Goal: Task Accomplishment & Management: Manage account settings

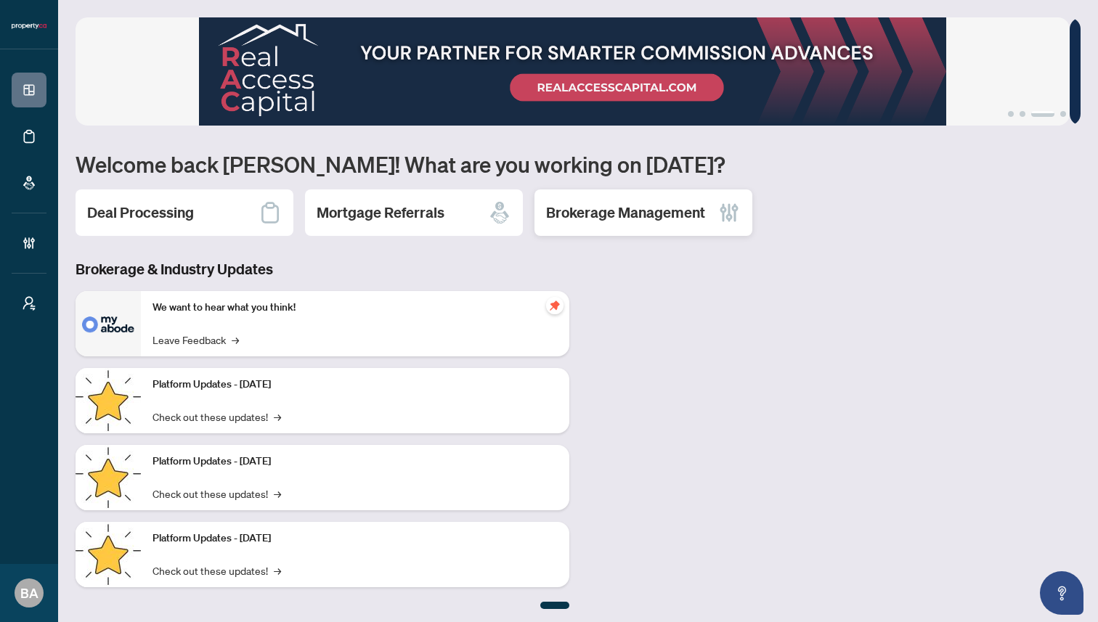
click at [581, 208] on h2 "Brokerage Management" at bounding box center [625, 213] width 159 height 20
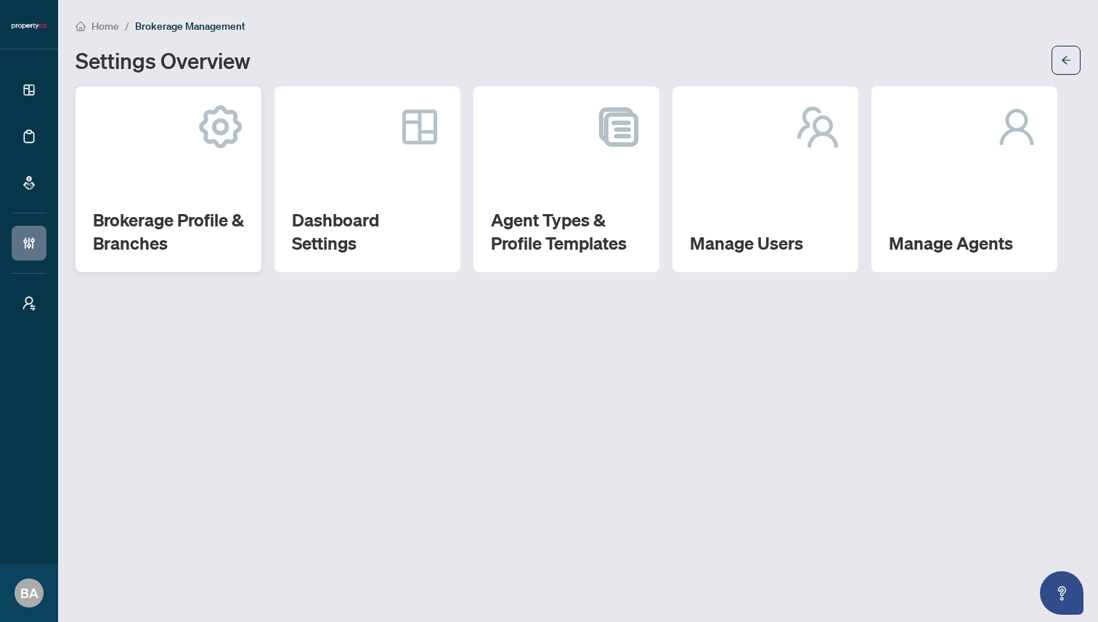
click at [131, 210] on h2 "Brokerage Profile & Branches" at bounding box center [168, 231] width 151 height 46
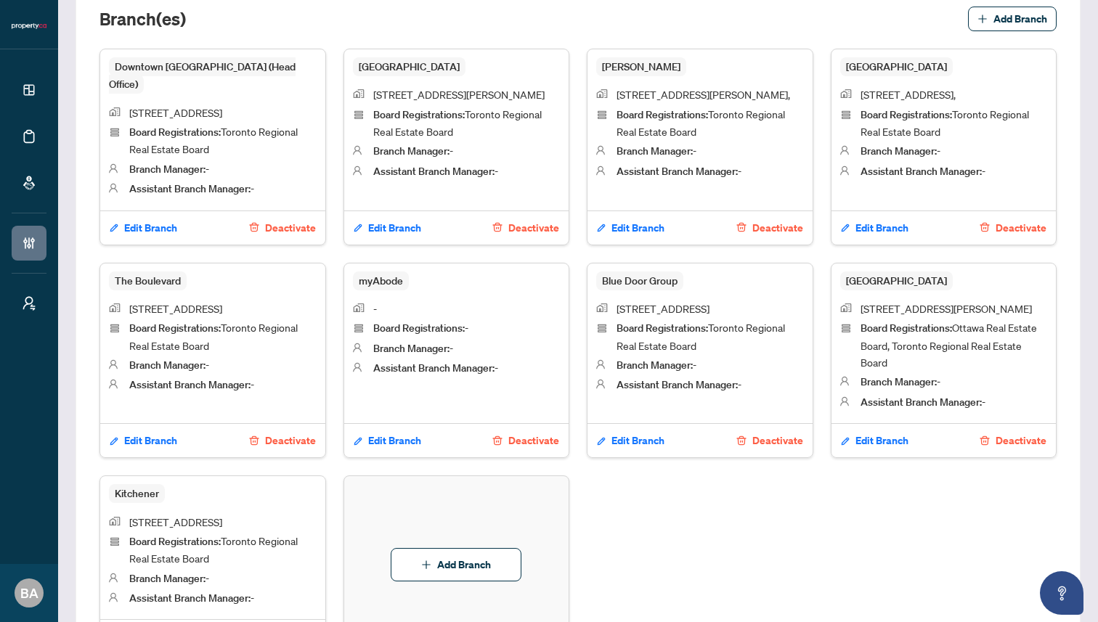
scroll to position [733, 0]
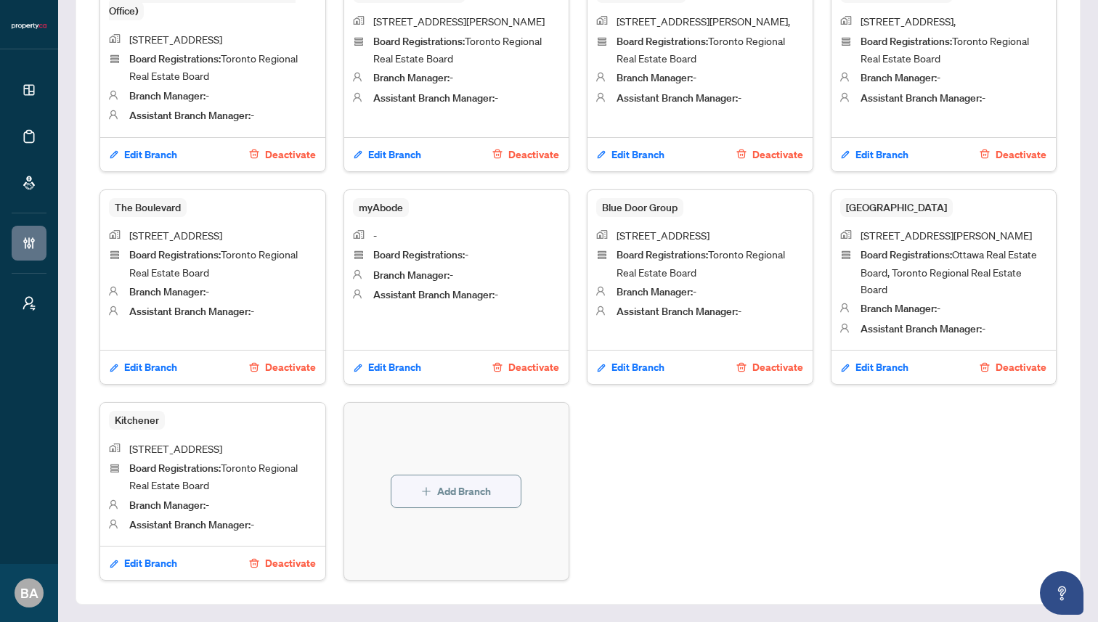
click at [453, 480] on span "Add Branch" at bounding box center [464, 491] width 54 height 23
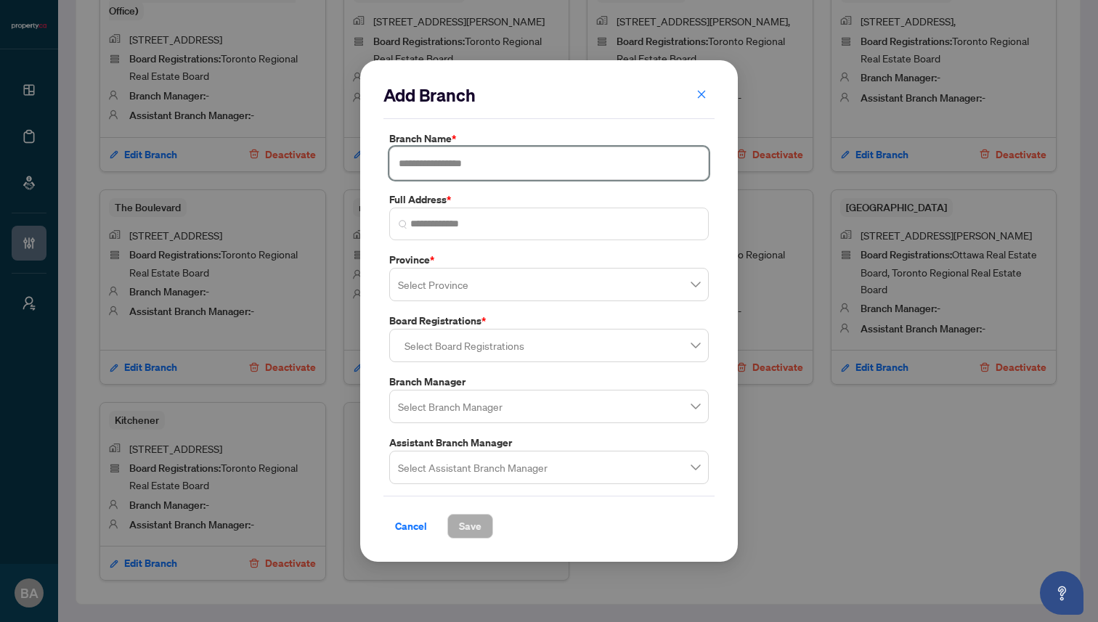
click at [448, 158] on input "text" at bounding box center [548, 163] width 319 height 33
paste input "*********"
type input "*********"
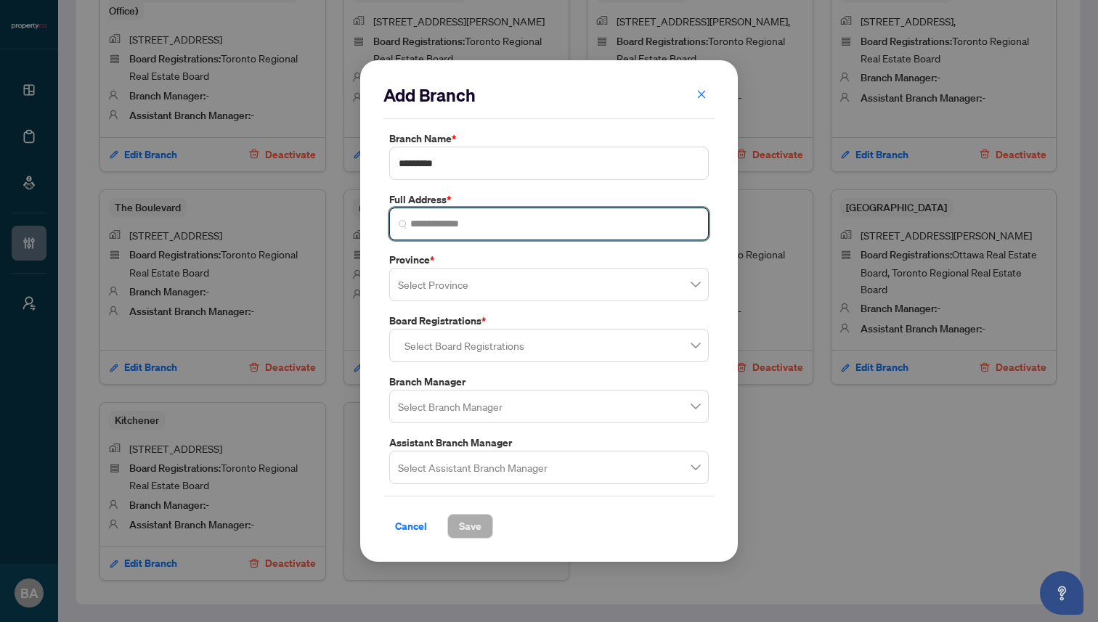
click at [465, 223] on input "search" at bounding box center [554, 223] width 289 height 15
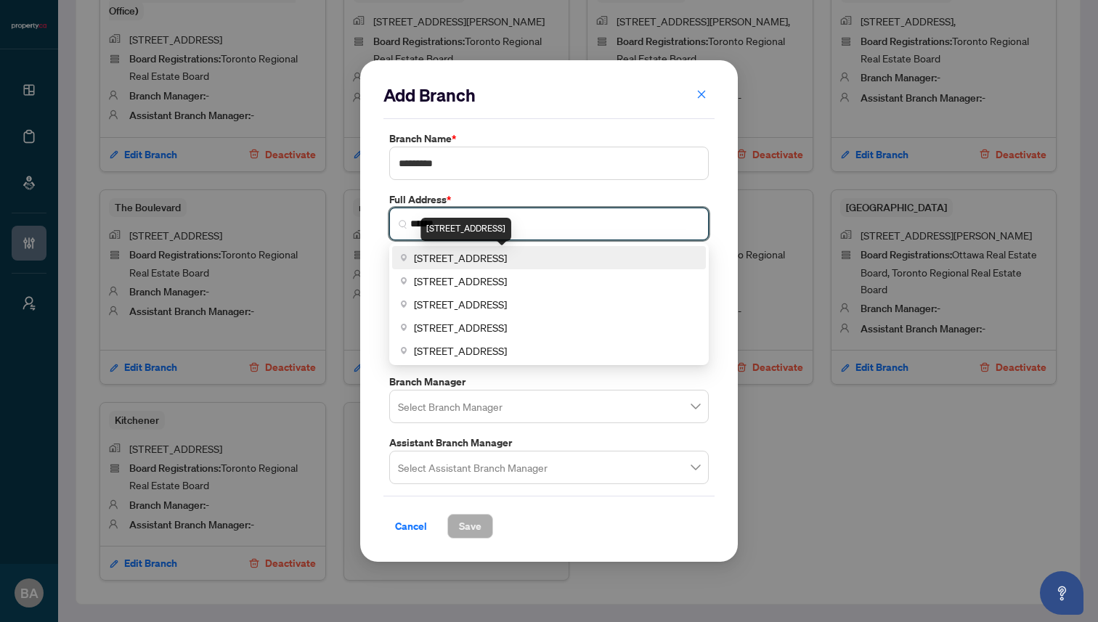
click at [478, 260] on span "36 Distillery Lane, Toronto, ON, Canada" at bounding box center [460, 258] width 93 height 16
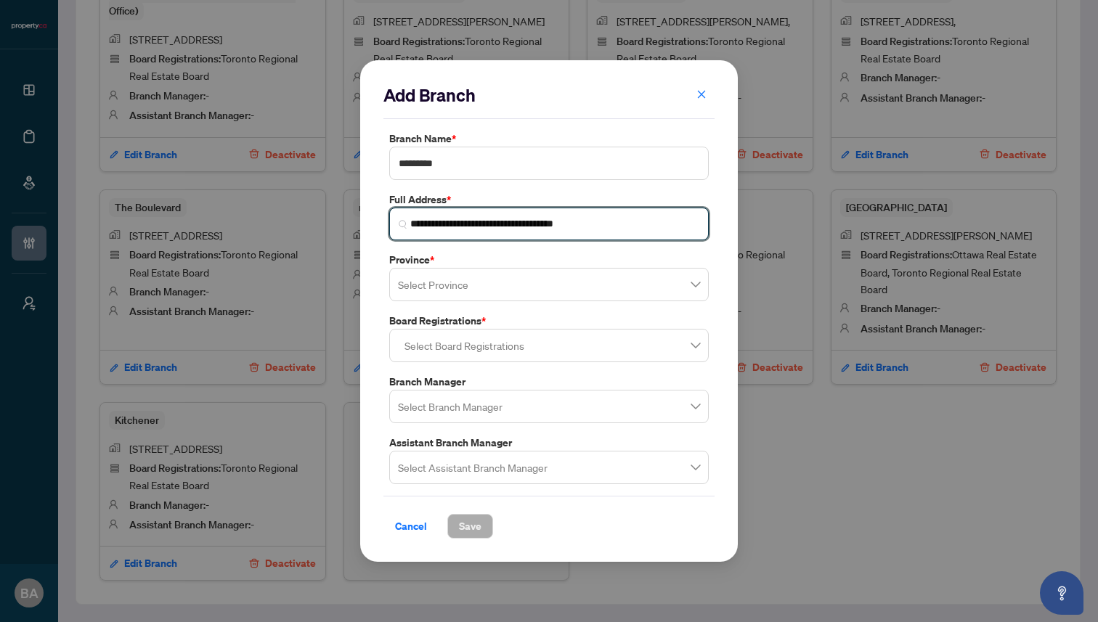
type input "**********"
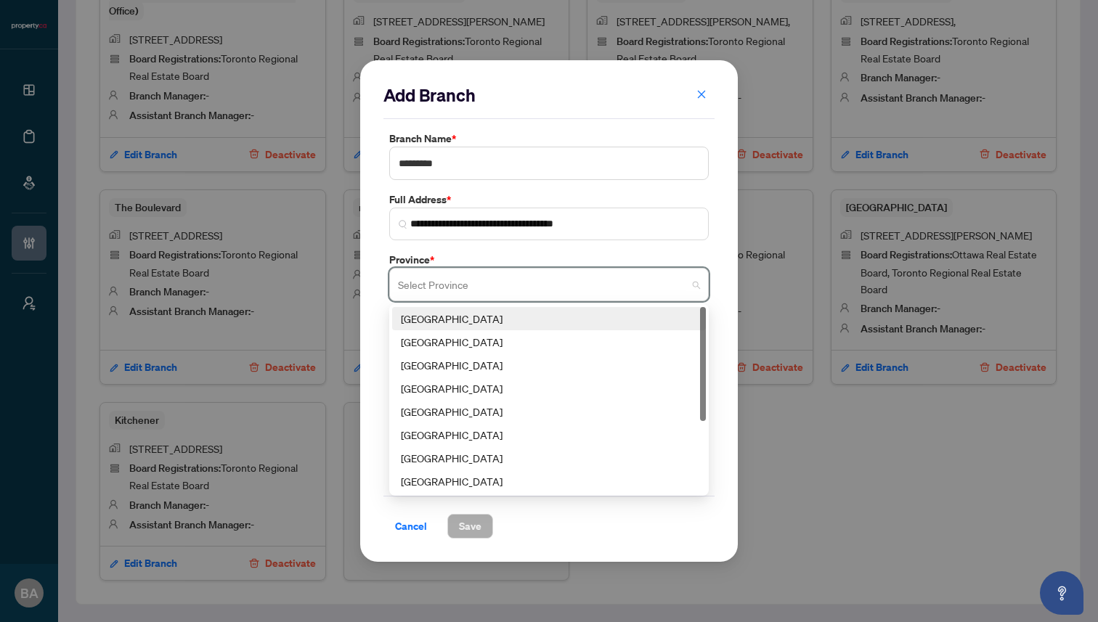
click at [467, 288] on input "search" at bounding box center [542, 287] width 289 height 32
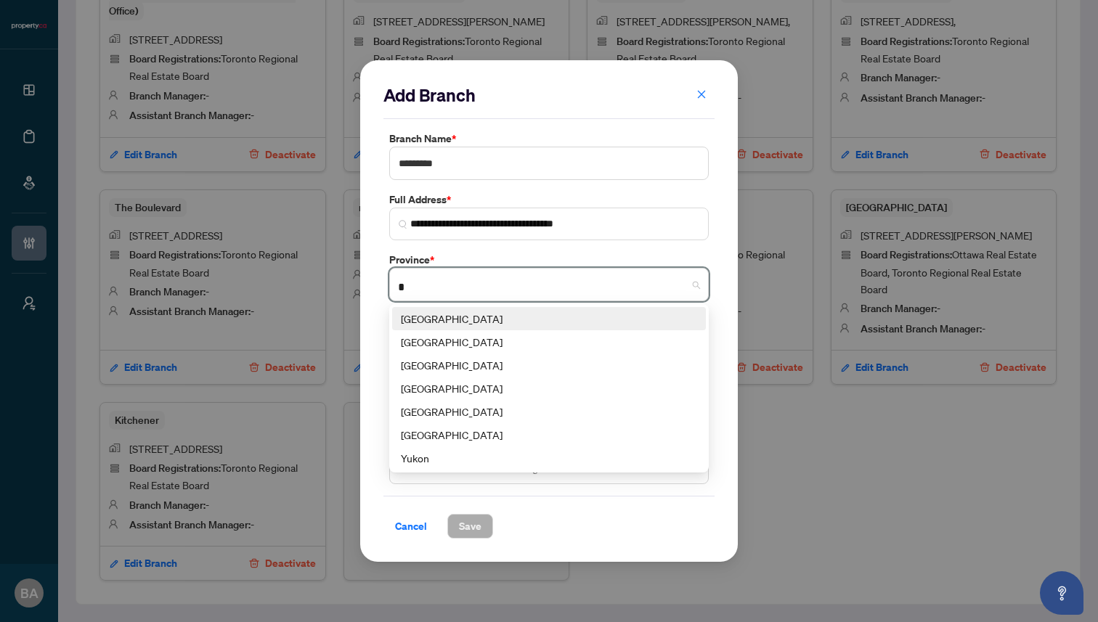
type input "**"
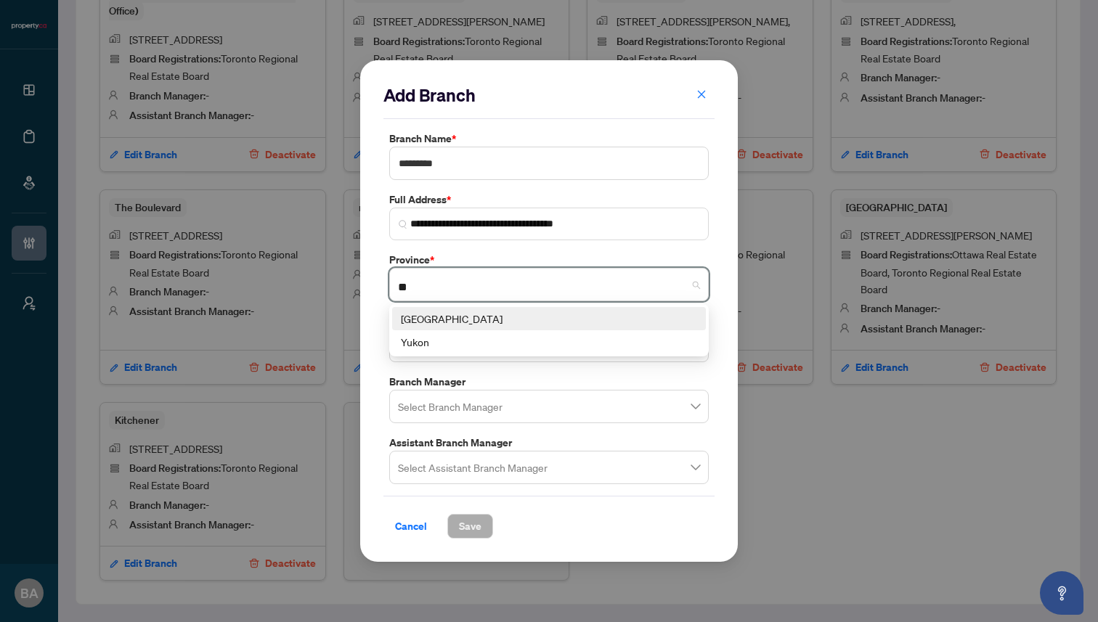
click at [470, 317] on div "Ontario" at bounding box center [549, 319] width 296 height 16
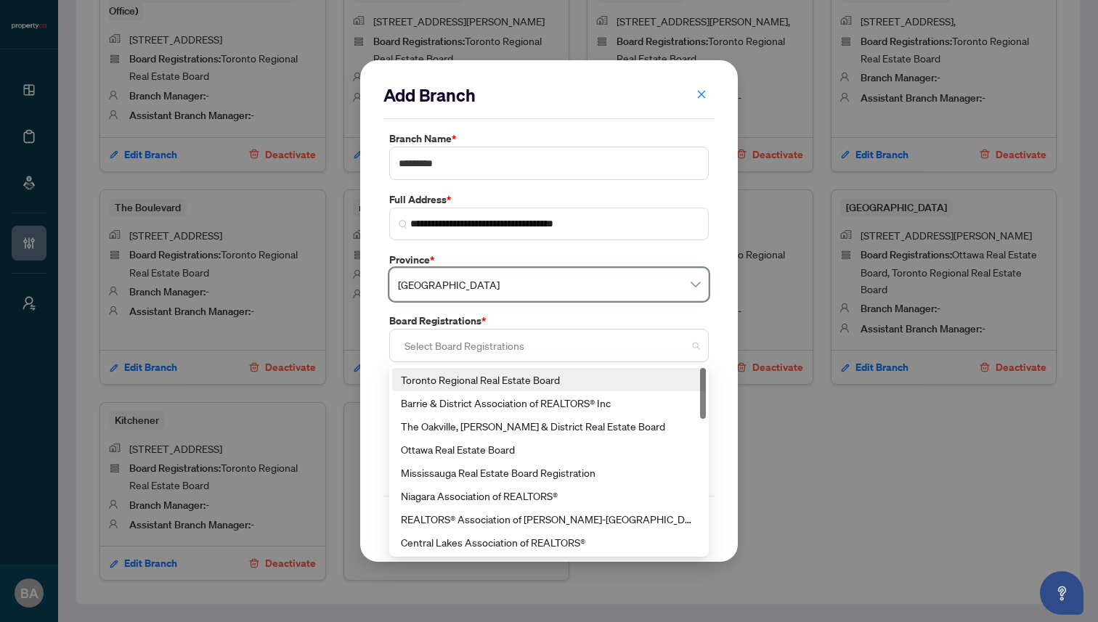
click at [476, 343] on div at bounding box center [549, 345] width 301 height 26
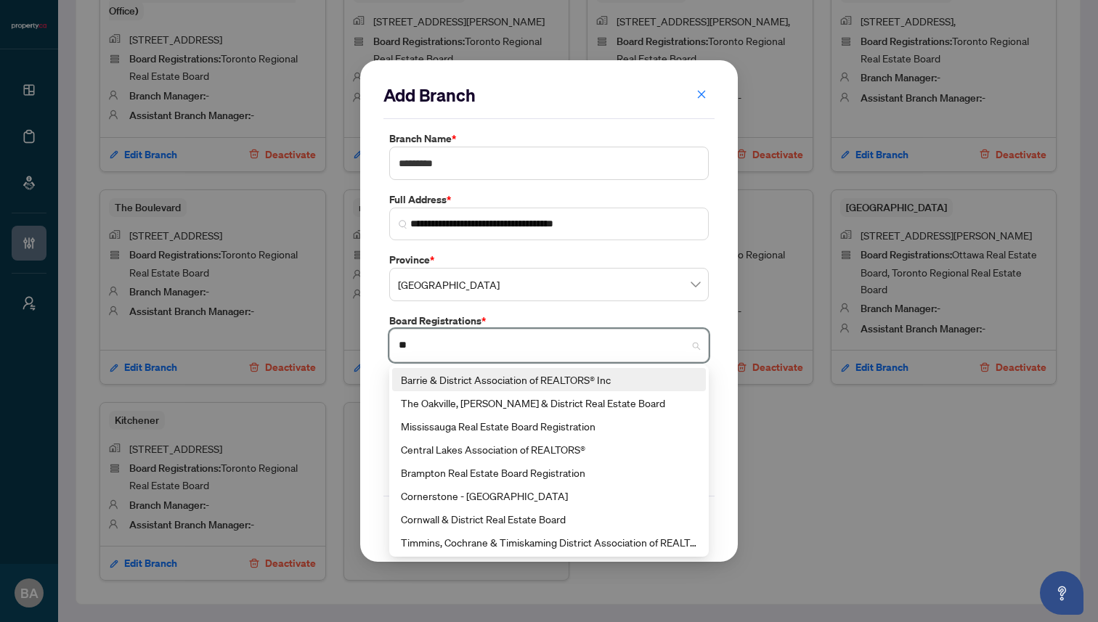
type input "*"
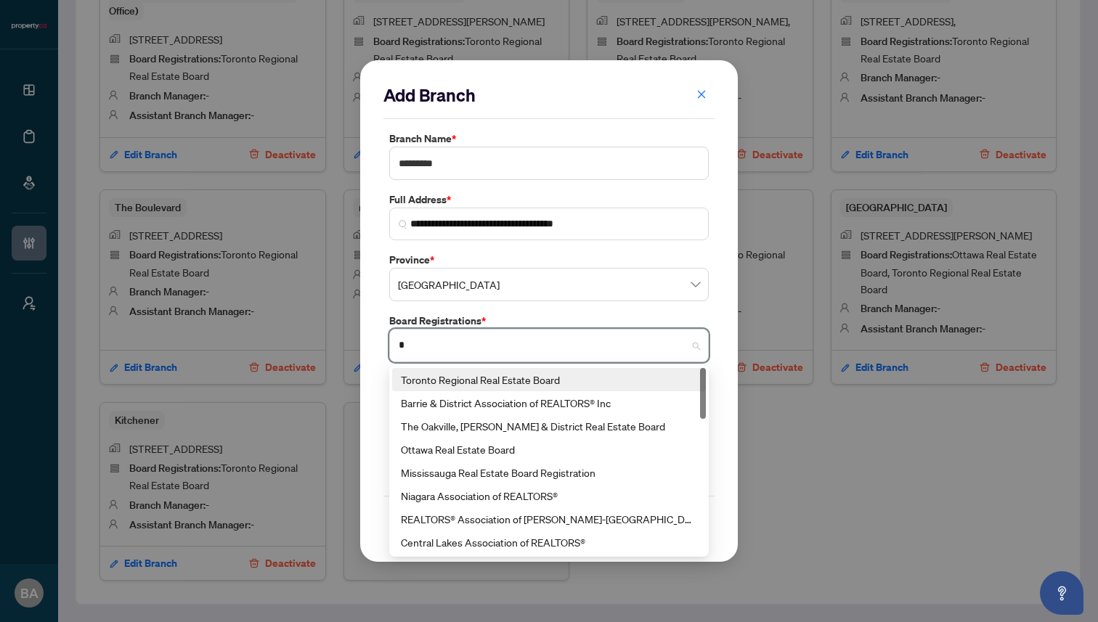
click at [481, 383] on div "Toronto Regional Real Estate Board" at bounding box center [549, 380] width 296 height 16
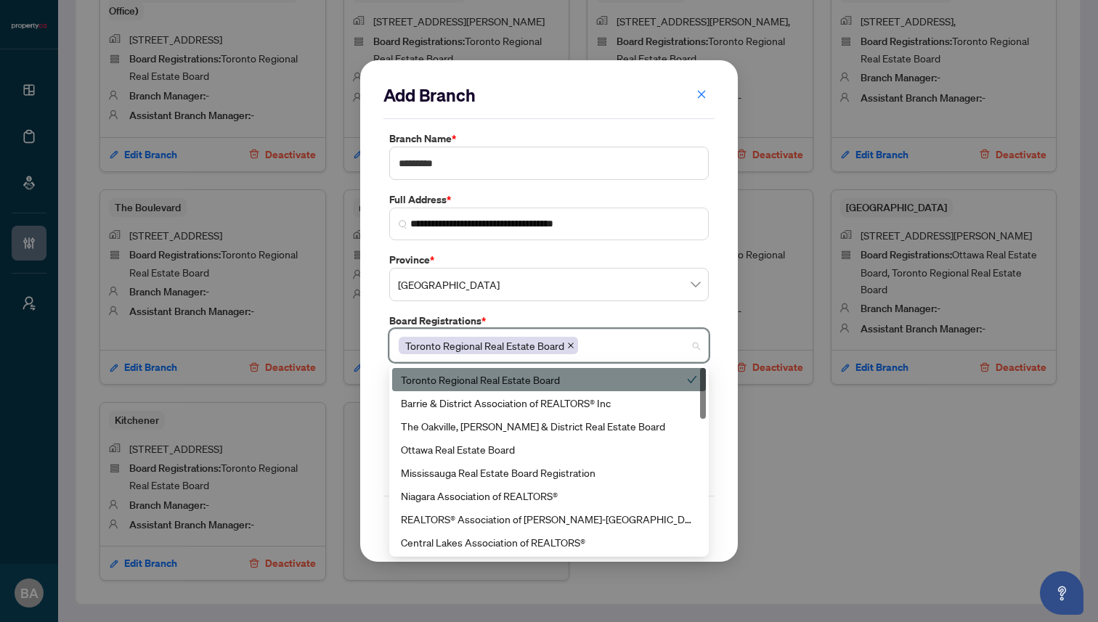
click at [367, 378] on div "**********" at bounding box center [548, 311] width 377 height 502
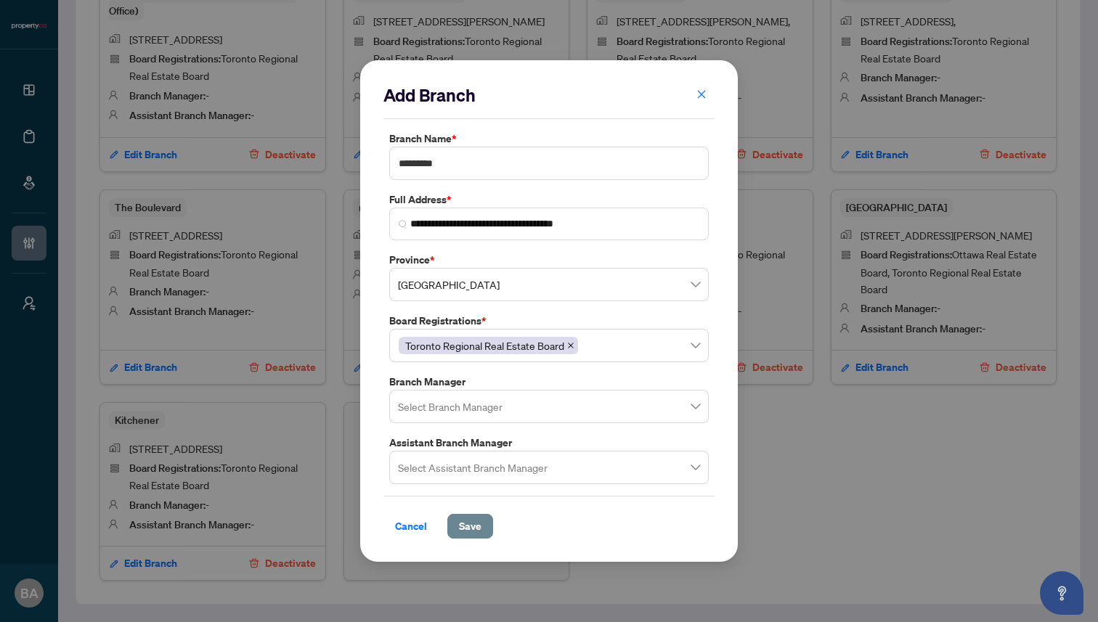
click at [472, 528] on span "Save" at bounding box center [470, 526] width 23 height 23
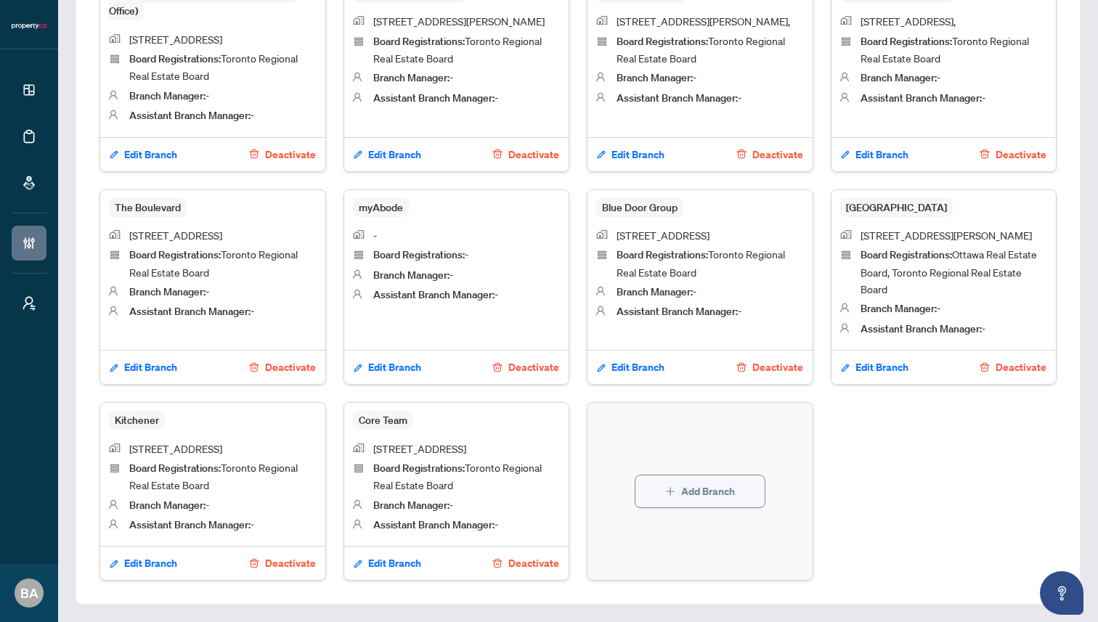
click at [694, 488] on span "Add Branch" at bounding box center [708, 491] width 54 height 23
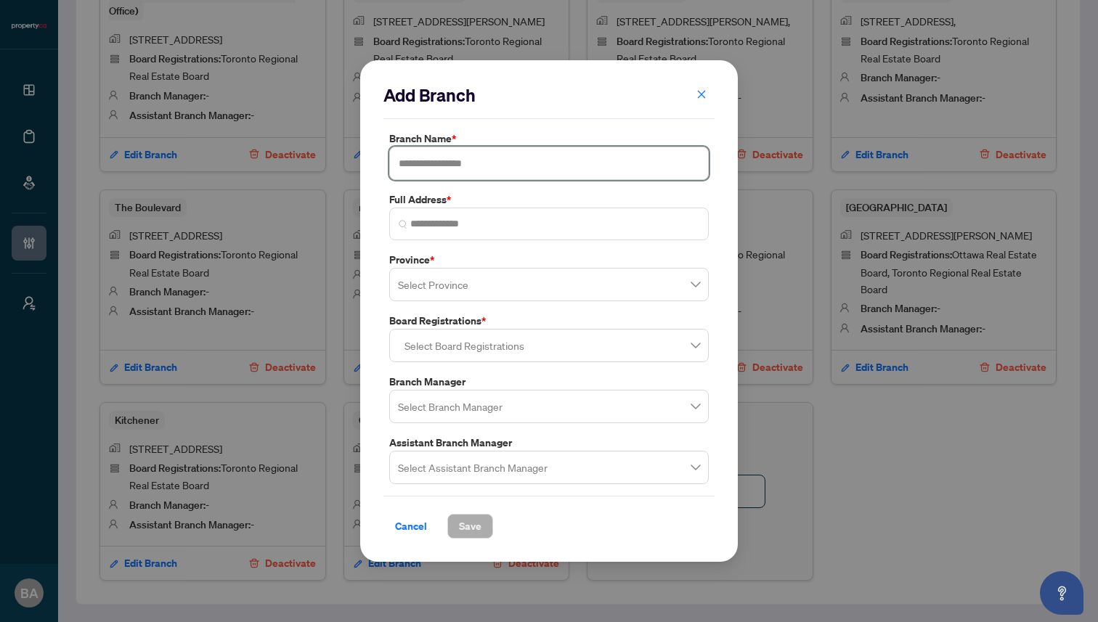
click at [427, 165] on input "text" at bounding box center [548, 163] width 319 height 33
paste input "**********"
type input "**********"
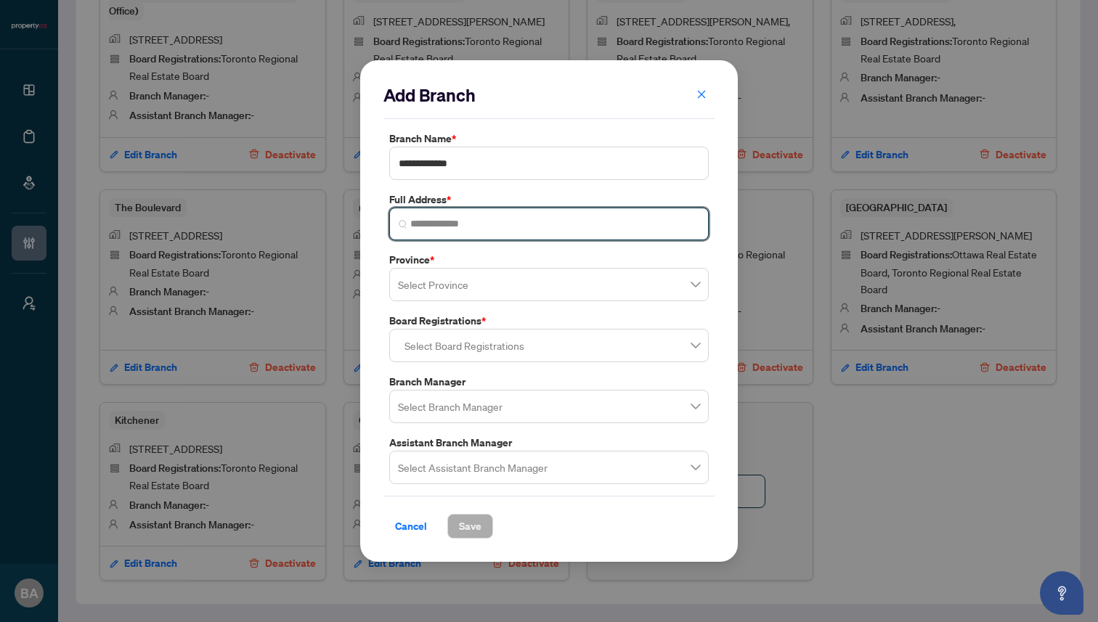
click at [462, 225] on input "search" at bounding box center [554, 223] width 289 height 15
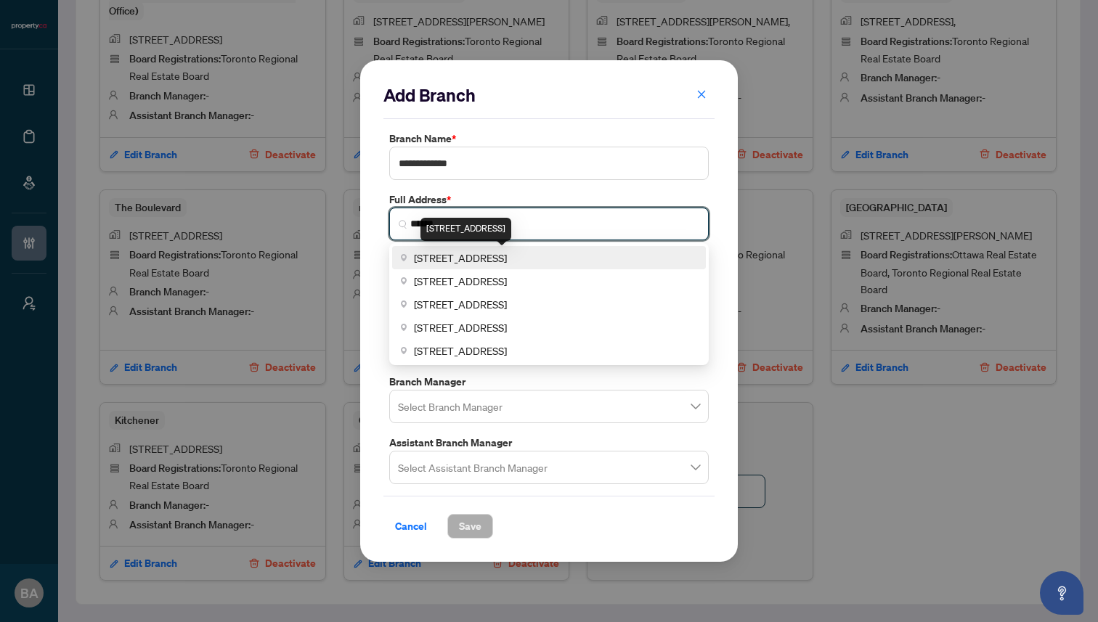
click at [480, 258] on span "36 Distillery Lane, Toronto, ON, Canada" at bounding box center [460, 258] width 93 height 16
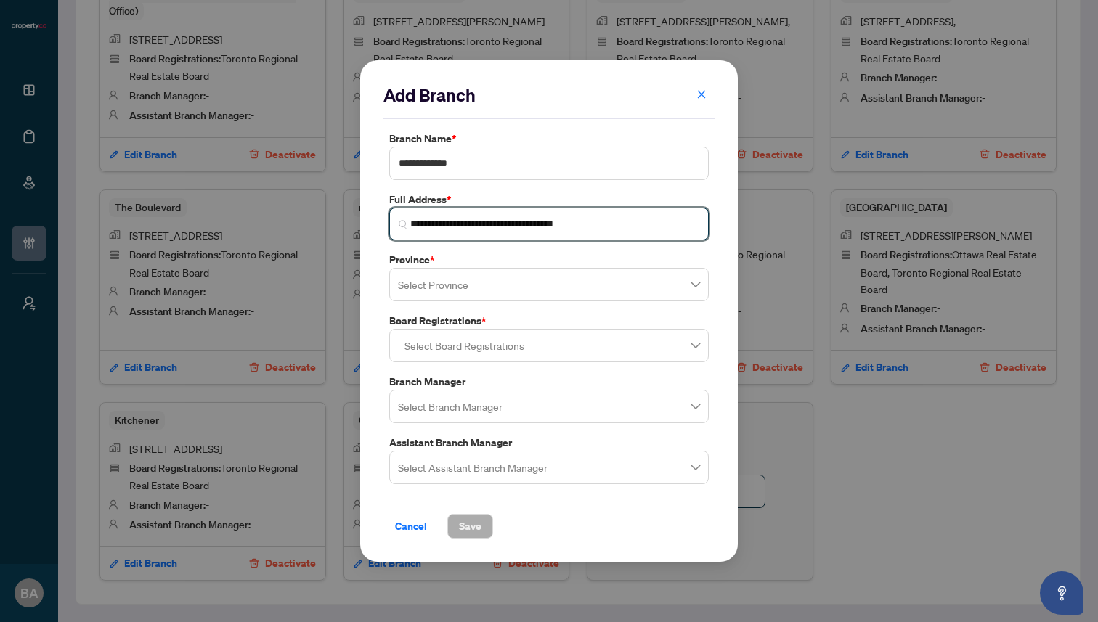
type input "**********"
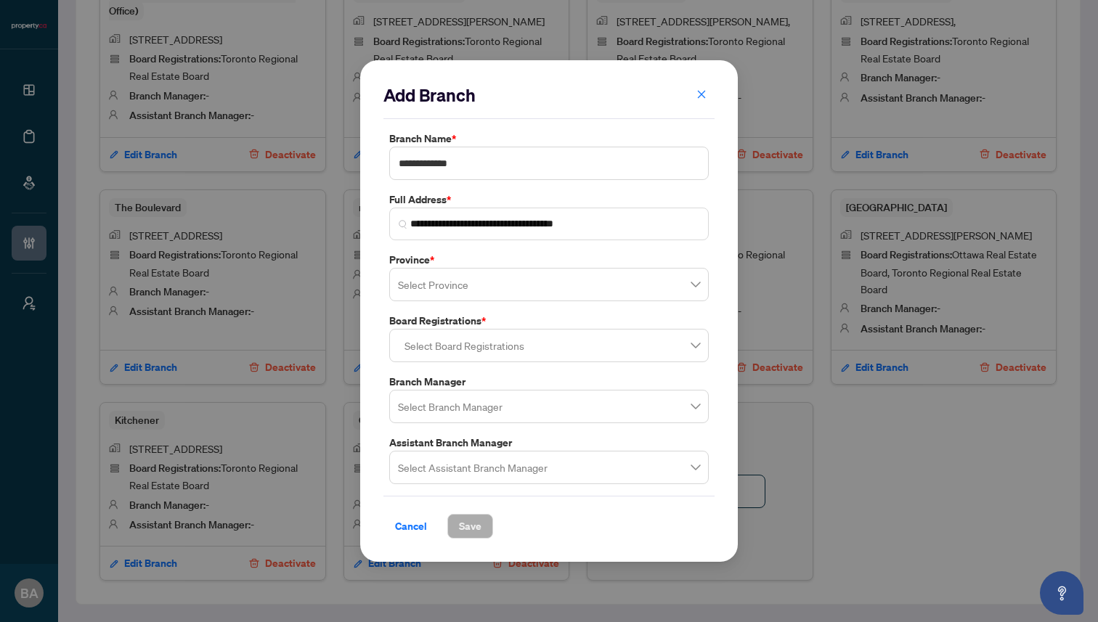
click at [470, 290] on input "search" at bounding box center [542, 287] width 289 height 32
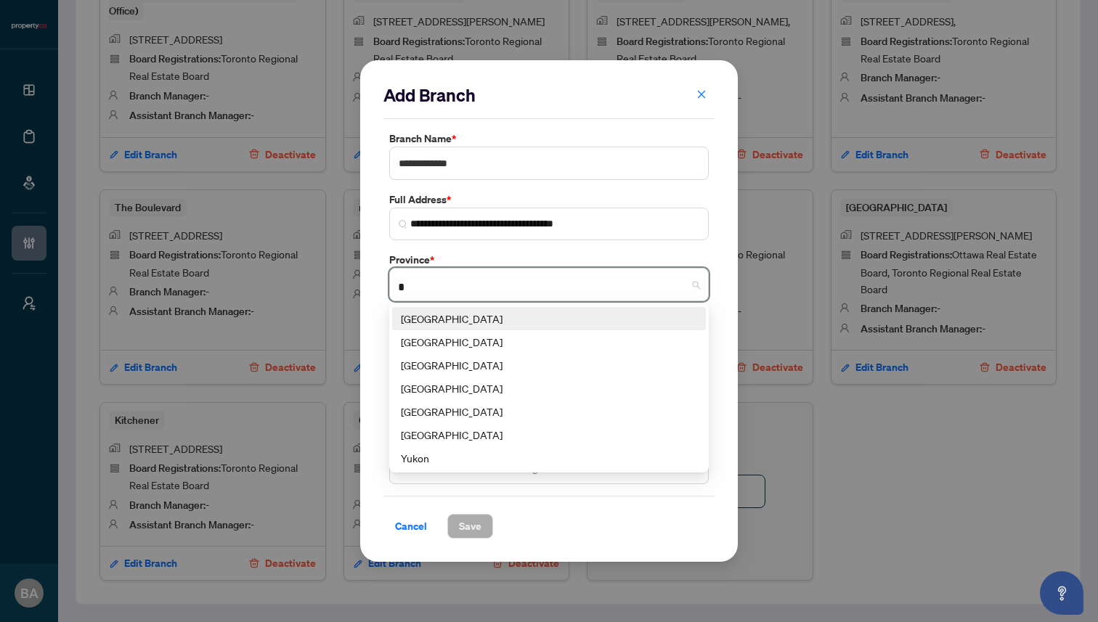
type input "**"
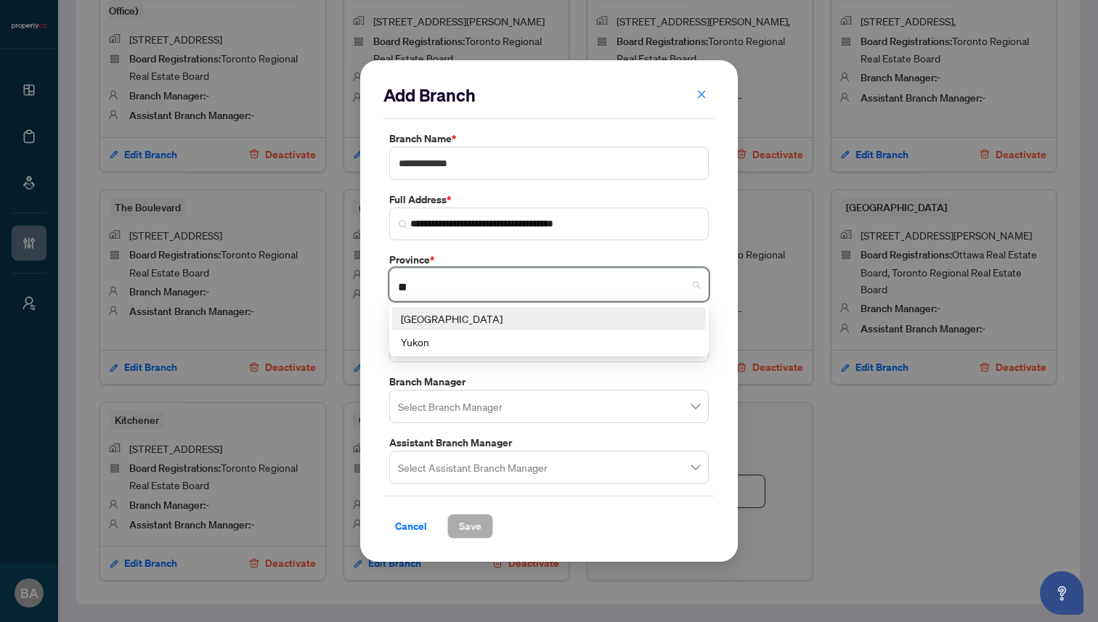
click at [480, 322] on div "Ontario" at bounding box center [549, 319] width 296 height 16
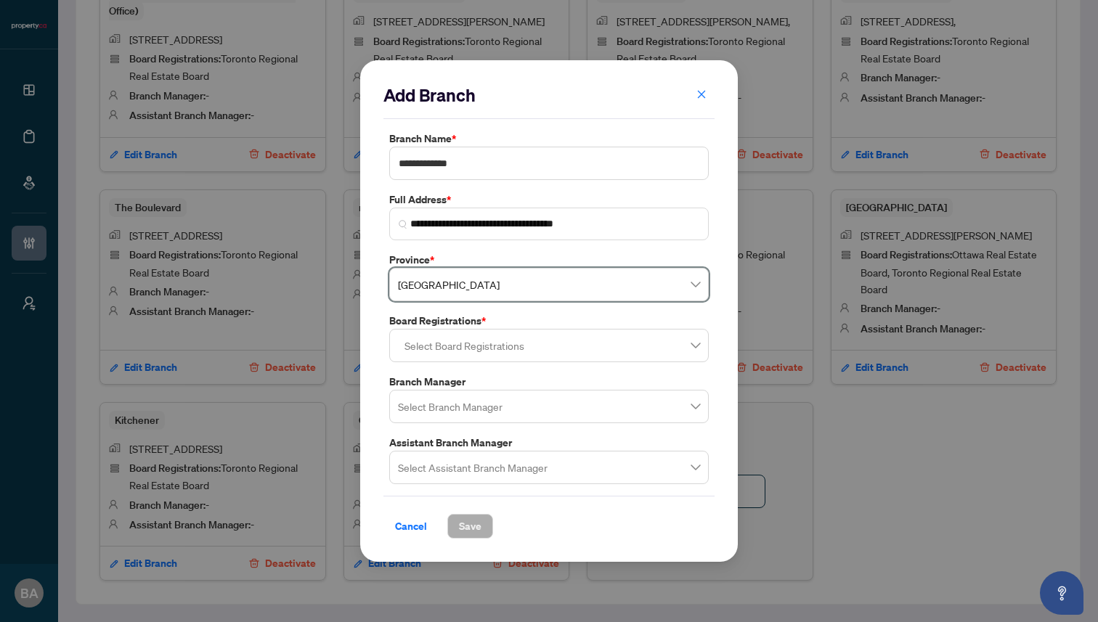
click at [468, 347] on div at bounding box center [549, 345] width 301 height 26
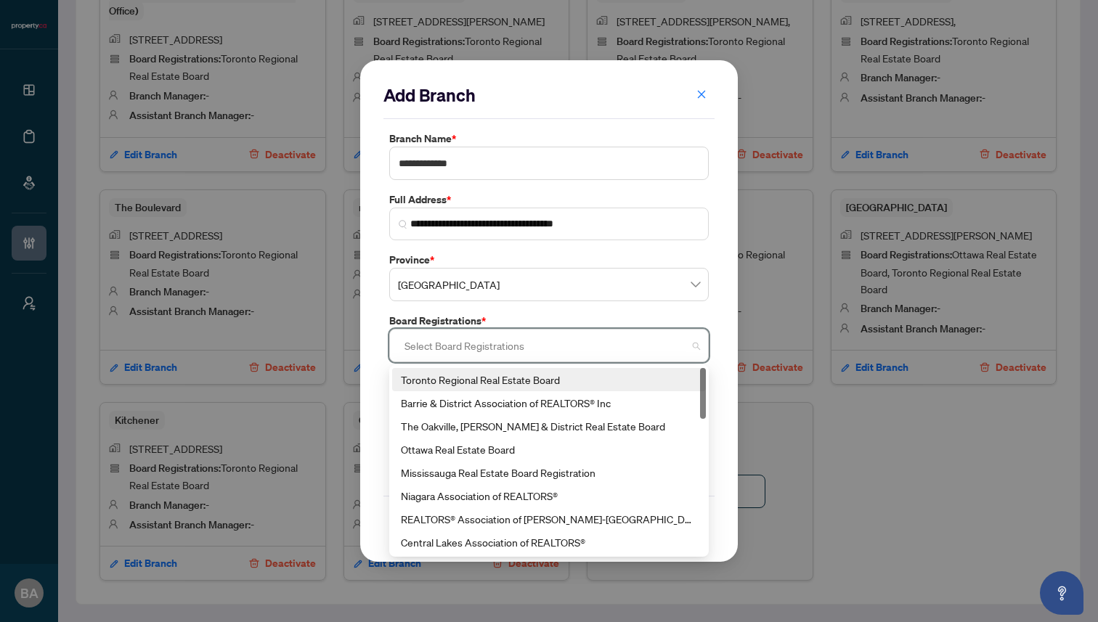
click at [468, 382] on div "Toronto Regional Real Estate Board" at bounding box center [549, 380] width 296 height 16
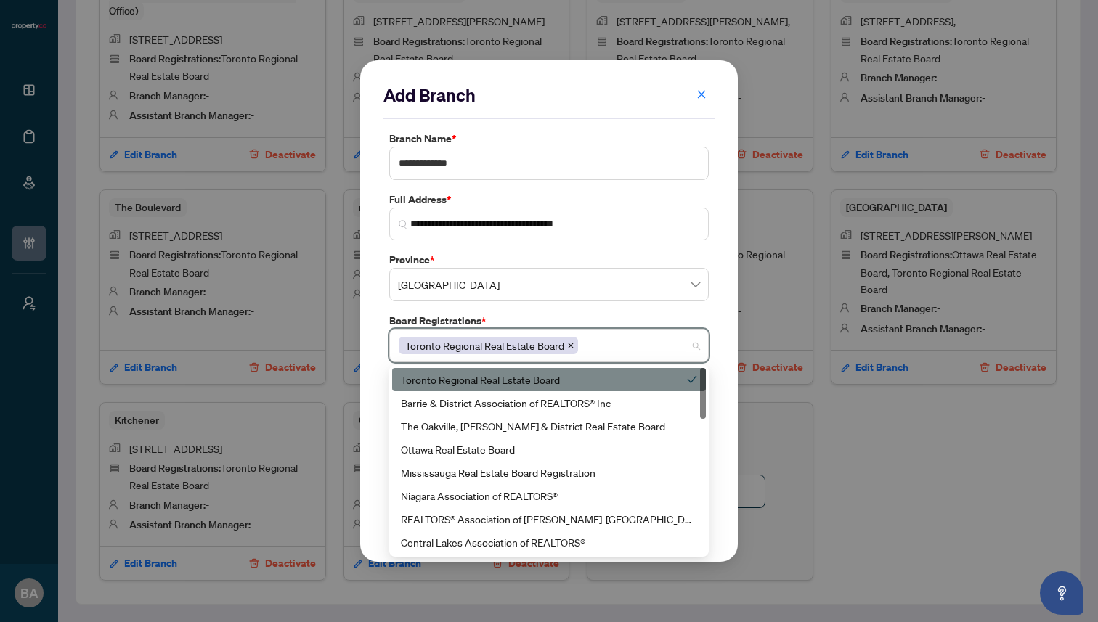
click at [375, 357] on div "**********" at bounding box center [548, 311] width 377 height 502
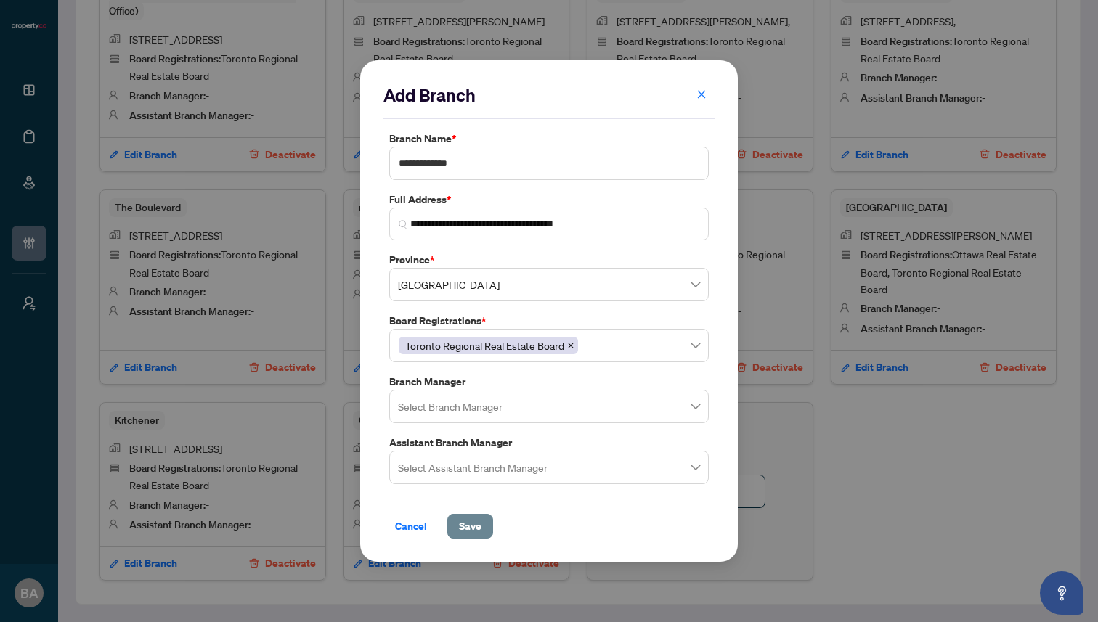
click at [471, 522] on span "Save" at bounding box center [470, 526] width 23 height 23
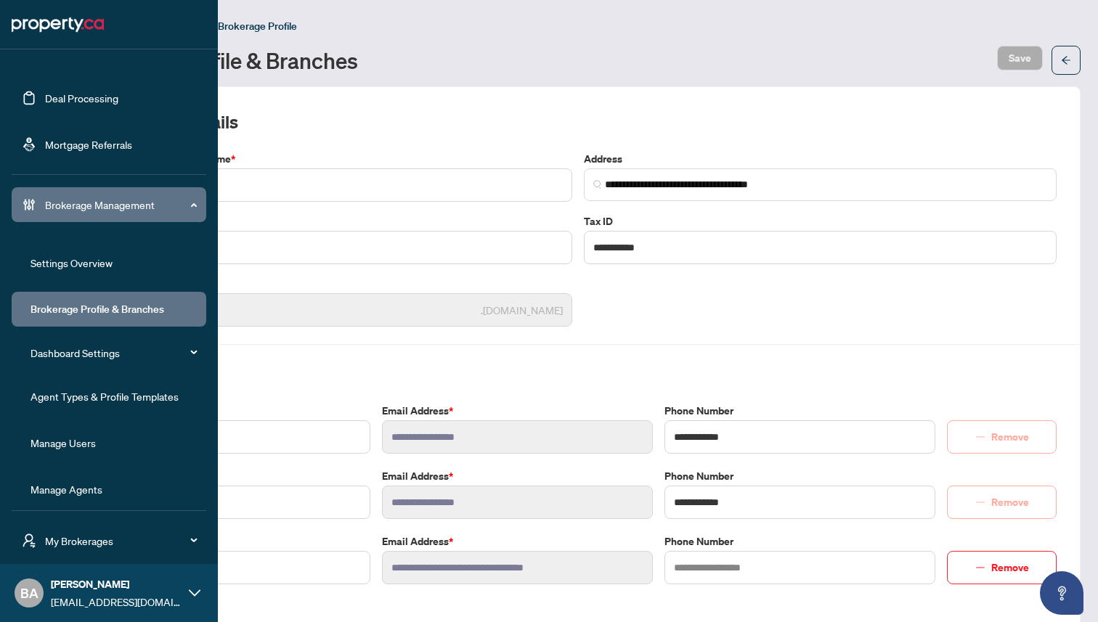
scroll to position [47, 0]
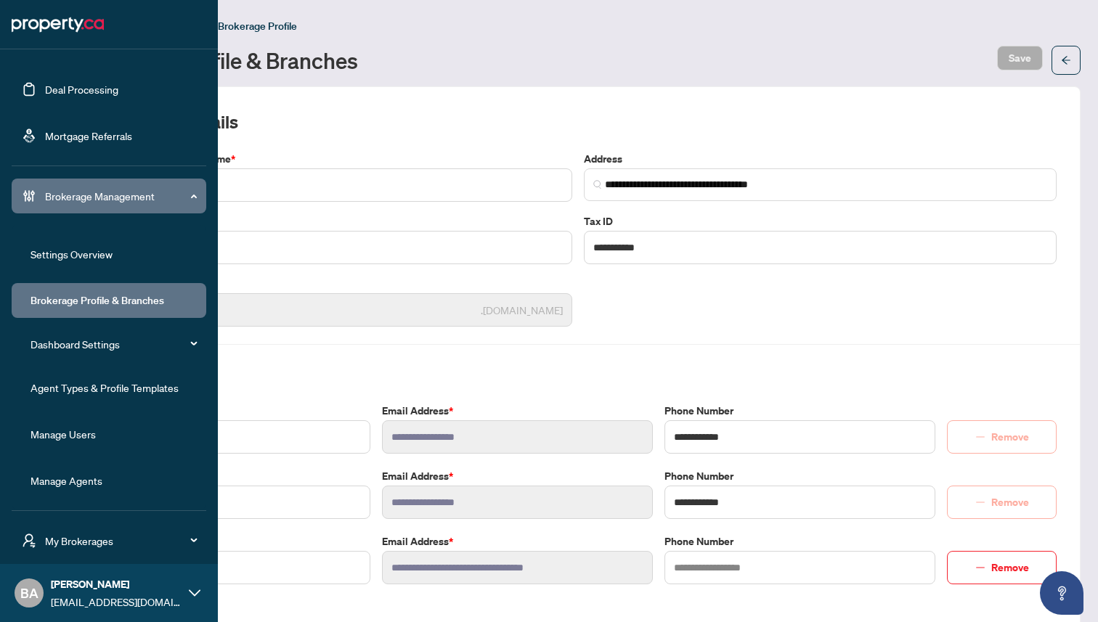
click at [91, 476] on link "Manage Agents" at bounding box center [66, 480] width 72 height 13
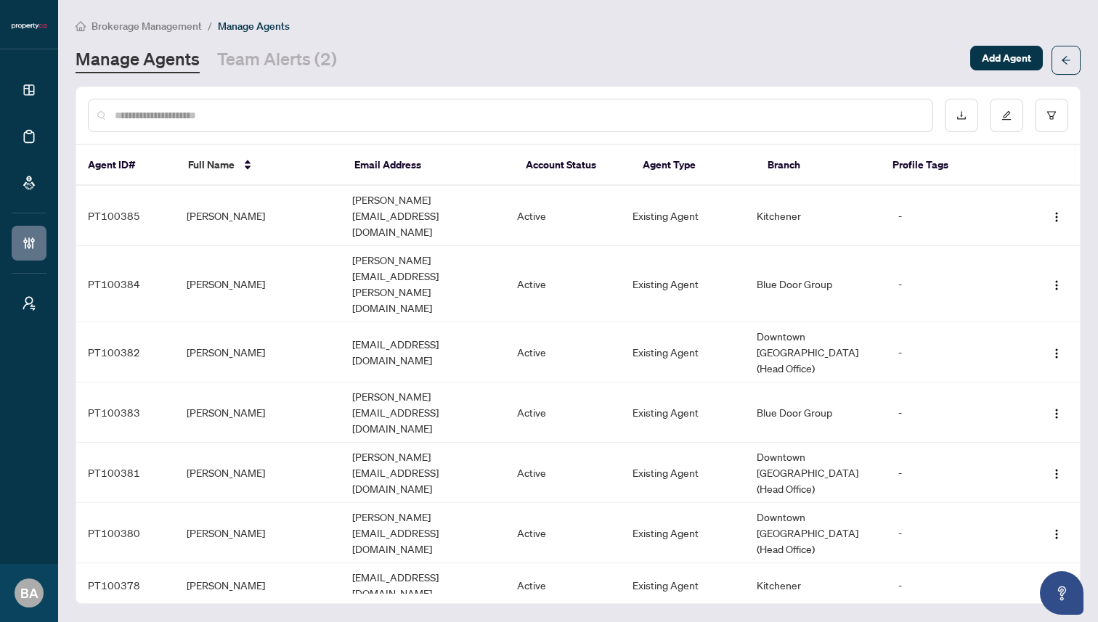
click at [307, 116] on input "text" at bounding box center [518, 115] width 806 height 16
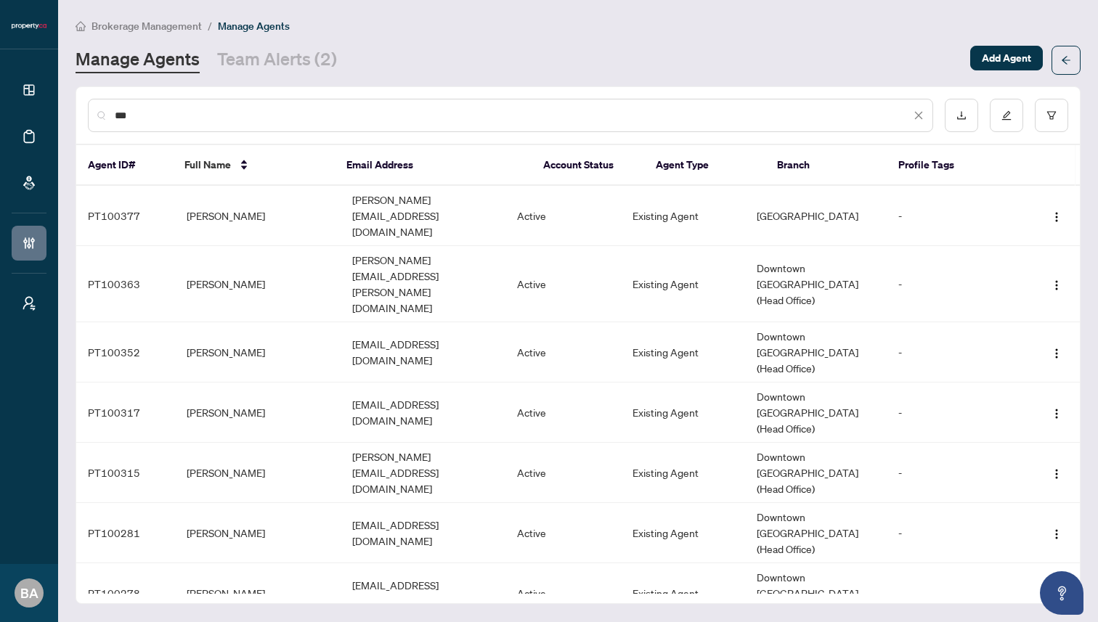
type input "****"
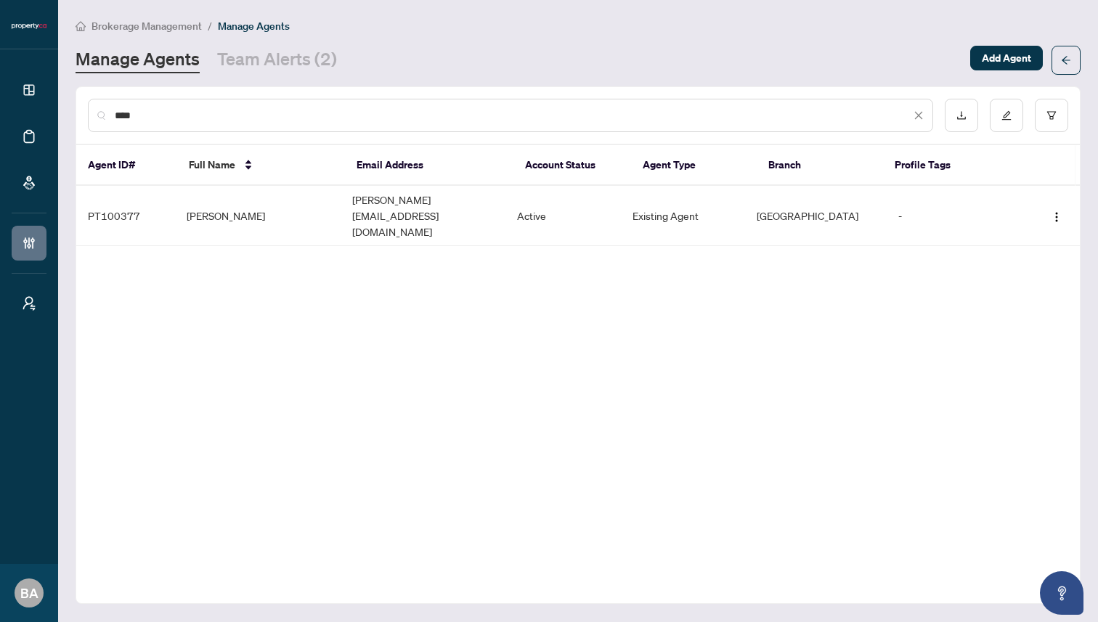
drag, startPoint x: 166, startPoint y: 115, endPoint x: 54, endPoint y: 104, distance: 112.3
click at [54, 104] on div "Dashboard Deal Processing Mortgage Referrals Brokerage Management My Brokerages…" at bounding box center [549, 311] width 1098 height 622
type input "**"
click at [298, 210] on td "Oudi Elmalem" at bounding box center [257, 216] width 165 height 60
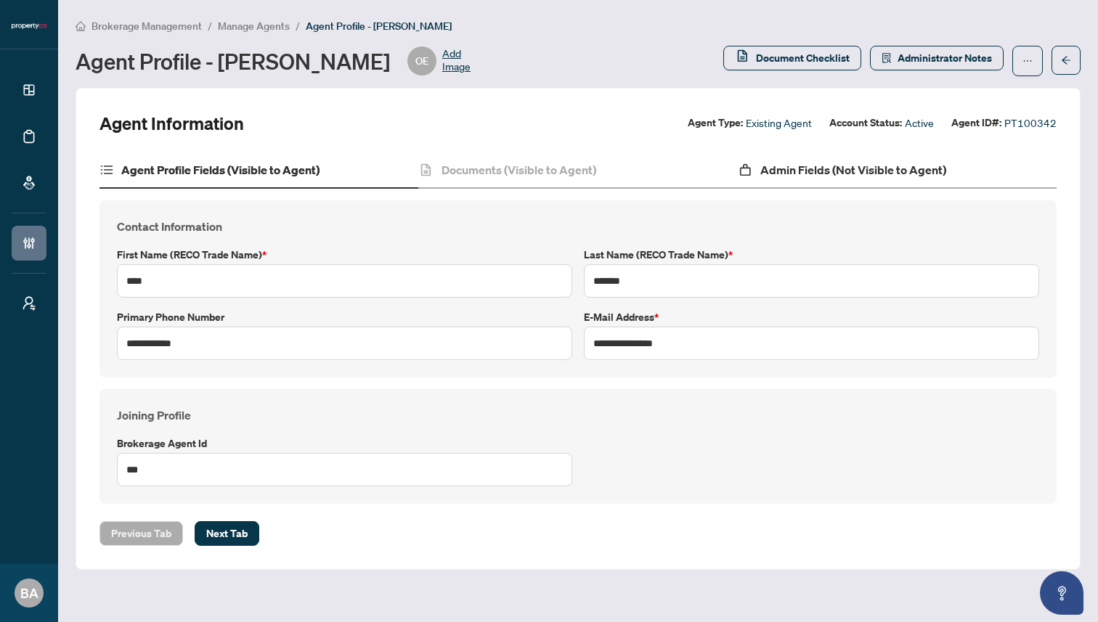
click at [809, 179] on div "Admin Fields (Not Visible to Agent)" at bounding box center [897, 170] width 319 height 36
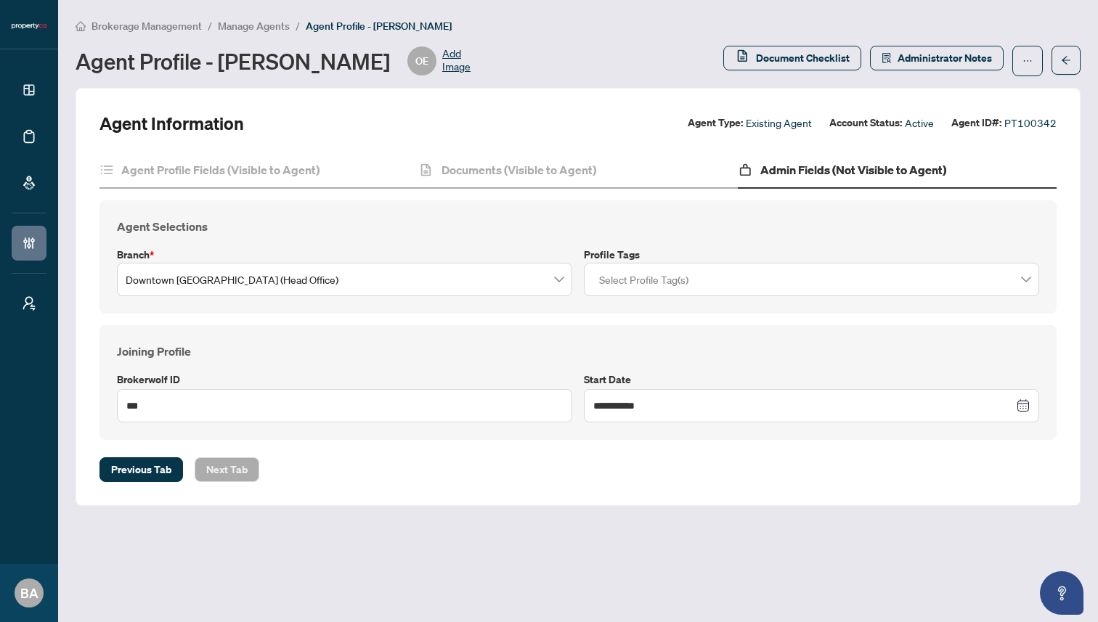
click at [523, 286] on span "Downtown Toronto (Head Office)" at bounding box center [345, 280] width 438 height 28
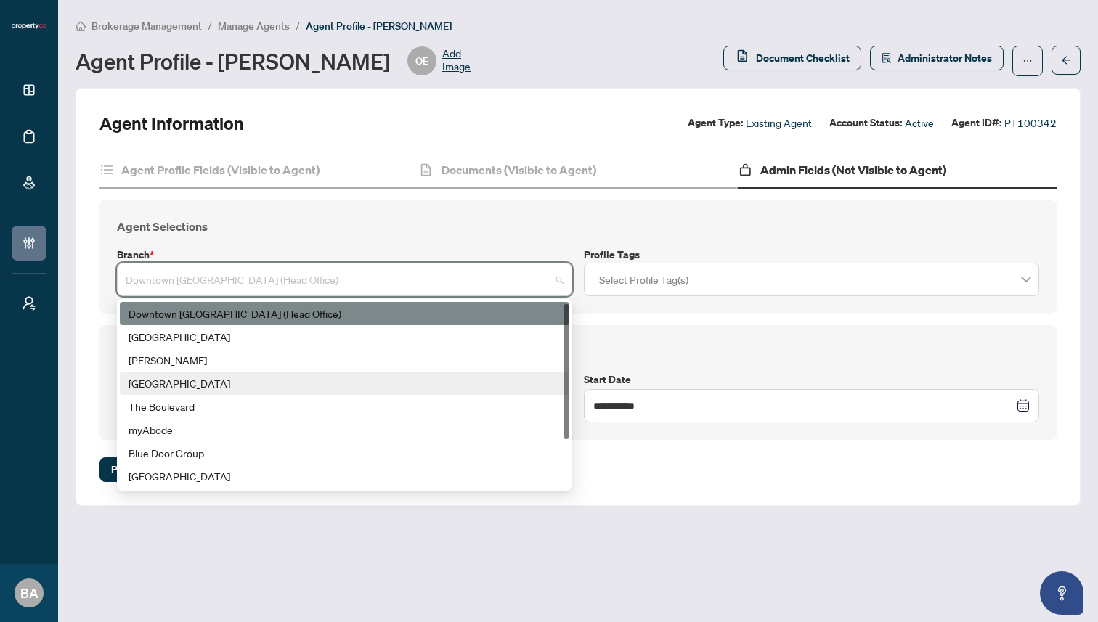
scroll to position [70, 0]
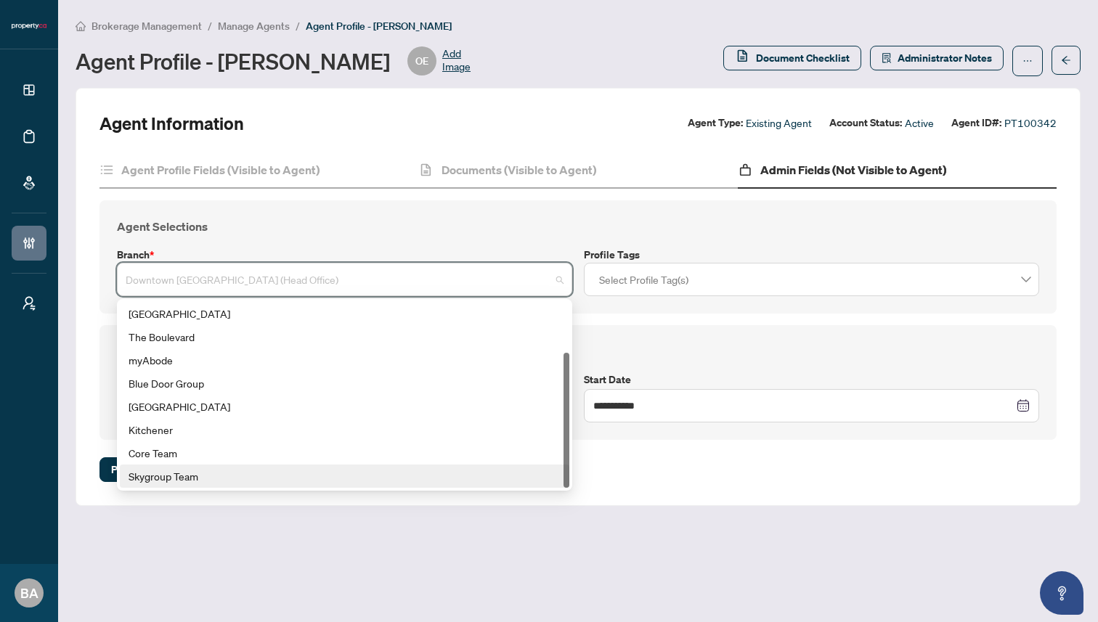
click at [415, 479] on div "Skygroup Team" at bounding box center [344, 476] width 432 height 16
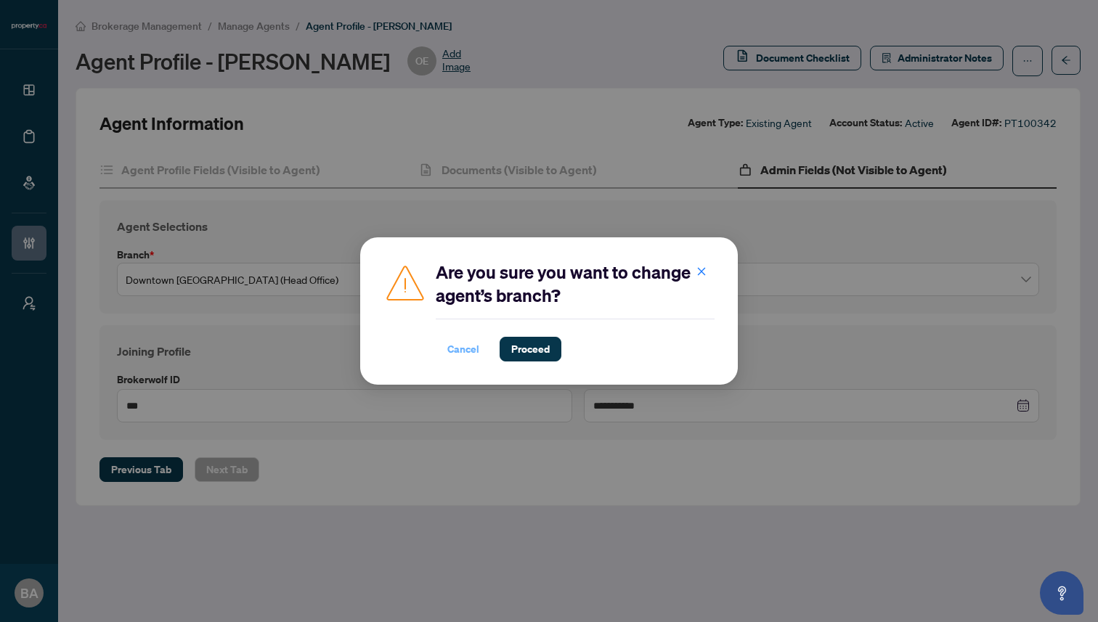
click at [457, 350] on span "Cancel" at bounding box center [463, 349] width 32 height 23
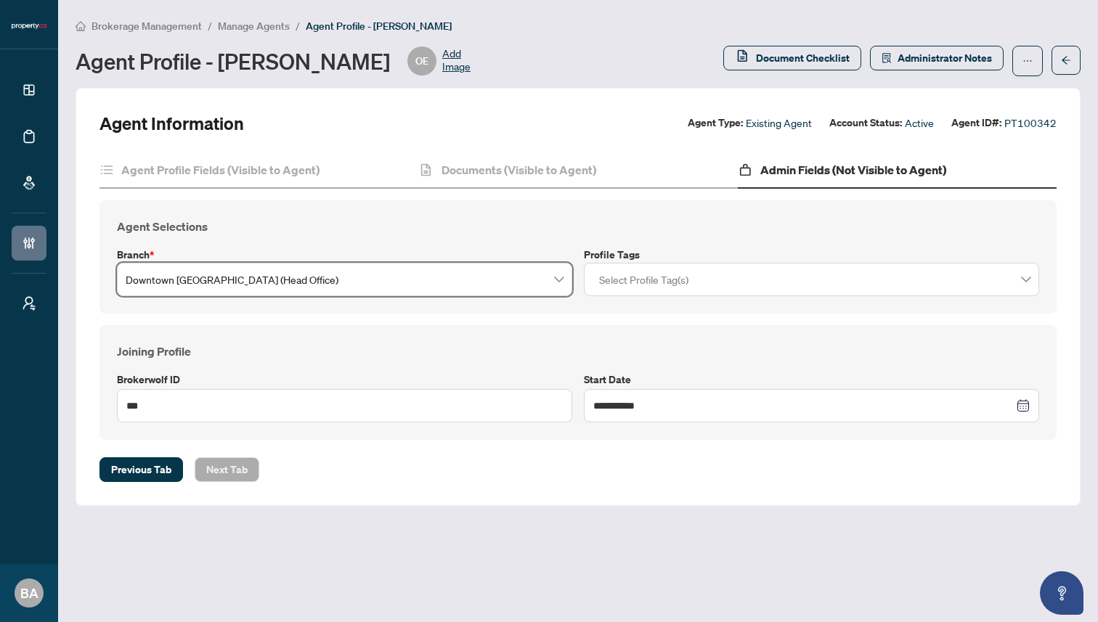
click at [677, 277] on div at bounding box center [811, 279] width 436 height 26
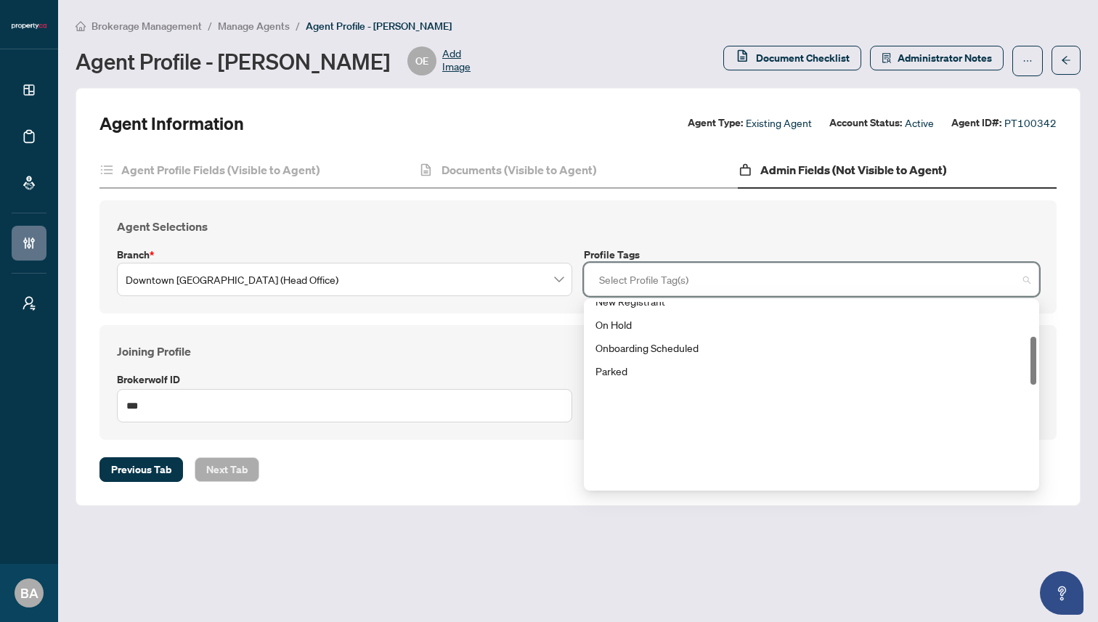
scroll to position [0, 0]
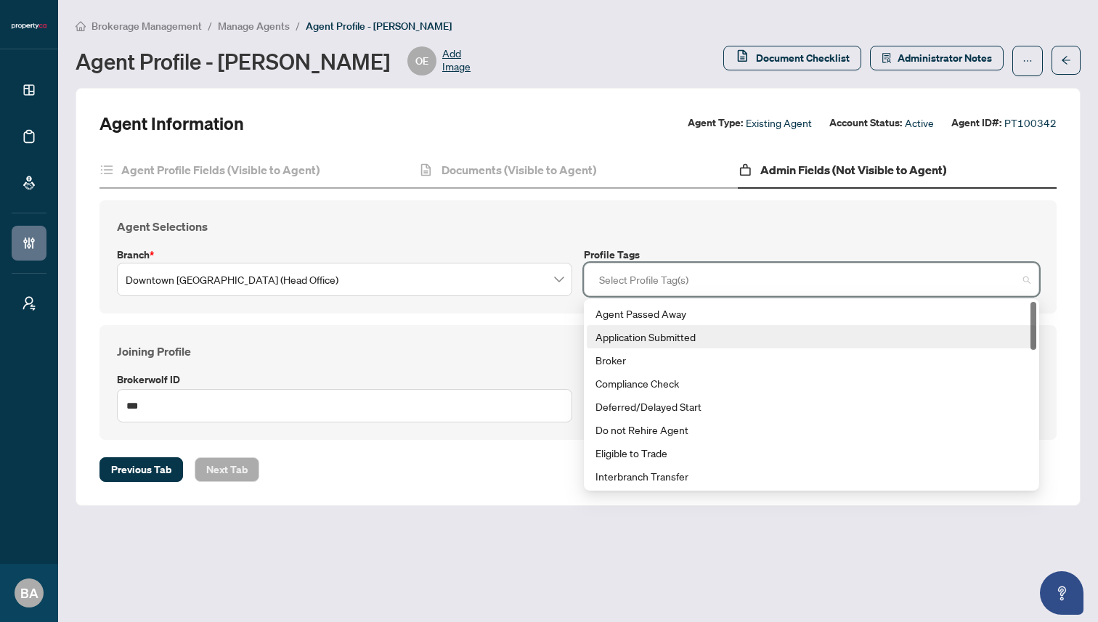
click at [488, 330] on div "**********" at bounding box center [577, 382] width 957 height 115
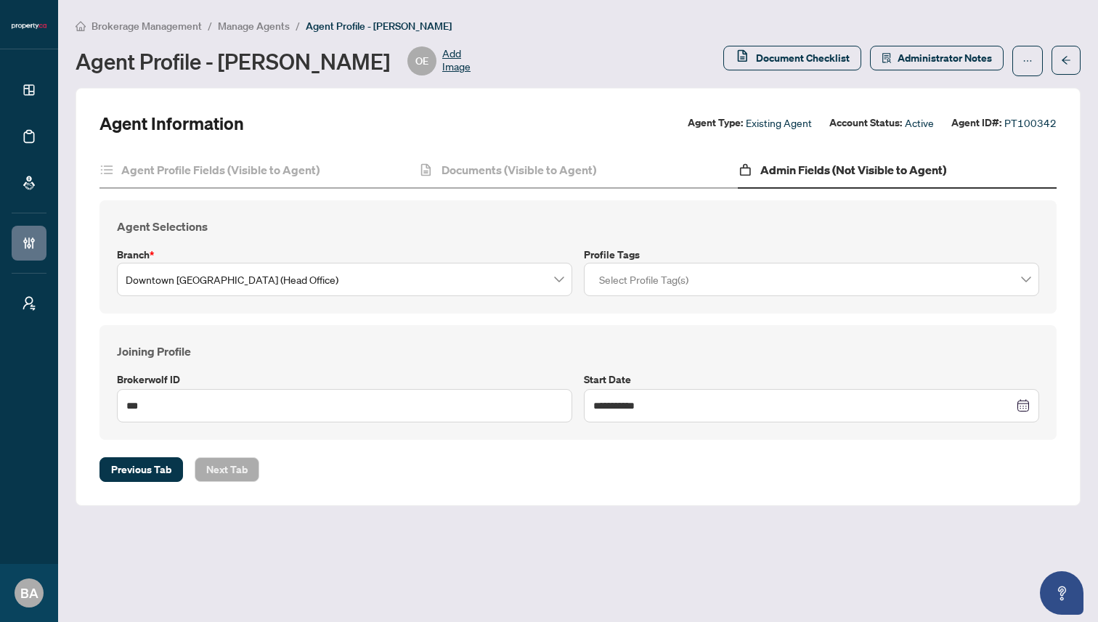
click at [465, 334] on div "**********" at bounding box center [577, 382] width 957 height 115
click at [325, 176] on div "Agent Profile Fields (Visible to Agent)" at bounding box center [258, 170] width 319 height 36
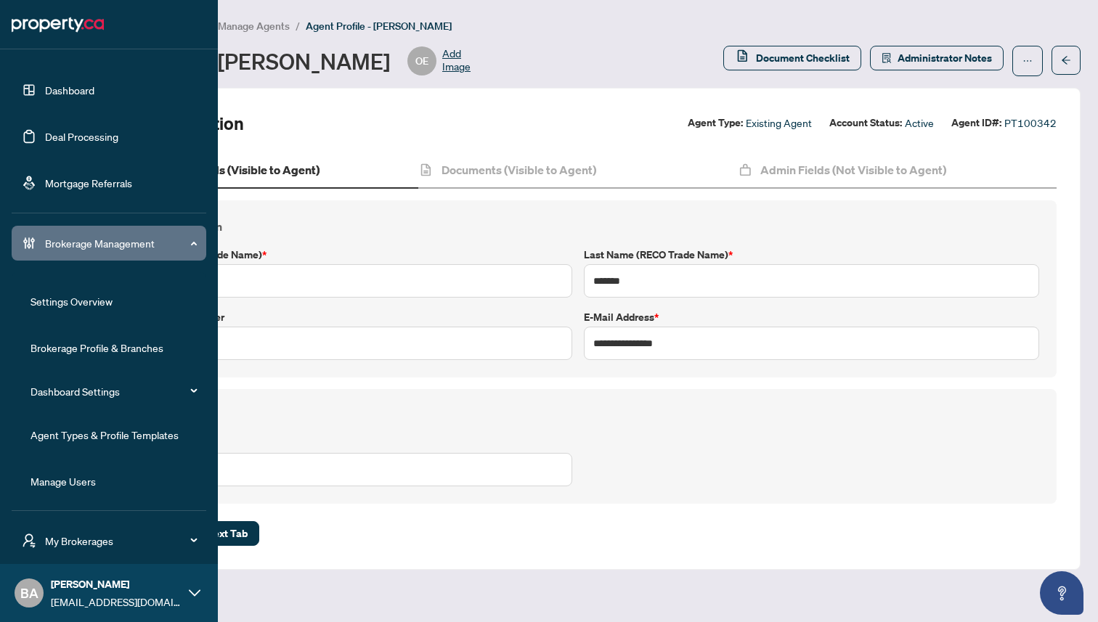
click at [62, 438] on link "Agent Types & Profile Templates" at bounding box center [104, 434] width 148 height 13
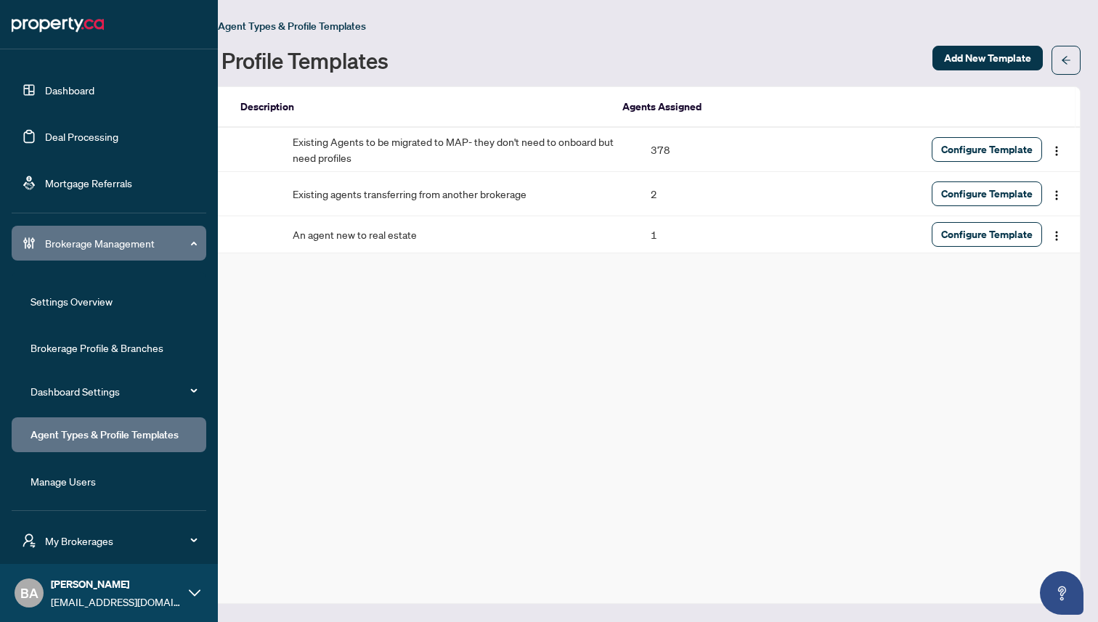
click at [94, 349] on link "Brokerage Profile & Branches" at bounding box center [96, 347] width 133 height 13
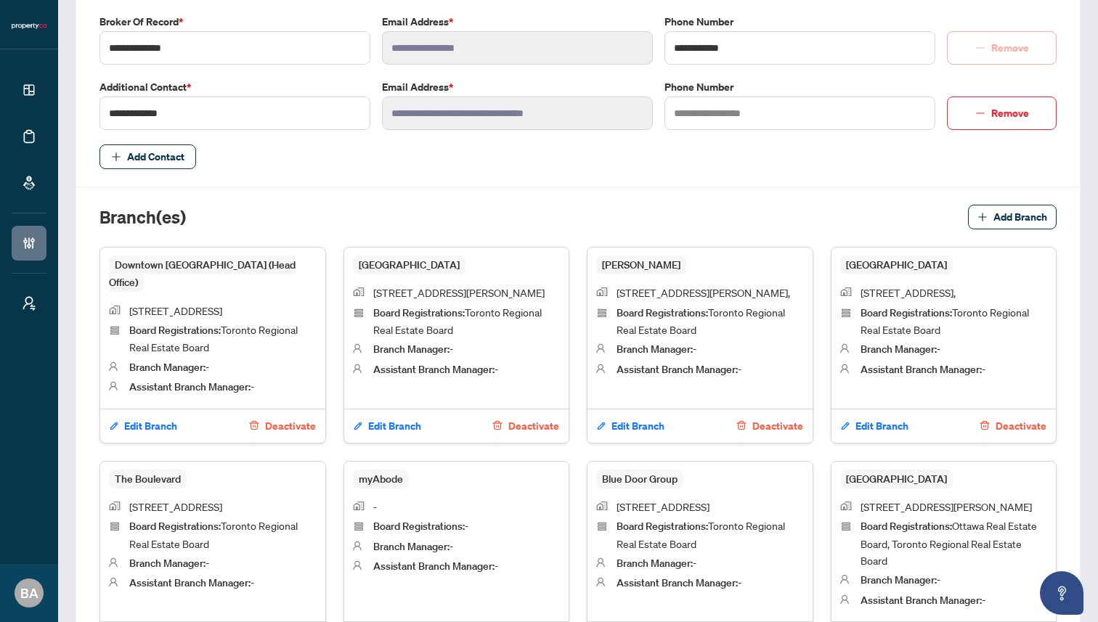
scroll to position [733, 0]
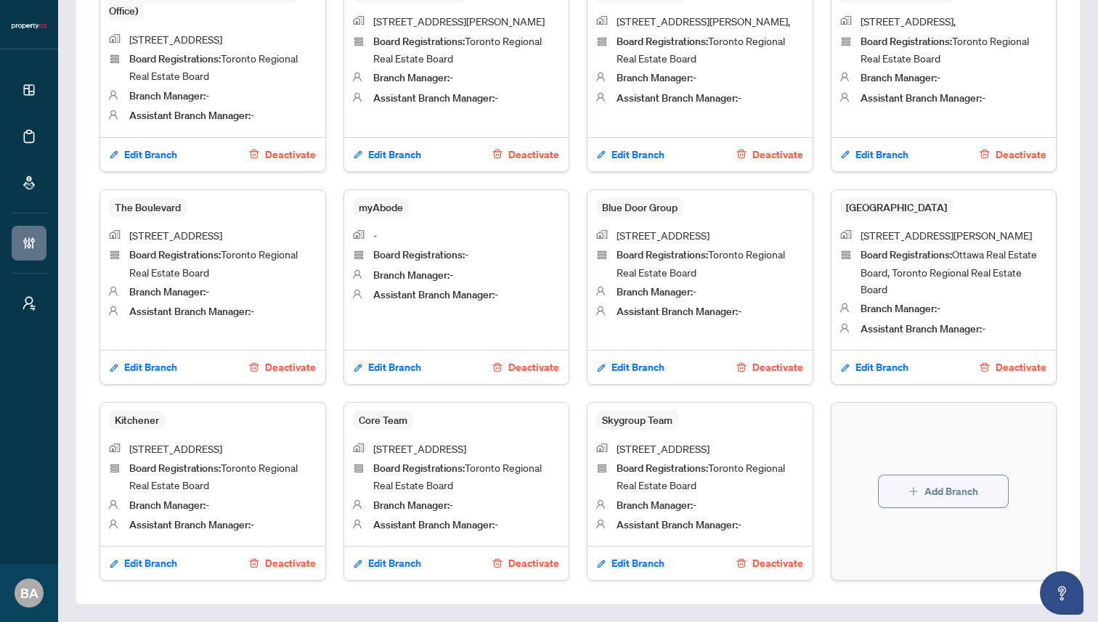
click at [925, 490] on span "Add Branch" at bounding box center [951, 491] width 54 height 23
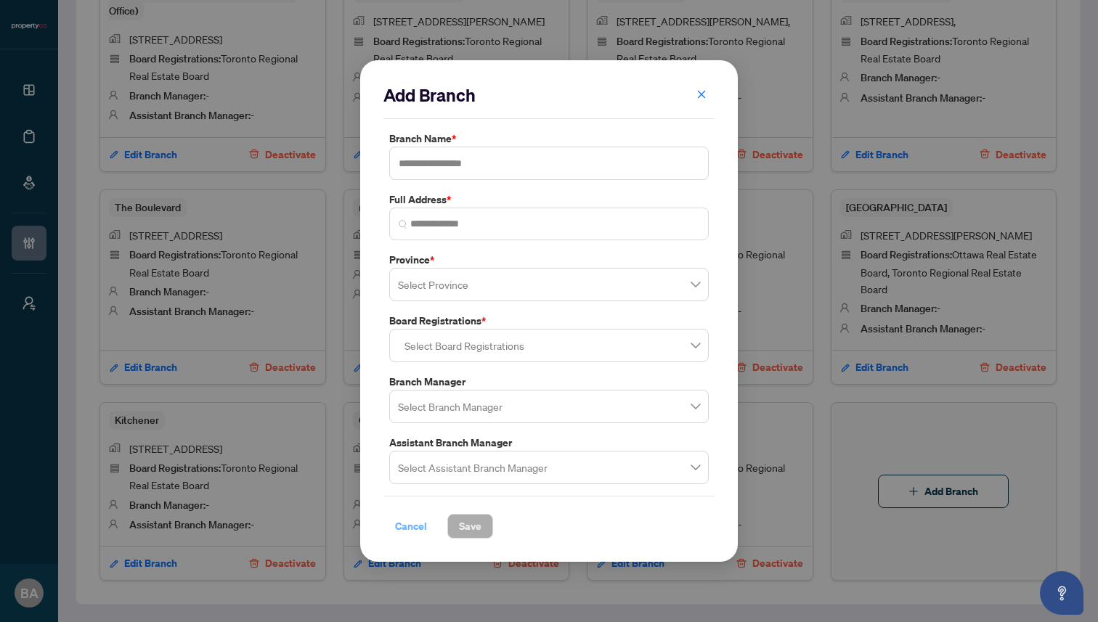
click at [405, 525] on span "Cancel" at bounding box center [411, 526] width 32 height 23
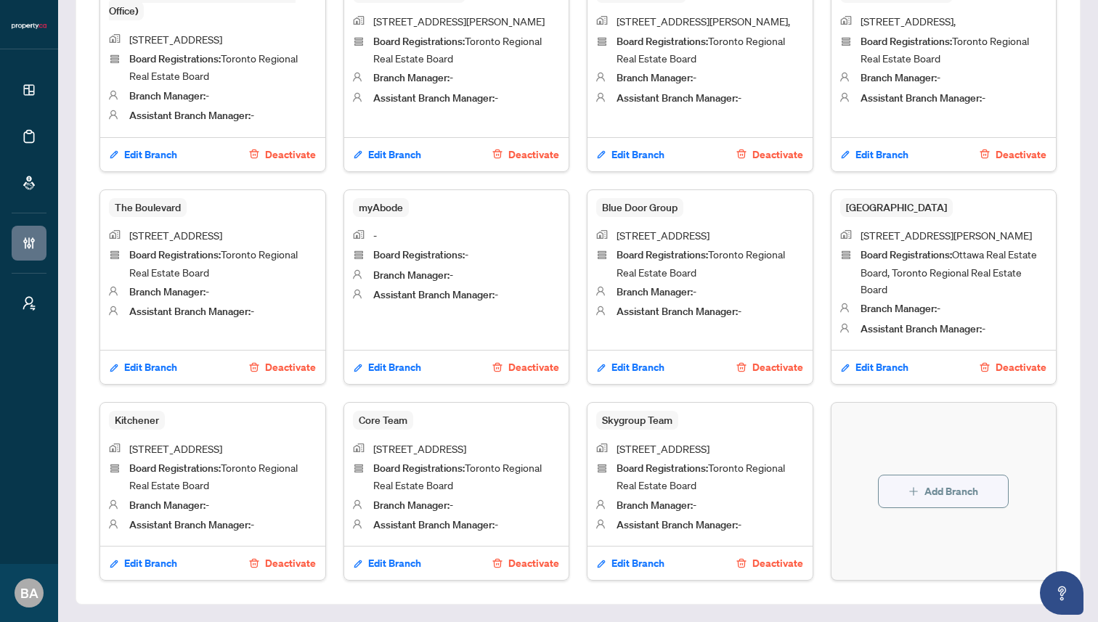
click at [908, 486] on icon "plus" at bounding box center [913, 491] width 10 height 10
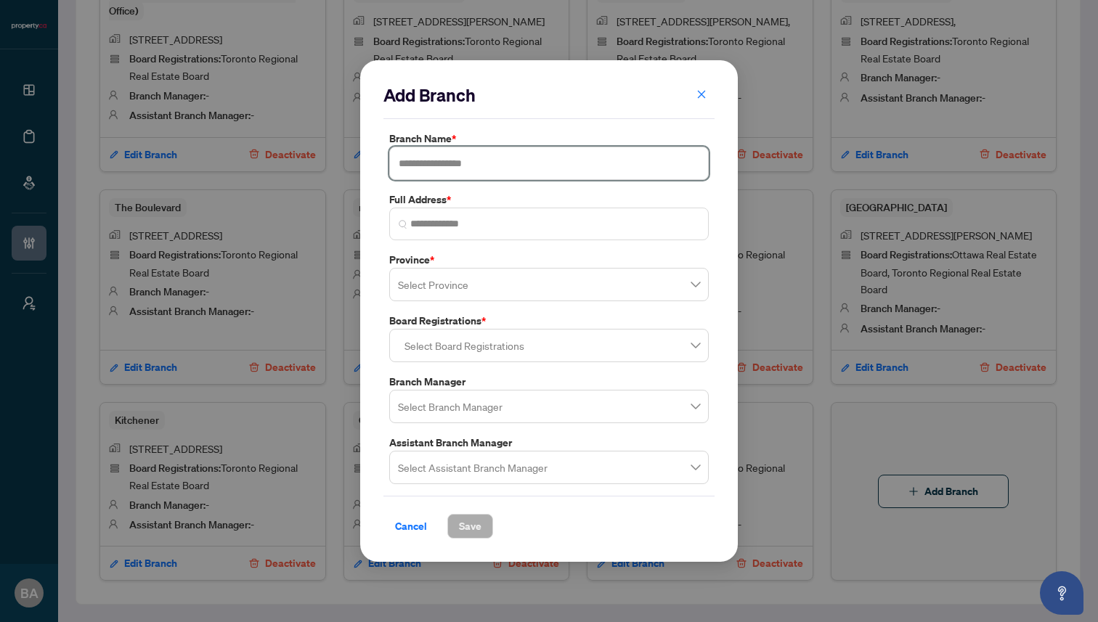
click at [427, 164] on input "text" at bounding box center [548, 163] width 319 height 33
paste input "*******"
type input "*******"
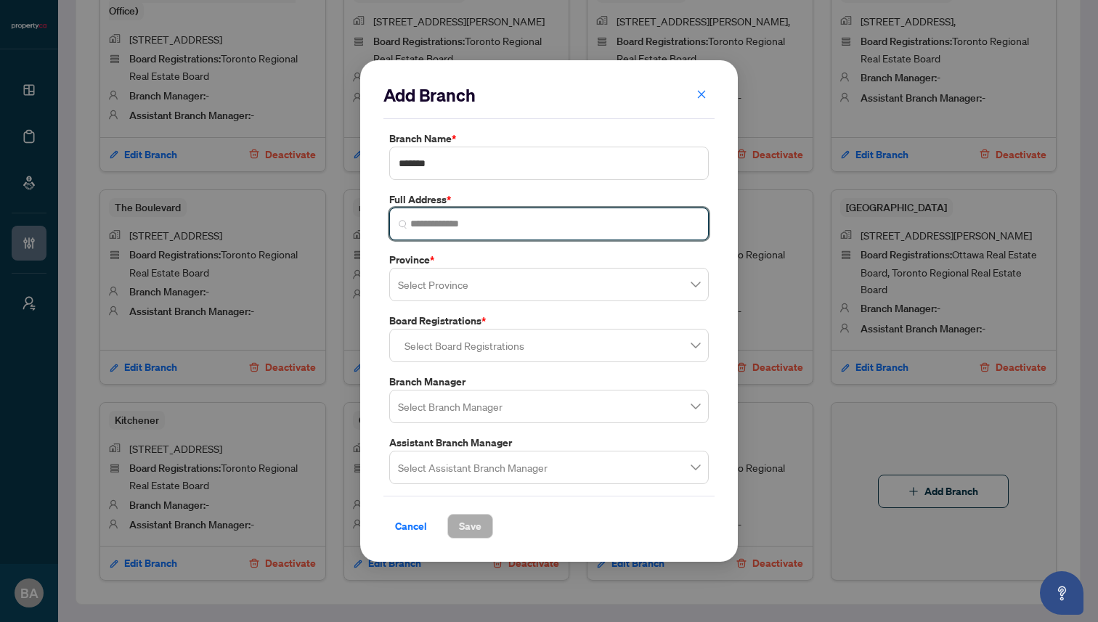
click at [465, 224] on input "search" at bounding box center [554, 223] width 289 height 15
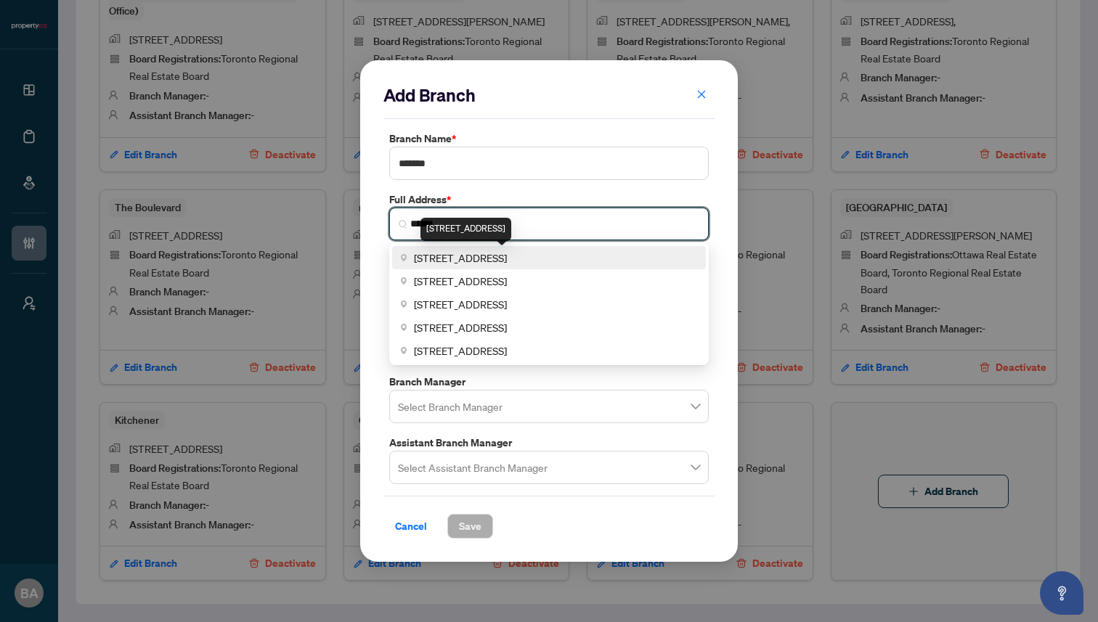
click at [473, 259] on span "36 Distillery Lane, Toronto, ON, Canada" at bounding box center [460, 258] width 93 height 16
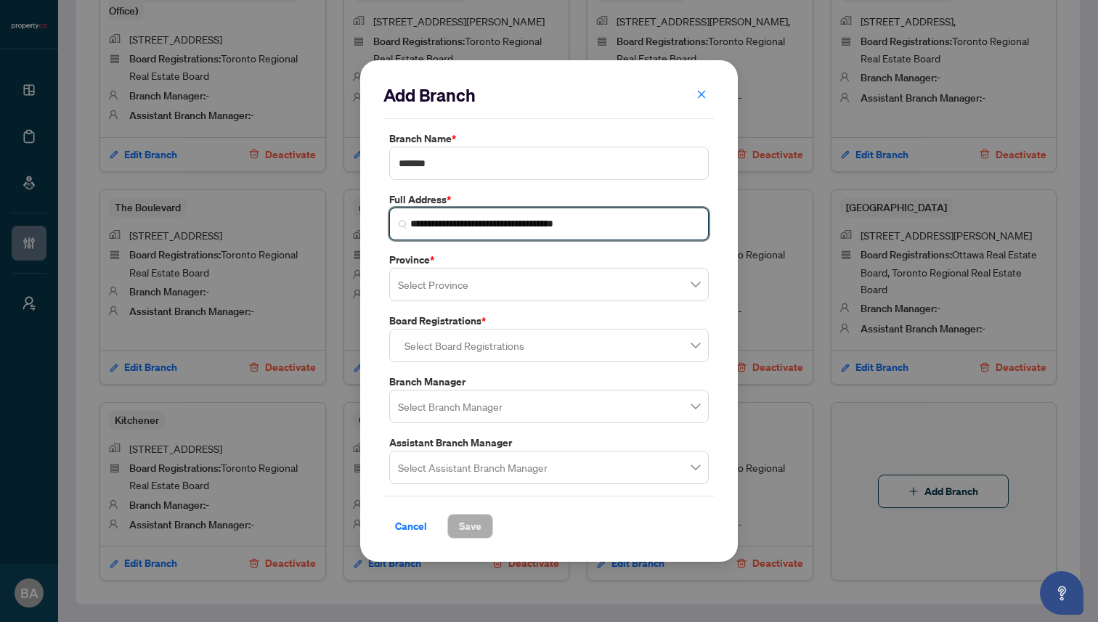
type input "**********"
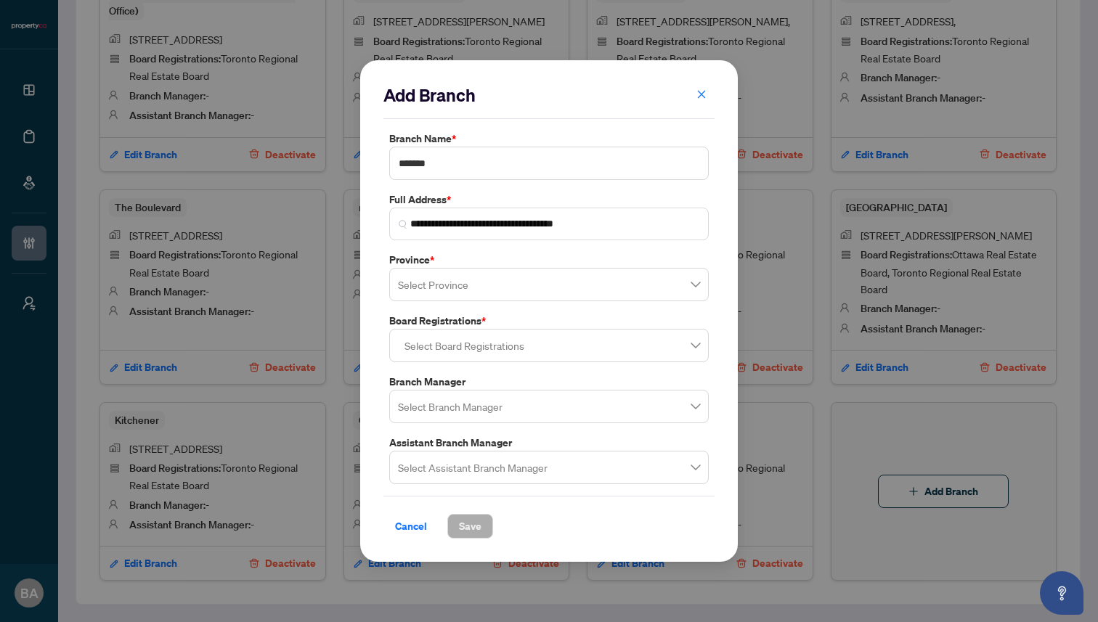
click at [452, 298] on input "search" at bounding box center [542, 287] width 289 height 32
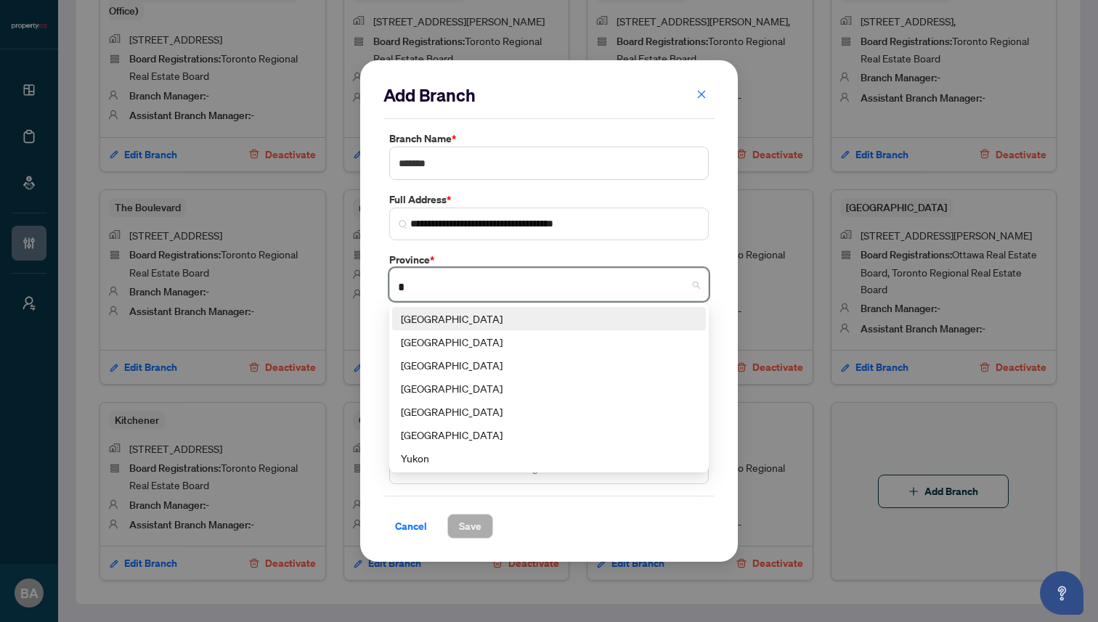
type input "**"
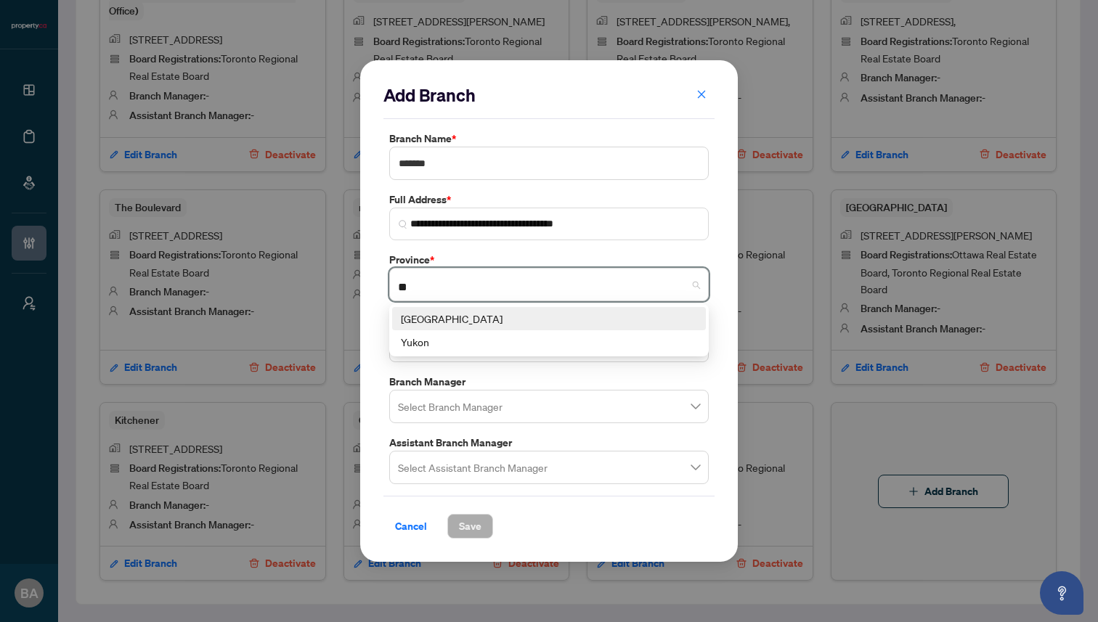
click at [452, 314] on div "Ontario" at bounding box center [549, 319] width 296 height 16
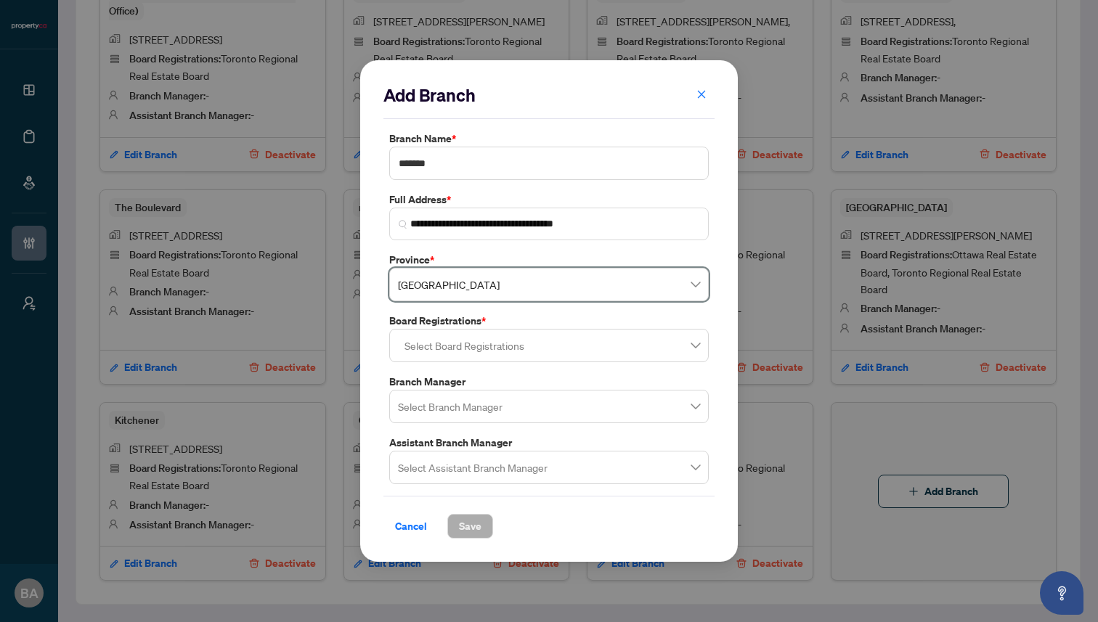
click at [433, 347] on div at bounding box center [549, 345] width 301 height 26
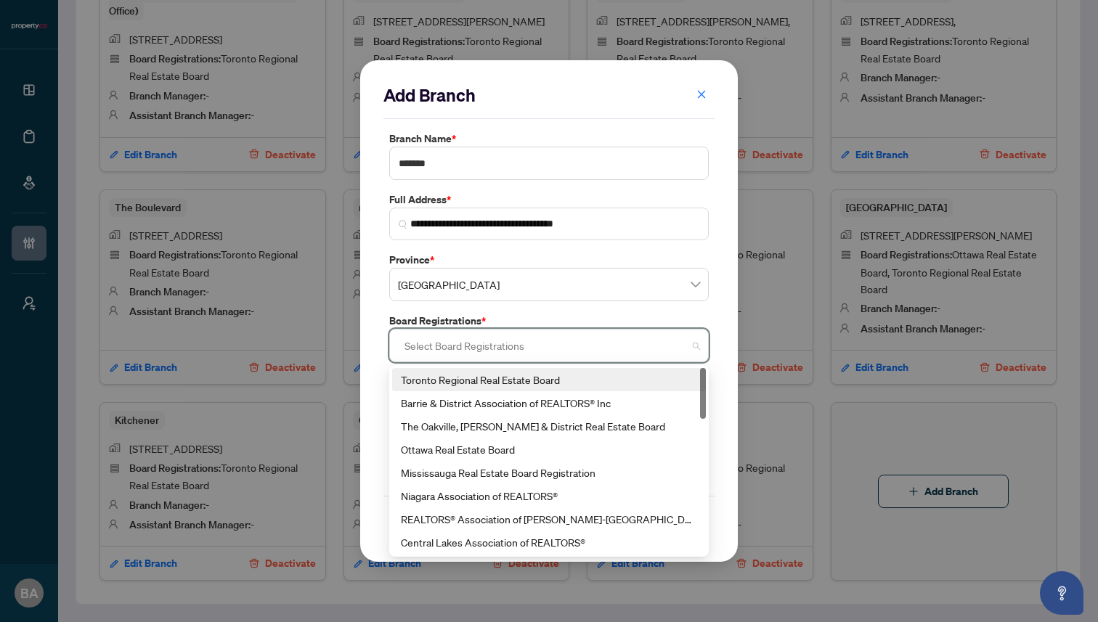
click at [445, 386] on div "Toronto Regional Real Estate Board" at bounding box center [549, 380] width 296 height 16
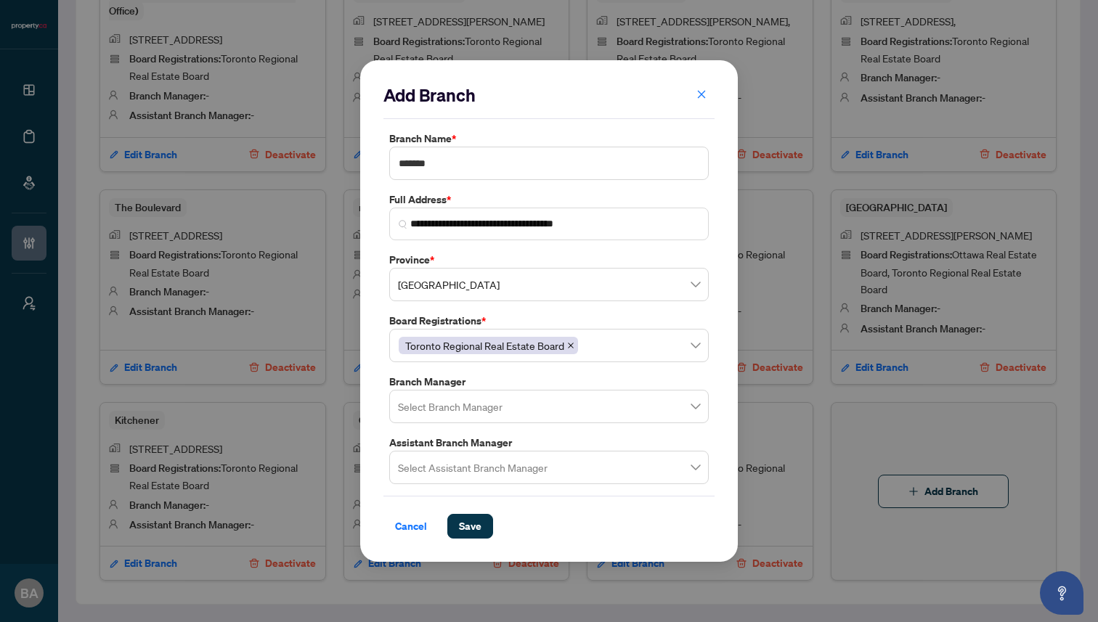
click at [368, 422] on div "**********" at bounding box center [548, 311] width 377 height 502
click at [468, 521] on span "Save" at bounding box center [470, 526] width 23 height 23
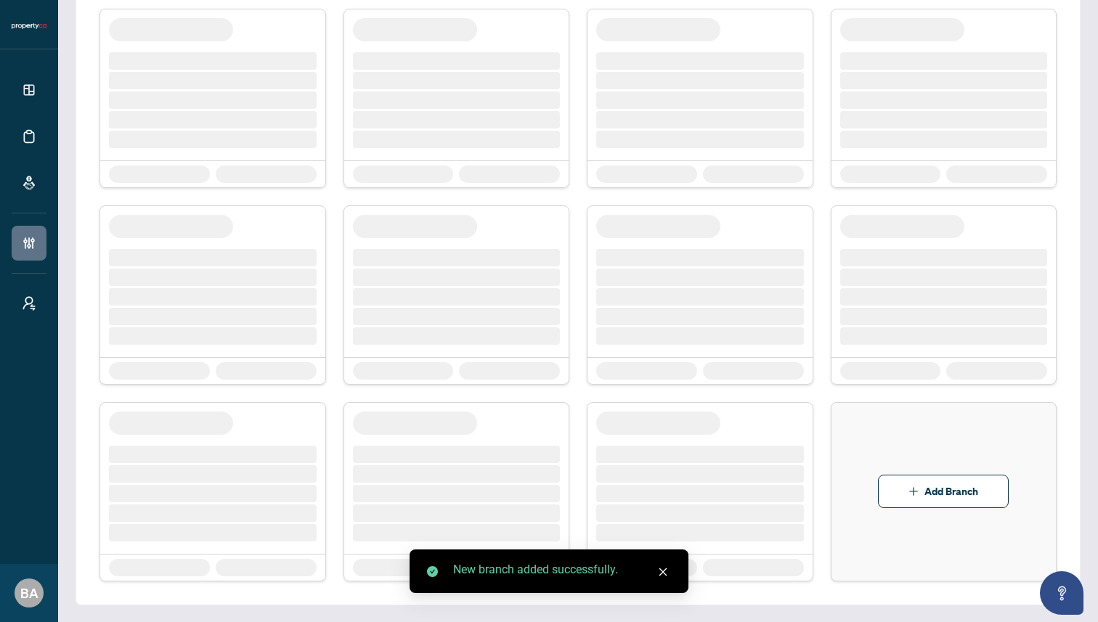
scroll to position [896, 0]
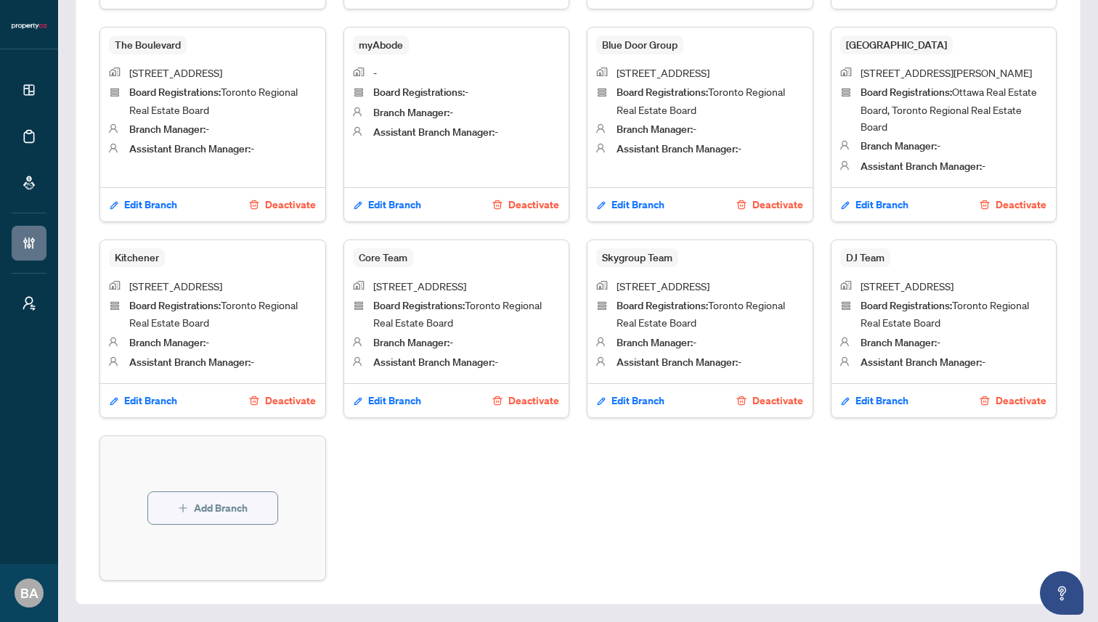
click at [216, 506] on span "Add Branch" at bounding box center [221, 508] width 54 height 23
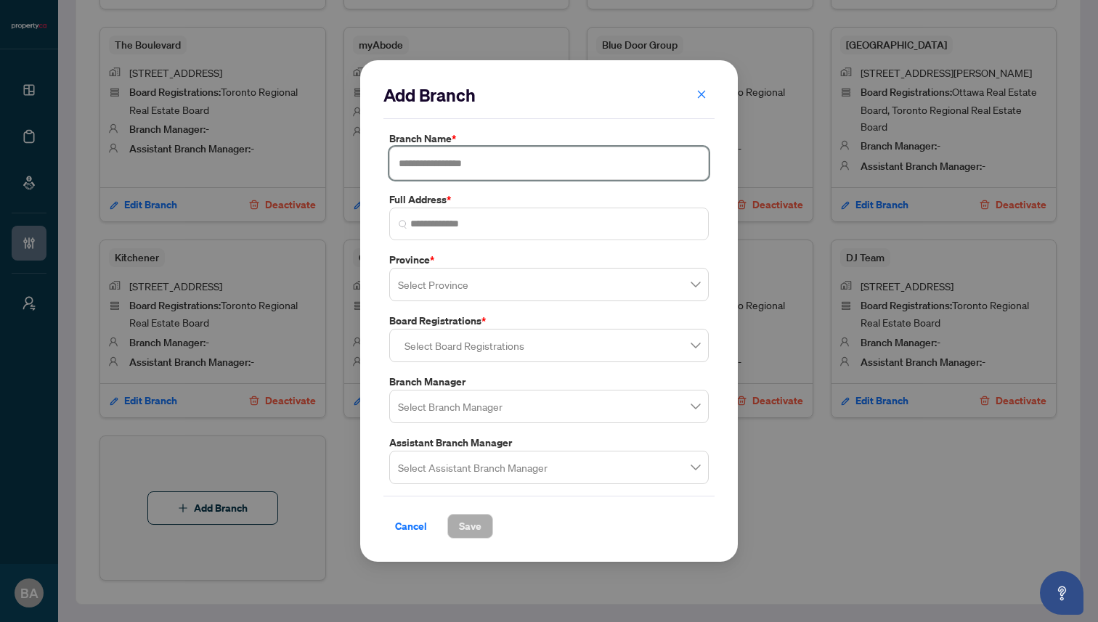
click at [449, 168] on input "text" at bounding box center [548, 163] width 319 height 33
paste input "**********"
type input "**********"
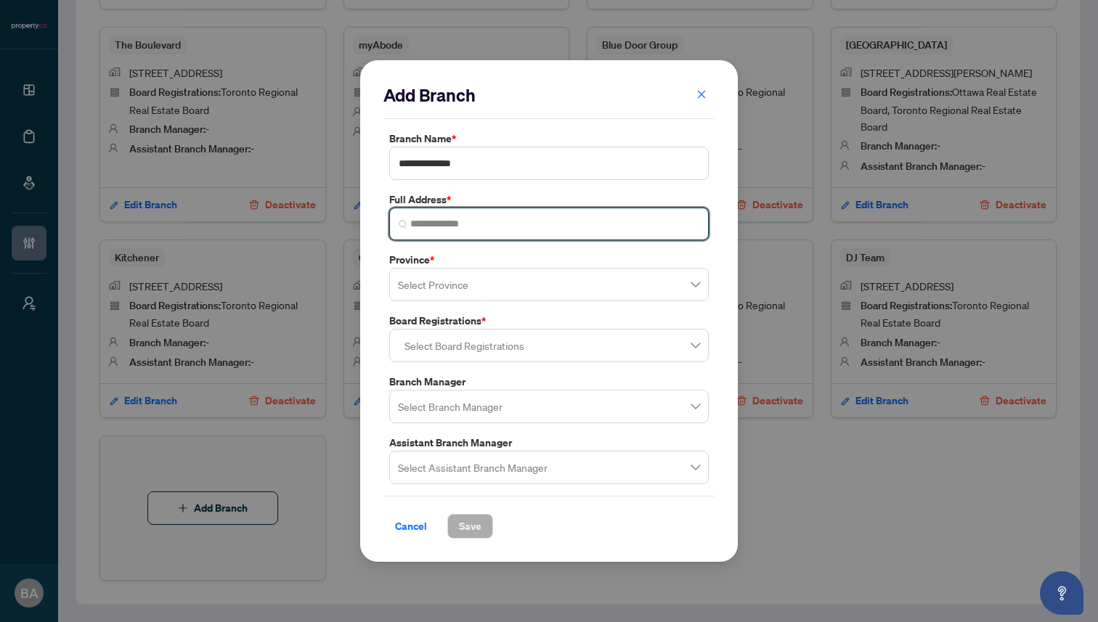
click at [470, 227] on input "search" at bounding box center [554, 223] width 289 height 15
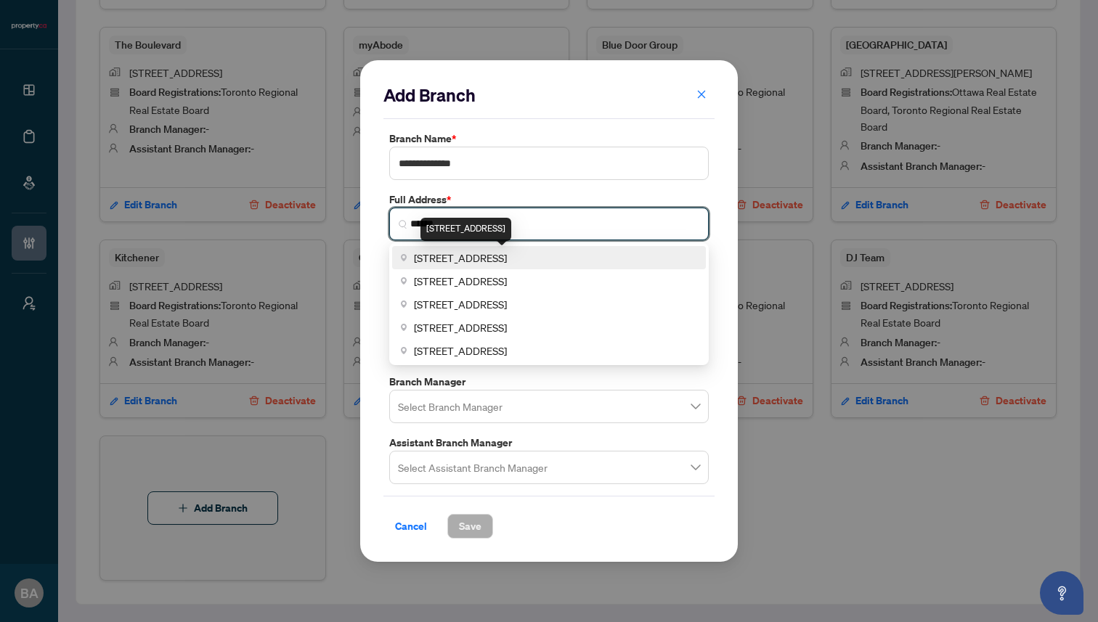
click at [480, 256] on span "36 Distillery Lane, Toronto, ON, Canada" at bounding box center [460, 258] width 93 height 16
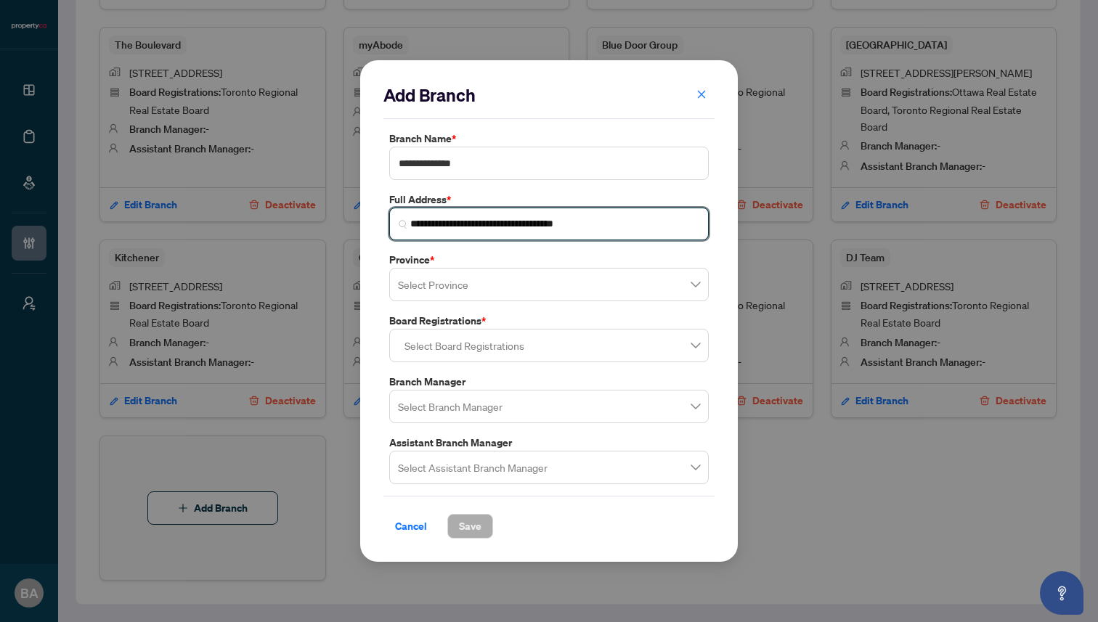
type input "**********"
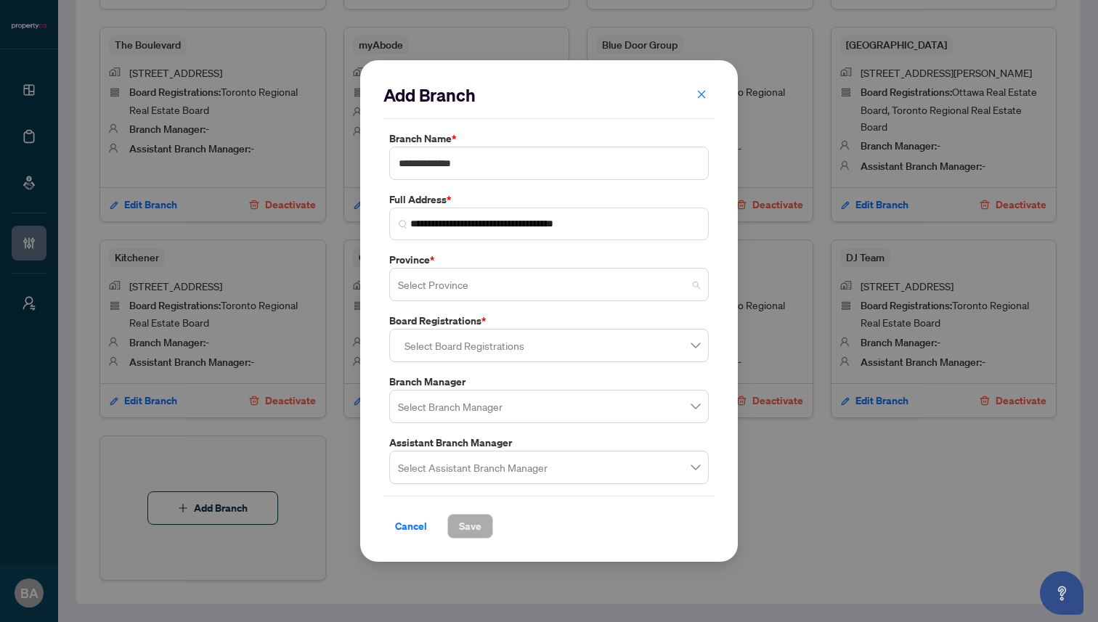
click at [462, 285] on input "search" at bounding box center [542, 287] width 289 height 32
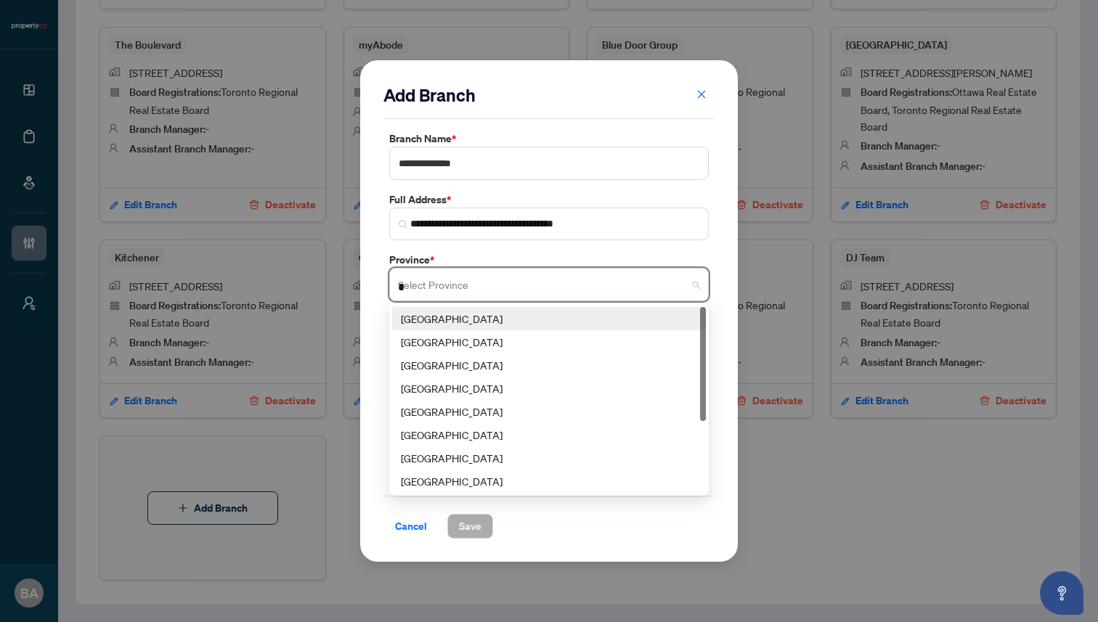
type input "**"
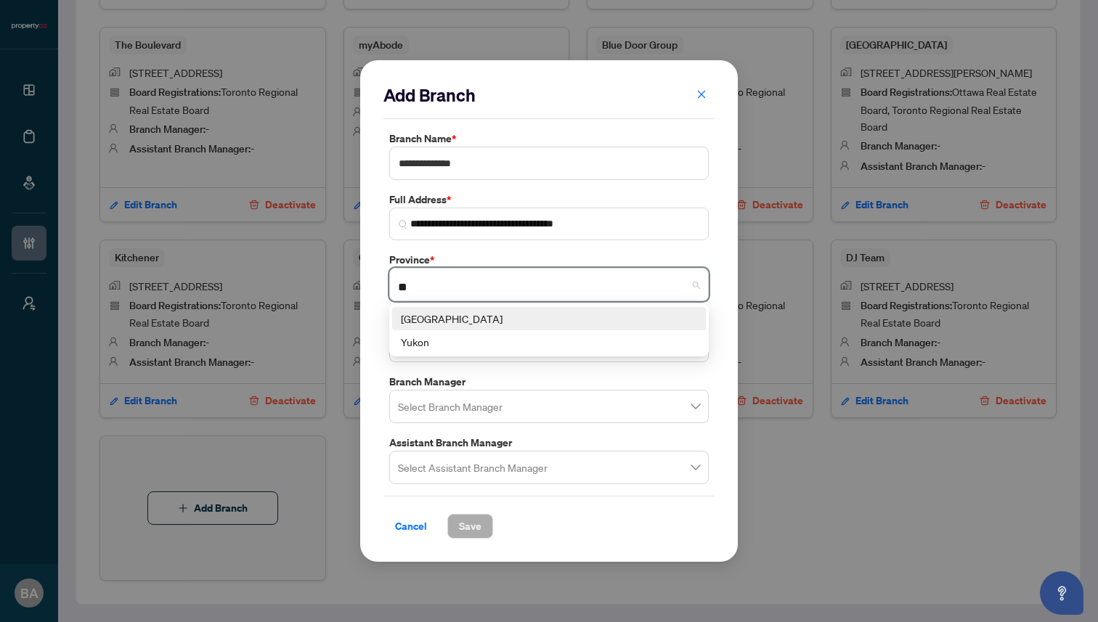
click at [465, 314] on div "Ontario" at bounding box center [549, 319] width 296 height 16
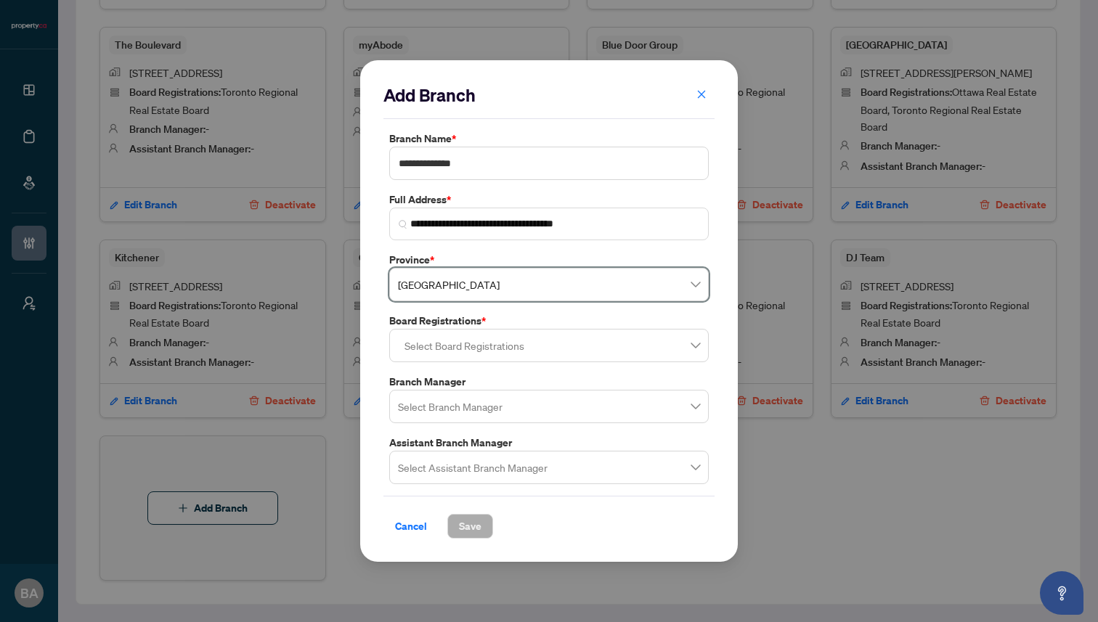
click at [463, 348] on div at bounding box center [549, 345] width 301 height 26
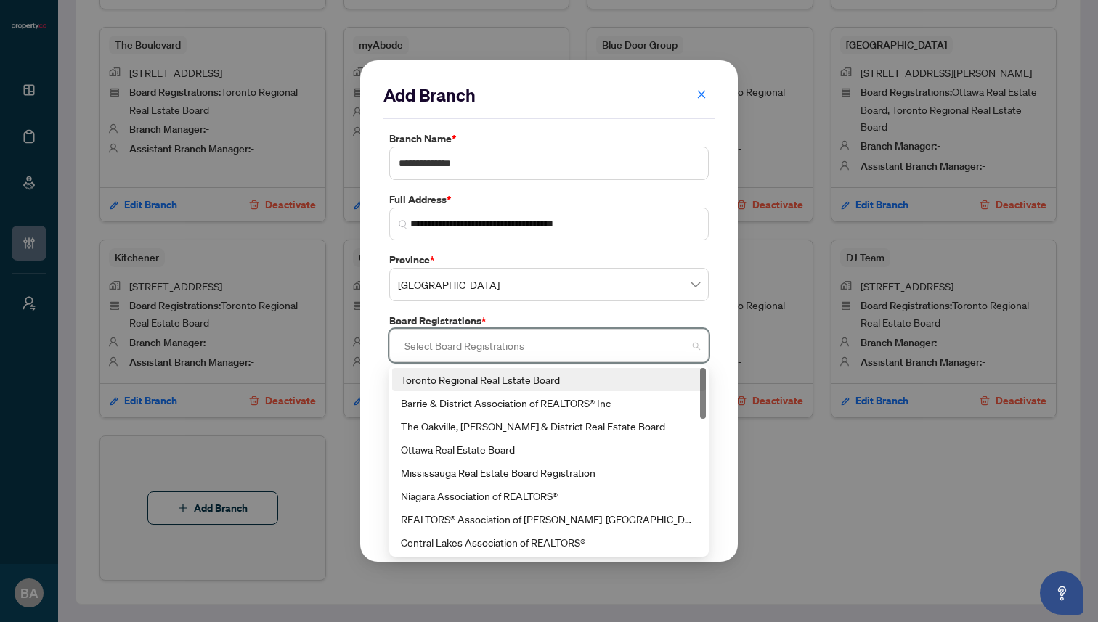
click at [463, 385] on div "Toronto Regional Real Estate Board" at bounding box center [549, 380] width 296 height 16
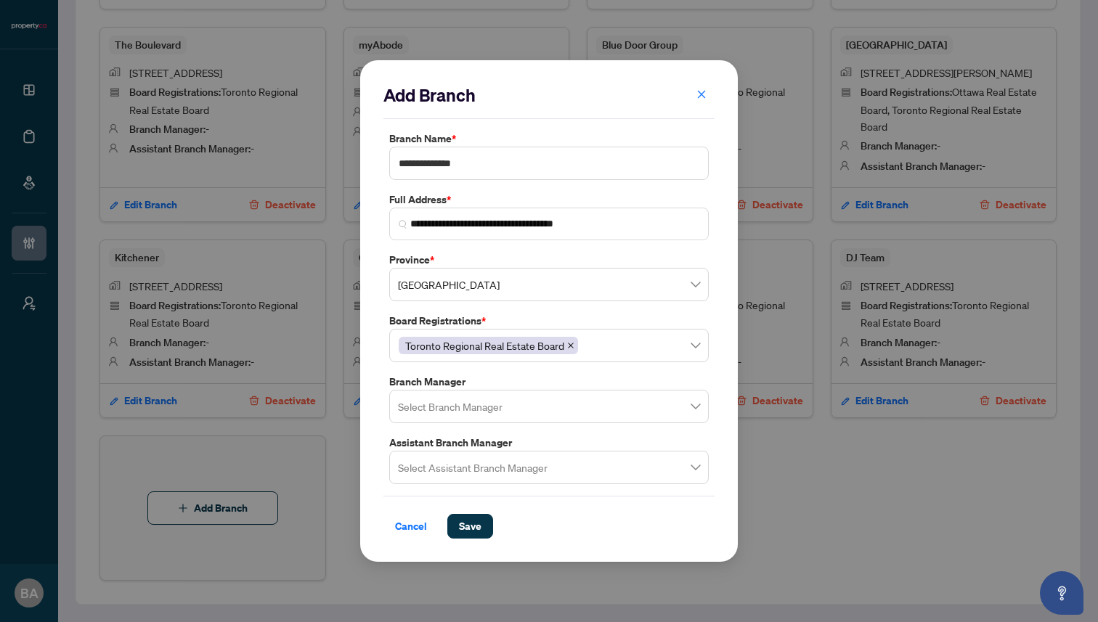
click at [372, 429] on div "**********" at bounding box center [548, 311] width 377 height 502
click at [464, 530] on span "Save" at bounding box center [470, 526] width 23 height 23
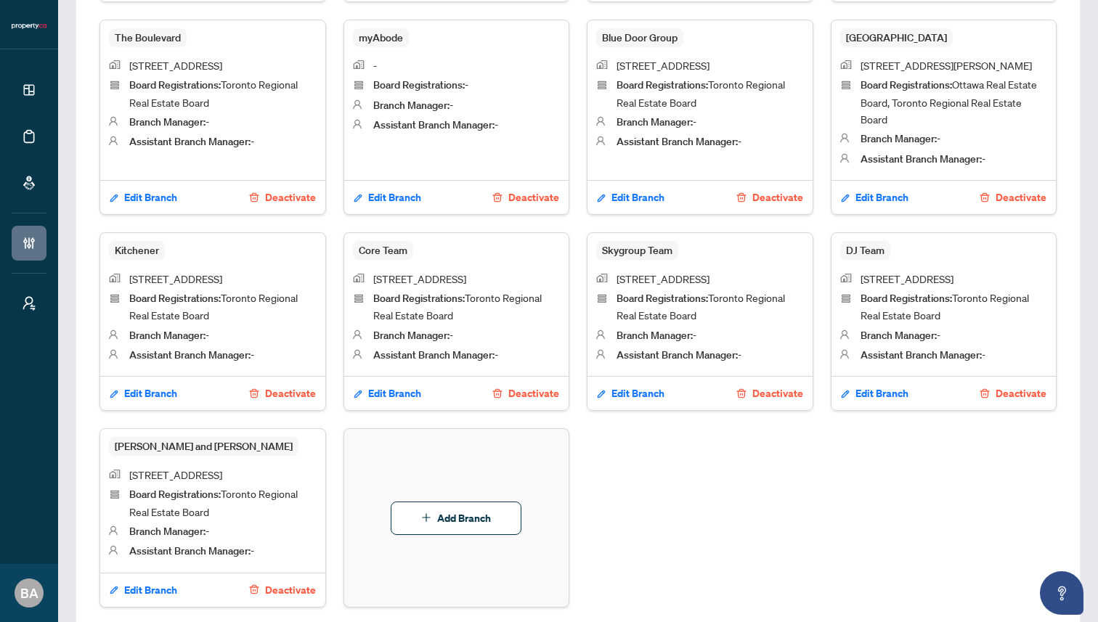
click at [746, 436] on div "Downtown Toronto (Head Office) 36 Distillery Lane, Suite 500 Board Registration…" at bounding box center [577, 206] width 957 height 802
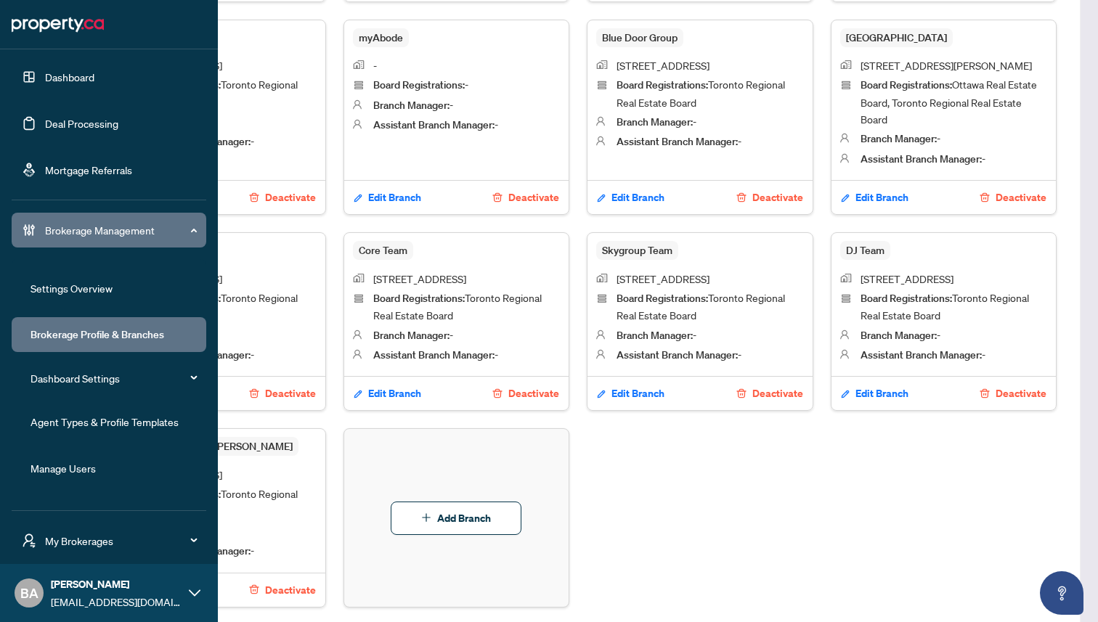
scroll to position [47, 0]
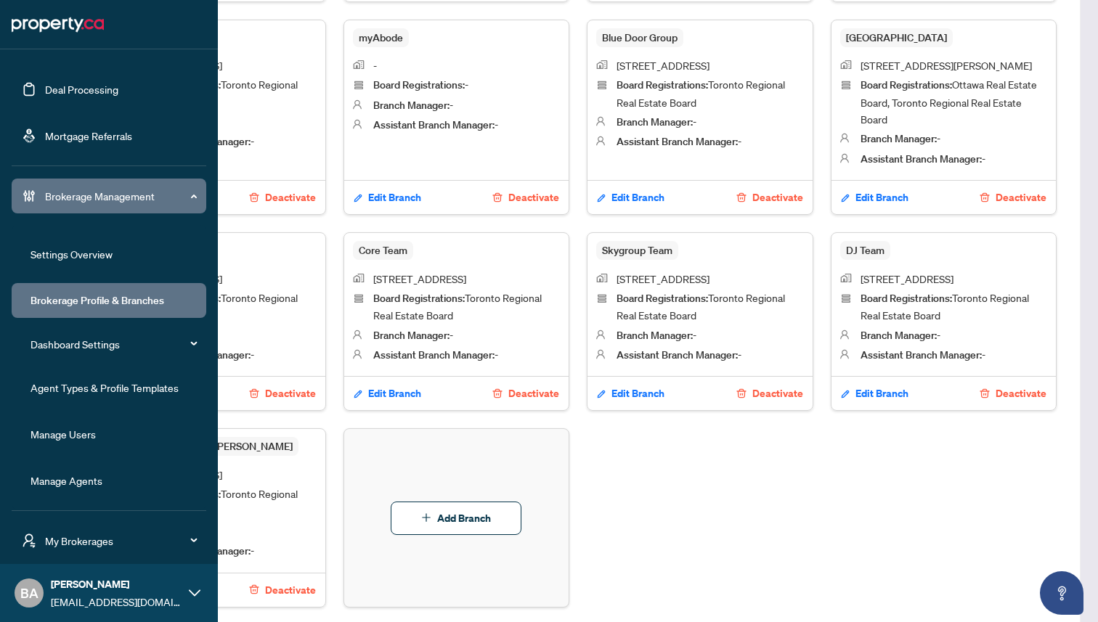
click at [60, 432] on link "Manage Users" at bounding box center [62, 434] width 65 height 13
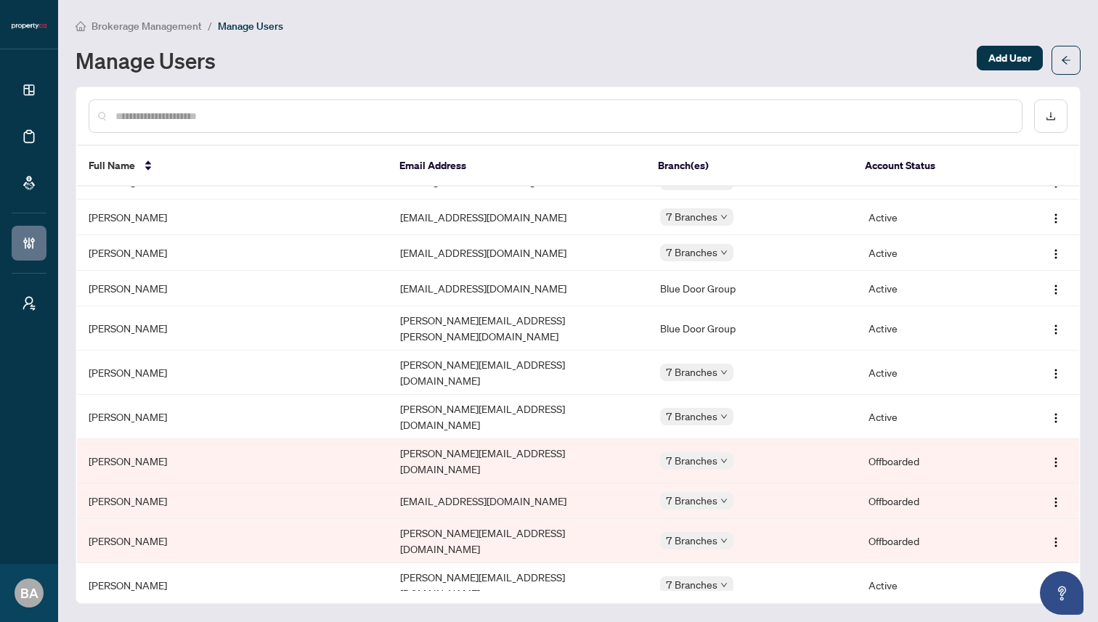
scroll to position [414, 0]
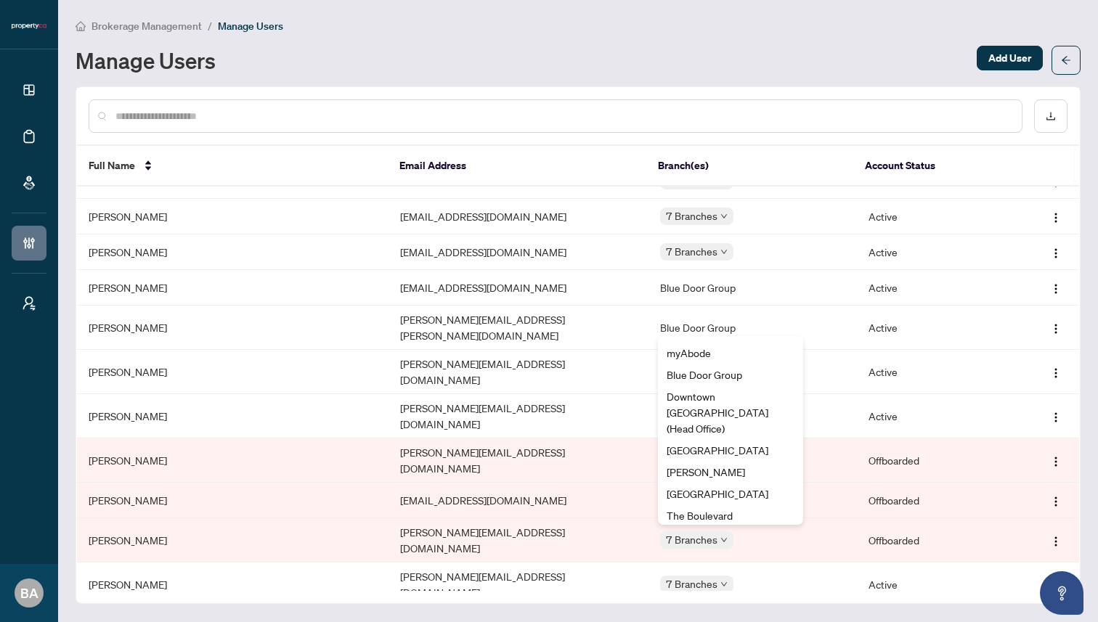
click at [697, 616] on span "7 Branches" at bounding box center [692, 624] width 52 height 17
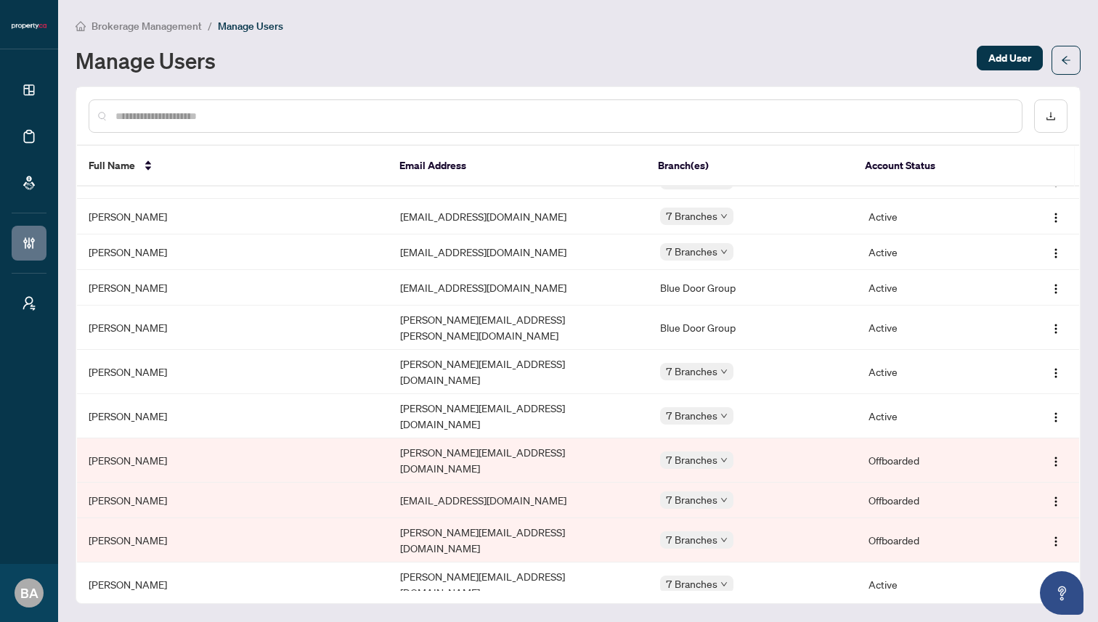
click at [1050, 620] on img "button" at bounding box center [1056, 626] width 12 height 12
click at [1009, 462] on span "Edit Profile" at bounding box center [1014, 461] width 73 height 16
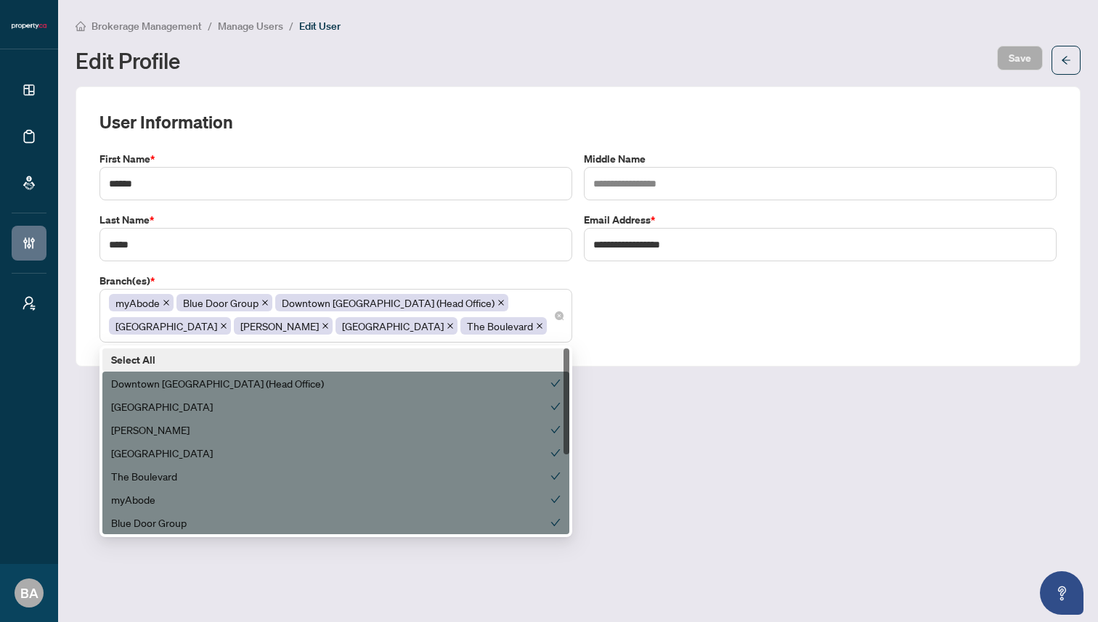
click at [427, 326] on div "myAbode Blue Door Group Downtown Toronto (Head Office) Mississauga Vaughan Nort…" at bounding box center [336, 316] width 454 height 46
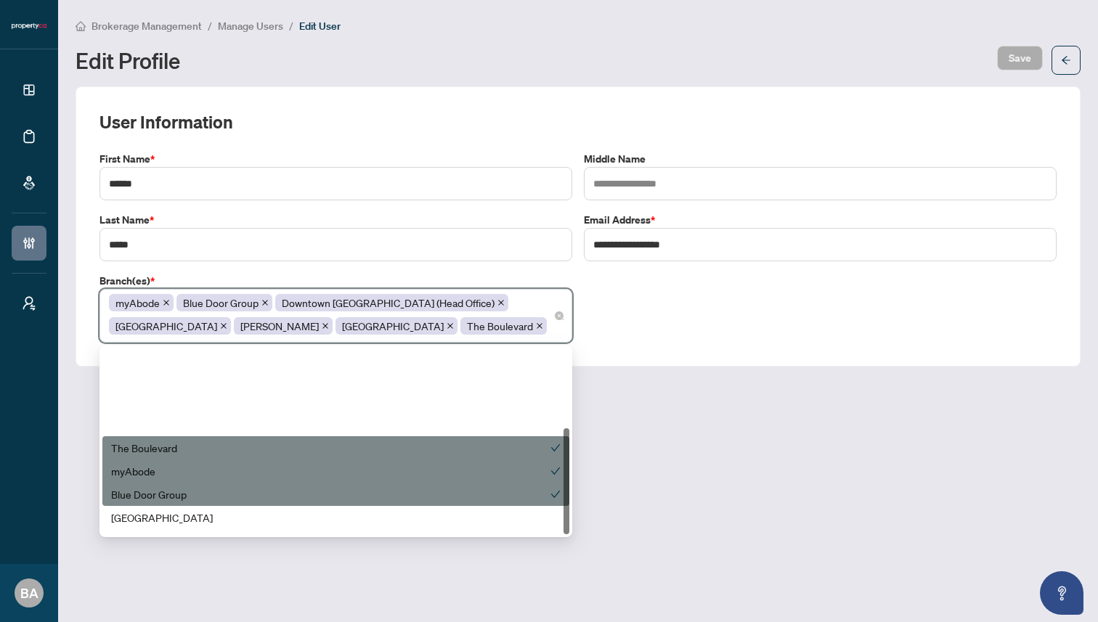
scroll to position [139, 0]
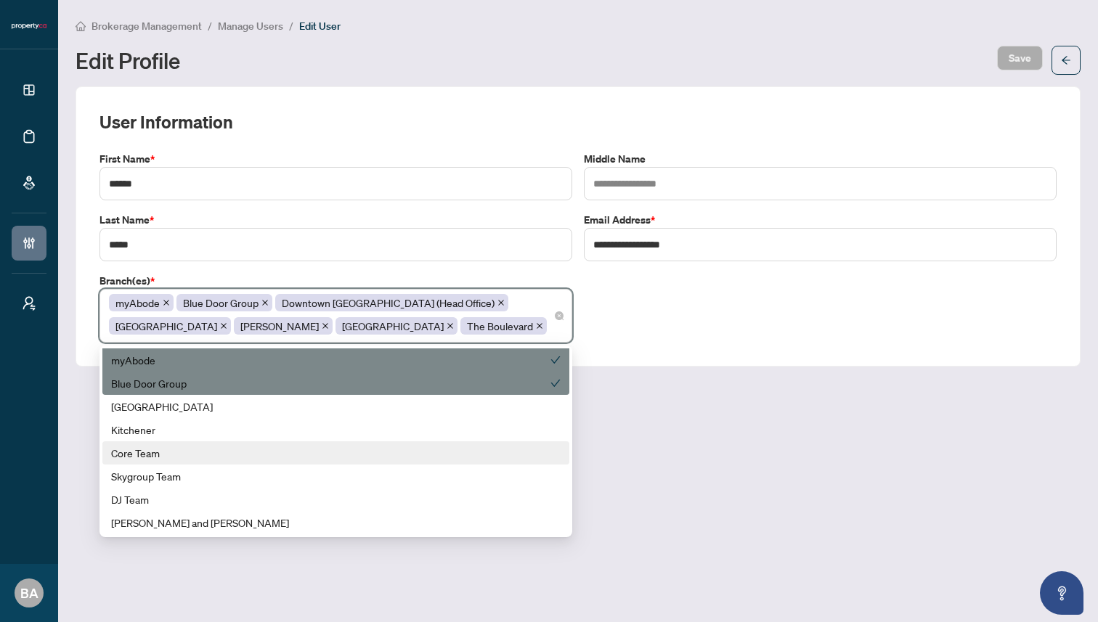
click at [861, 505] on main "**********" at bounding box center [578, 311] width 1040 height 622
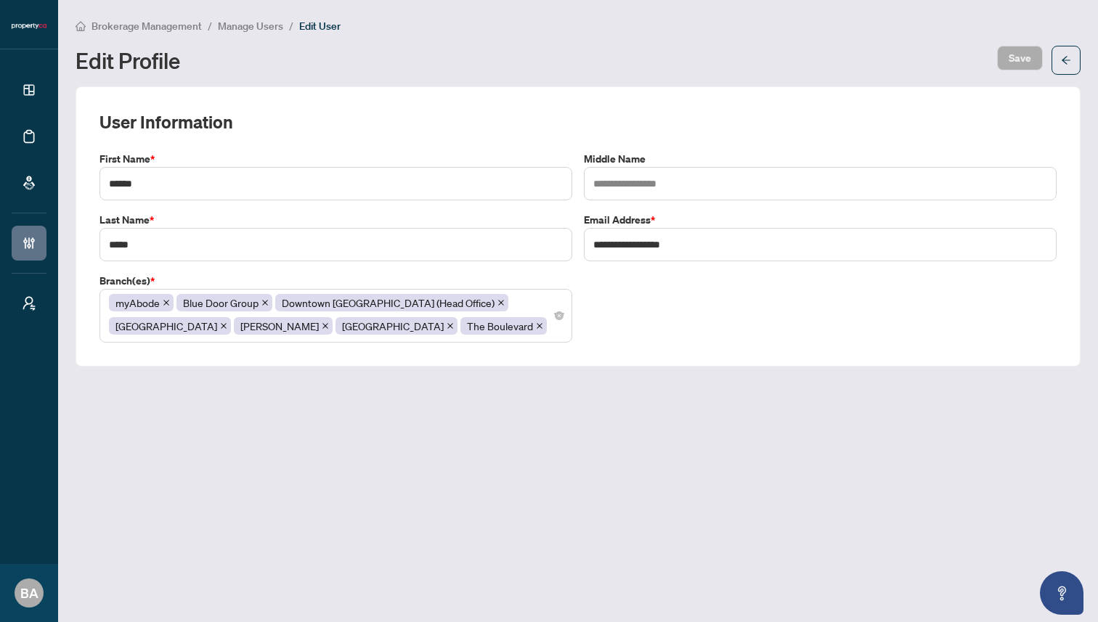
click at [248, 24] on span "Manage Users" at bounding box center [250, 26] width 65 height 13
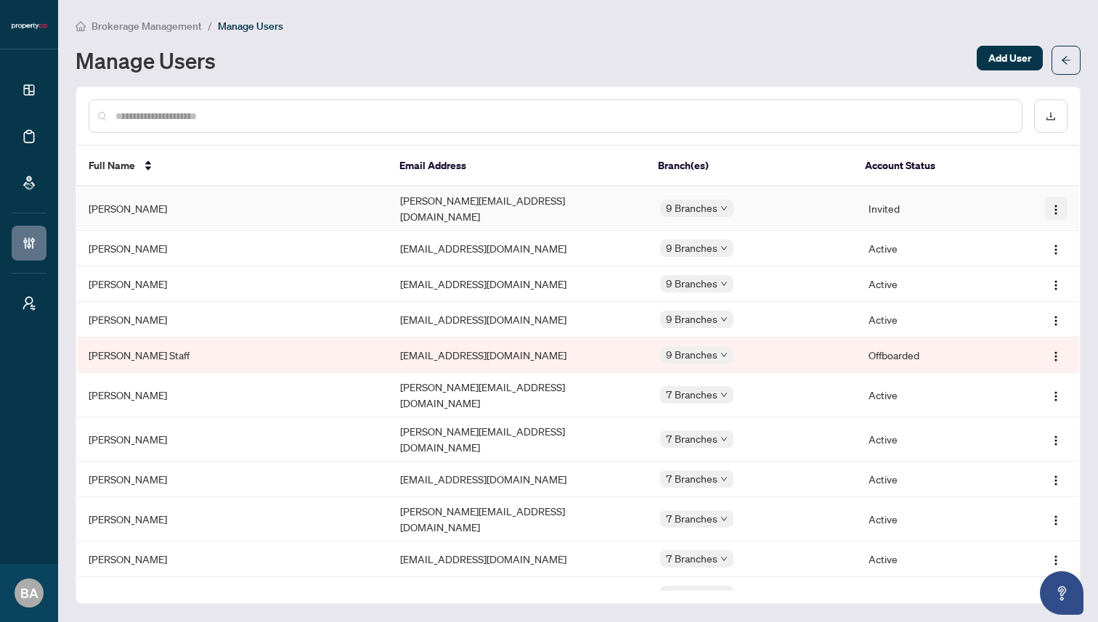
click at [1050, 204] on img "button" at bounding box center [1056, 210] width 12 height 12
click at [733, 40] on div "Brokerage Management / Manage Users Manage Users Add User" at bounding box center [577, 45] width 1005 height 57
click at [1050, 279] on img "button" at bounding box center [1056, 285] width 12 height 12
click at [1021, 303] on span "Edit Profile" at bounding box center [1014, 303] width 73 height 16
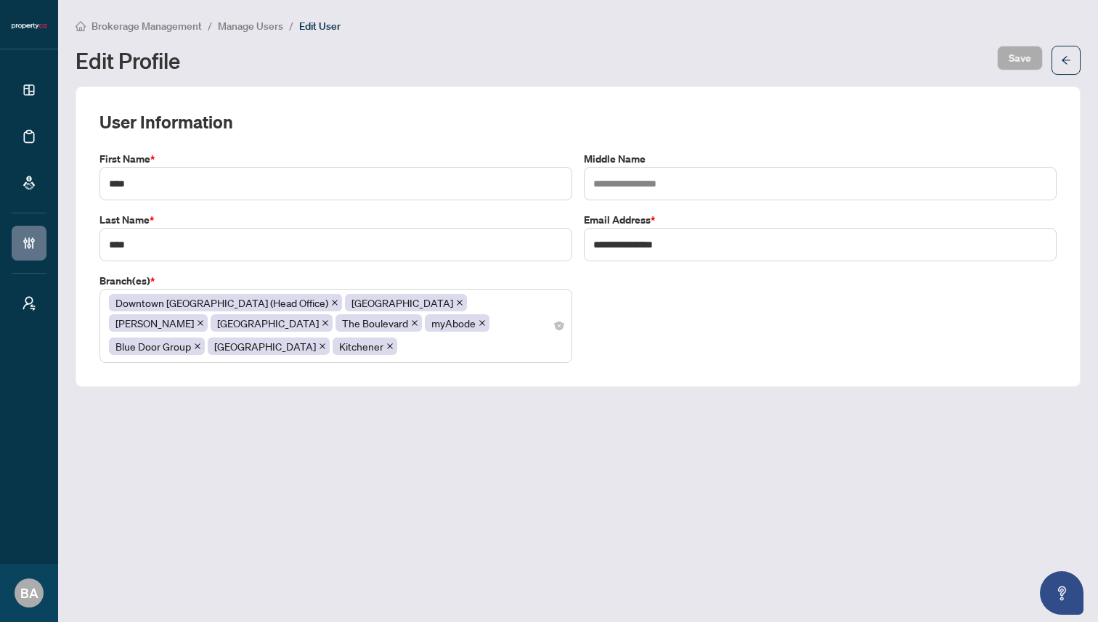
click at [505, 326] on div "Downtown Toronto (Head Office) Mississauga Vaughan North York The Boulevard myA…" at bounding box center [336, 326] width 454 height 67
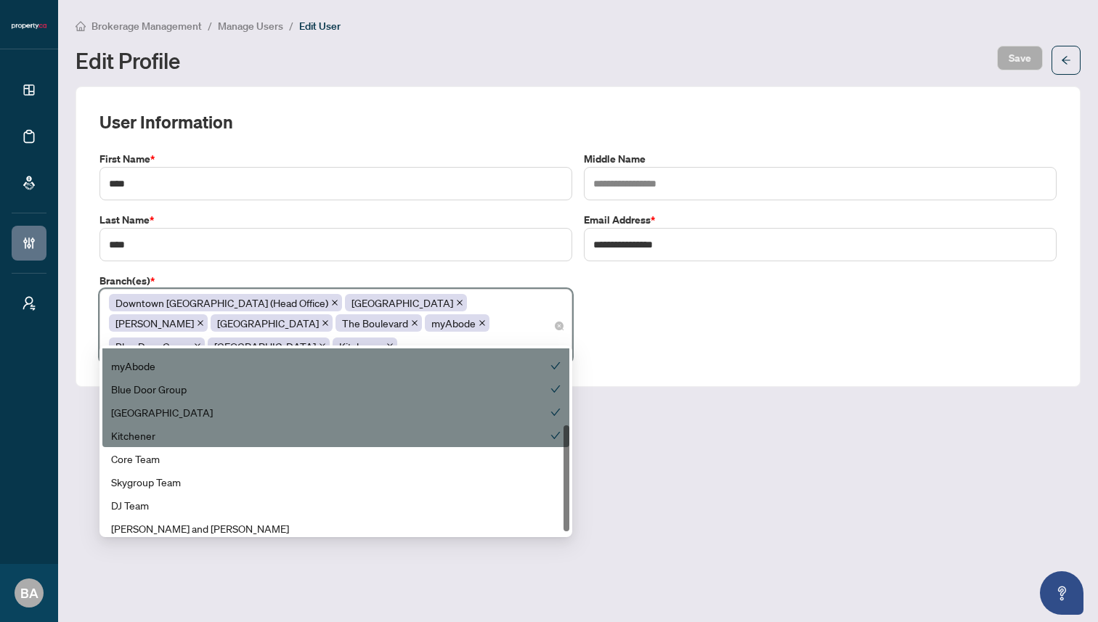
scroll to position [139, 0]
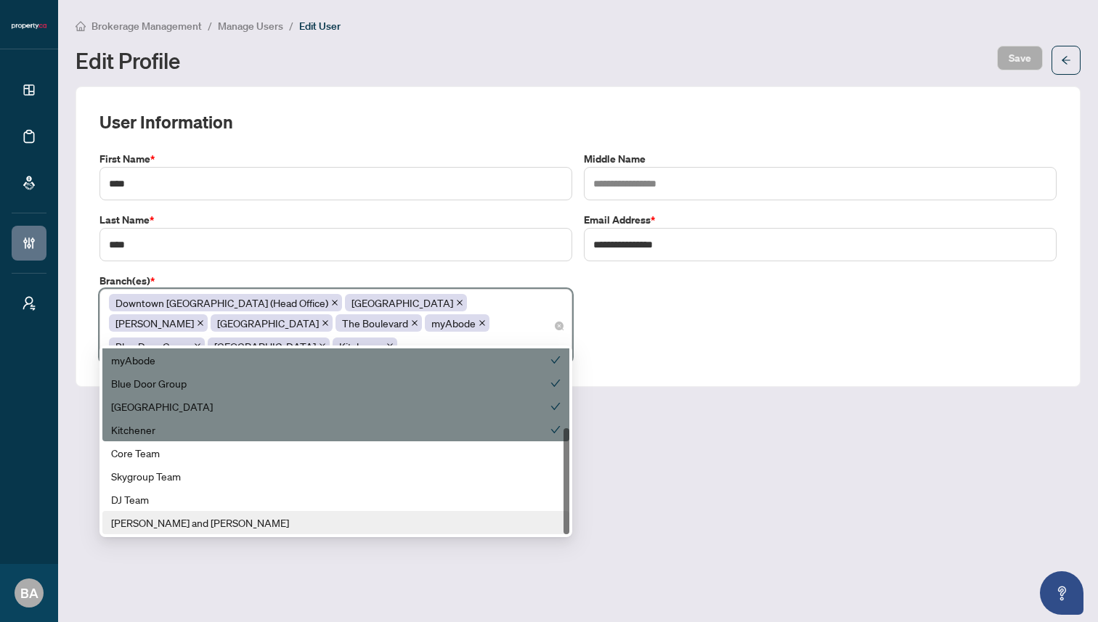
click at [407, 525] on div "Zach and Allie" at bounding box center [335, 523] width 449 height 16
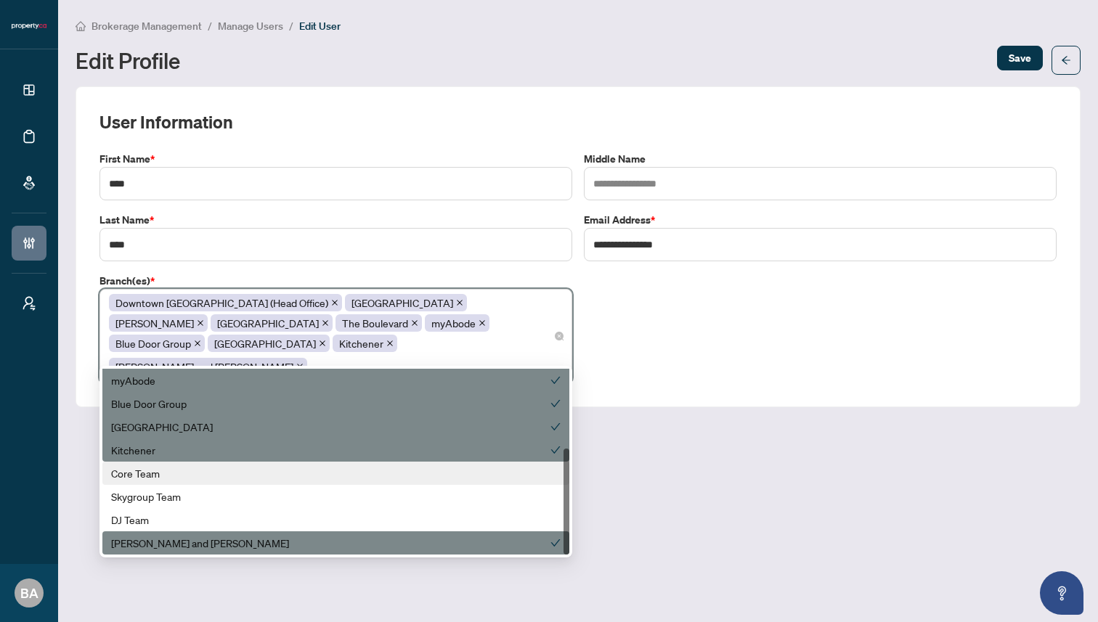
click at [401, 476] on div "Core Team" at bounding box center [335, 473] width 449 height 16
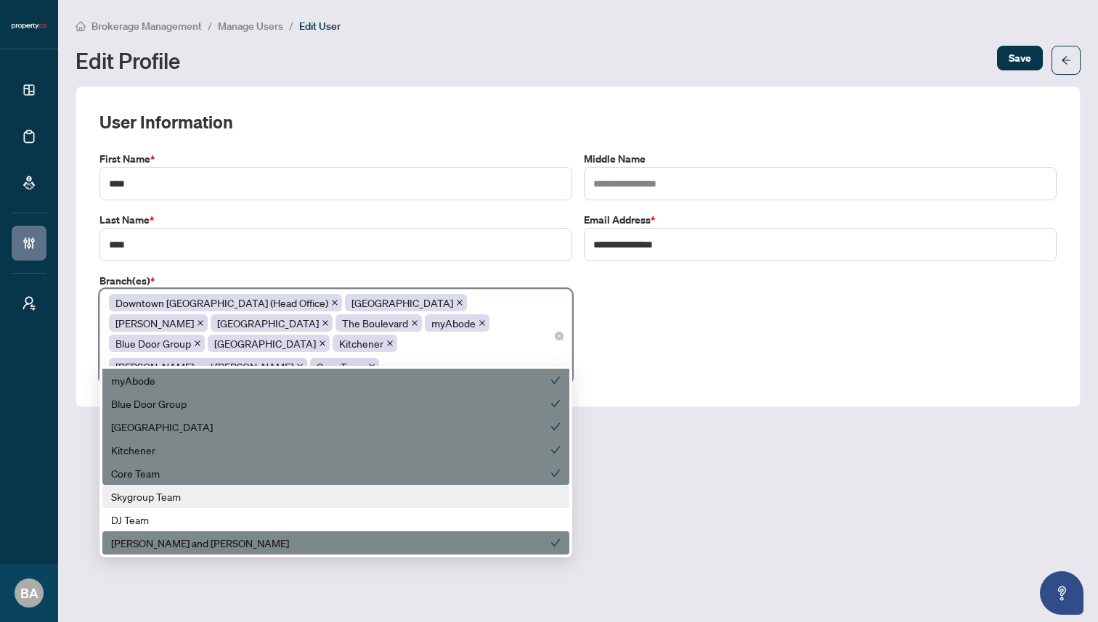
click at [395, 494] on div "Skygroup Team" at bounding box center [335, 497] width 449 height 16
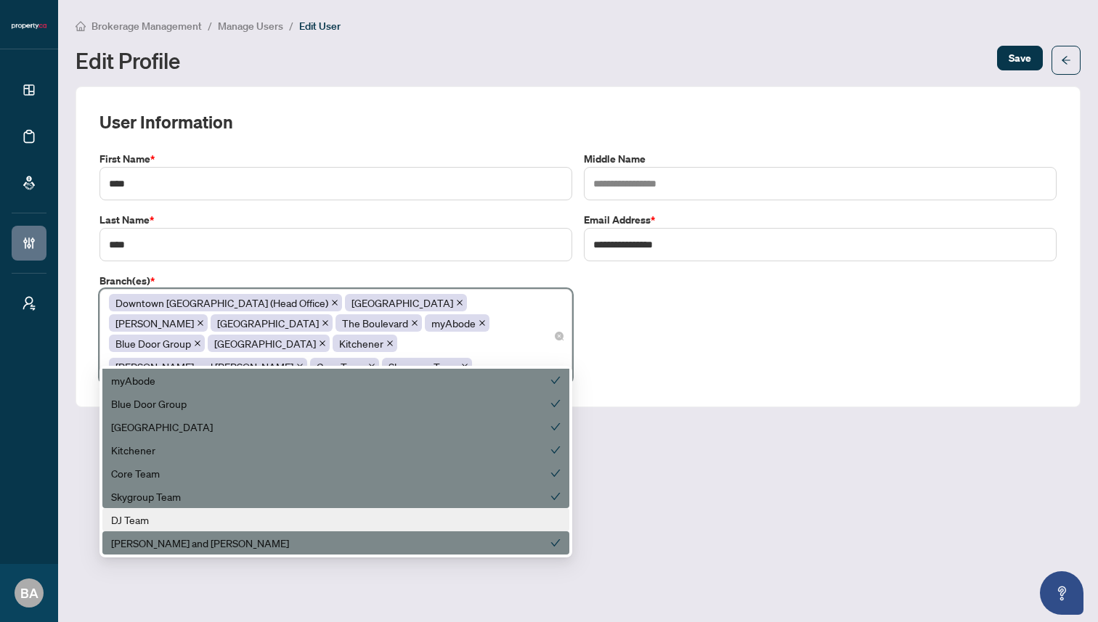
click at [391, 515] on div "DJ Team" at bounding box center [335, 520] width 449 height 16
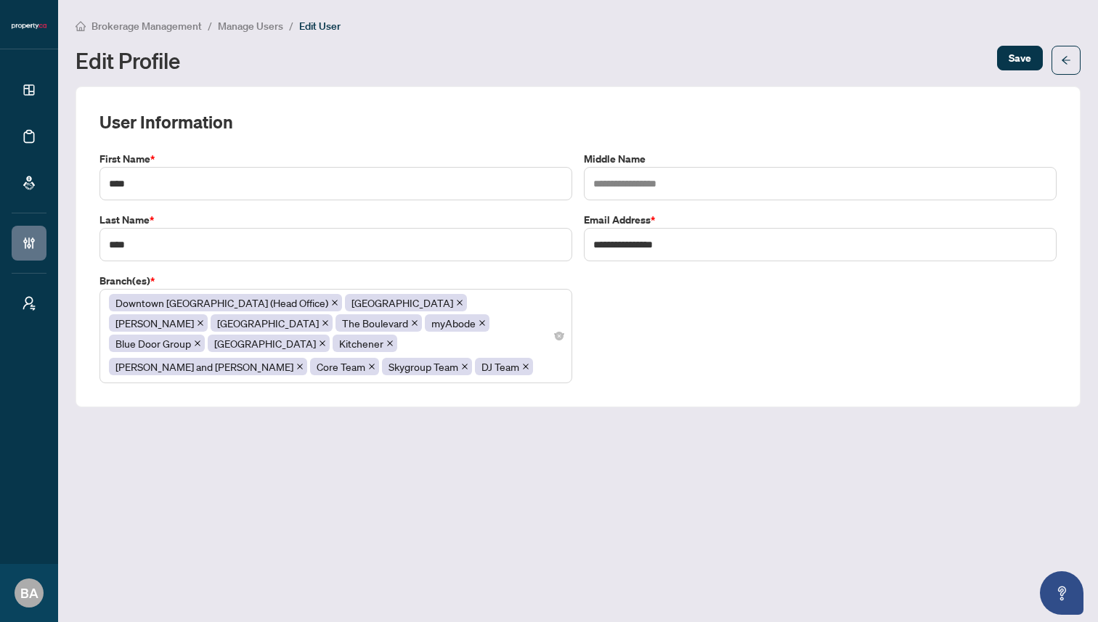
click at [636, 479] on main "**********" at bounding box center [578, 311] width 1040 height 622
click at [1010, 54] on span "Save" at bounding box center [1019, 57] width 23 height 23
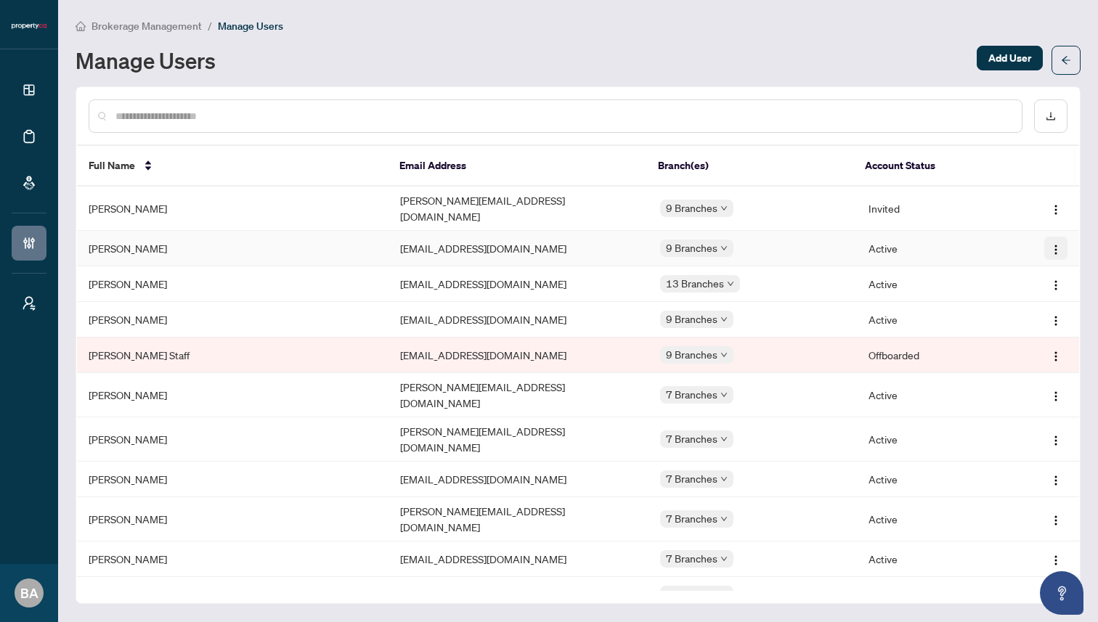
click at [1050, 244] on img "button" at bounding box center [1056, 250] width 12 height 12
click at [1019, 265] on span "Edit Profile" at bounding box center [1014, 268] width 73 height 16
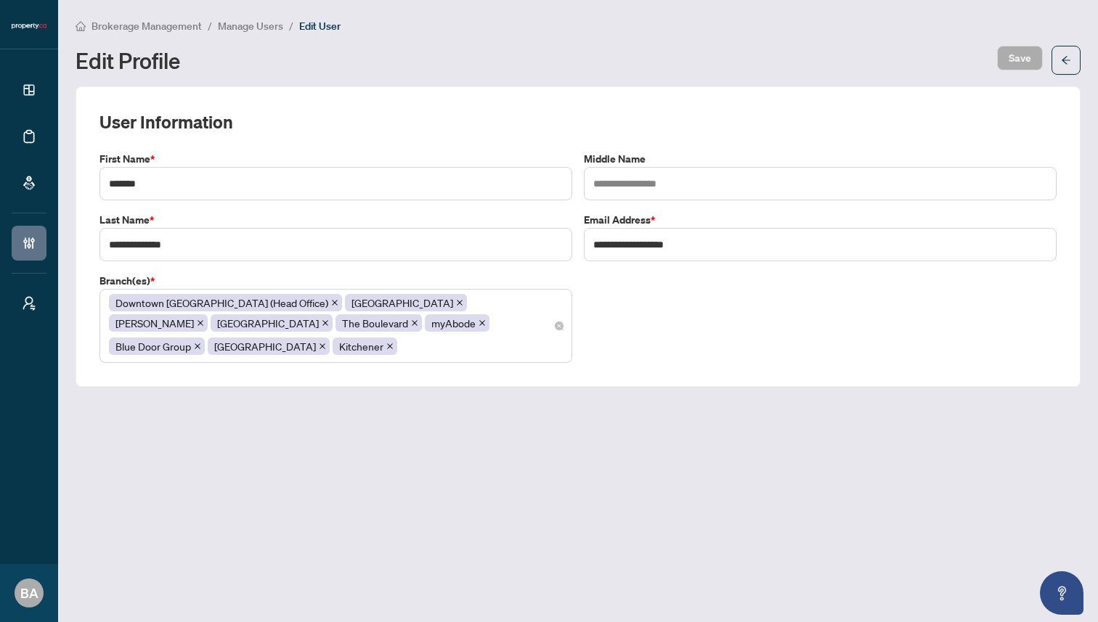
click at [514, 324] on div "Downtown Toronto (Head Office) Mississauga Vaughan North York The Boulevard myA…" at bounding box center [336, 326] width 454 height 67
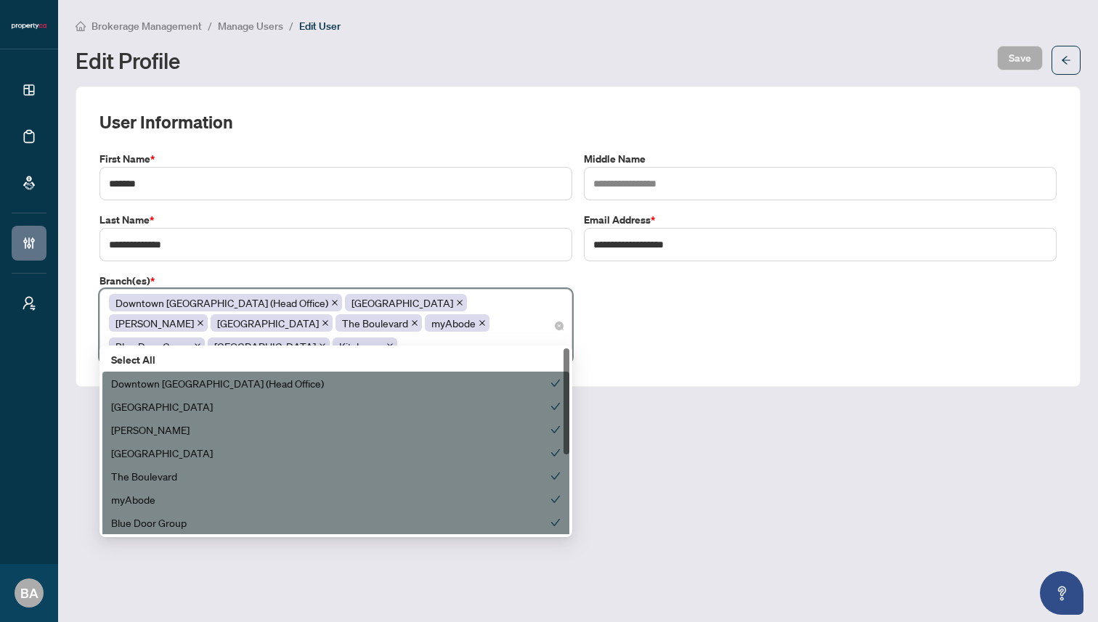
scroll to position [139, 0]
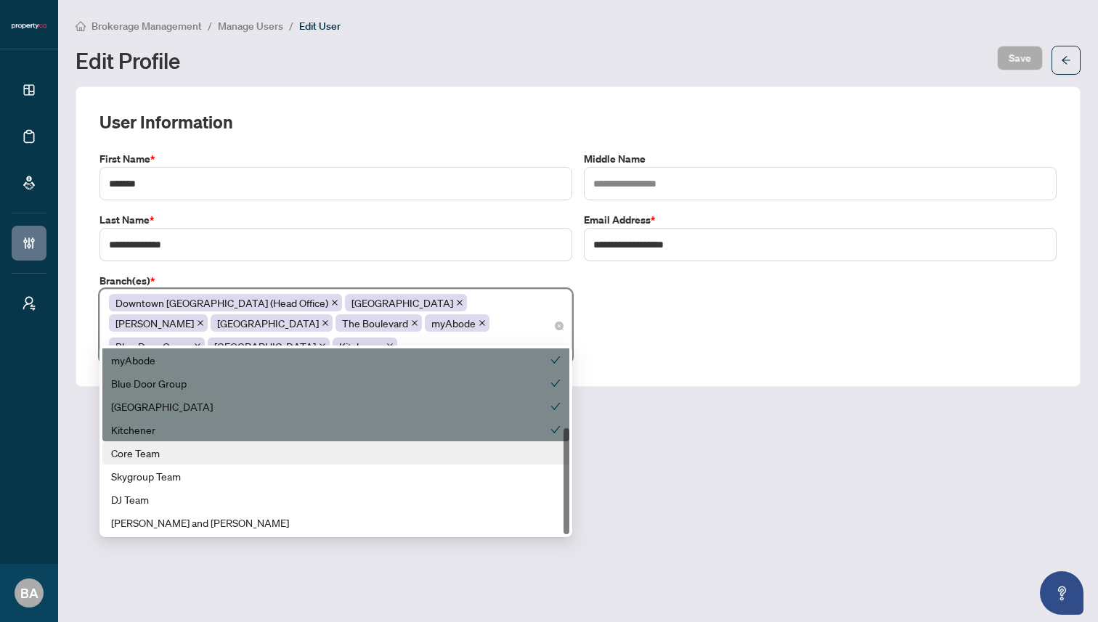
click at [312, 454] on div "Core Team" at bounding box center [335, 453] width 449 height 16
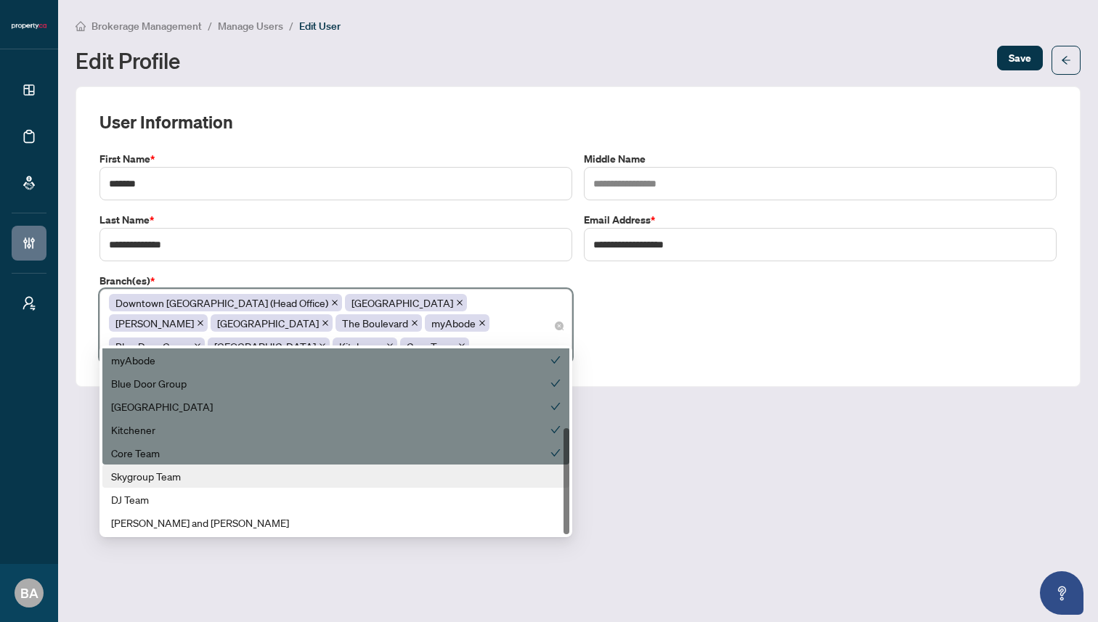
click at [306, 475] on div "Skygroup Team" at bounding box center [335, 476] width 449 height 16
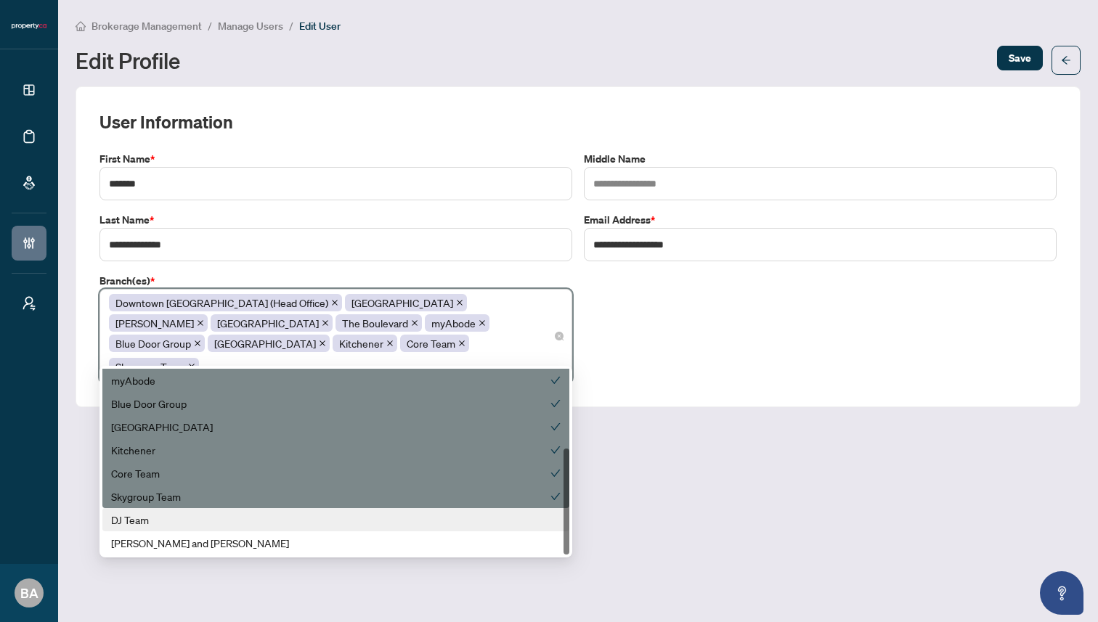
click at [274, 515] on div "DJ Team" at bounding box center [335, 520] width 449 height 16
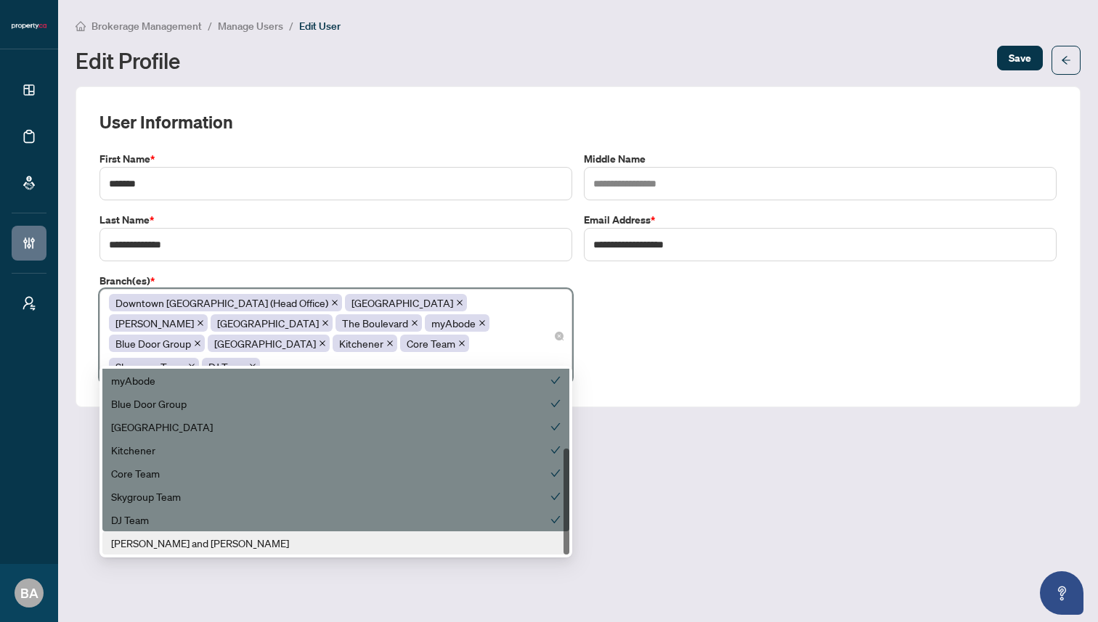
click at [268, 535] on div "Zach and Allie" at bounding box center [335, 543] width 449 height 16
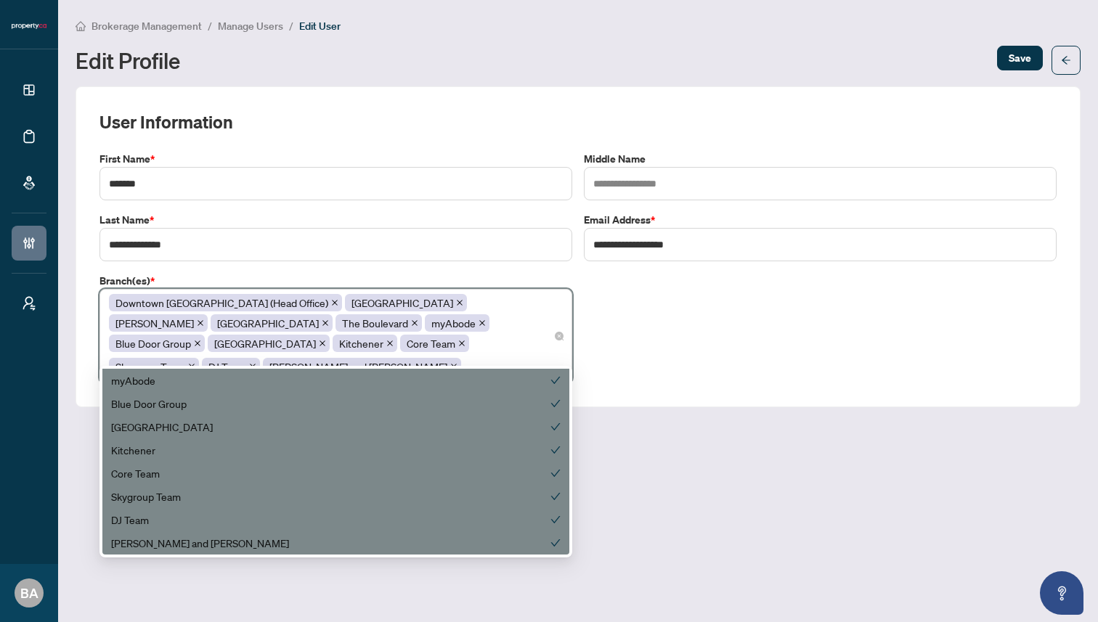
click at [777, 332] on div "**********" at bounding box center [578, 267] width 968 height 232
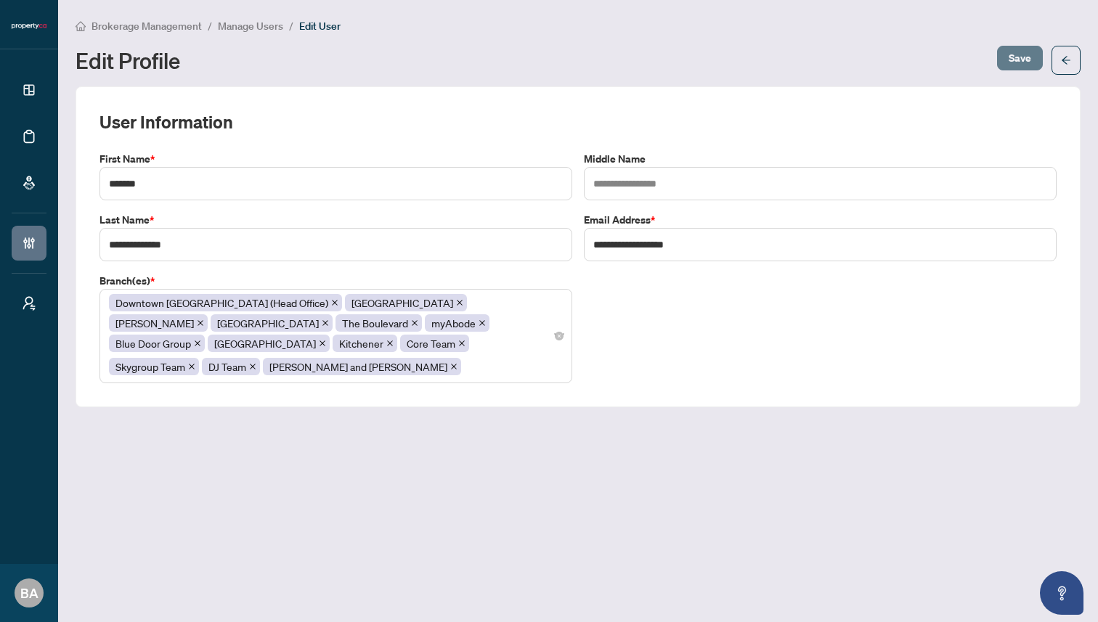
click at [1017, 53] on span "Save" at bounding box center [1019, 57] width 23 height 23
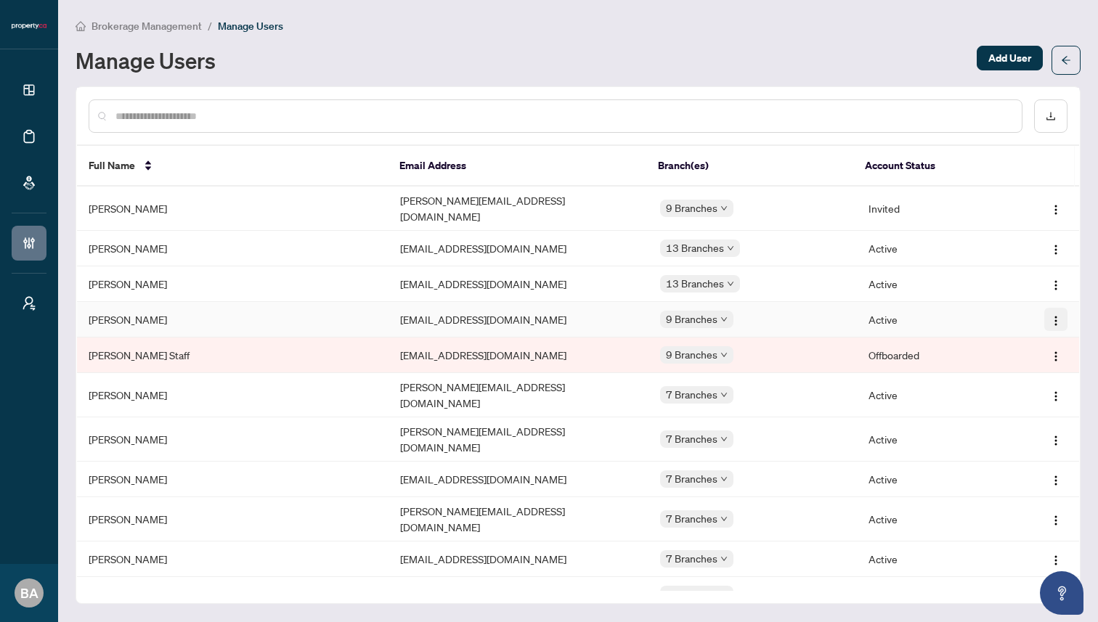
click at [1055, 315] on img "button" at bounding box center [1056, 321] width 12 height 12
click at [987, 340] on span "Edit Profile" at bounding box center [1014, 339] width 73 height 16
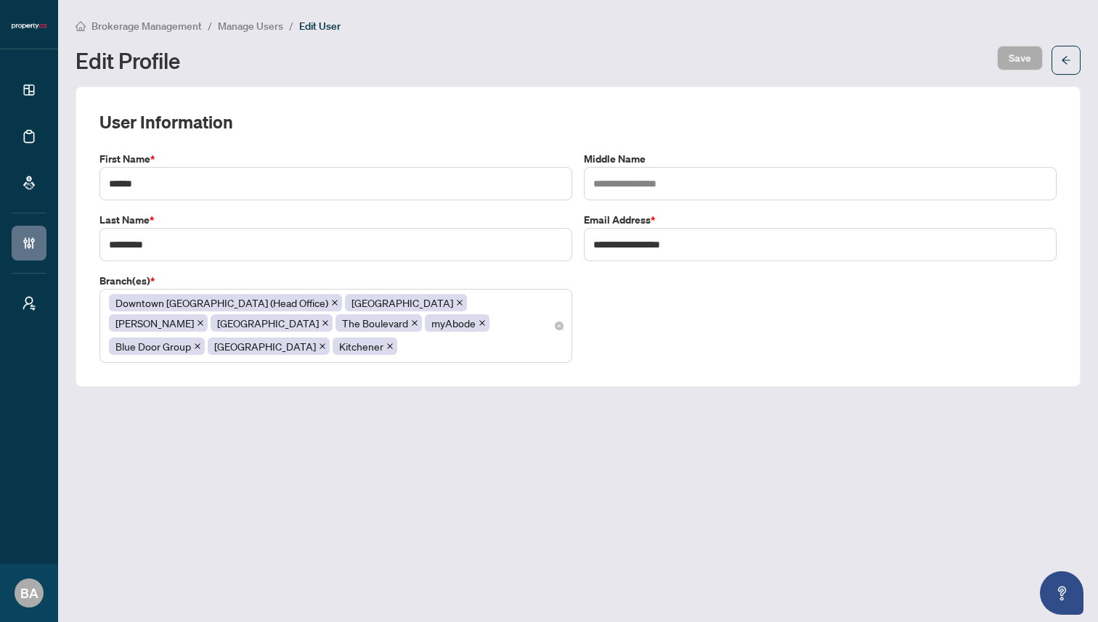
click at [515, 330] on div "Downtown Toronto (Head Office) Mississauga Vaughan North York The Boulevard myA…" at bounding box center [336, 326] width 454 height 67
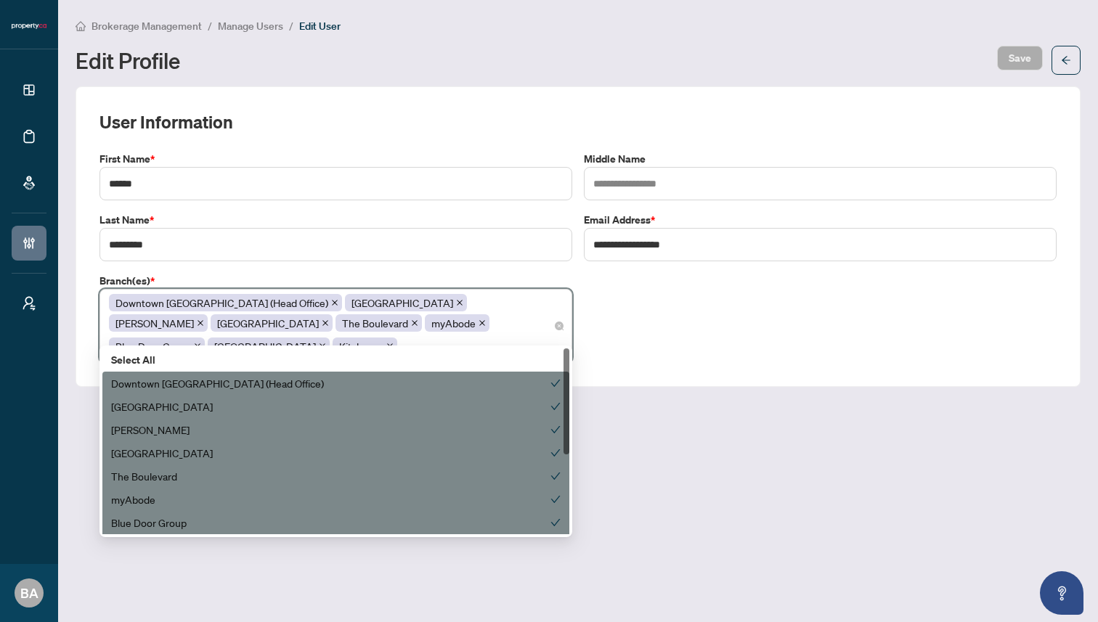
scroll to position [139, 0]
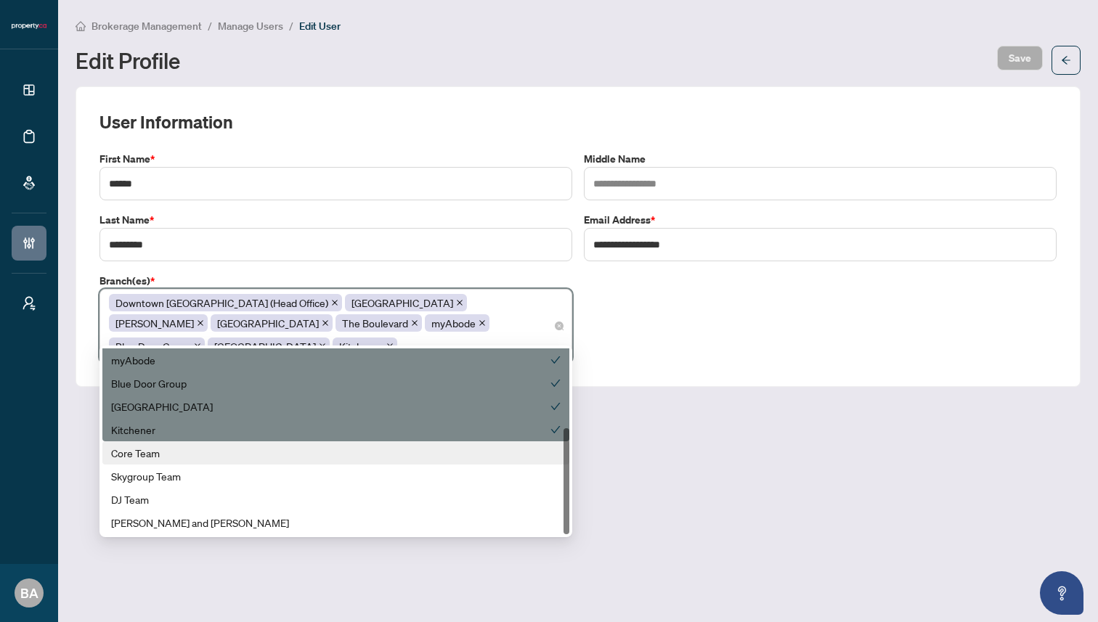
click at [466, 447] on div "Core Team" at bounding box center [335, 453] width 449 height 16
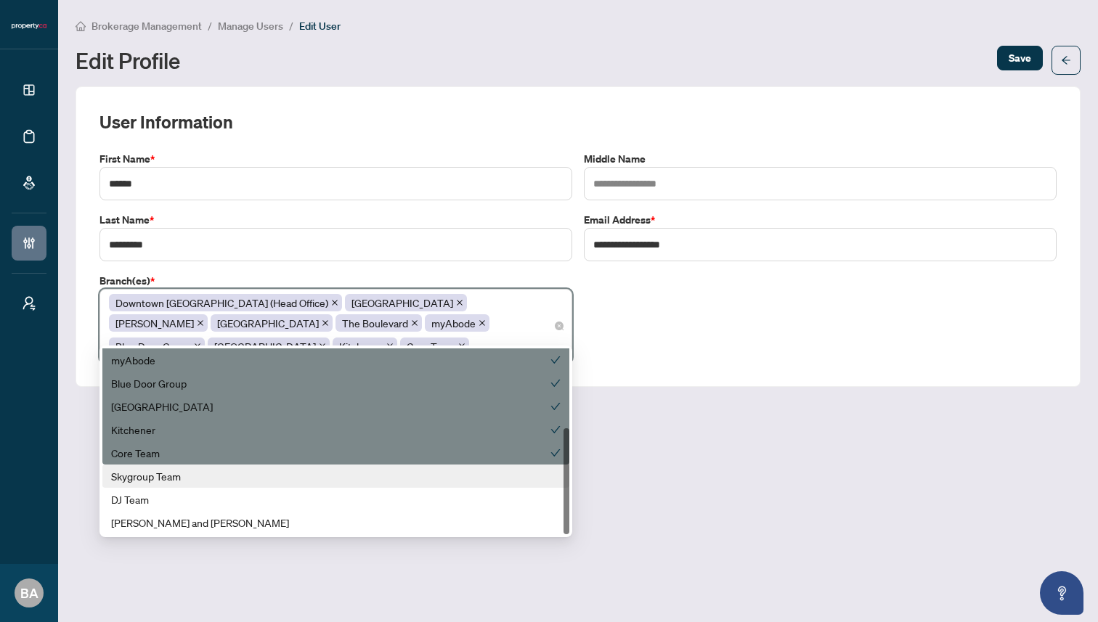
click at [453, 481] on div "Skygroup Team" at bounding box center [335, 476] width 449 height 16
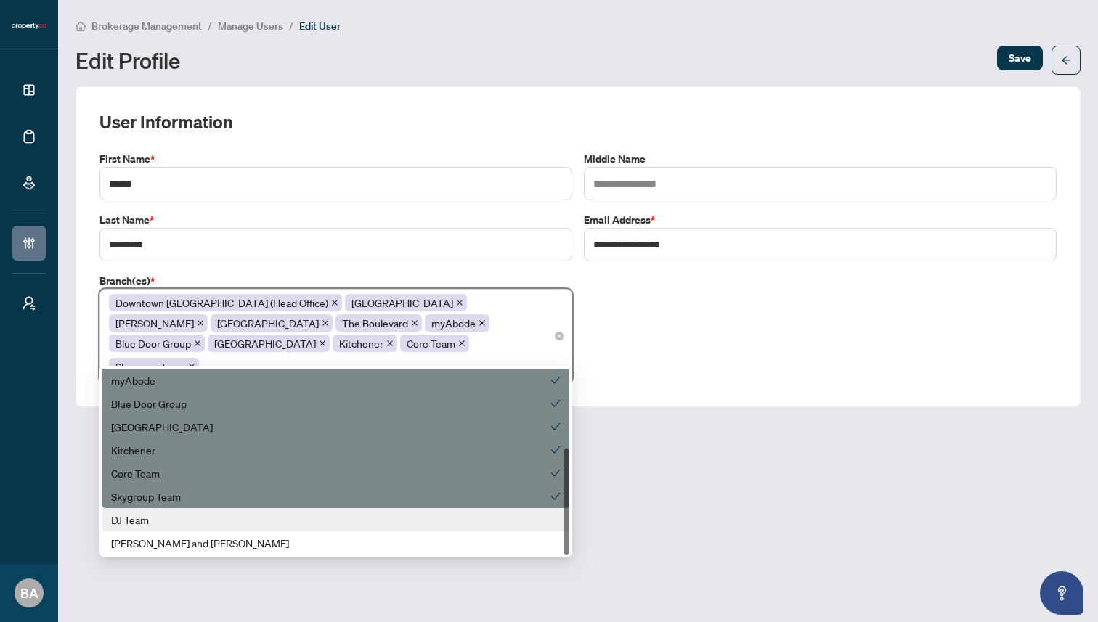
click at [425, 519] on div "DJ Team" at bounding box center [335, 520] width 449 height 16
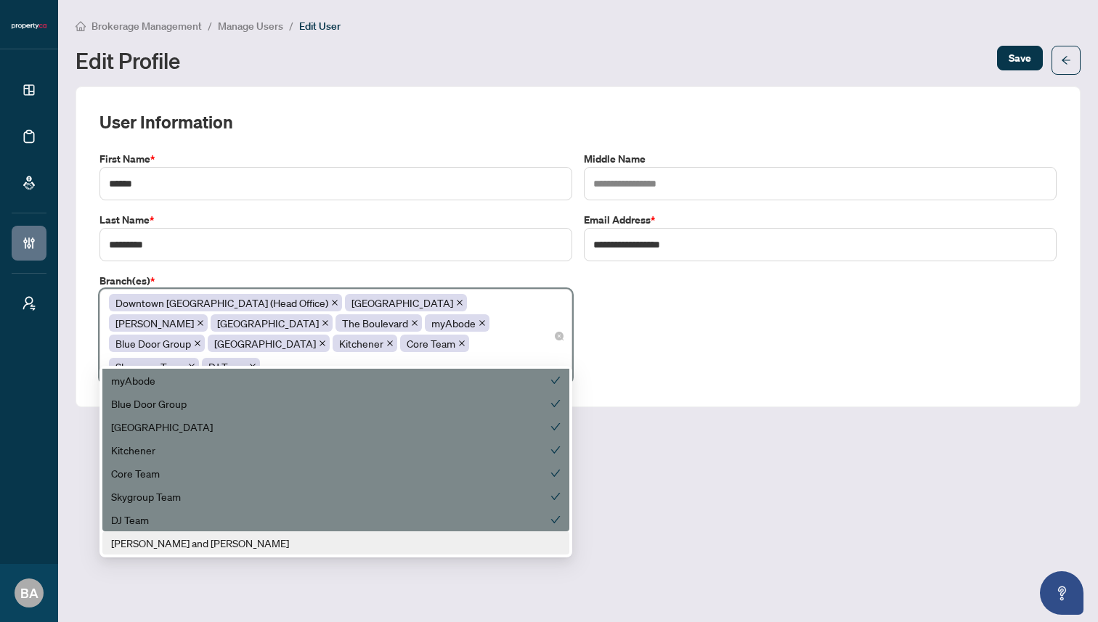
click at [417, 549] on div "Zach and Allie" at bounding box center [335, 543] width 449 height 16
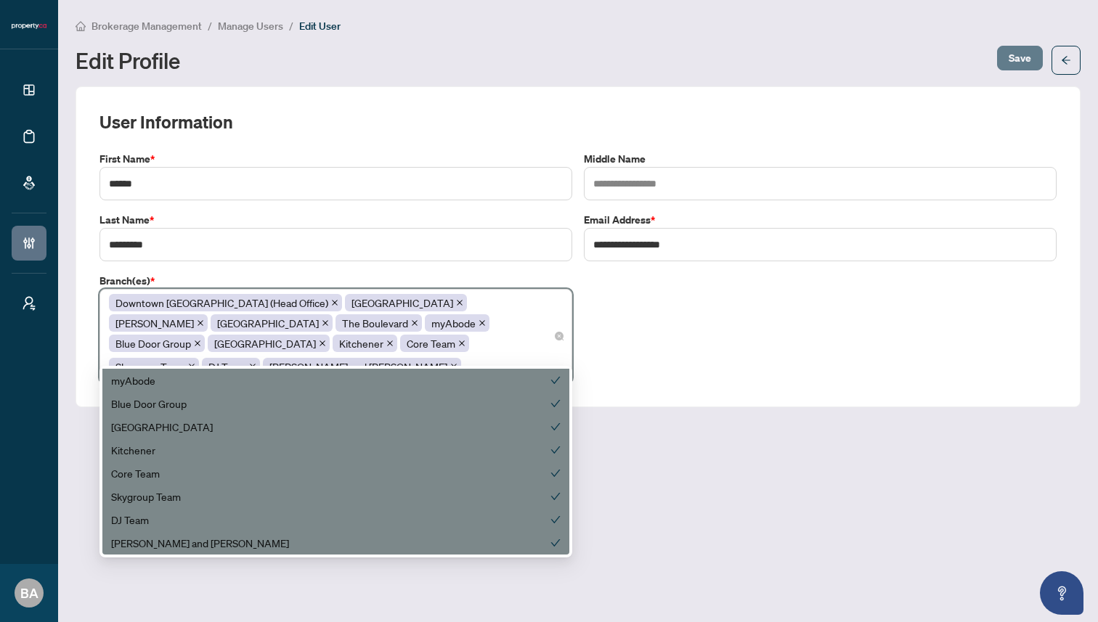
click at [1015, 56] on span "Save" at bounding box center [1019, 57] width 23 height 23
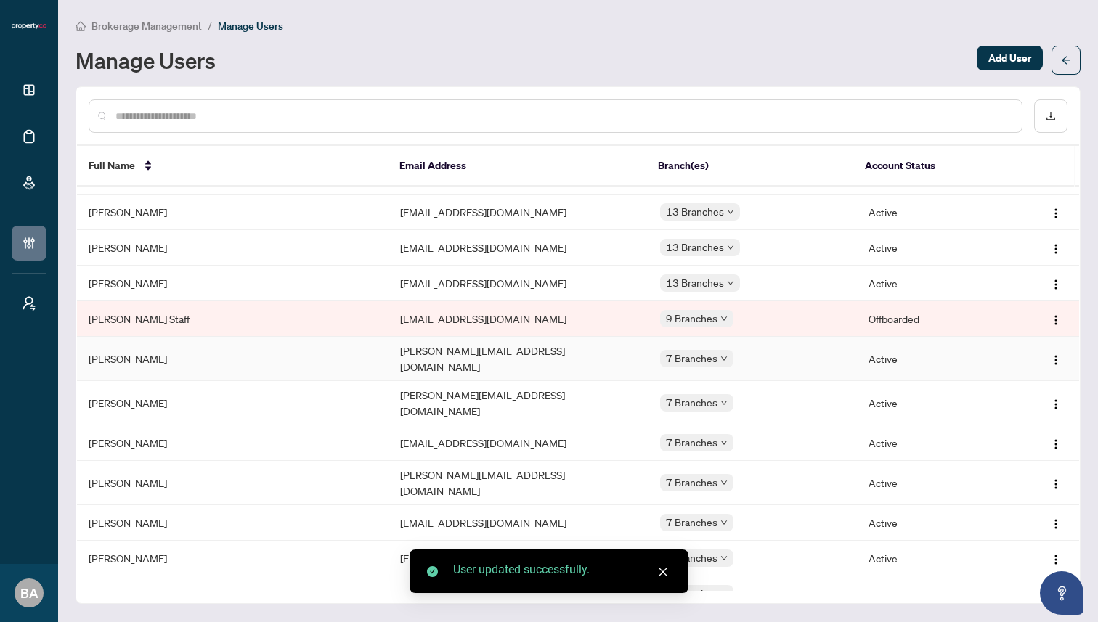
scroll to position [38, 0]
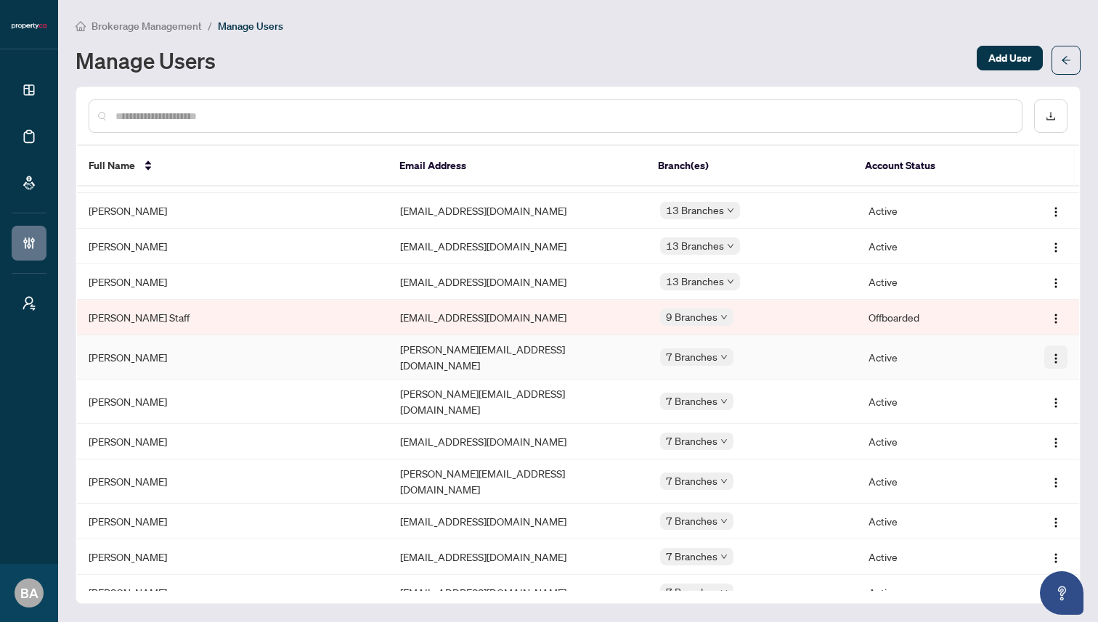
click at [1054, 353] on img "button" at bounding box center [1056, 359] width 12 height 12
click at [1021, 369] on span "Edit Profile" at bounding box center [1014, 372] width 73 height 16
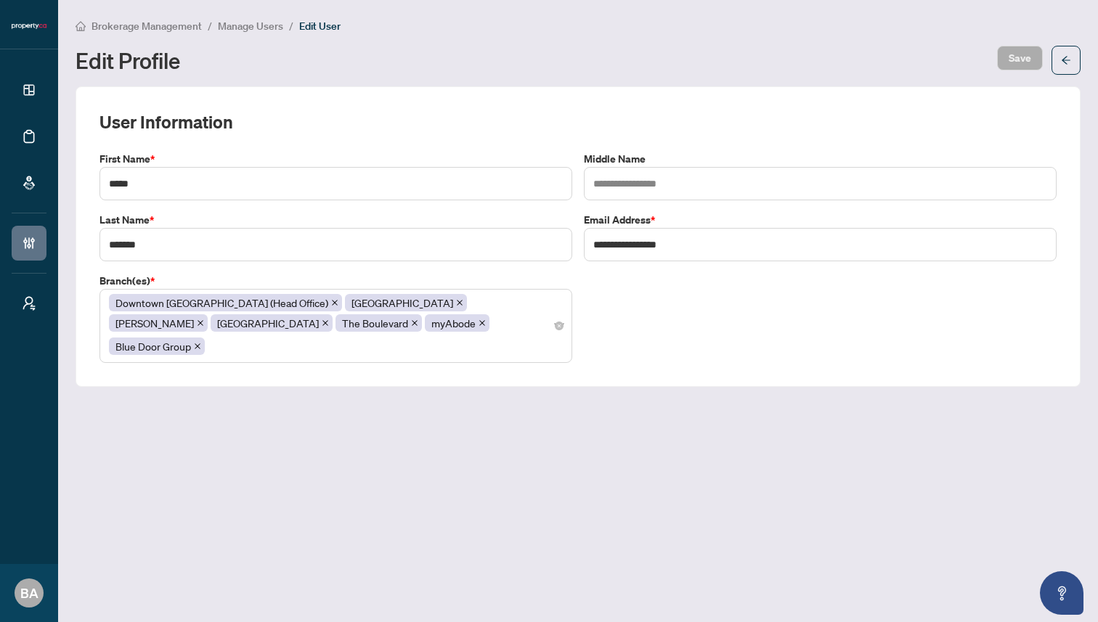
click at [440, 336] on div "Downtown Toronto (Head Office) Mississauga Vaughan North York The Boulevard myA…" at bounding box center [336, 326] width 454 height 67
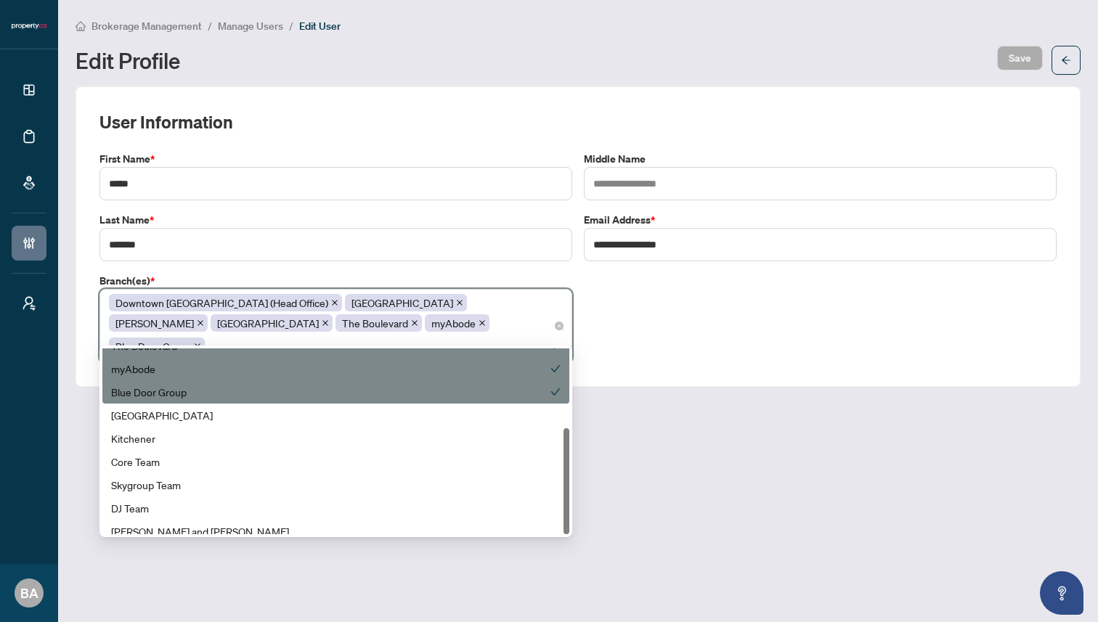
scroll to position [139, 0]
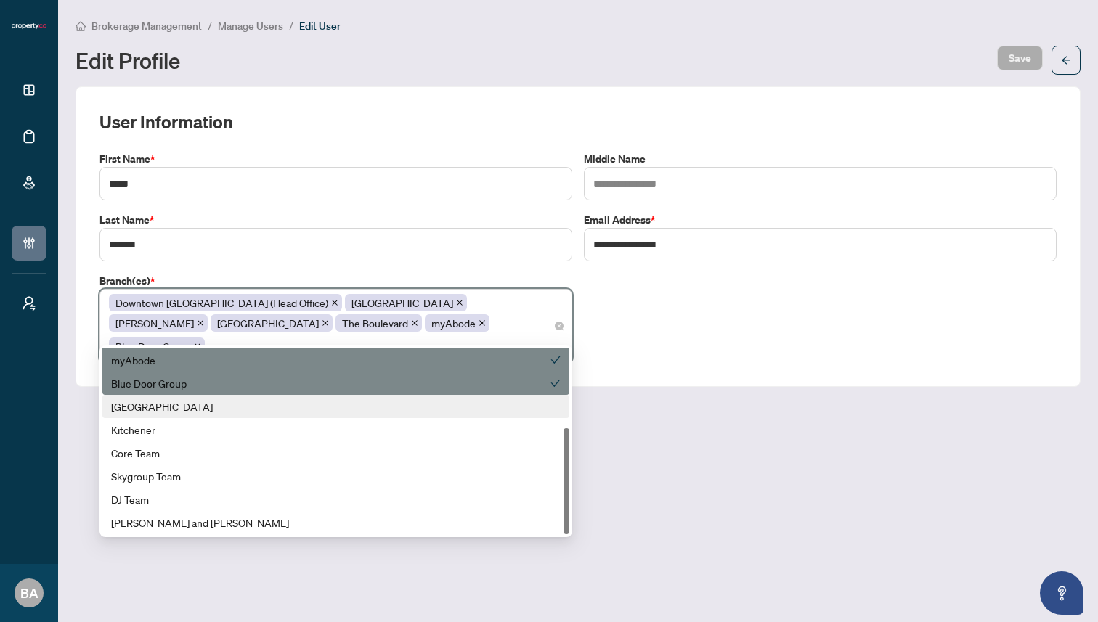
click at [404, 410] on div "Ottawa" at bounding box center [335, 407] width 449 height 16
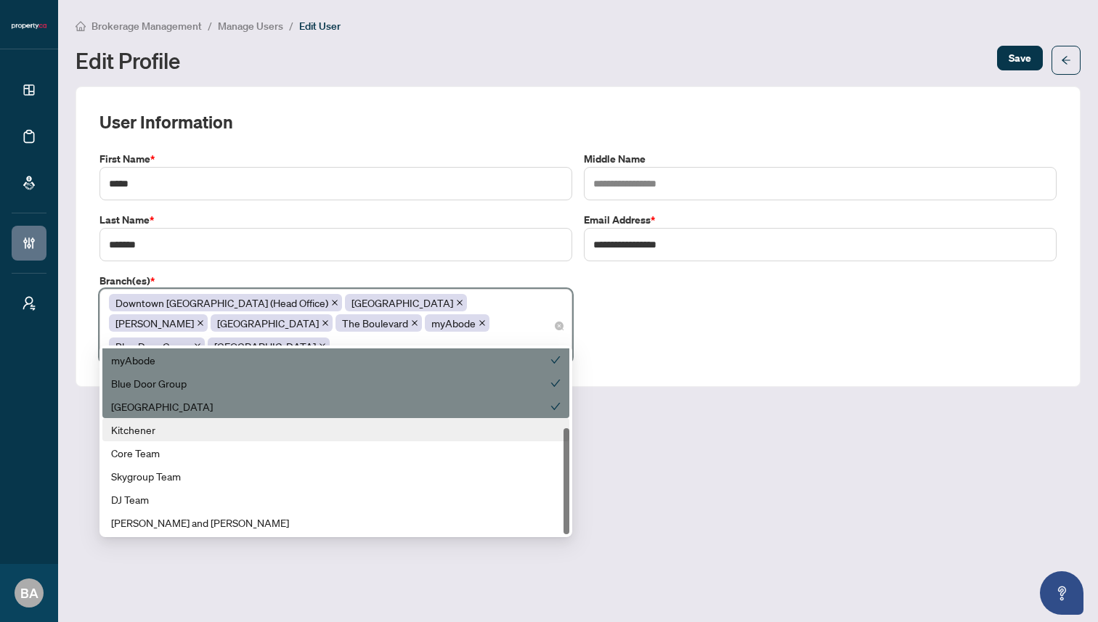
click at [404, 430] on div "Kitchener" at bounding box center [335, 430] width 449 height 16
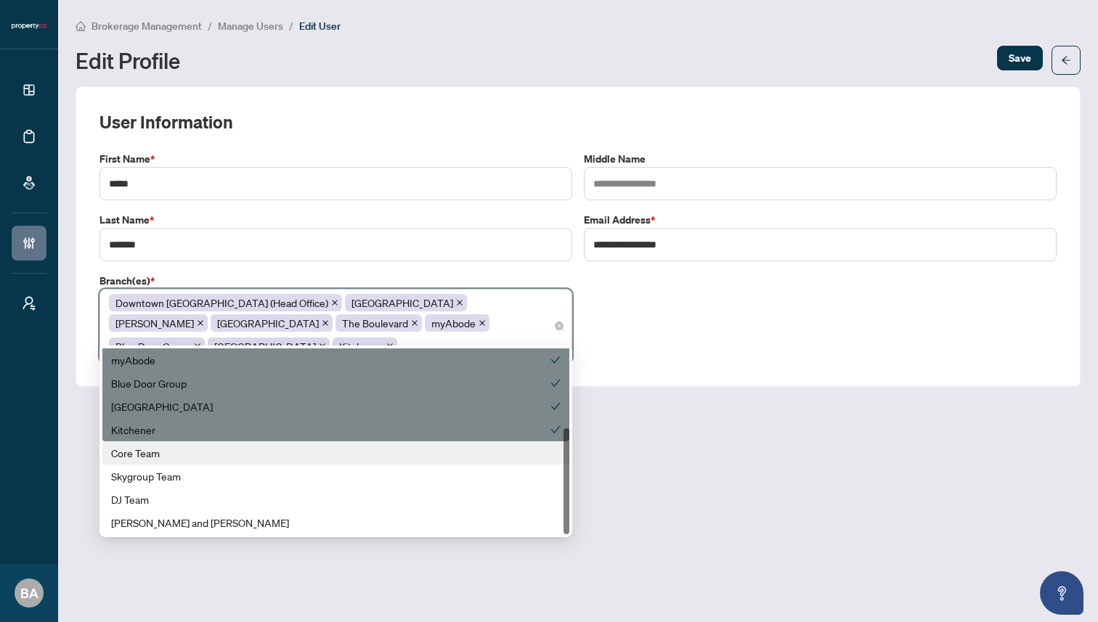
click at [398, 451] on div "Core Team" at bounding box center [335, 453] width 449 height 16
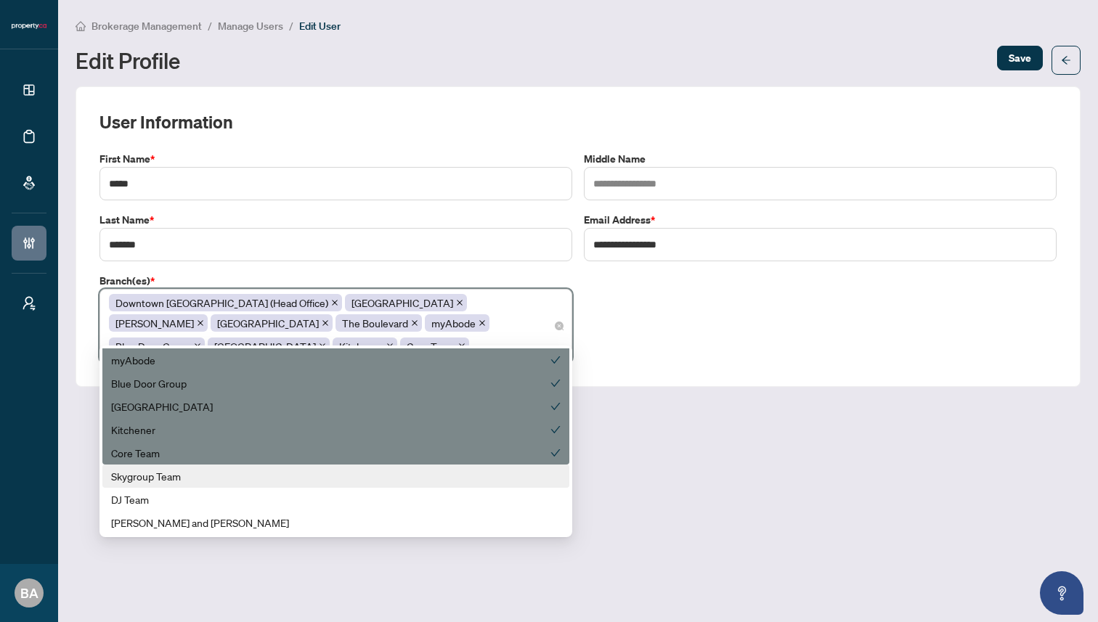
click at [390, 472] on div "Skygroup Team" at bounding box center [335, 476] width 449 height 16
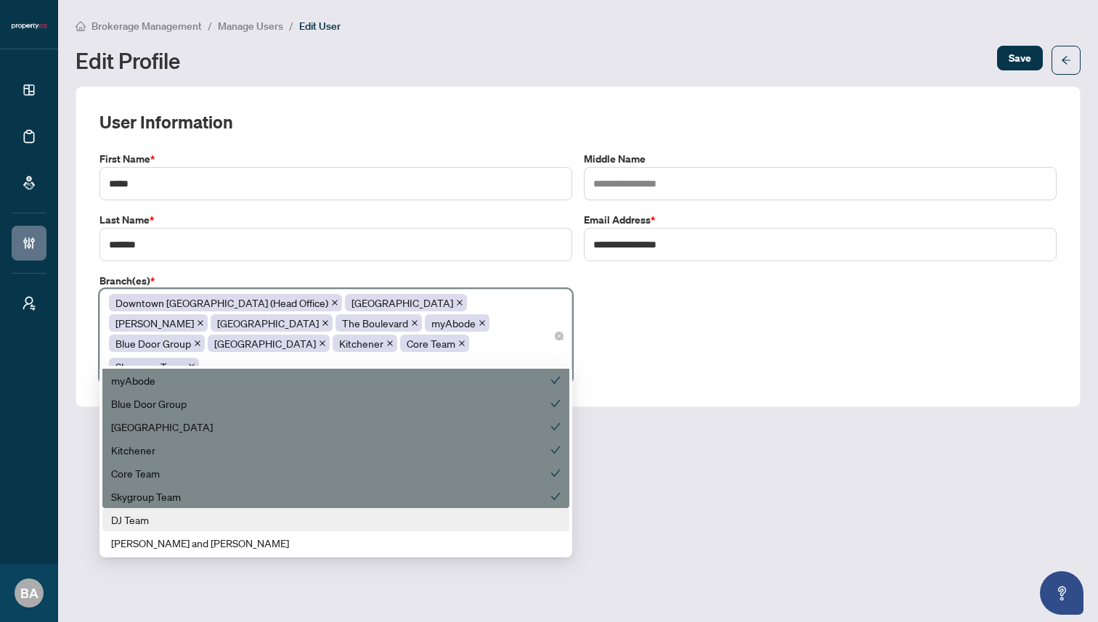
click at [352, 528] on div "DJ Team" at bounding box center [335, 519] width 467 height 23
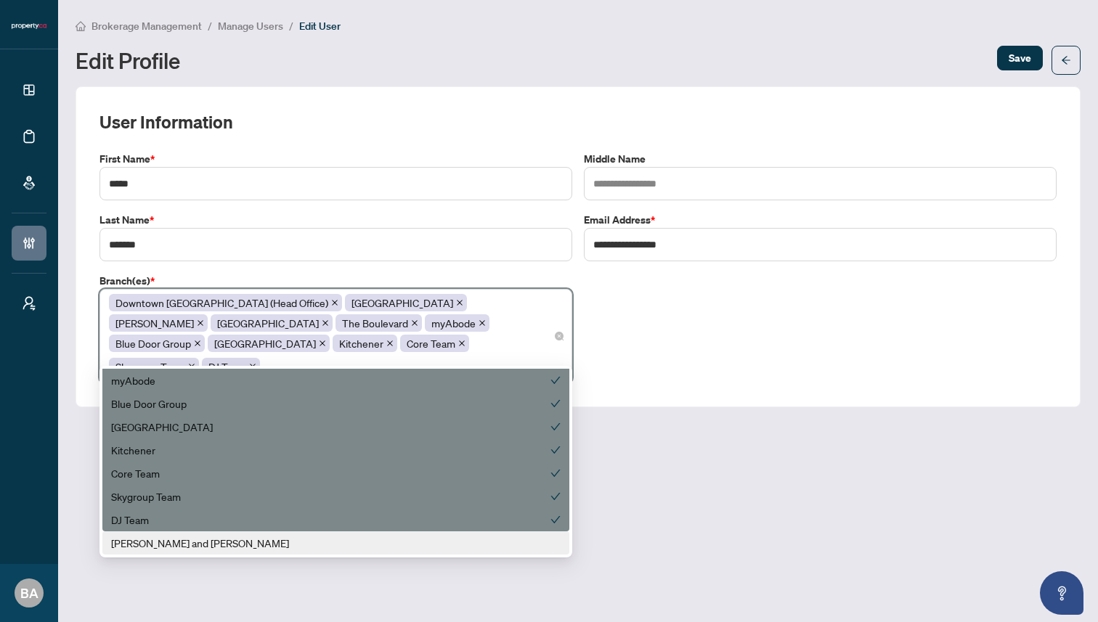
click at [345, 542] on div "Zach and Allie" at bounding box center [335, 543] width 449 height 16
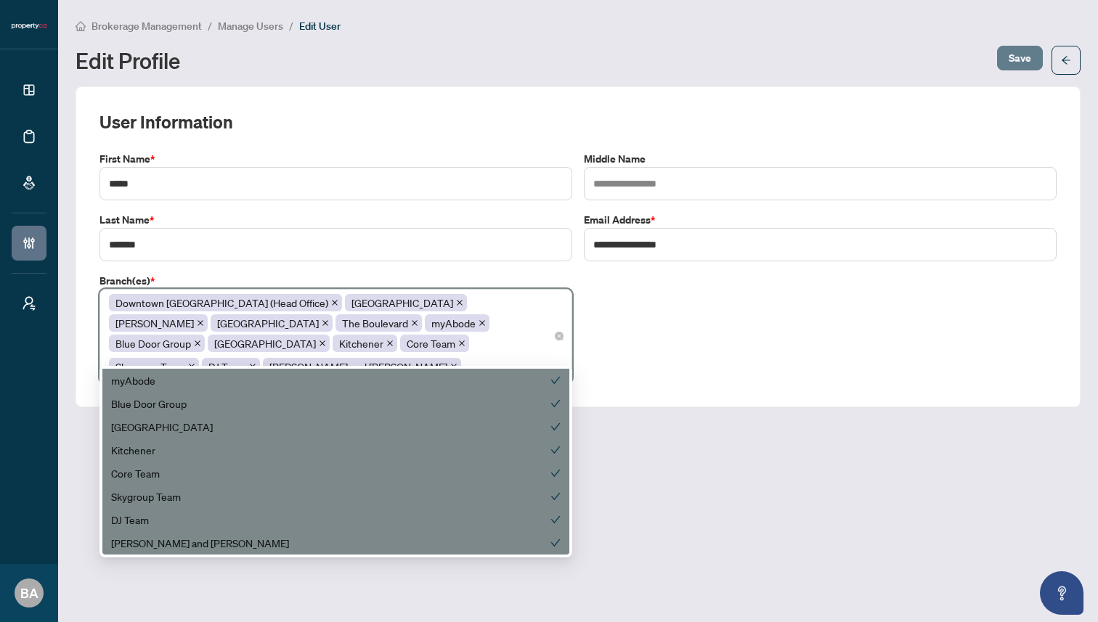
click at [1016, 60] on span "Save" at bounding box center [1019, 57] width 23 height 23
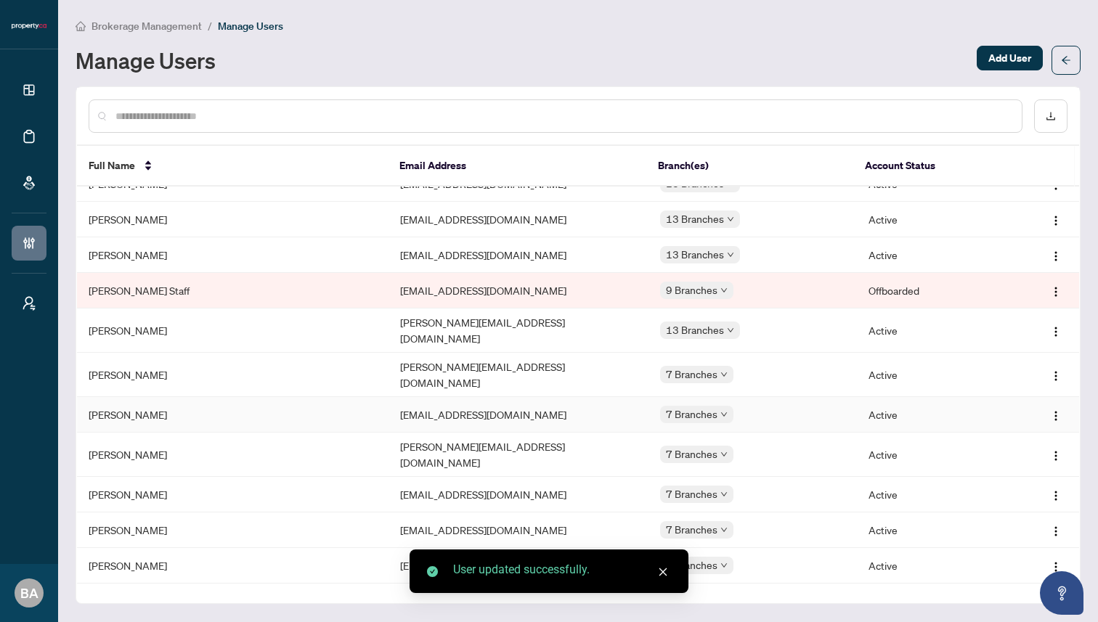
scroll to position [78, 0]
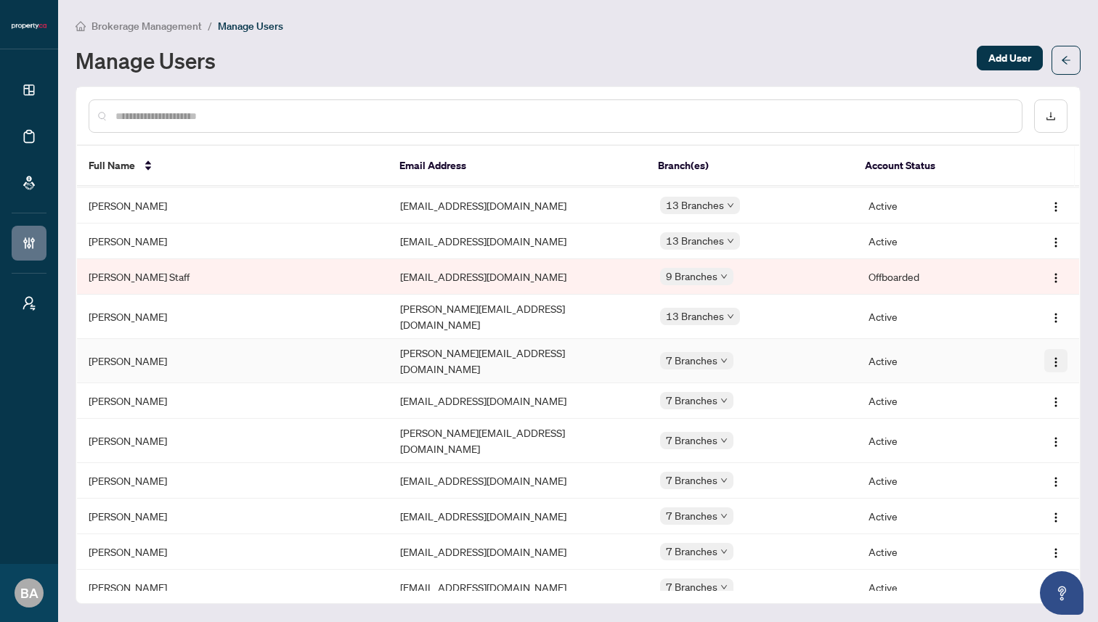
click at [1053, 356] on img "button" at bounding box center [1056, 362] width 12 height 12
click at [993, 369] on span "Edit Profile" at bounding box center [1014, 367] width 73 height 16
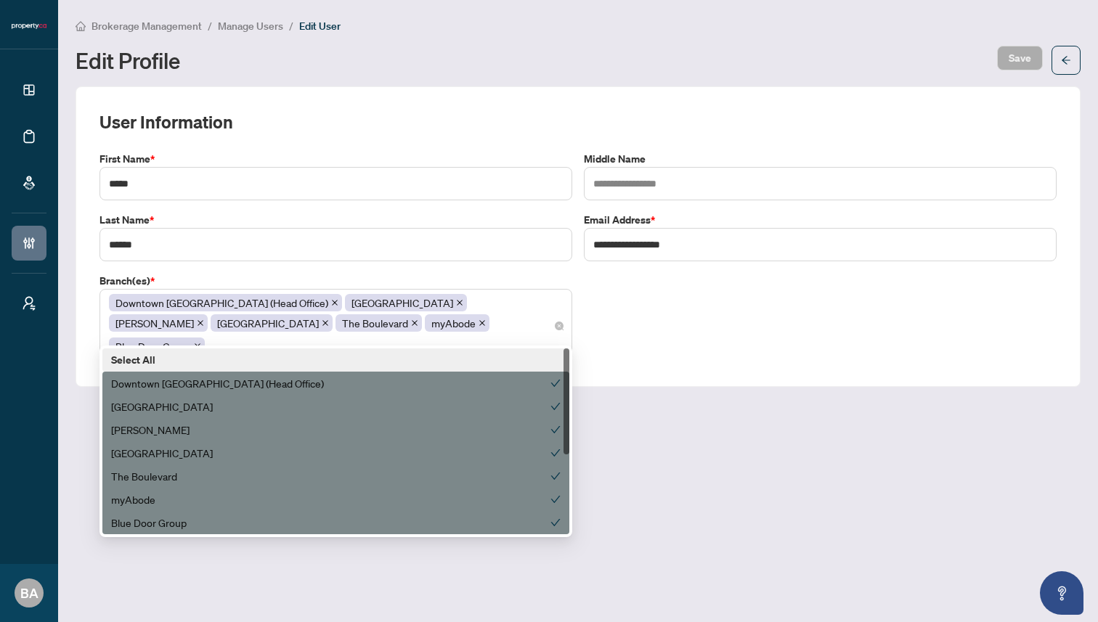
click at [441, 324] on div "Downtown Toronto (Head Office) Mississauga Vaughan North York The Boulevard myA…" at bounding box center [336, 326] width 454 height 67
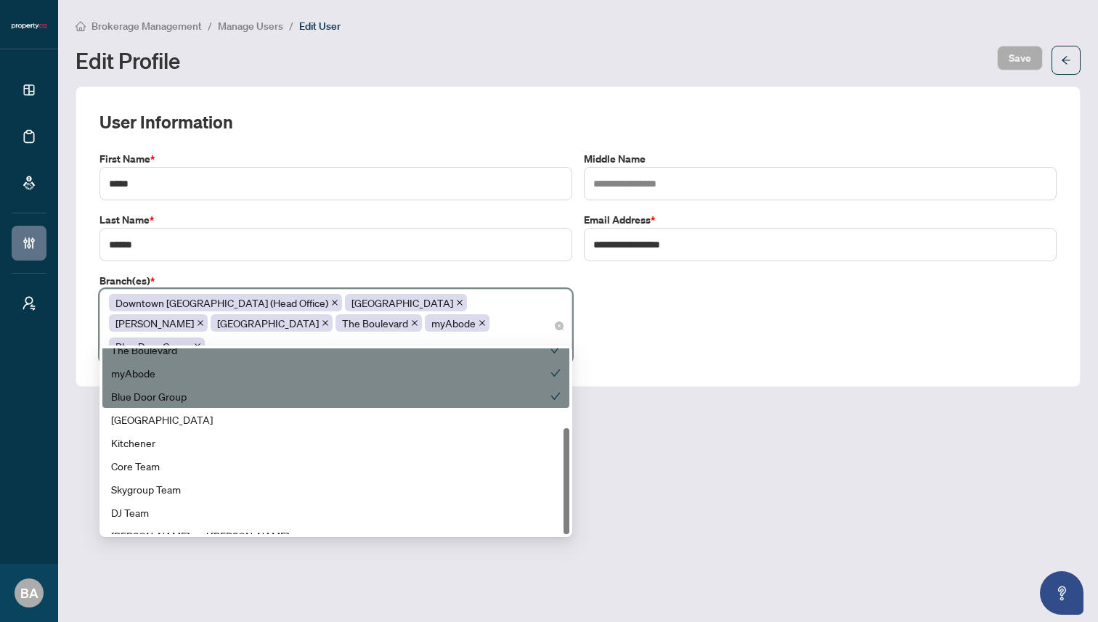
scroll to position [139, 0]
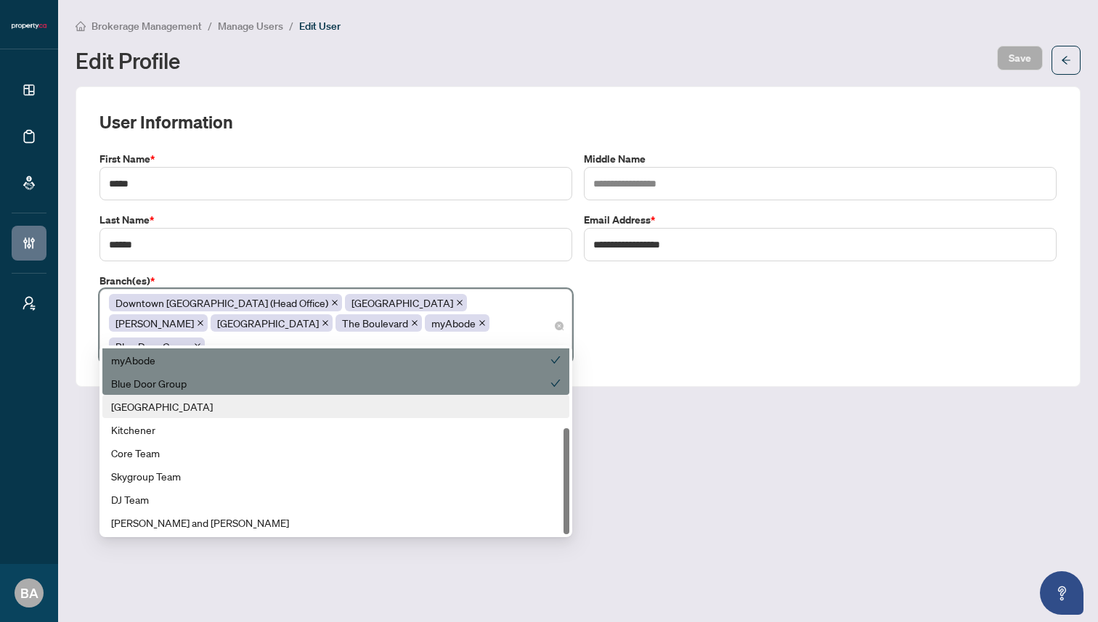
click at [398, 412] on div "Ottawa" at bounding box center [335, 407] width 449 height 16
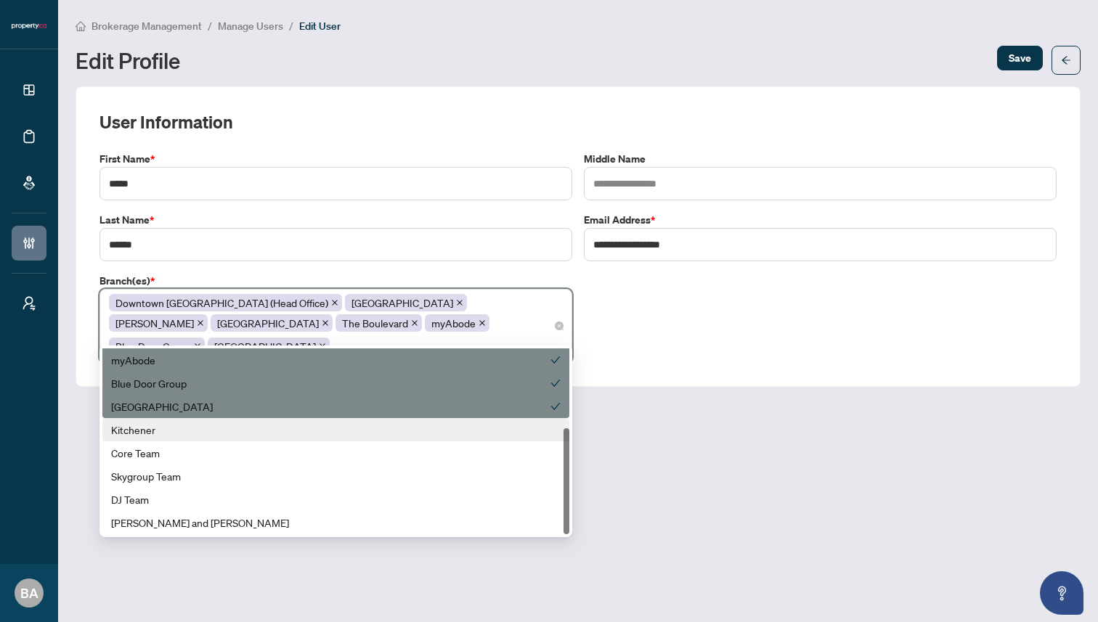
click at [391, 431] on div "Kitchener" at bounding box center [335, 430] width 449 height 16
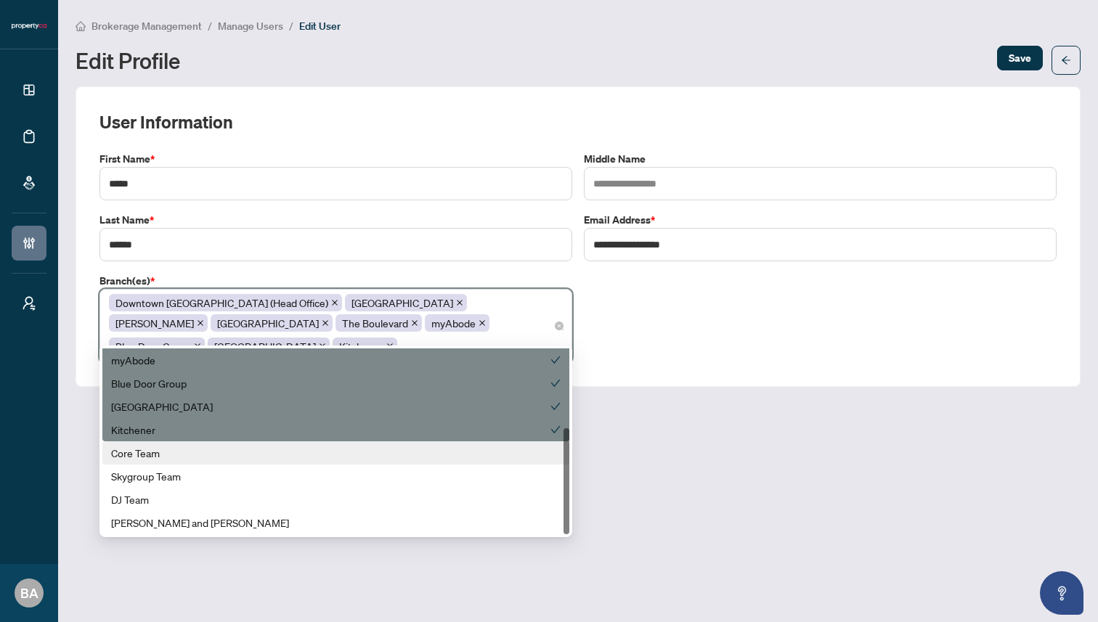
click at [382, 451] on div "Core Team" at bounding box center [335, 453] width 449 height 16
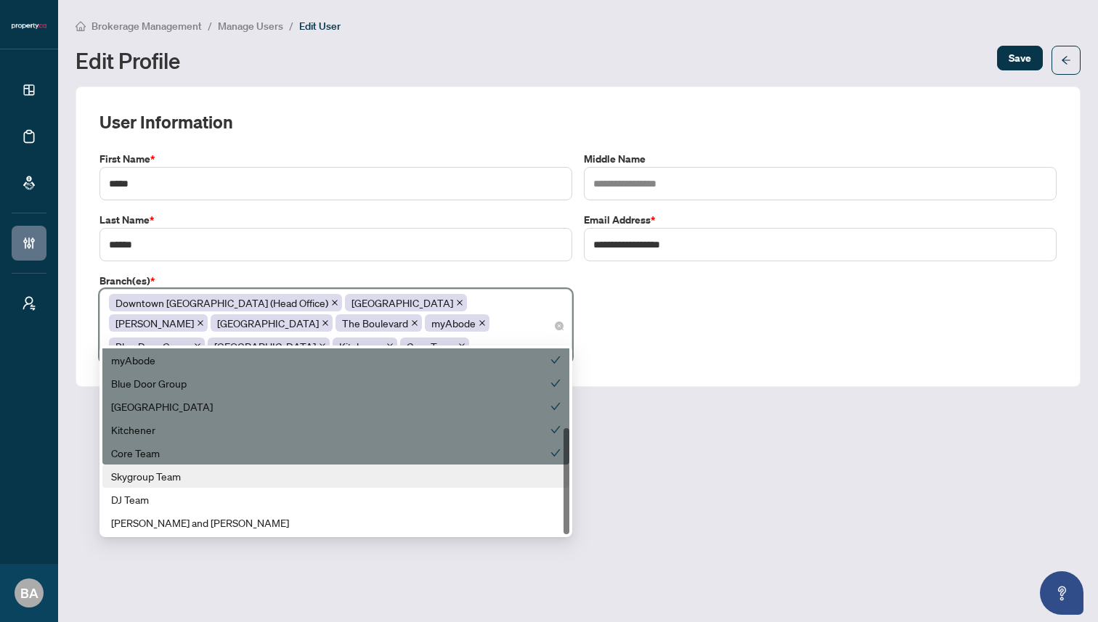
click at [370, 474] on div "Skygroup Team" at bounding box center [335, 476] width 449 height 16
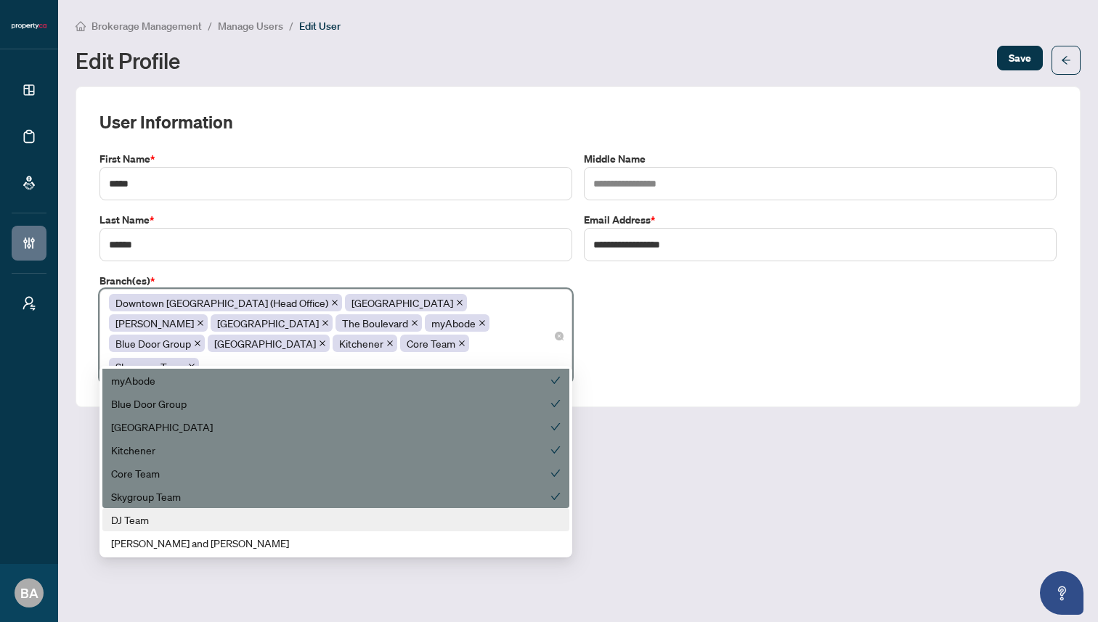
click at [333, 524] on div "DJ Team" at bounding box center [335, 520] width 449 height 16
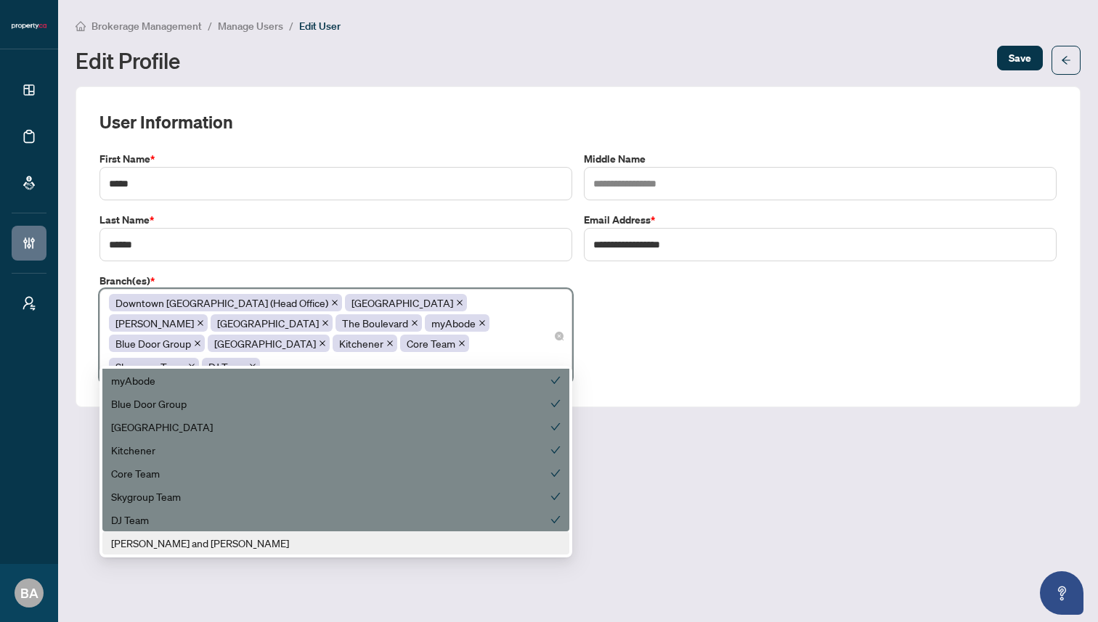
click at [327, 537] on div "Zach and Allie" at bounding box center [335, 543] width 449 height 16
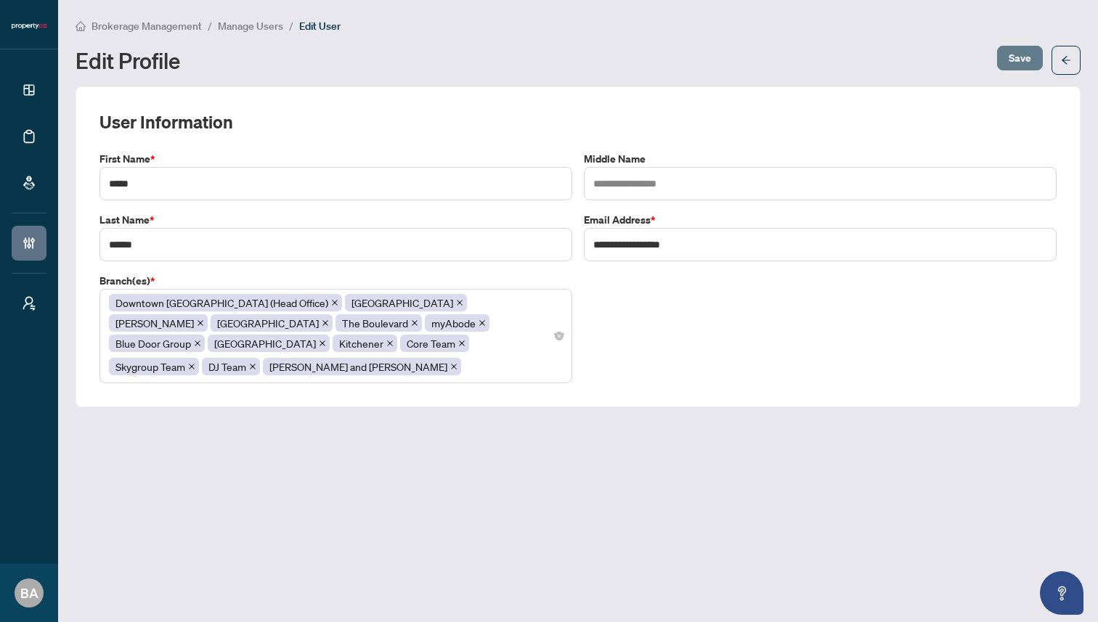
click at [1016, 52] on span "Save" at bounding box center [1019, 57] width 23 height 23
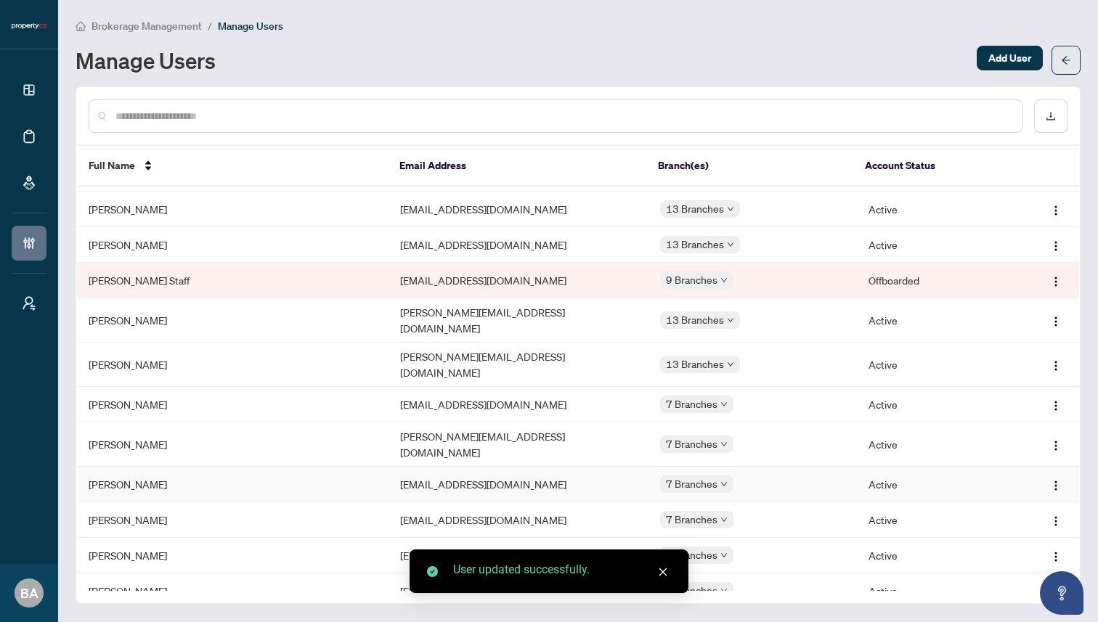
scroll to position [78, 0]
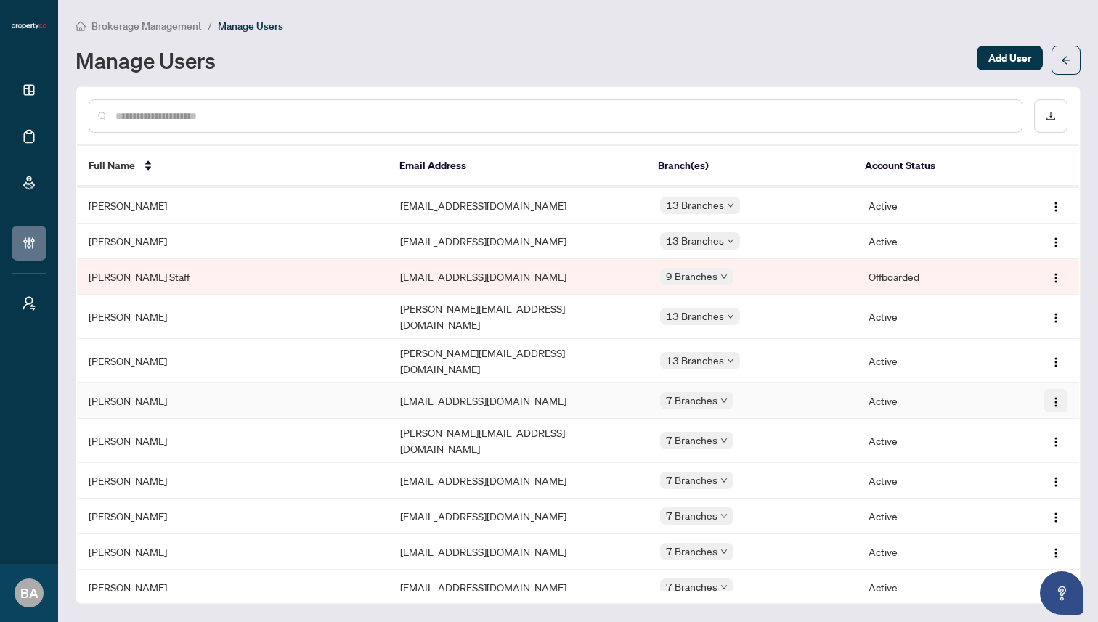
click at [1050, 396] on img "button" at bounding box center [1056, 402] width 12 height 12
click at [992, 401] on span "Edit Profile" at bounding box center [1014, 403] width 73 height 16
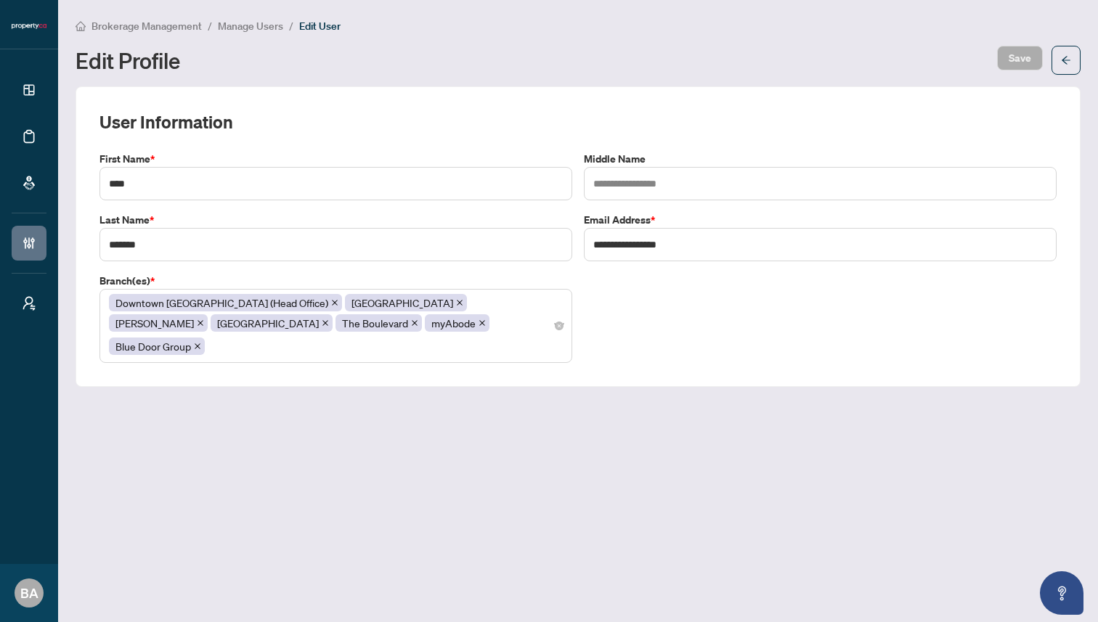
click at [457, 331] on div "Downtown Toronto (Head Office) Mississauga Vaughan North York The Boulevard myA…" at bounding box center [336, 326] width 454 height 67
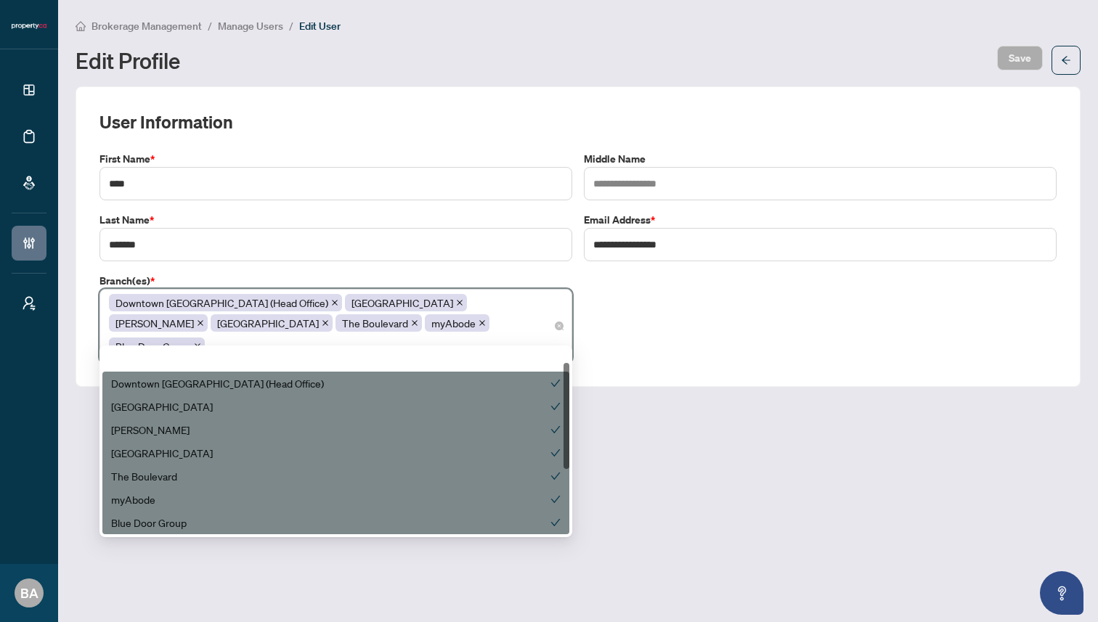
scroll to position [139, 0]
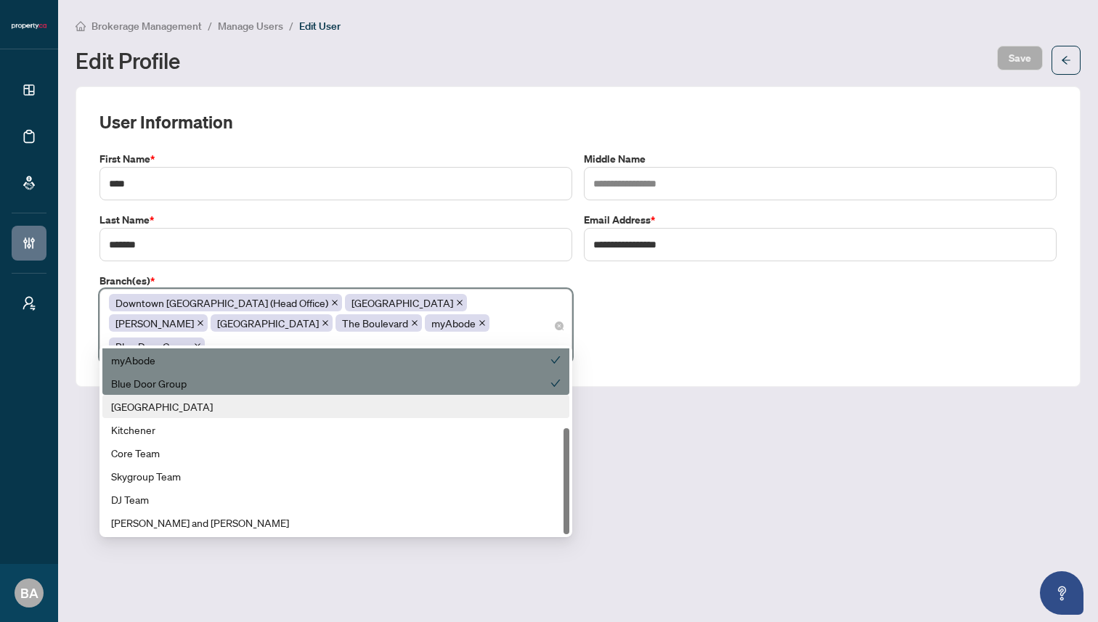
click at [431, 412] on div "Ottawa" at bounding box center [335, 407] width 449 height 16
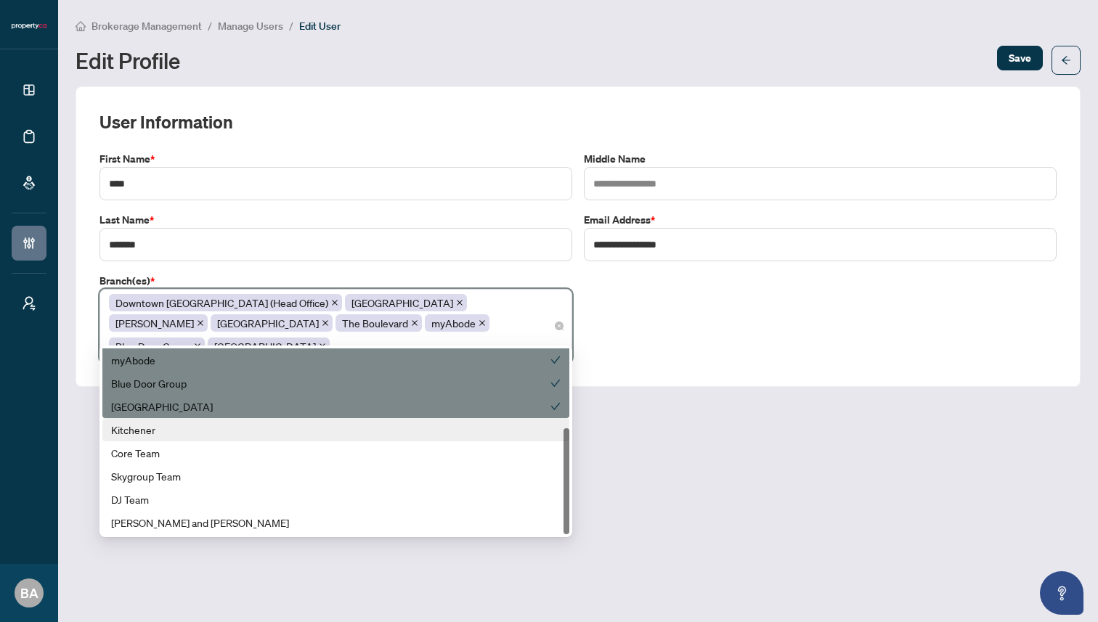
click at [427, 431] on div "Kitchener" at bounding box center [335, 430] width 449 height 16
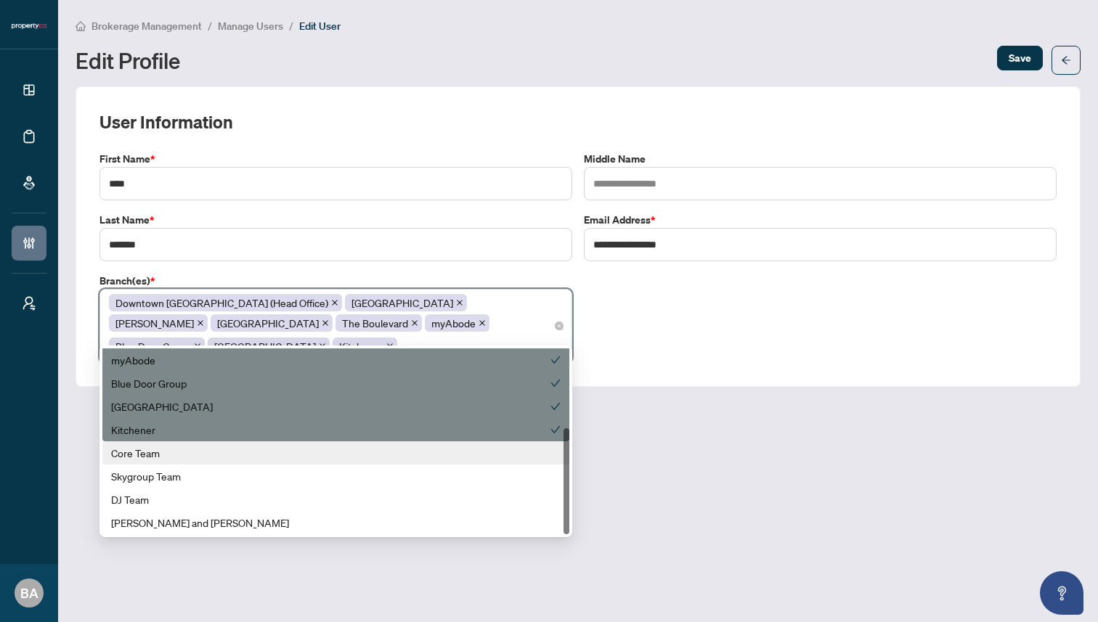
click at [411, 451] on div "Core Team" at bounding box center [335, 453] width 449 height 16
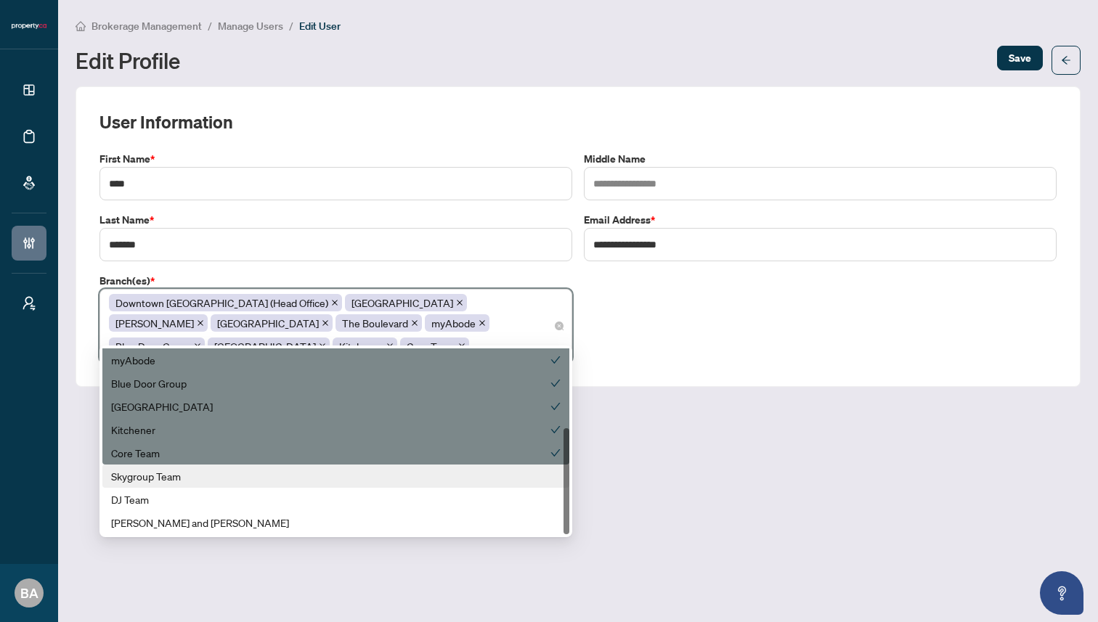
click at [393, 477] on div "Skygroup Team" at bounding box center [335, 476] width 449 height 16
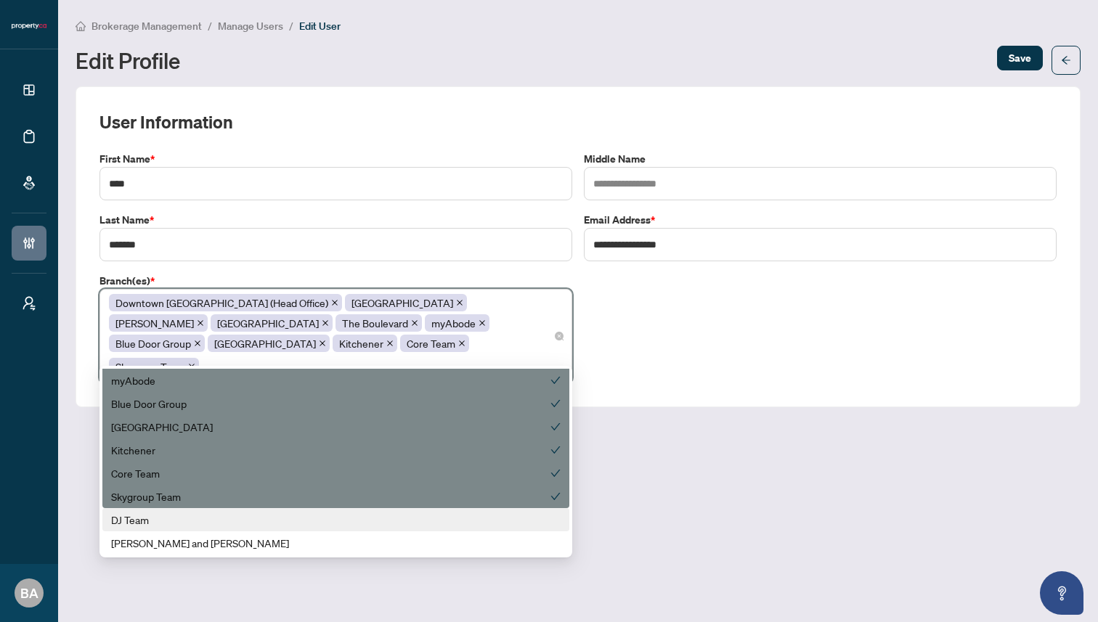
click at [343, 523] on div "DJ Team" at bounding box center [335, 520] width 449 height 16
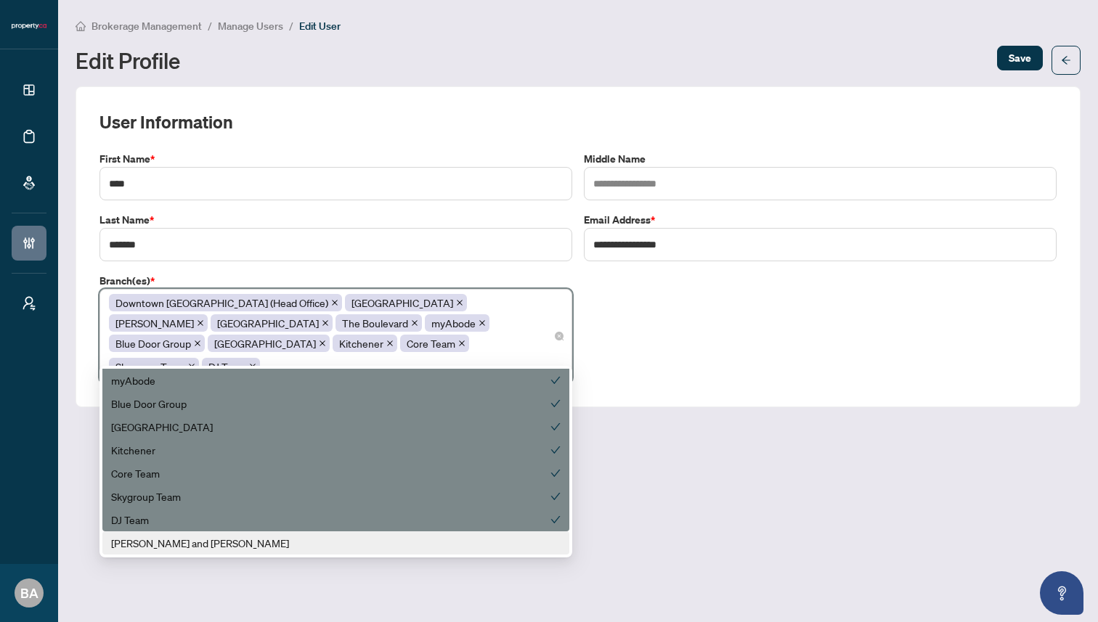
click at [330, 543] on div "Zach and Allie" at bounding box center [335, 543] width 449 height 16
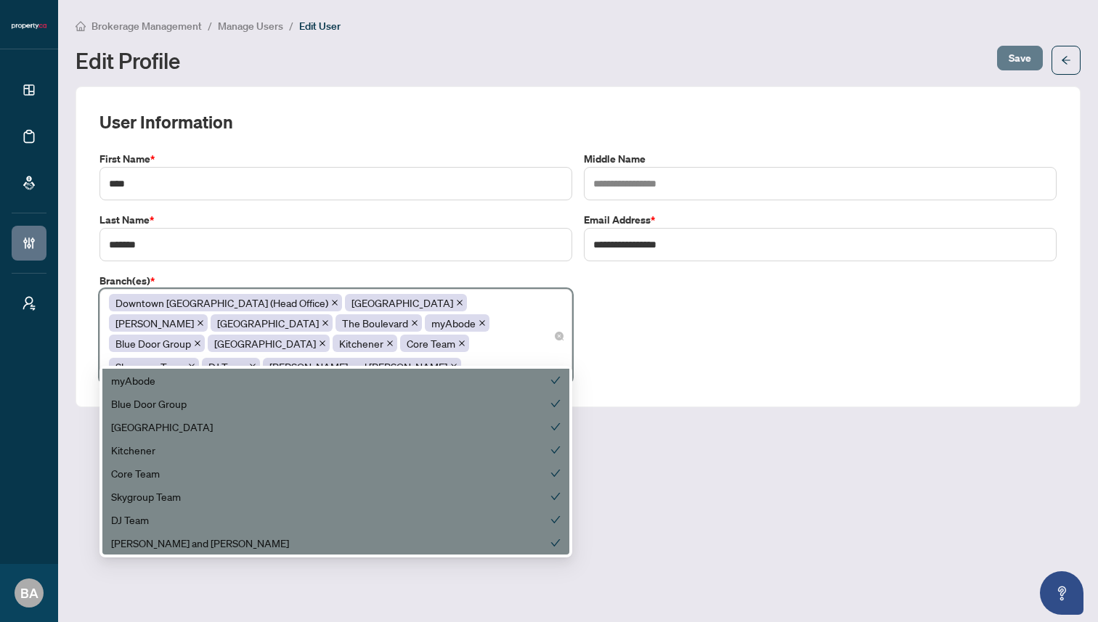
click at [1019, 55] on span "Save" at bounding box center [1019, 57] width 23 height 23
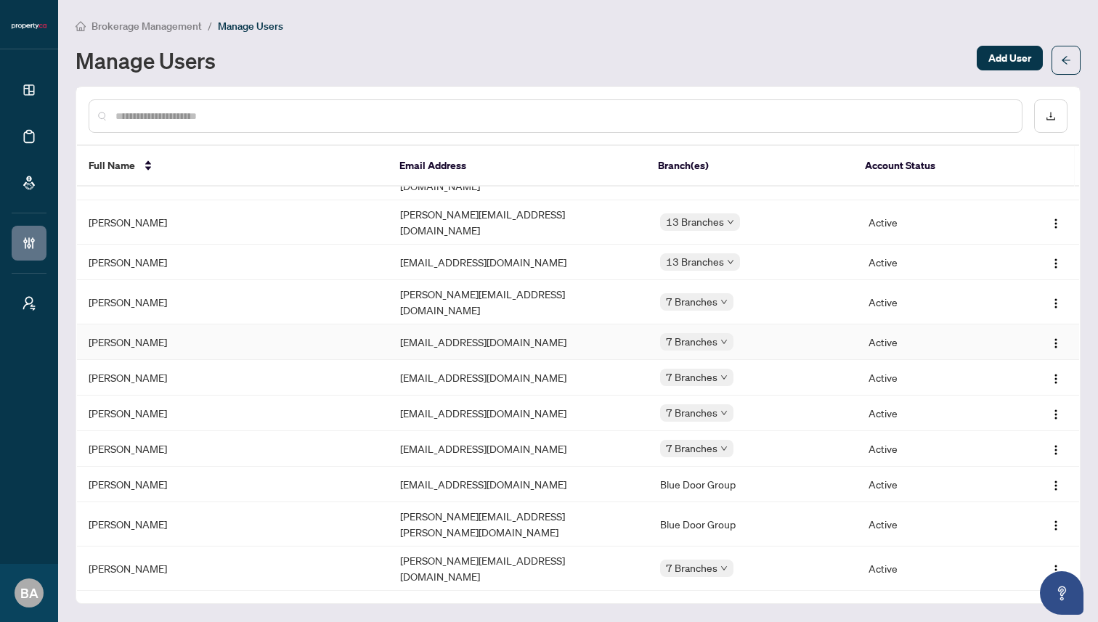
scroll to position [214, 0]
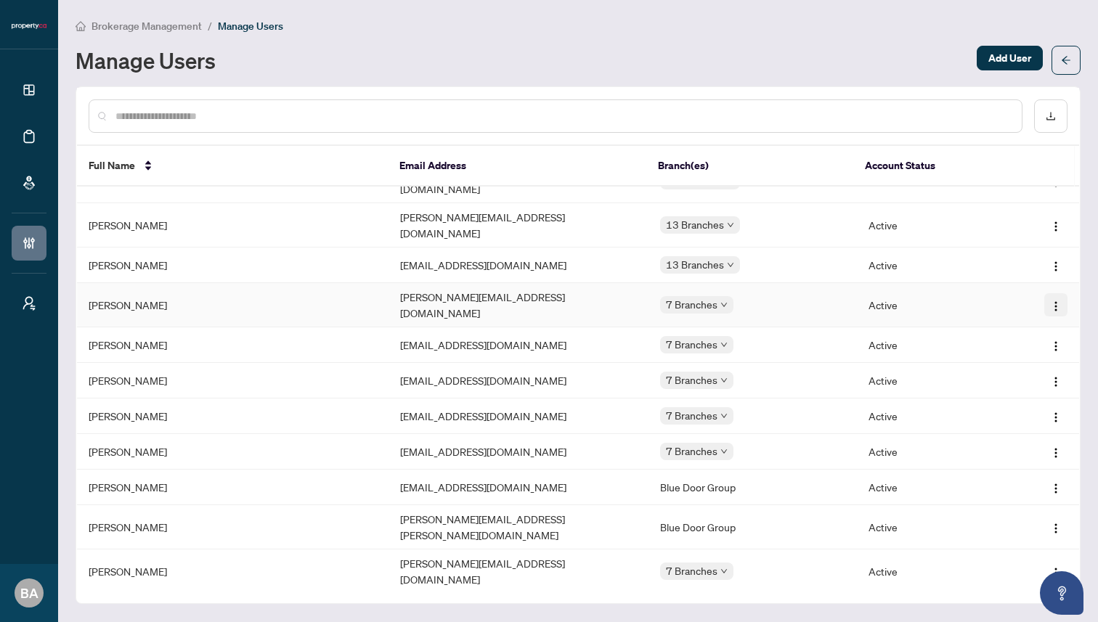
click at [1050, 301] on img "button" at bounding box center [1056, 307] width 12 height 12
click at [1015, 304] on span "Edit Profile" at bounding box center [1014, 303] width 73 height 16
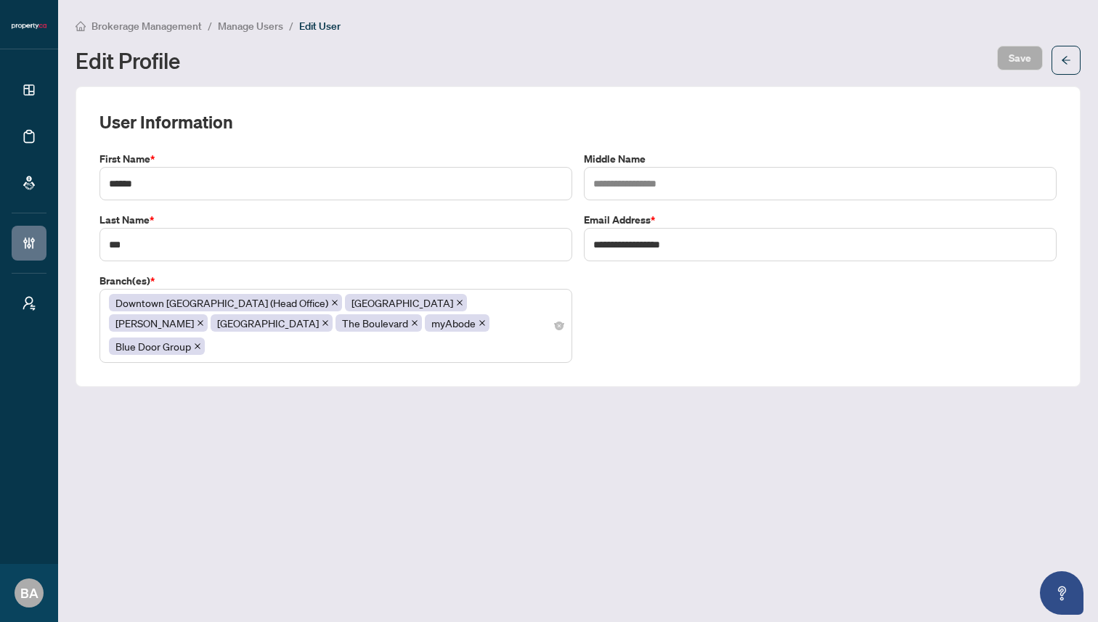
click at [407, 337] on div "Downtown Toronto (Head Office) Mississauga Vaughan North York The Boulevard myA…" at bounding box center [336, 326] width 454 height 67
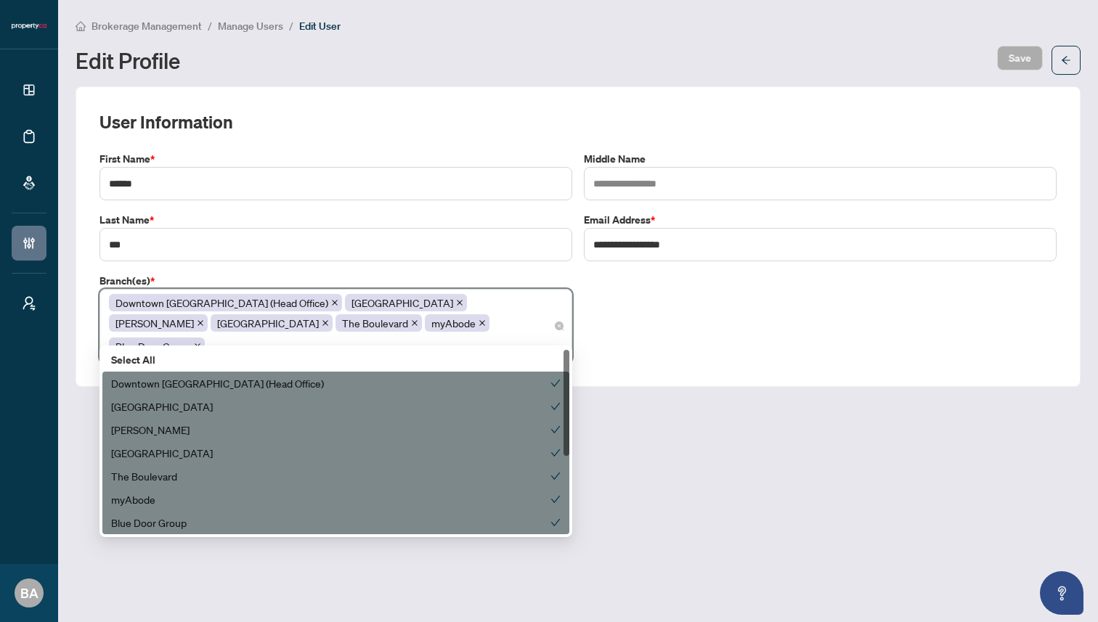
scroll to position [139, 0]
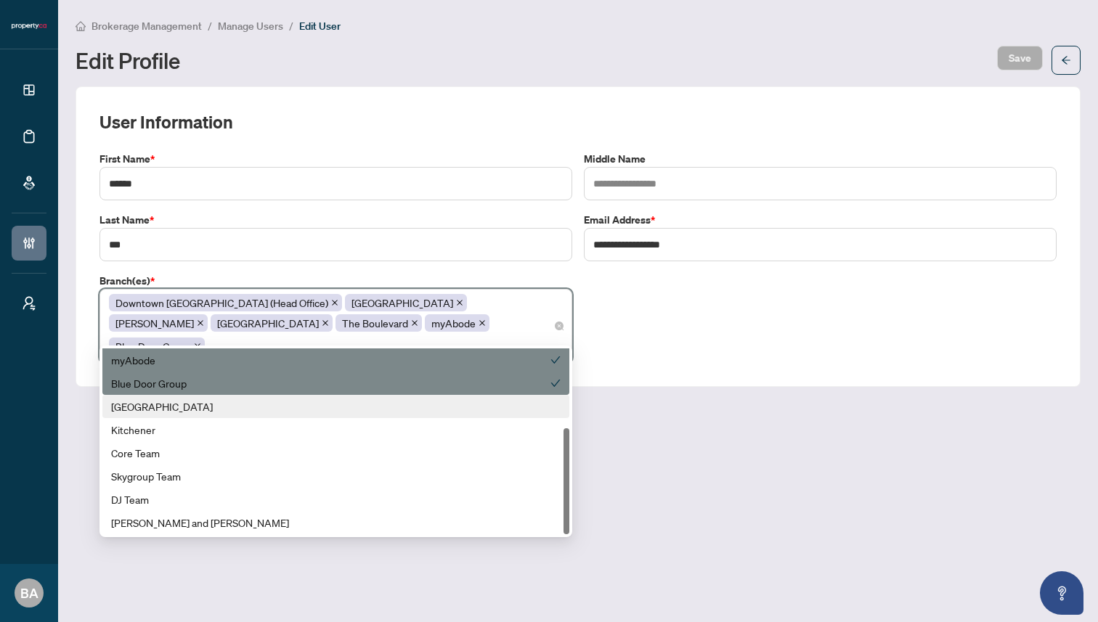
click at [383, 403] on div "Ottawa" at bounding box center [335, 407] width 449 height 16
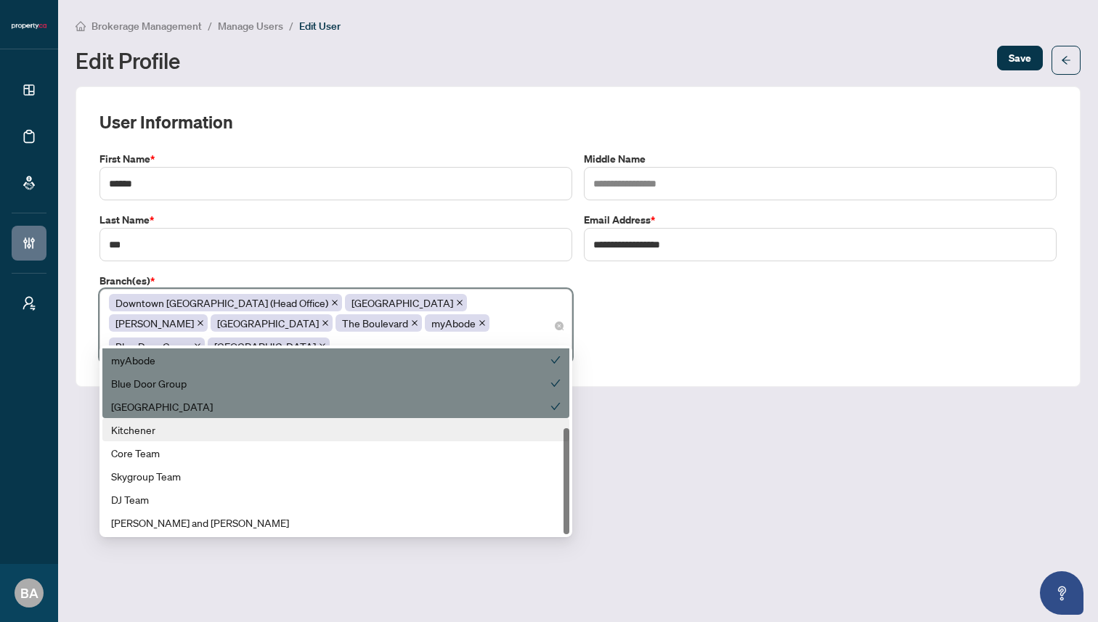
click at [375, 428] on div "Kitchener" at bounding box center [335, 430] width 449 height 16
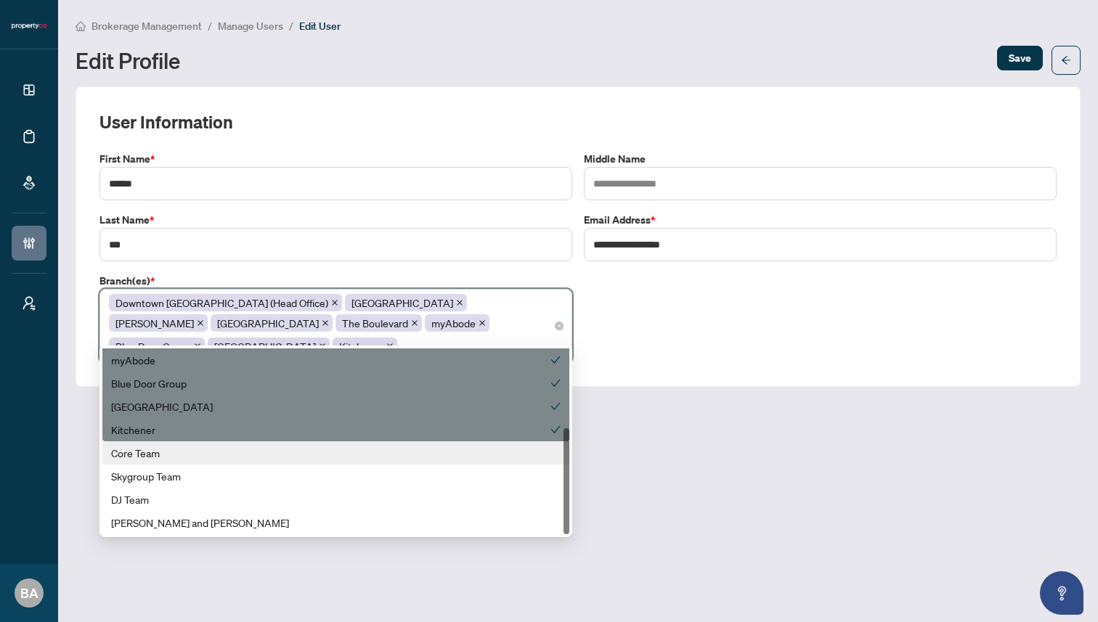
click at [368, 451] on div "Core Team" at bounding box center [335, 453] width 449 height 16
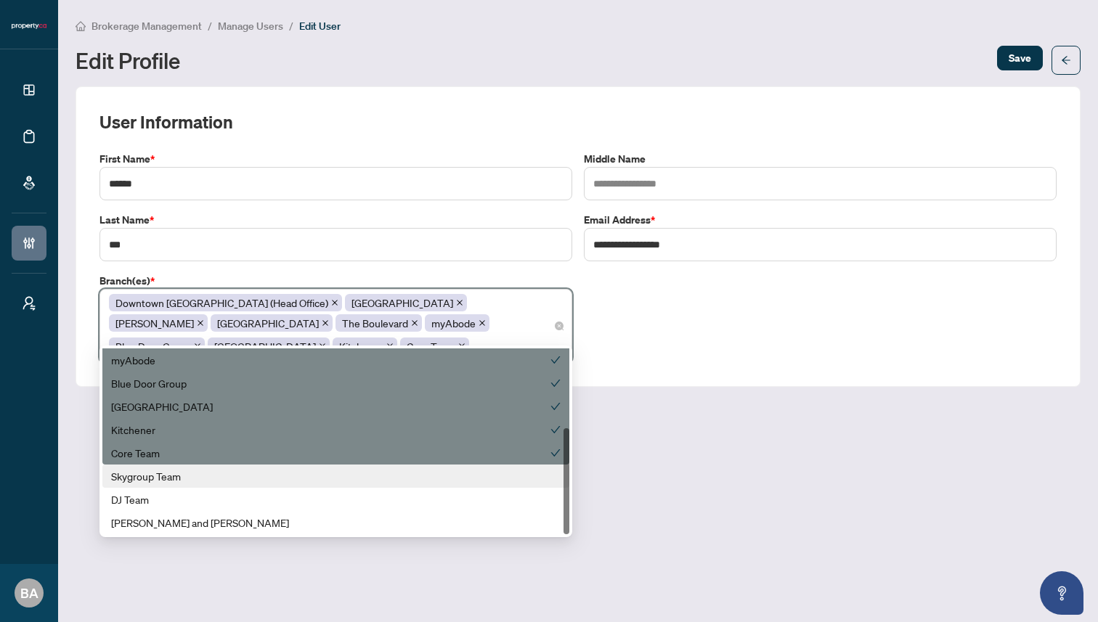
click at [359, 482] on div "Skygroup Team" at bounding box center [335, 476] width 449 height 16
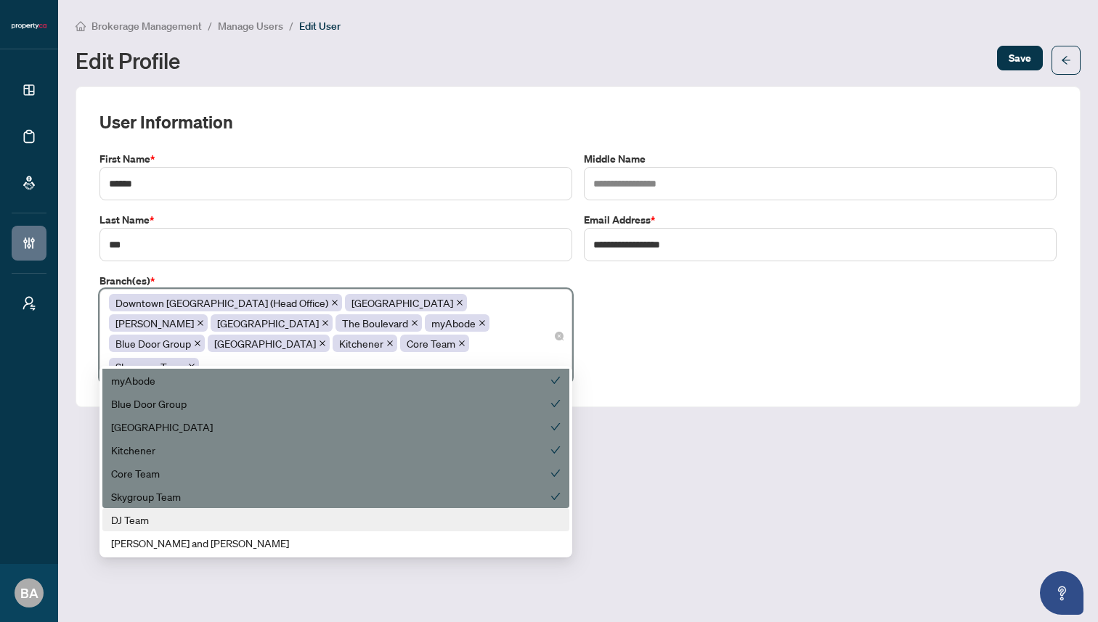
click at [329, 525] on div "DJ Team" at bounding box center [335, 520] width 449 height 16
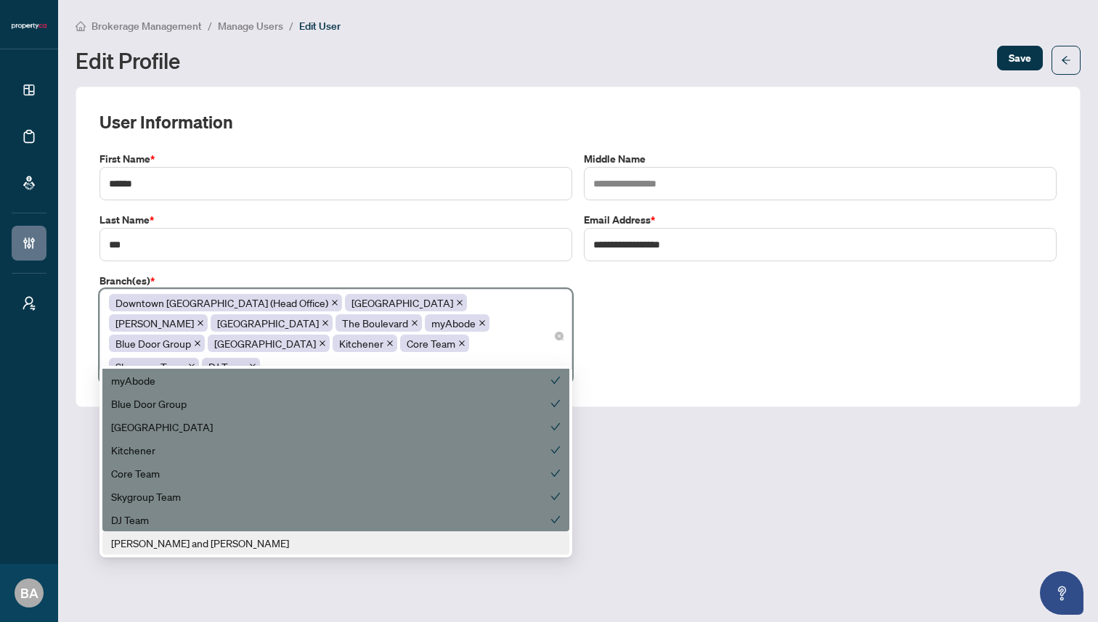
click at [320, 539] on div "Zach and Allie" at bounding box center [335, 543] width 449 height 16
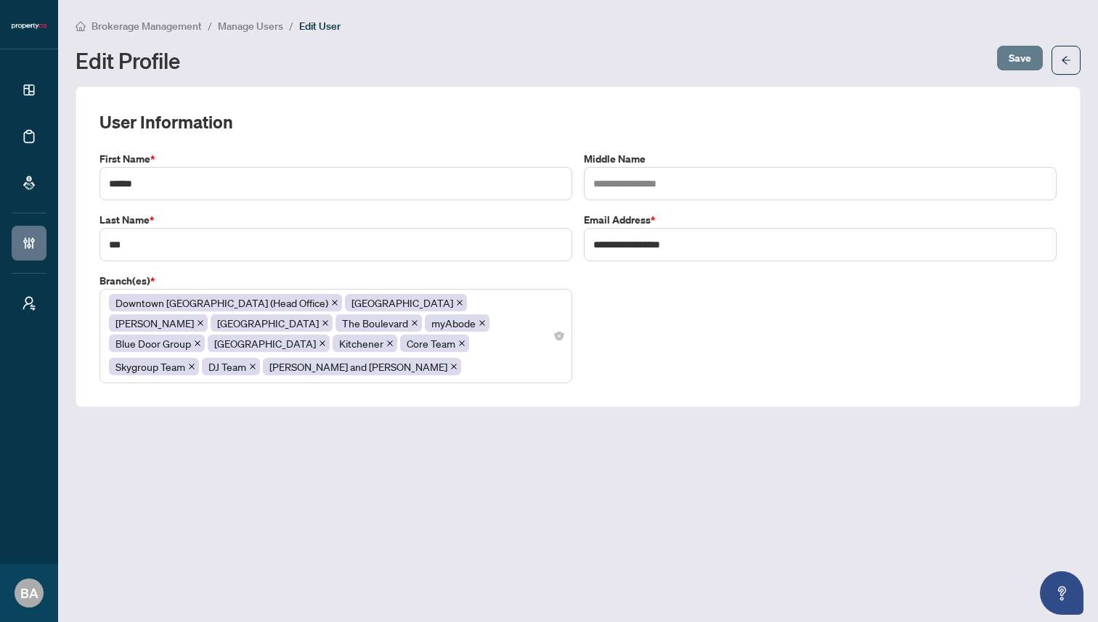
click at [1017, 56] on span "Save" at bounding box center [1019, 57] width 23 height 23
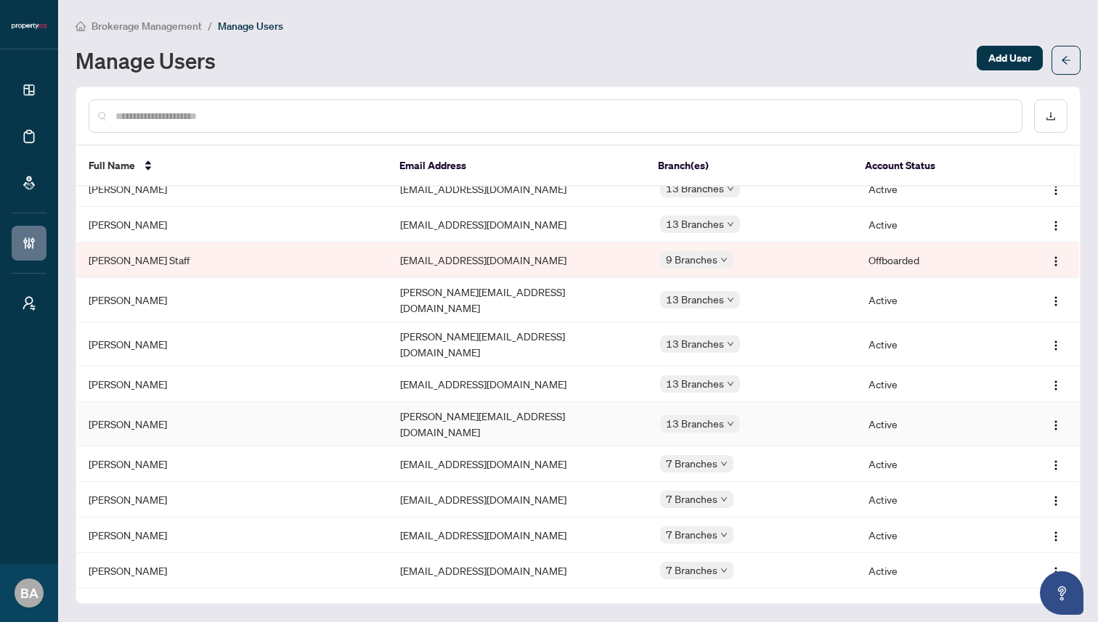
scroll to position [97, 0]
click at [1052, 458] on img "button" at bounding box center [1056, 464] width 12 height 12
click at [996, 456] on span "Edit Profile" at bounding box center [1014, 456] width 73 height 16
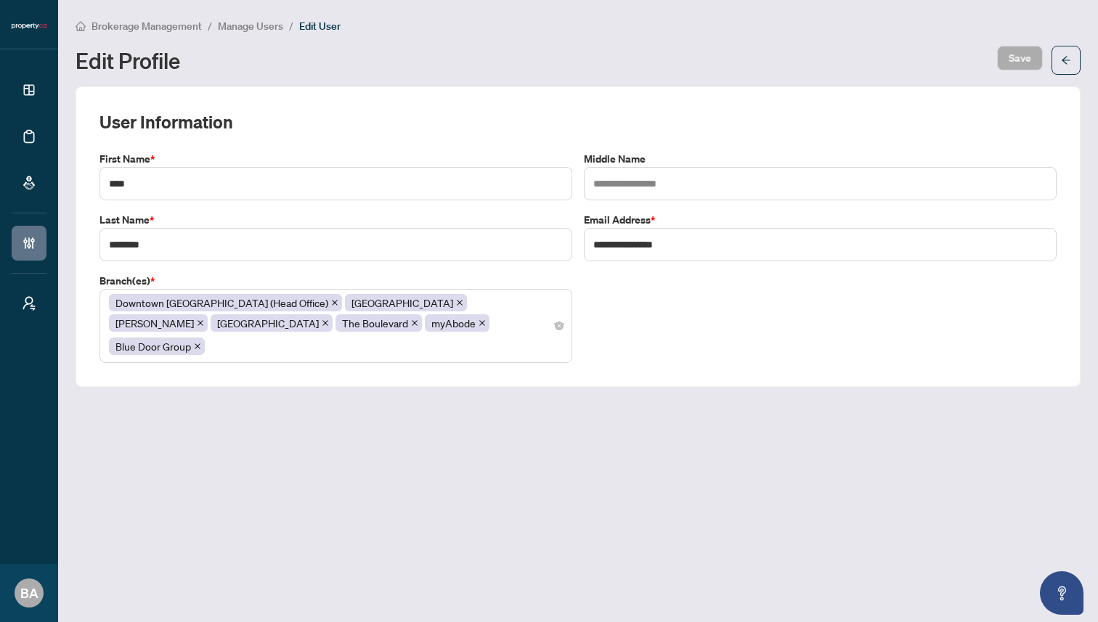
click at [494, 330] on div "Downtown Toronto (Head Office) Mississauga Vaughan North York The Boulevard myA…" at bounding box center [336, 326] width 454 height 67
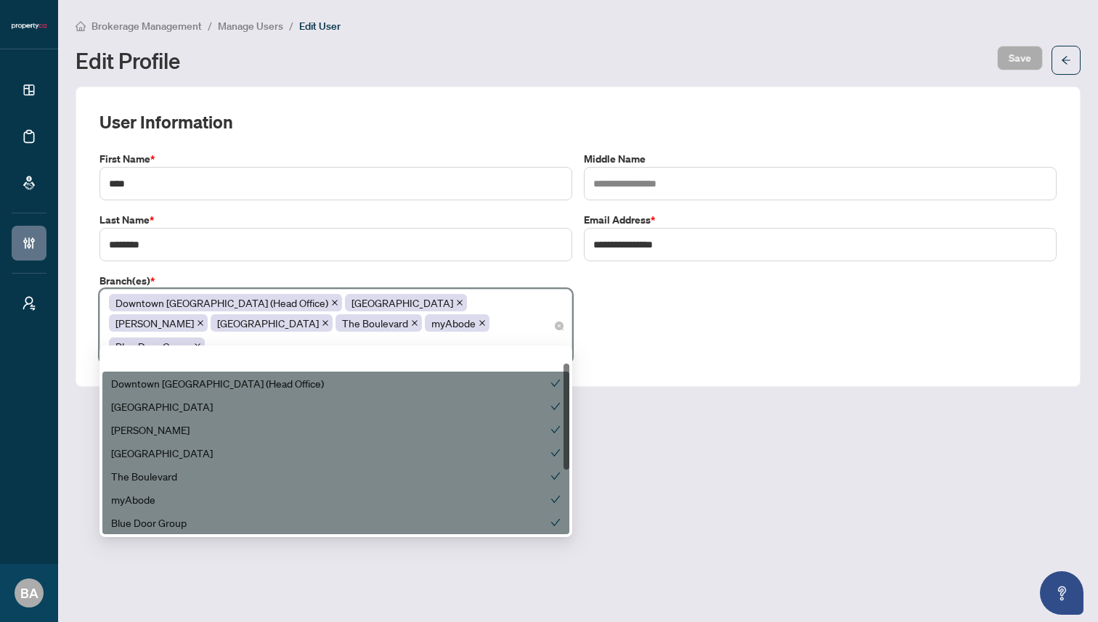
scroll to position [139, 0]
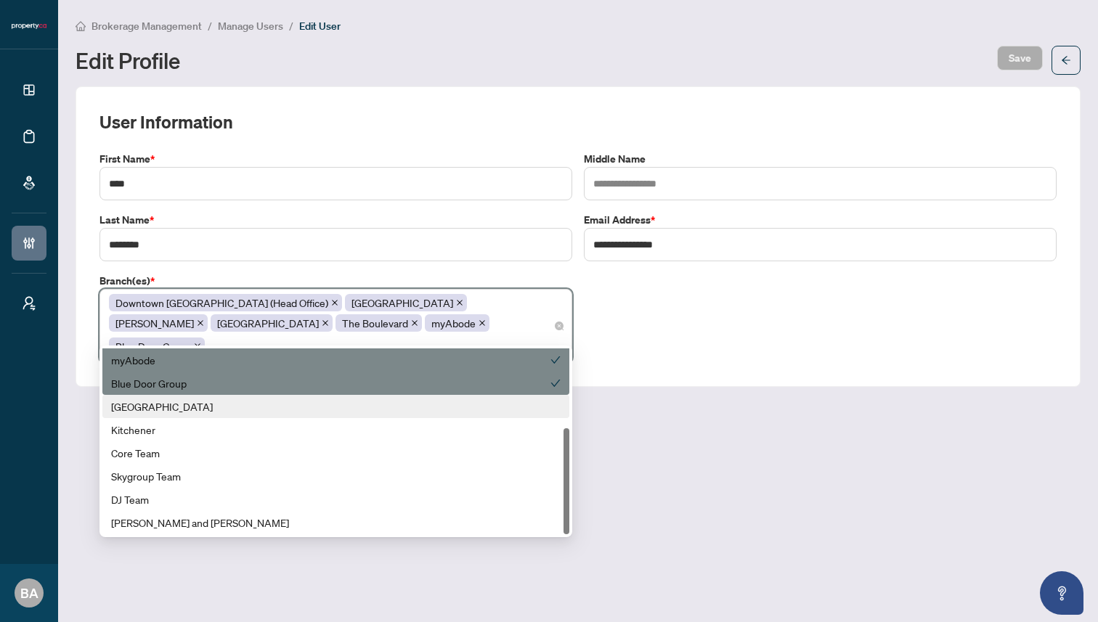
click at [393, 396] on div "Ottawa" at bounding box center [335, 406] width 467 height 23
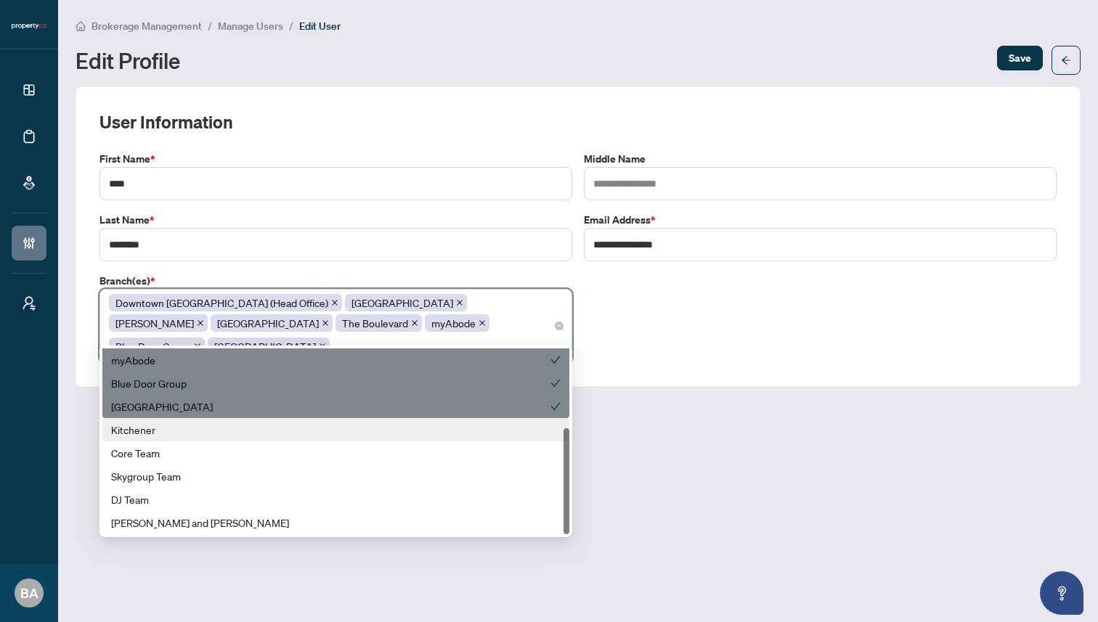
click at [380, 429] on div "Kitchener" at bounding box center [335, 430] width 449 height 16
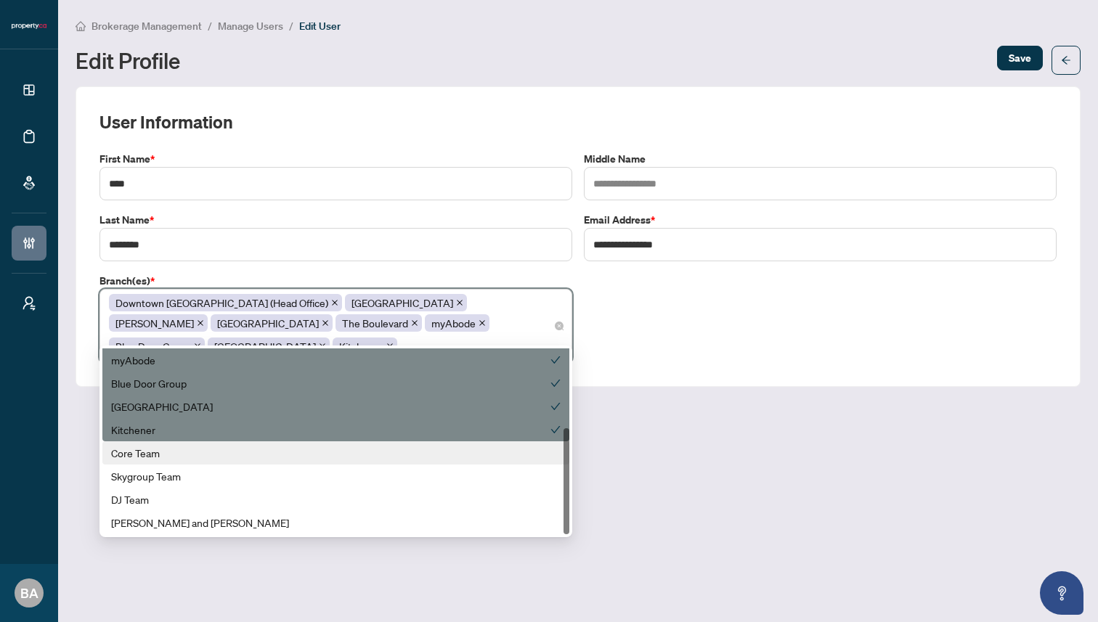
click at [359, 457] on div "Core Team" at bounding box center [335, 453] width 449 height 16
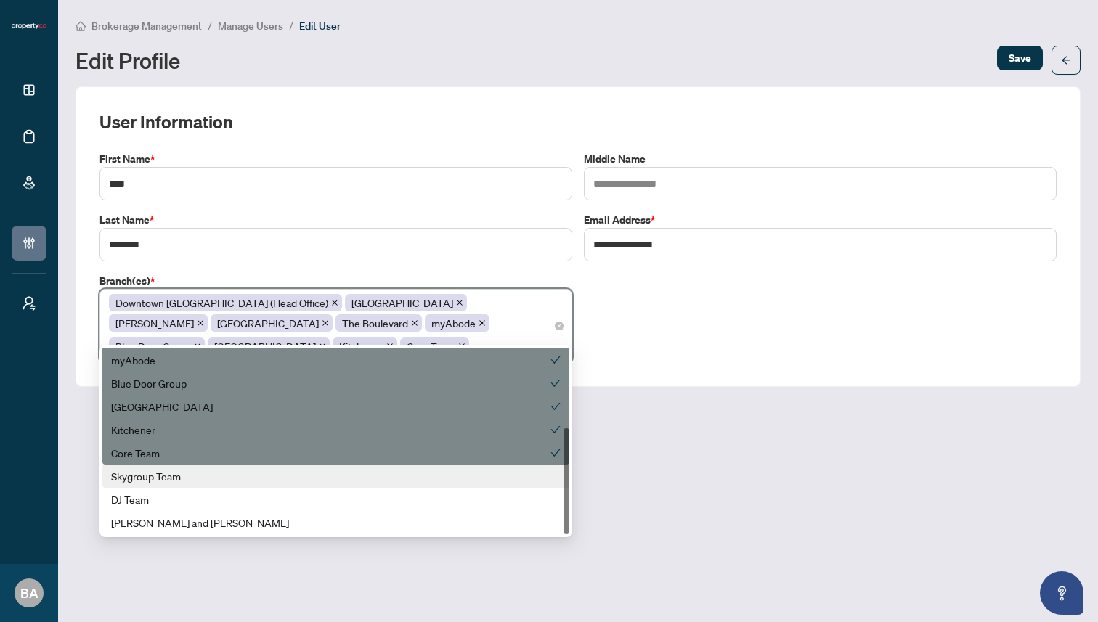
click at [351, 471] on div "Skygroup Team" at bounding box center [335, 476] width 449 height 16
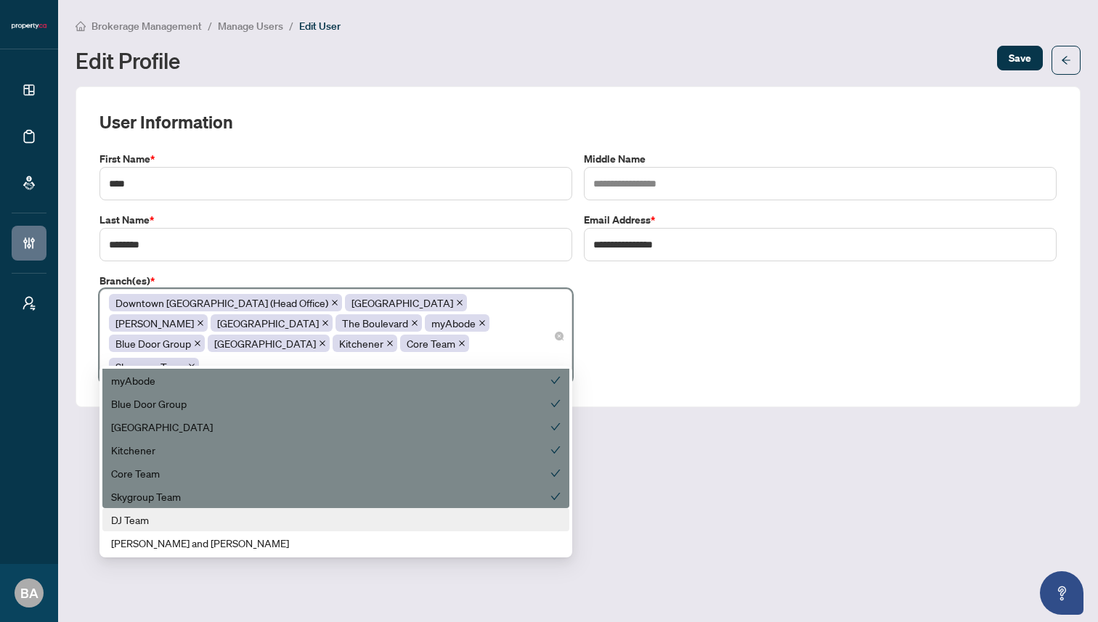
click at [306, 526] on div "DJ Team" at bounding box center [335, 520] width 449 height 16
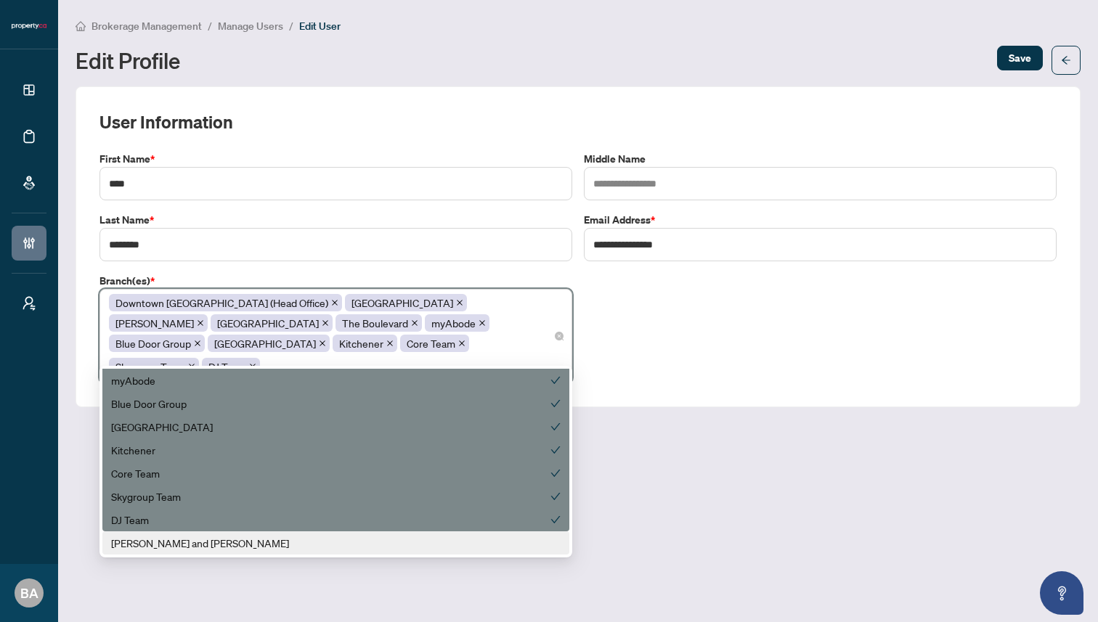
click at [294, 545] on div "Zach and Allie" at bounding box center [335, 543] width 449 height 16
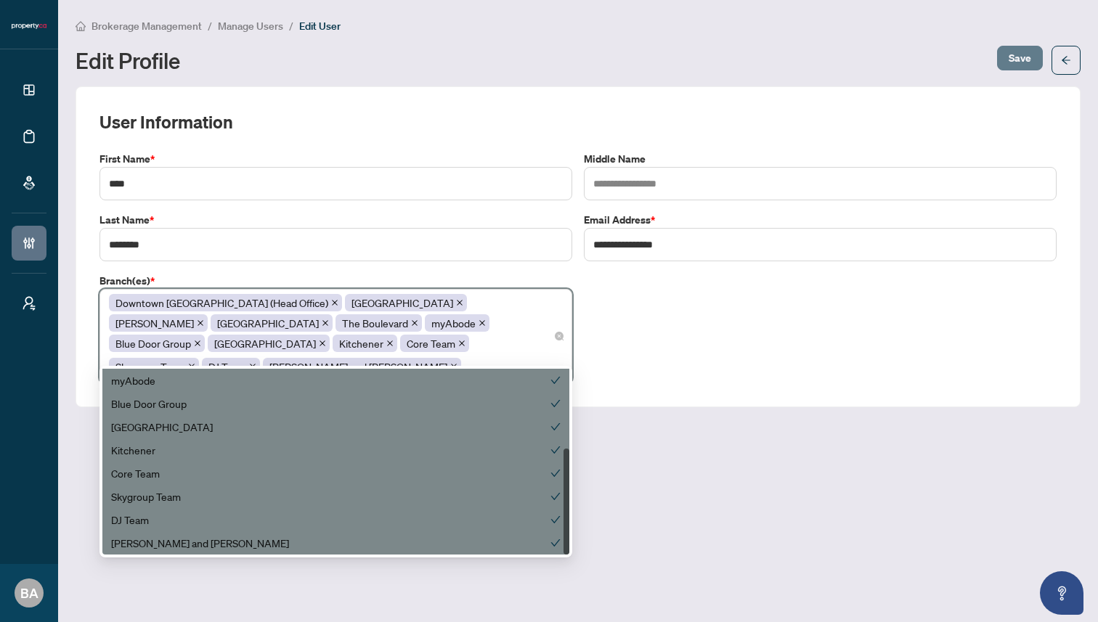
click at [1023, 62] on span "Save" at bounding box center [1019, 57] width 23 height 23
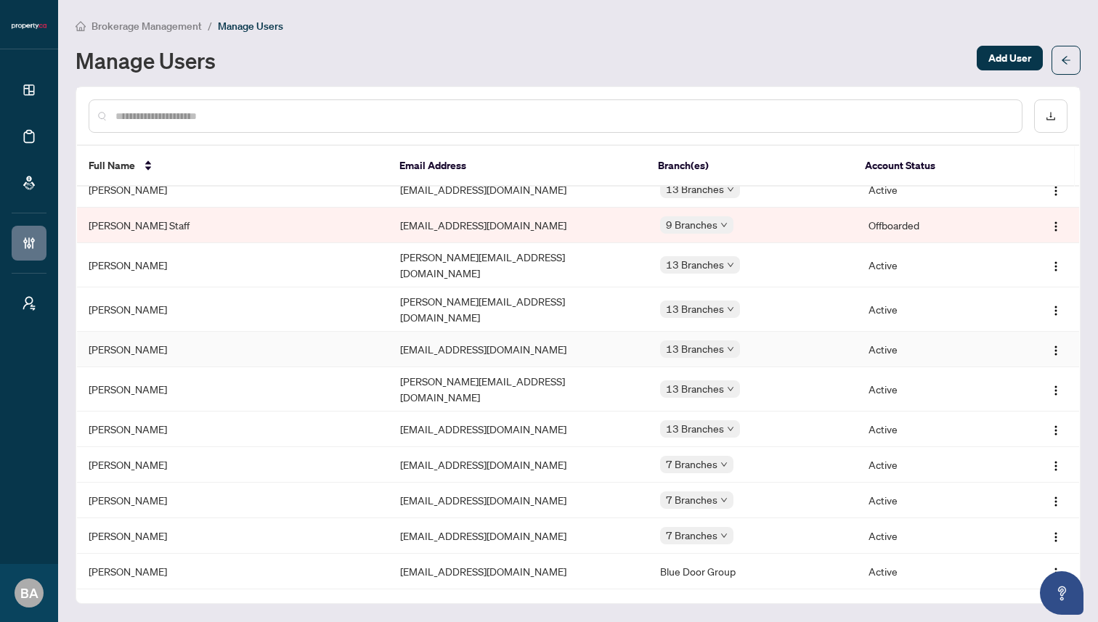
scroll to position [131, 0]
click at [1053, 459] on img "button" at bounding box center [1056, 465] width 12 height 12
click at [1011, 461] on span "Edit Profile" at bounding box center [1014, 457] width 73 height 16
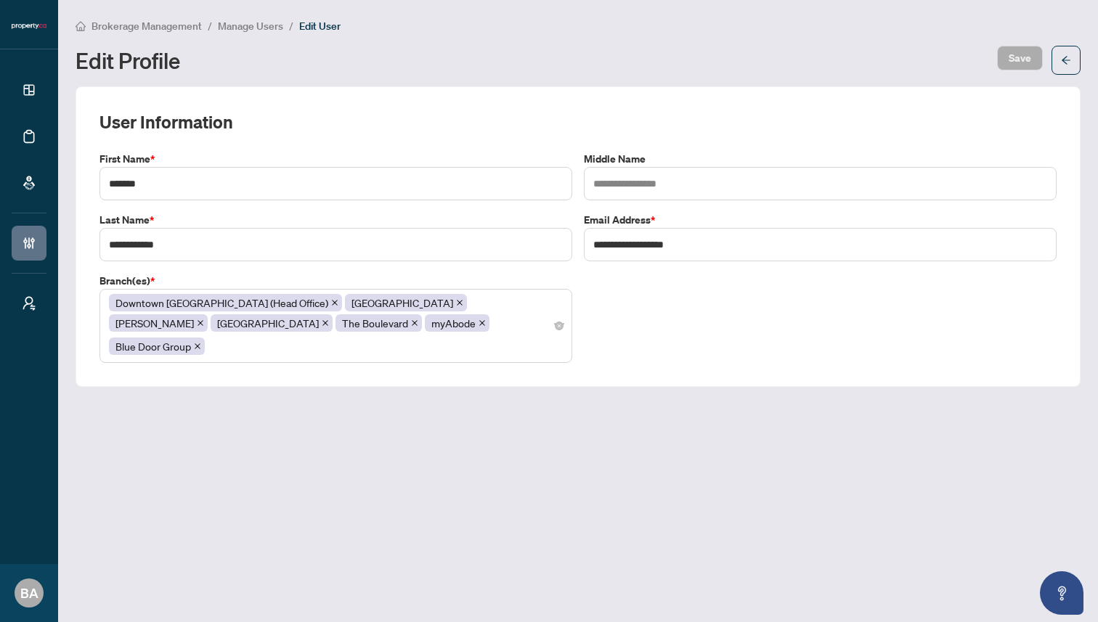
click at [444, 319] on div "Downtown Toronto (Head Office) Mississauga Vaughan North York The Boulevard myA…" at bounding box center [336, 326] width 454 height 67
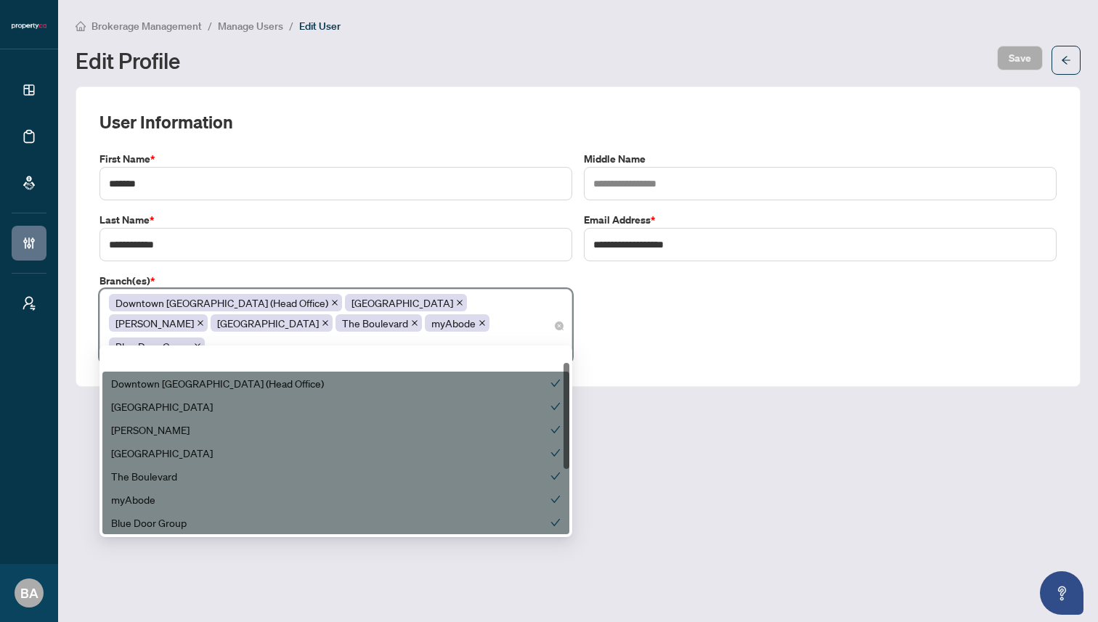
scroll to position [139, 0]
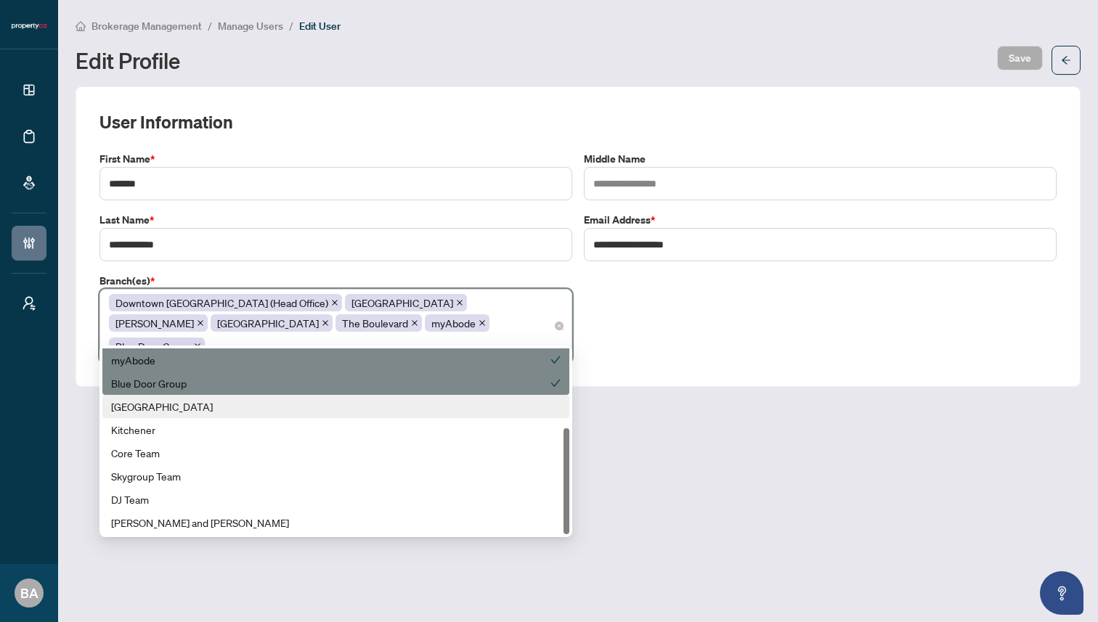
click at [388, 399] on div "Ottawa" at bounding box center [335, 407] width 449 height 16
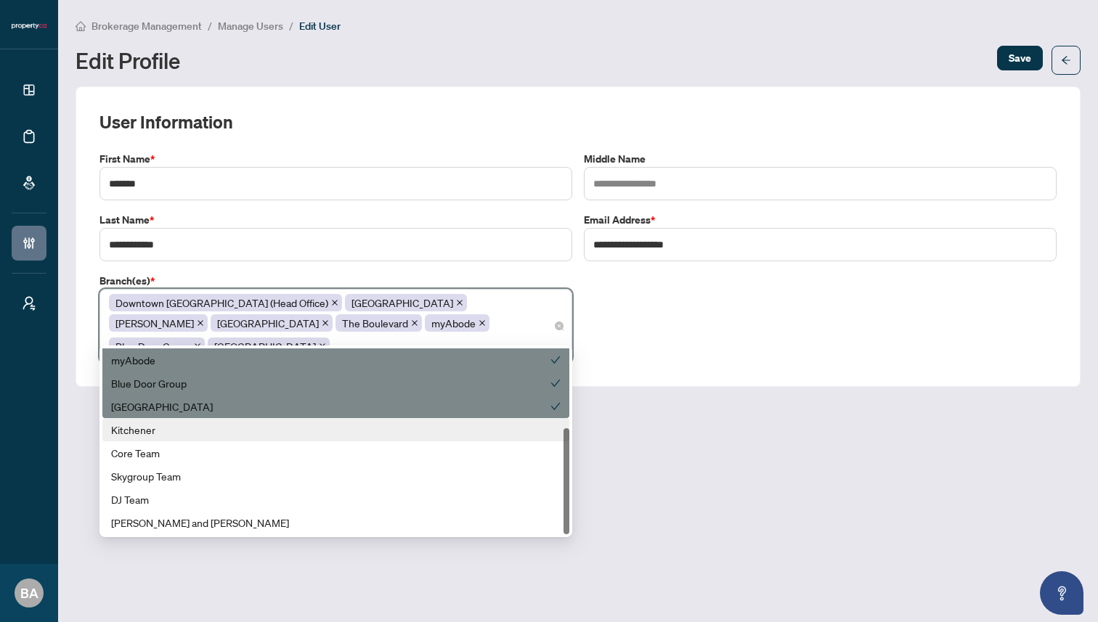
click at [371, 436] on div "Kitchener" at bounding box center [335, 430] width 449 height 16
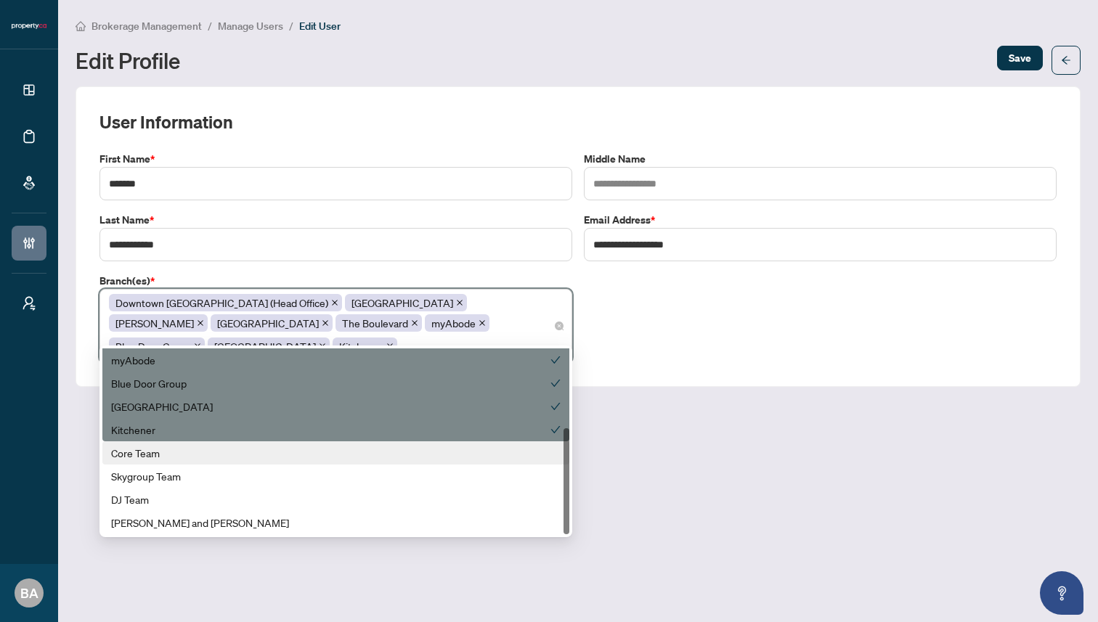
click at [359, 457] on div "Core Team" at bounding box center [335, 453] width 449 height 16
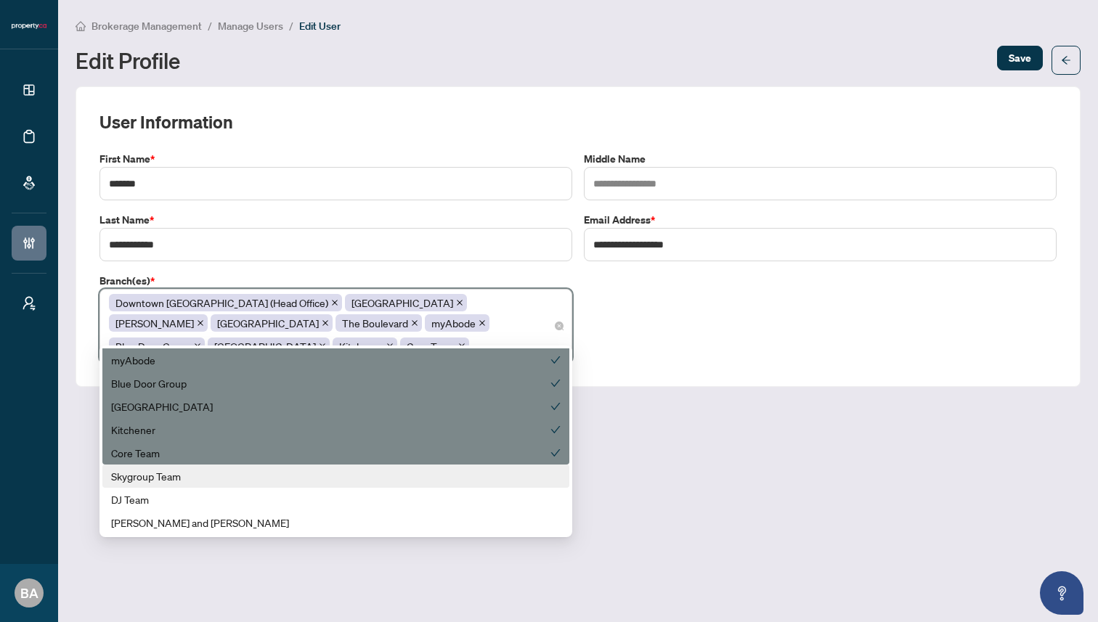
click at [346, 474] on div "Skygroup Team" at bounding box center [335, 476] width 449 height 16
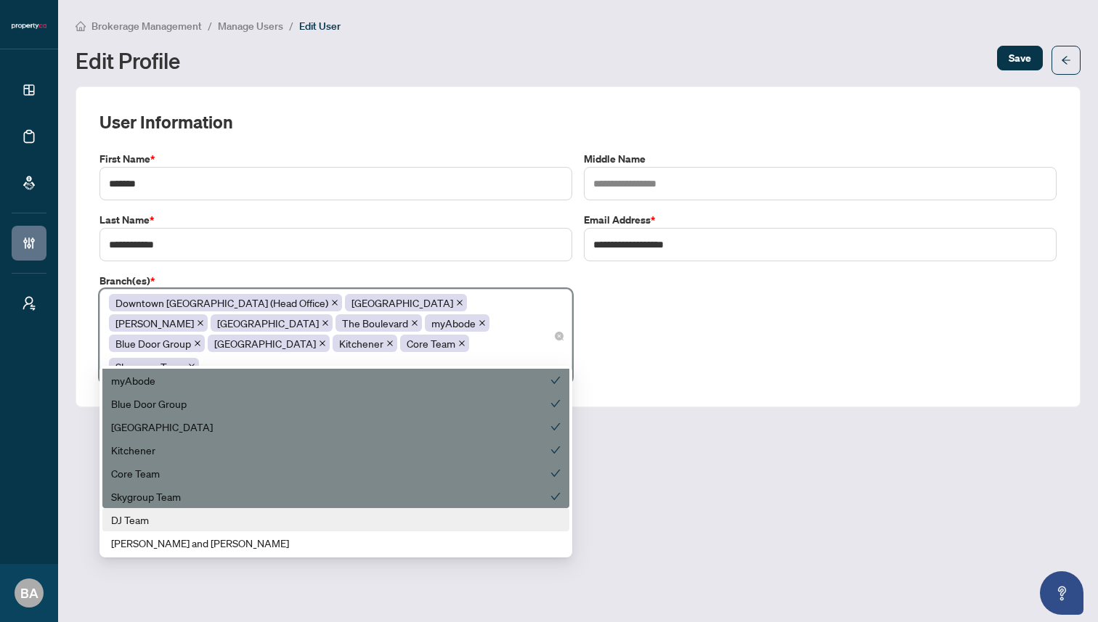
click at [321, 513] on div "DJ Team" at bounding box center [335, 520] width 449 height 16
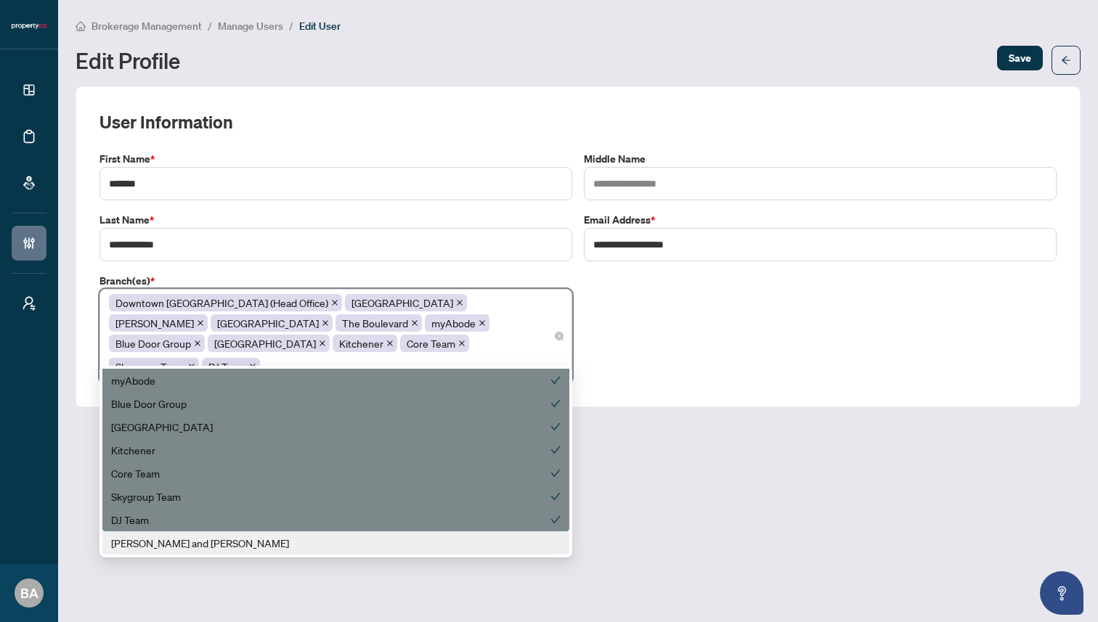
click at [303, 547] on div "Zach and Allie" at bounding box center [335, 543] width 449 height 16
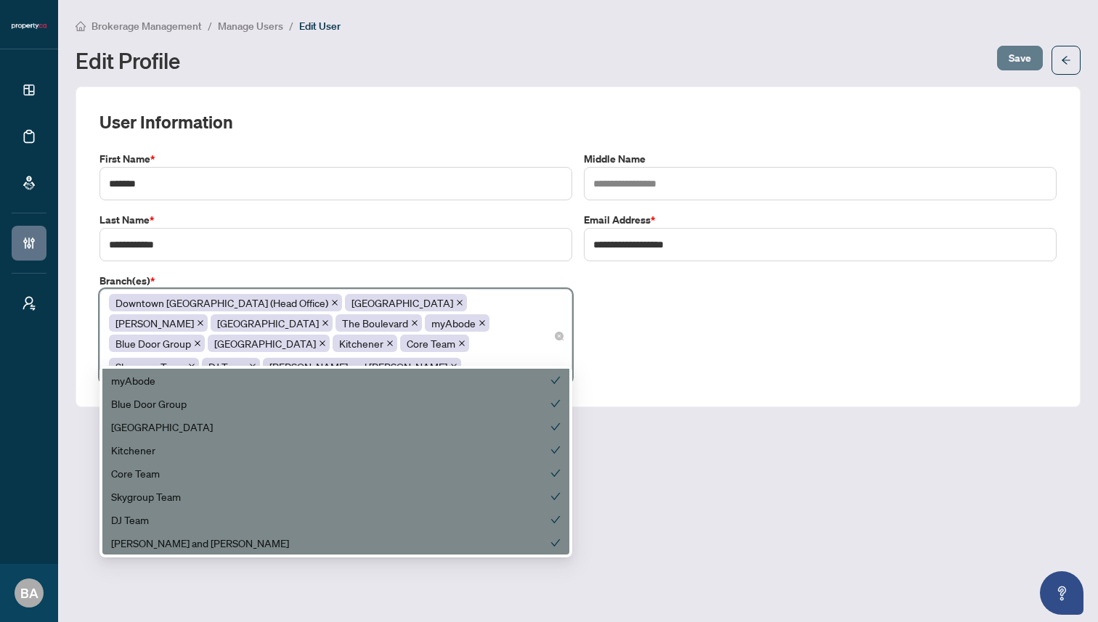
click at [1018, 60] on span "Save" at bounding box center [1019, 57] width 23 height 23
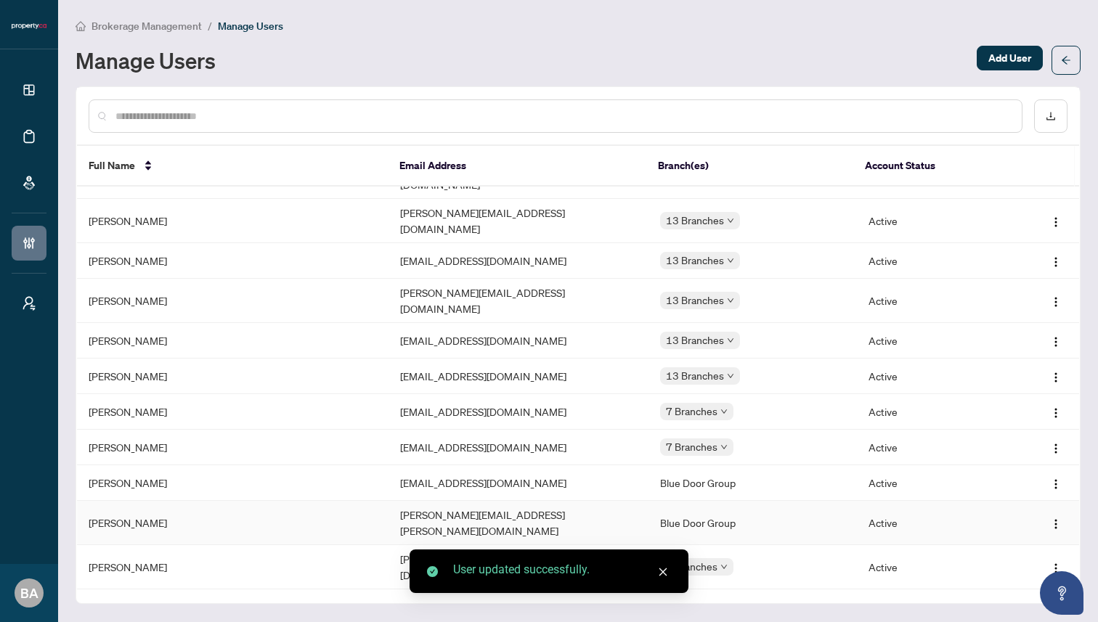
scroll to position [221, 0]
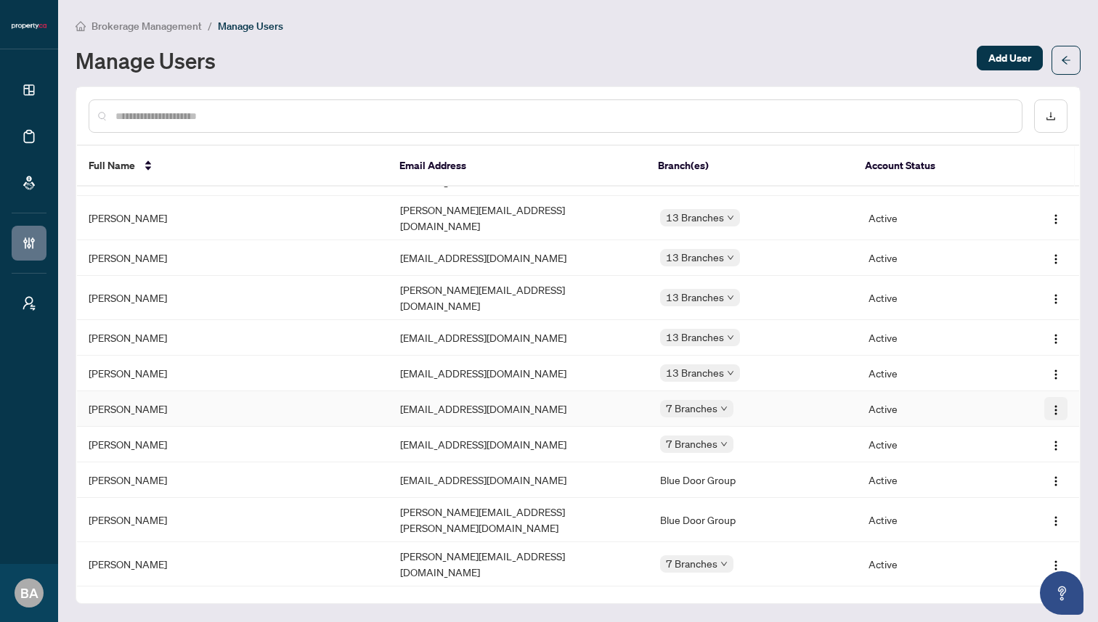
click at [1050, 404] on img "button" at bounding box center [1056, 410] width 12 height 12
click at [1013, 404] on span "Edit Profile" at bounding box center [1014, 402] width 73 height 16
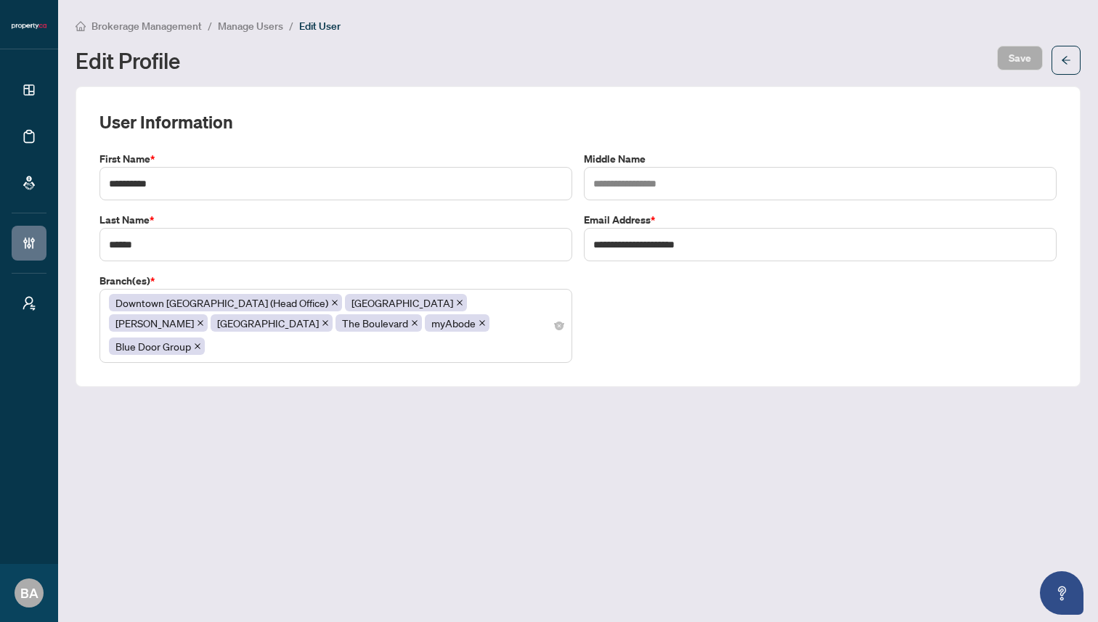
click at [433, 327] on div "Downtown Toronto (Head Office) Mississauga Vaughan North York The Boulevard myA…" at bounding box center [336, 326] width 454 height 67
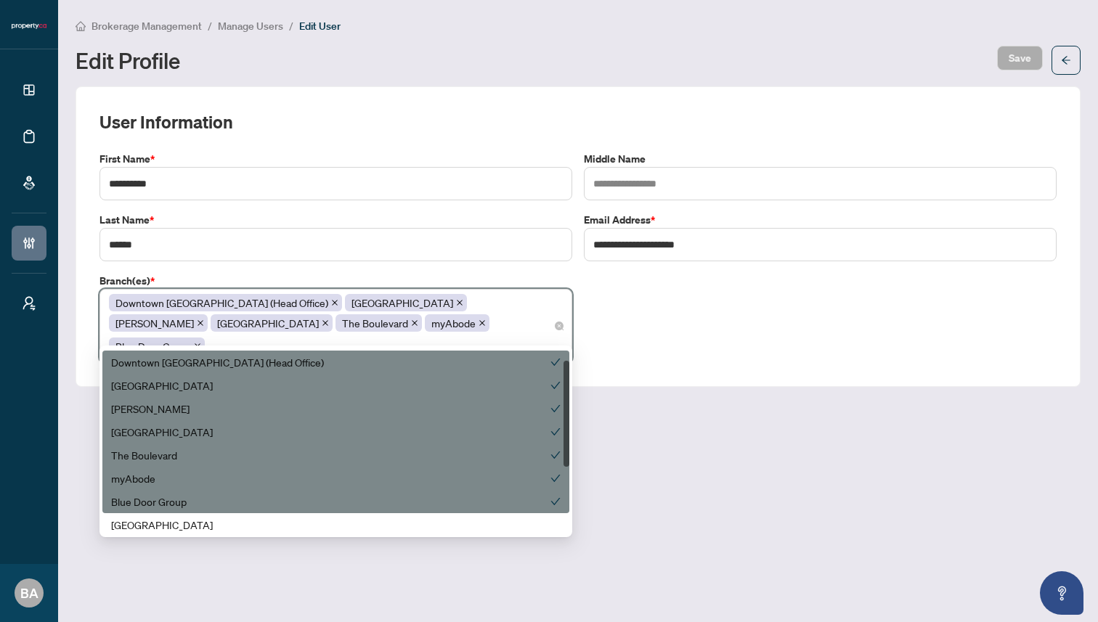
scroll to position [139, 0]
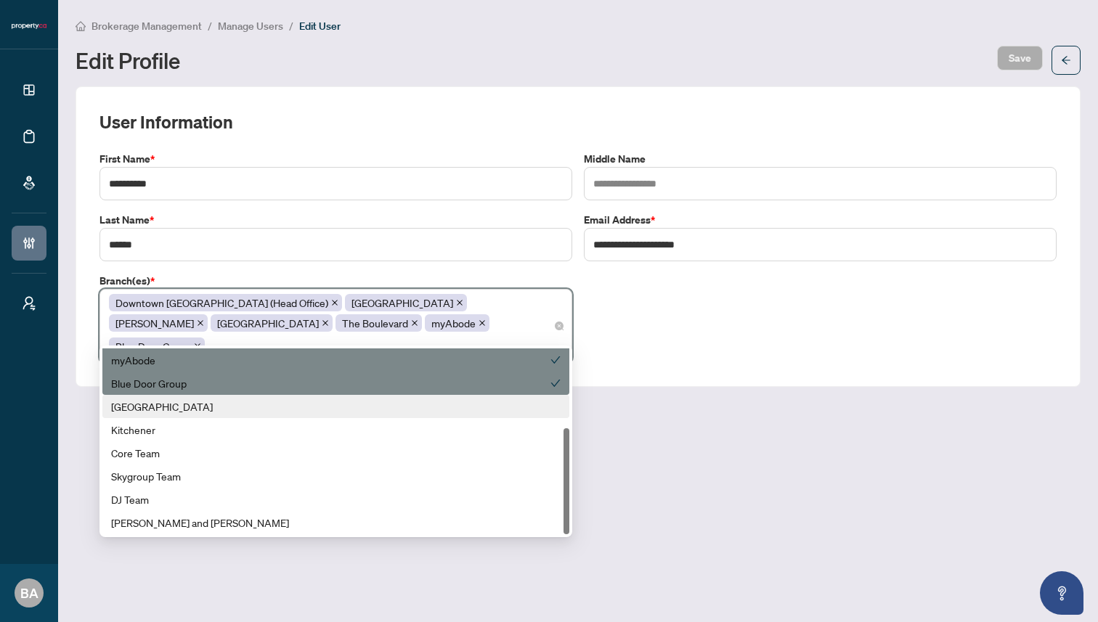
click at [342, 409] on div "Ottawa" at bounding box center [335, 407] width 449 height 16
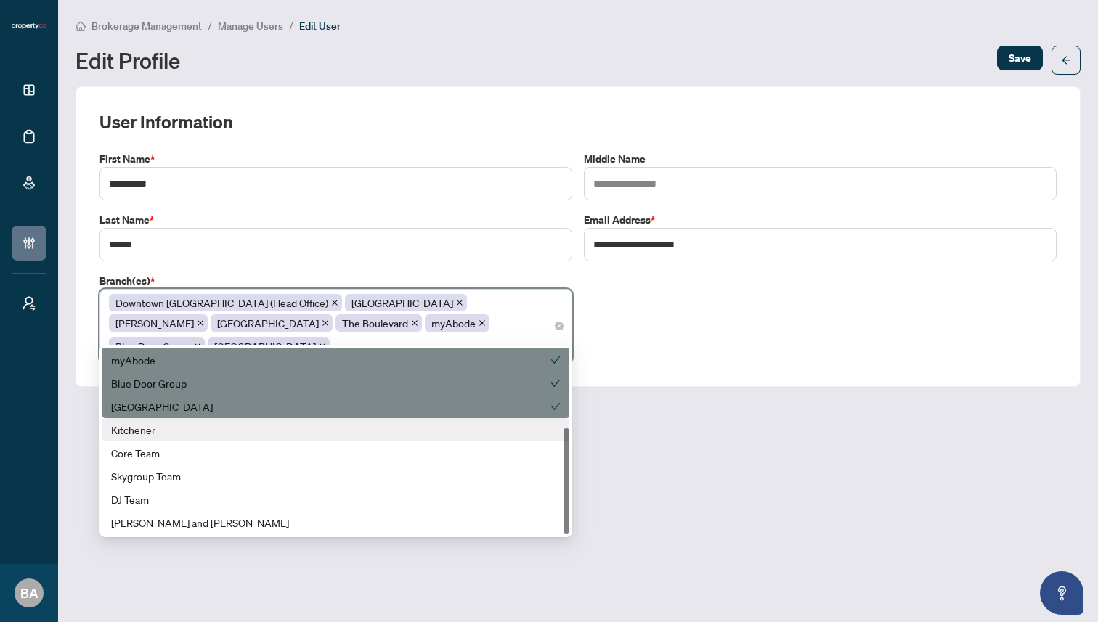
click at [335, 428] on div "Kitchener" at bounding box center [335, 430] width 449 height 16
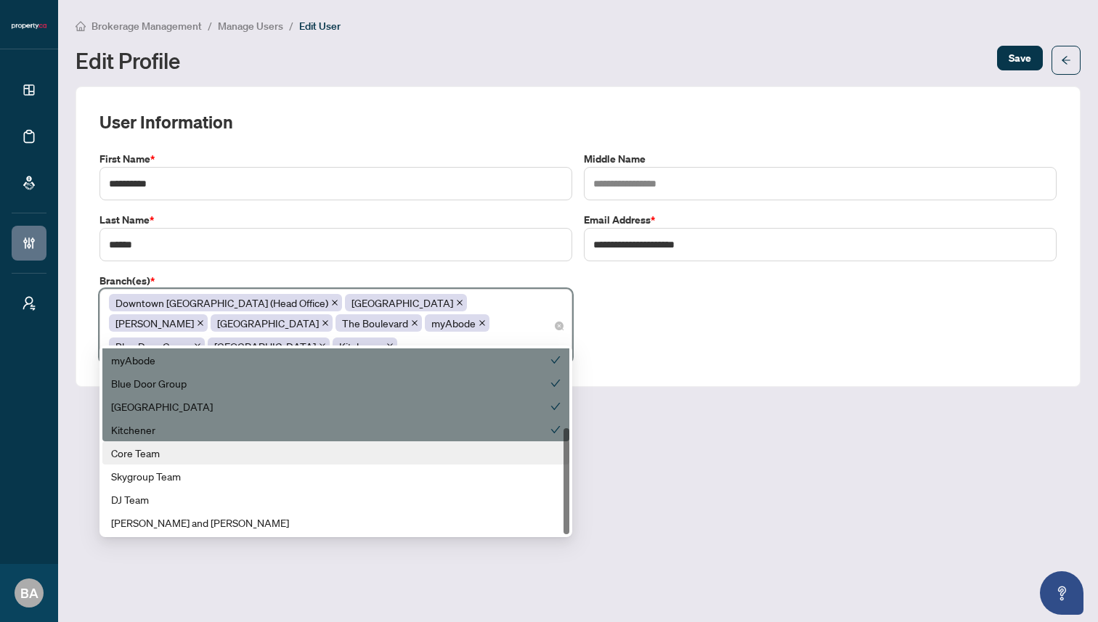
click at [324, 452] on div "Core Team" at bounding box center [335, 453] width 449 height 16
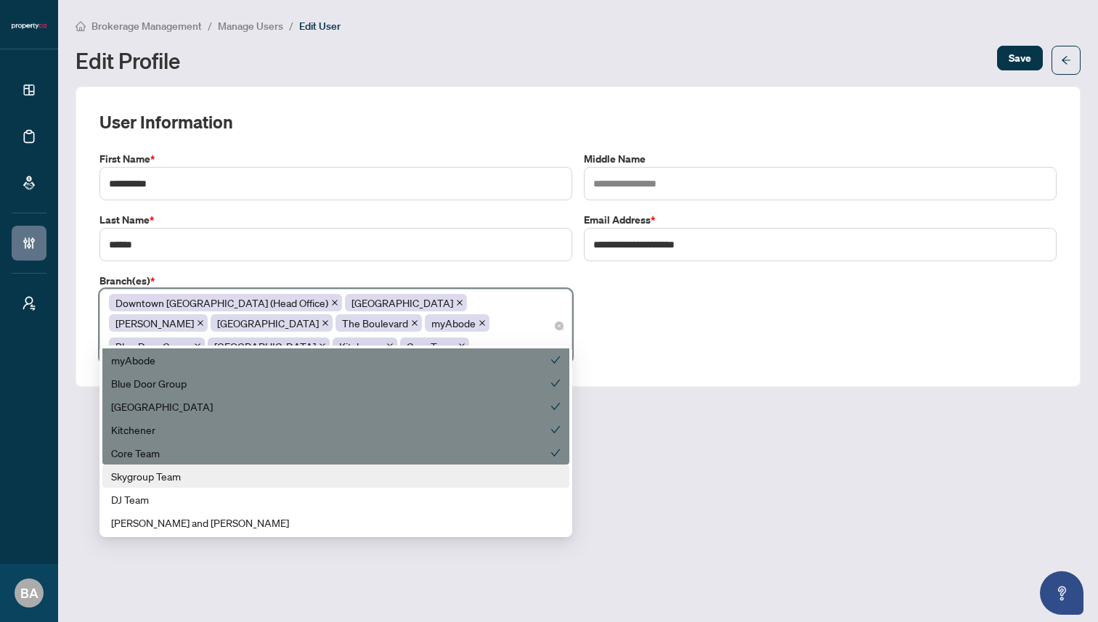
click at [313, 478] on div "Skygroup Team" at bounding box center [335, 476] width 449 height 16
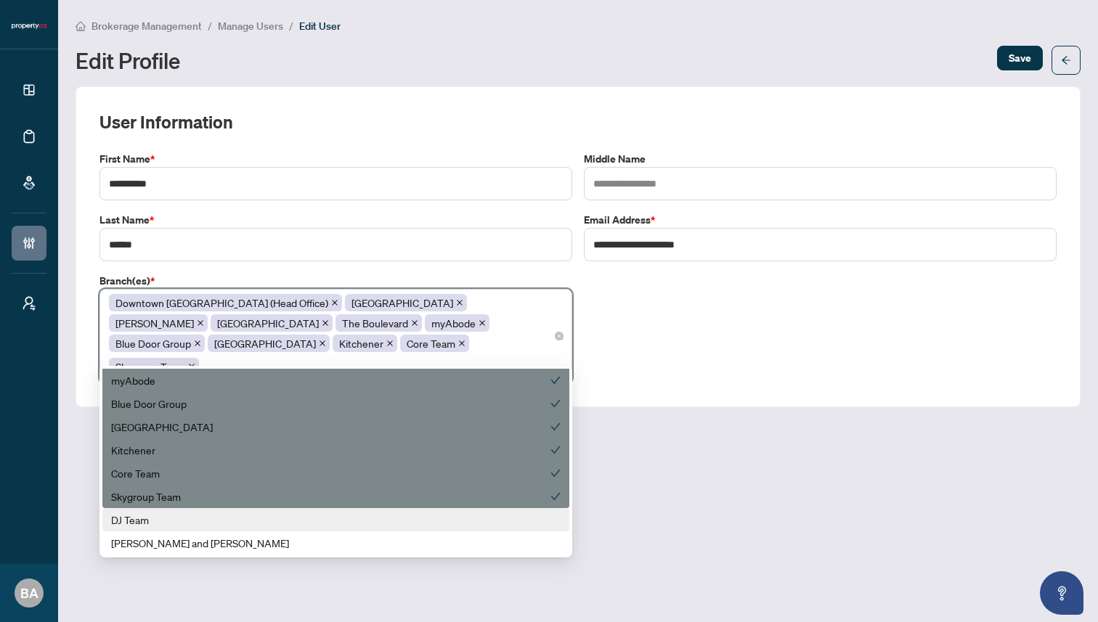
click at [293, 522] on div "DJ Team" at bounding box center [335, 520] width 449 height 16
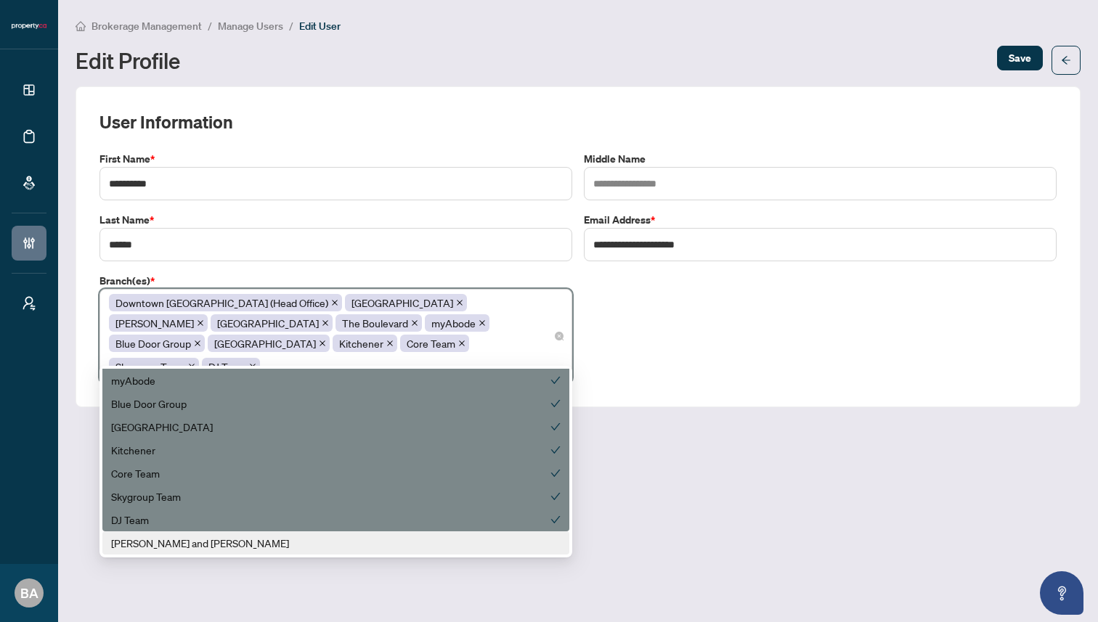
click at [289, 544] on div "Zach and Allie" at bounding box center [335, 543] width 449 height 16
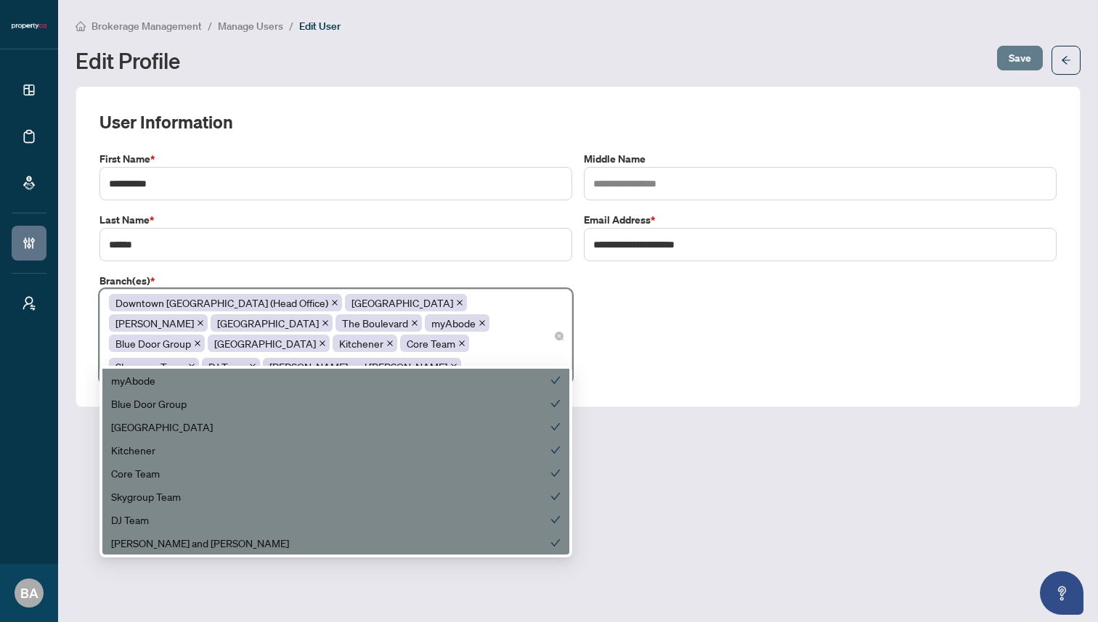
click at [1013, 57] on span "Save" at bounding box center [1019, 57] width 23 height 23
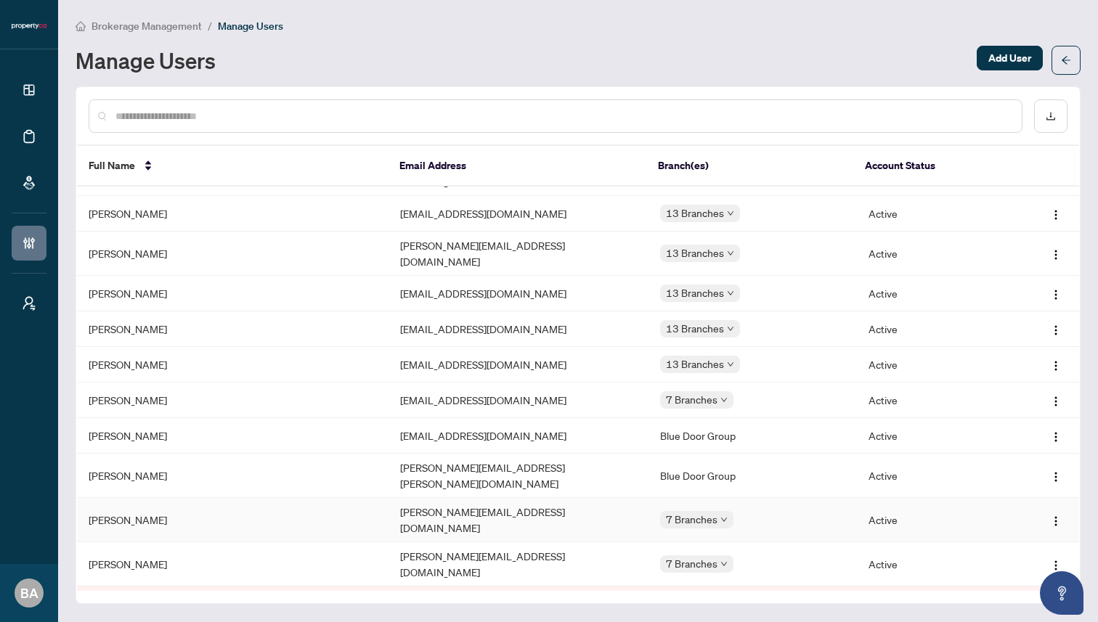
scroll to position [271, 0]
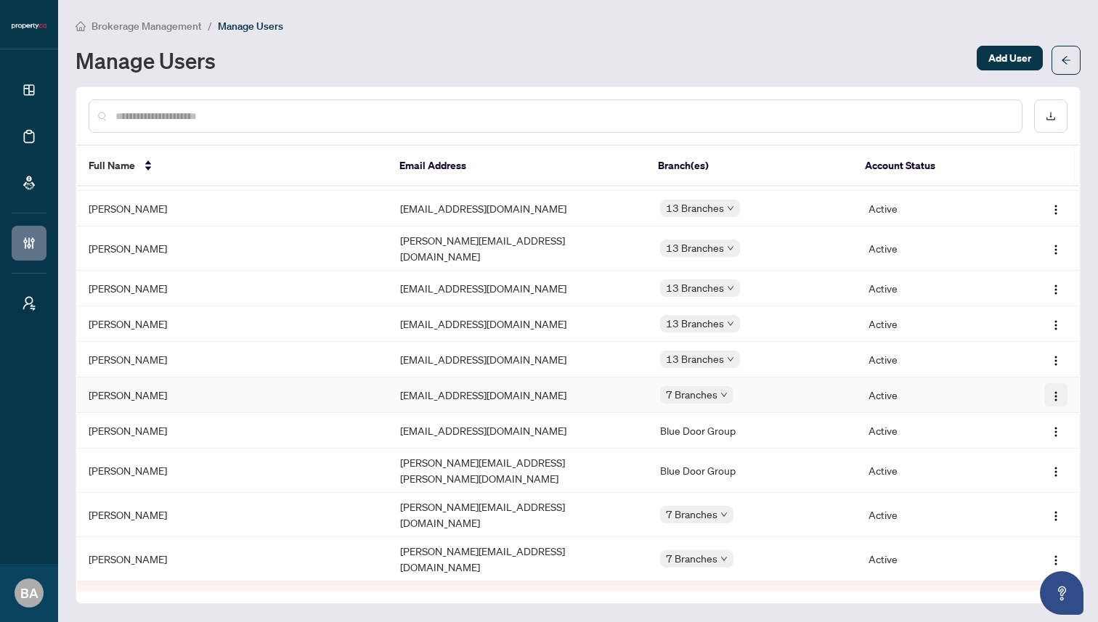
click at [1054, 387] on span "button" at bounding box center [1056, 395] width 12 height 16
click at [1020, 385] on span "Edit Profile" at bounding box center [1014, 388] width 73 height 16
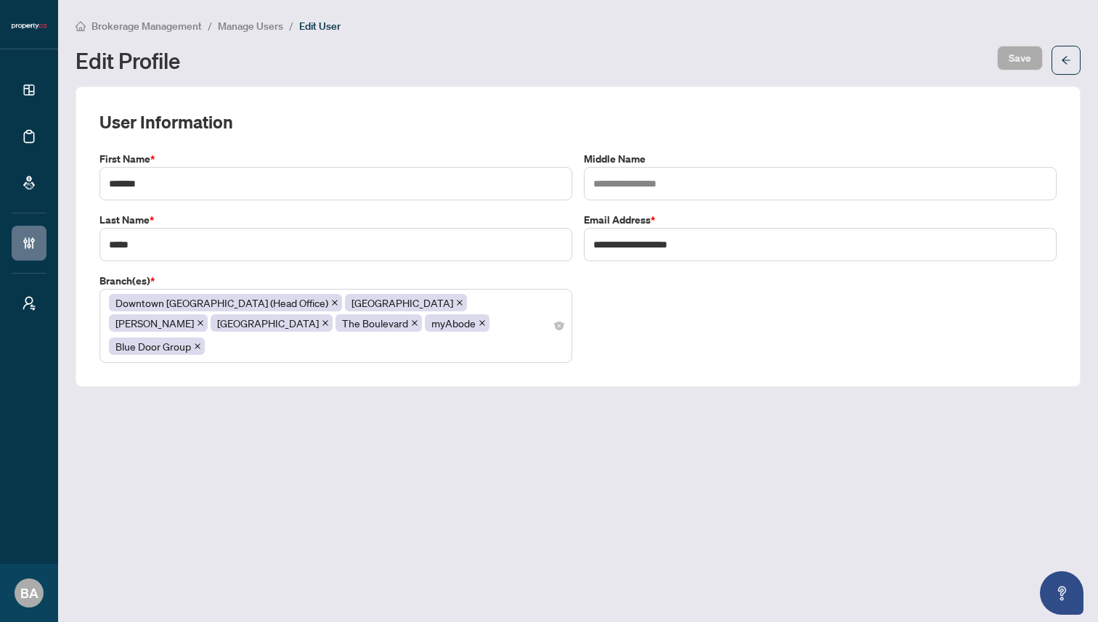
click at [425, 330] on div "Downtown Toronto (Head Office) Mississauga Vaughan North York The Boulevard myA…" at bounding box center [336, 326] width 454 height 67
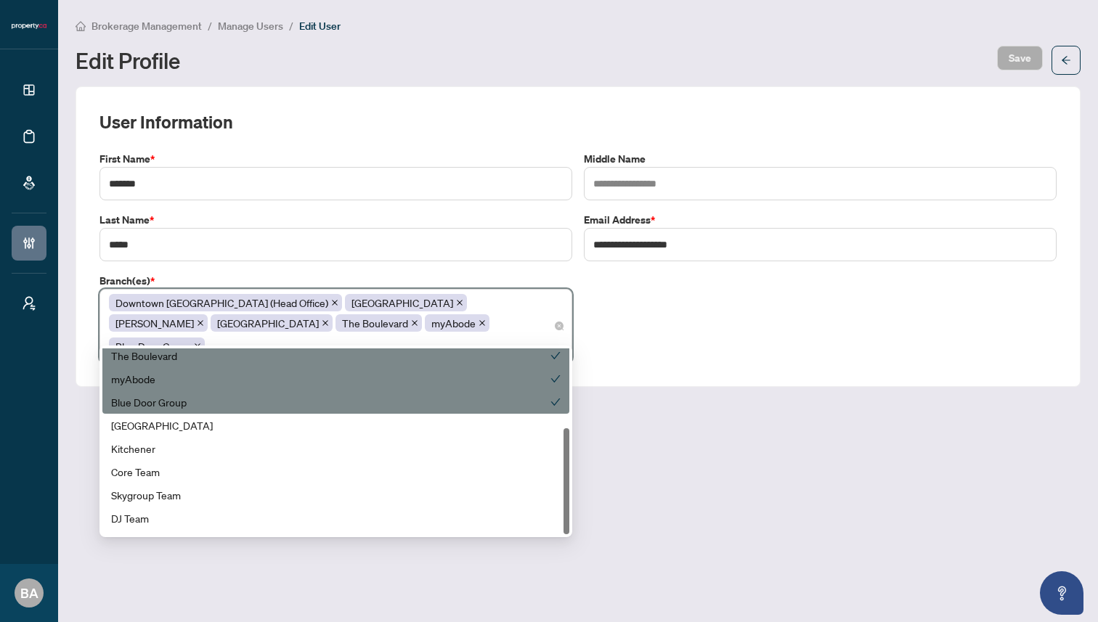
scroll to position [139, 0]
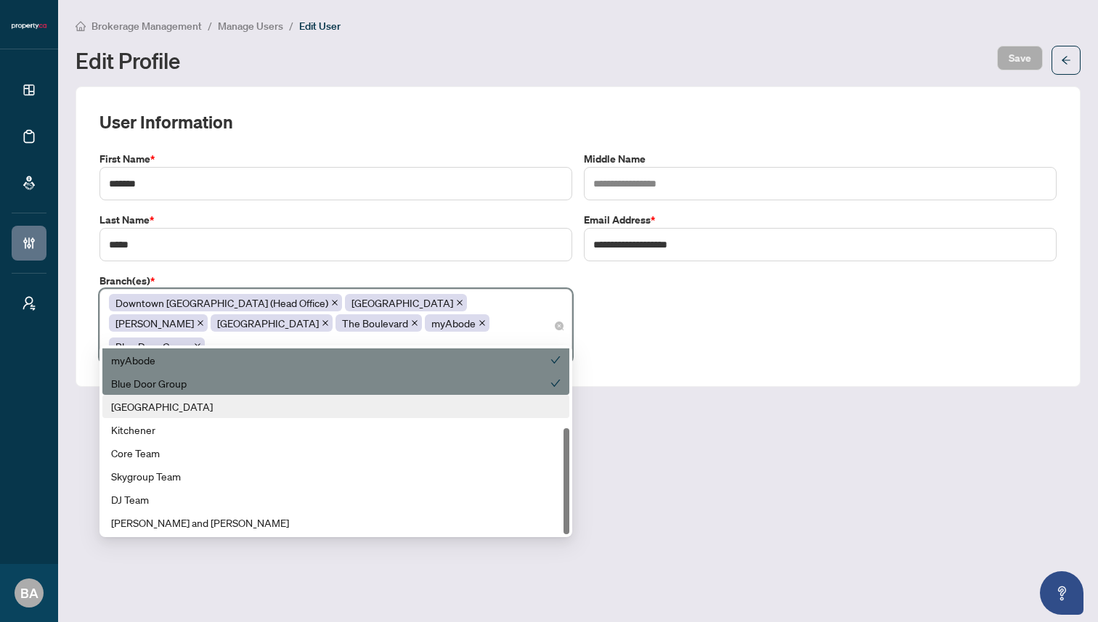
click at [394, 410] on div "Ottawa" at bounding box center [335, 407] width 449 height 16
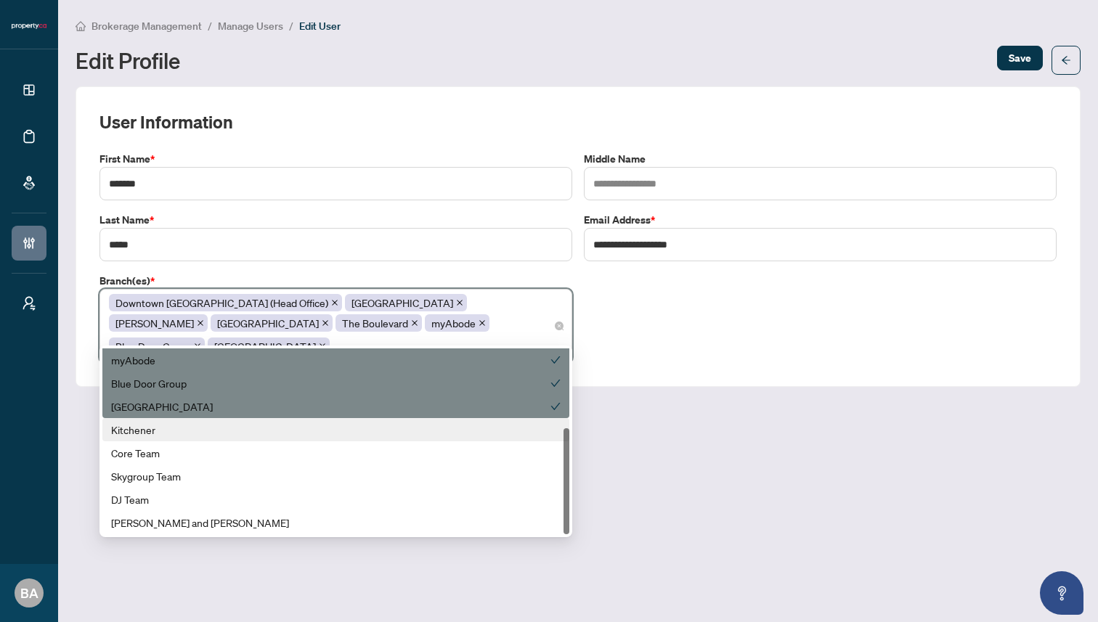
click at [392, 428] on div "Kitchener" at bounding box center [335, 430] width 449 height 16
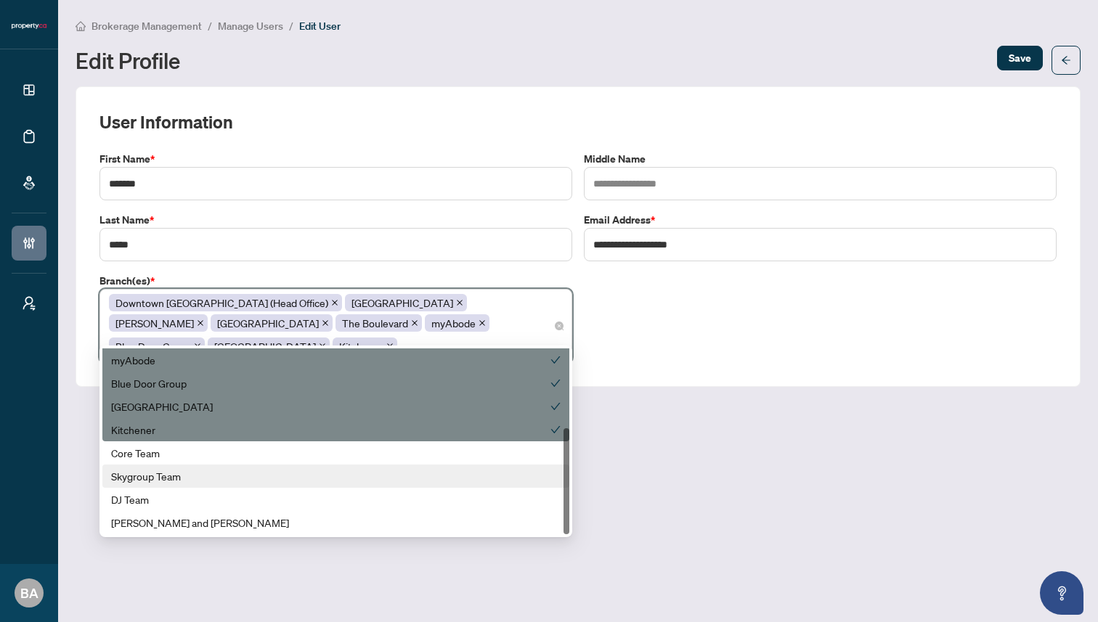
click at [380, 473] on div "Skygroup Team" at bounding box center [335, 476] width 449 height 16
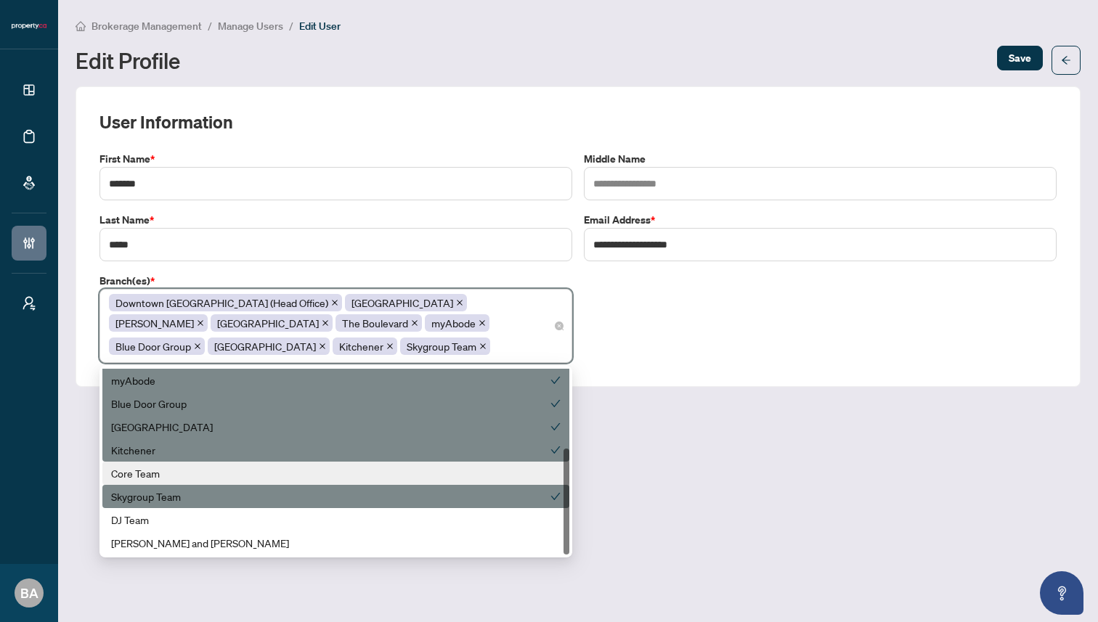
click at [380, 470] on div "Core Team" at bounding box center [335, 473] width 449 height 16
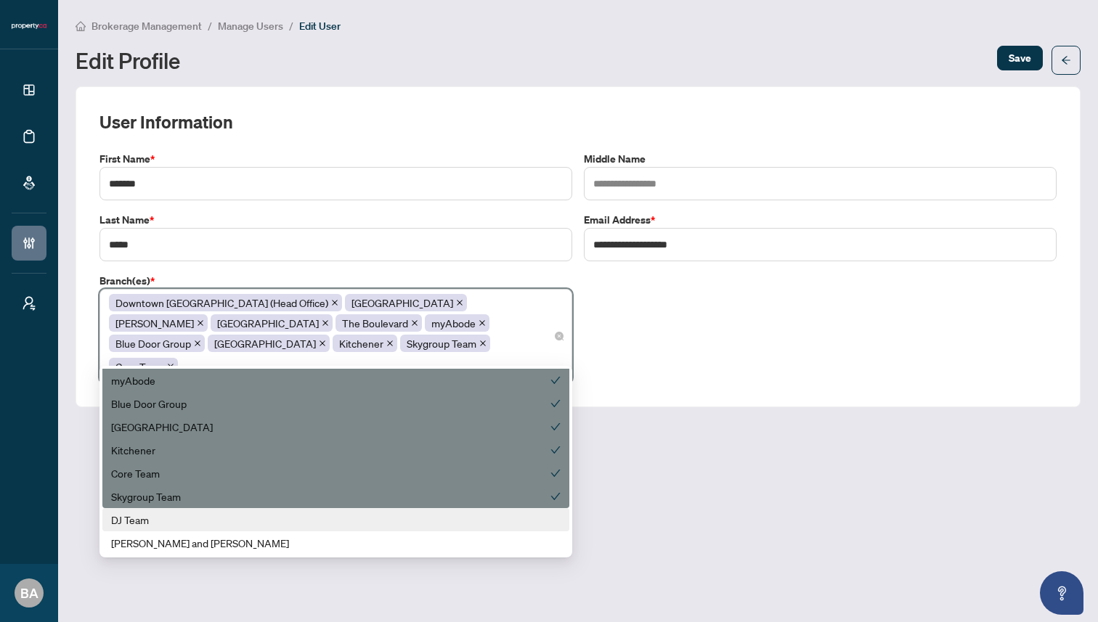
click at [371, 522] on div "DJ Team" at bounding box center [335, 520] width 449 height 16
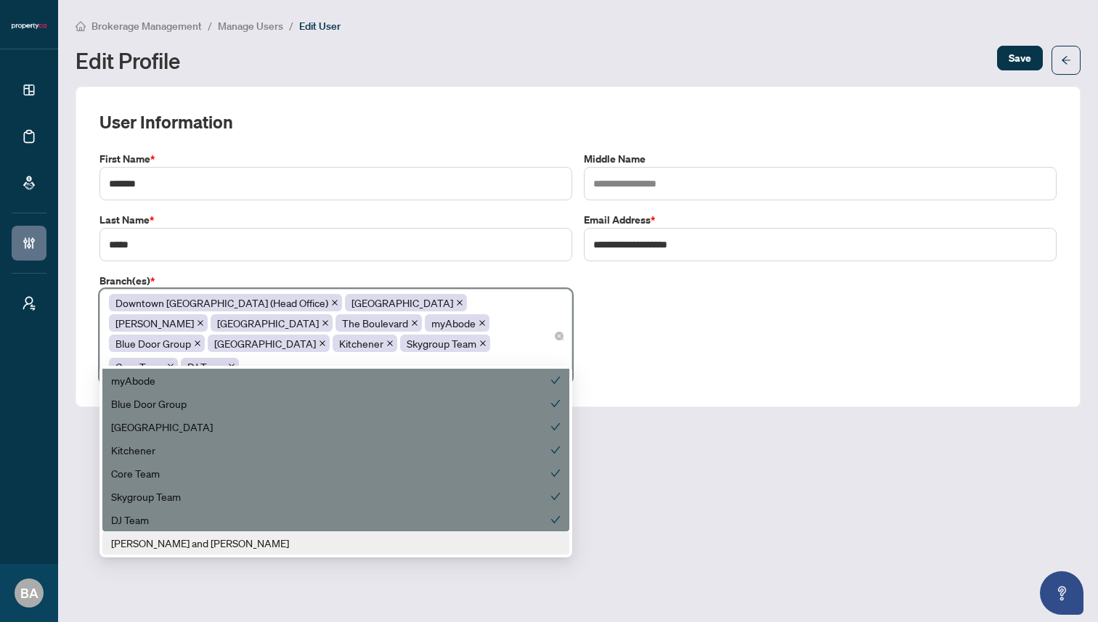
click at [370, 547] on div "Zach and Allie" at bounding box center [335, 543] width 449 height 16
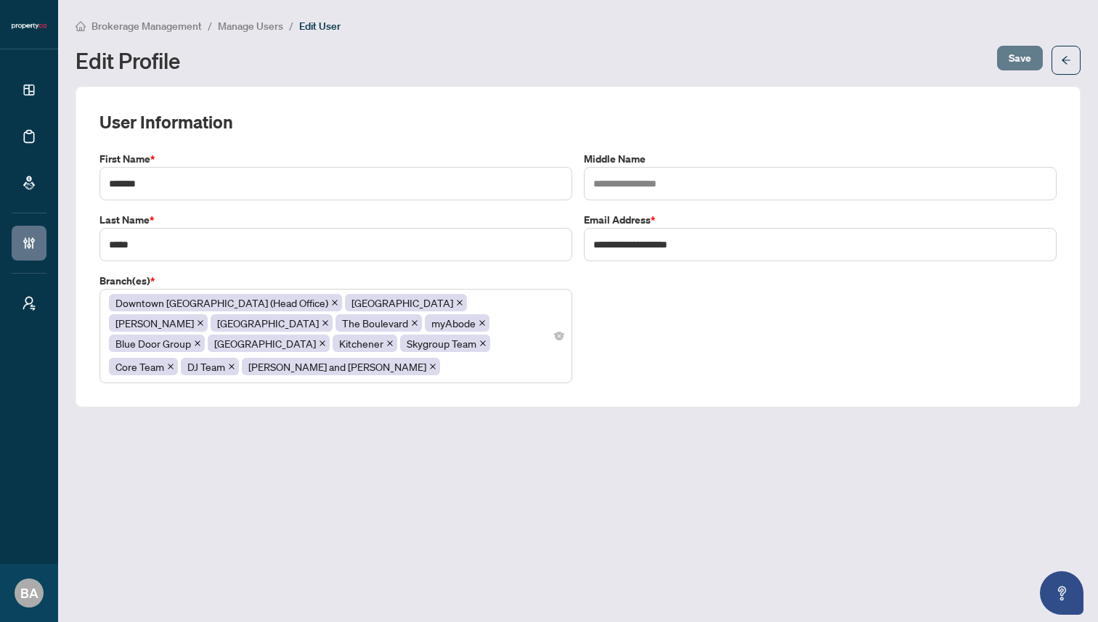
click at [1012, 54] on span "Save" at bounding box center [1019, 57] width 23 height 23
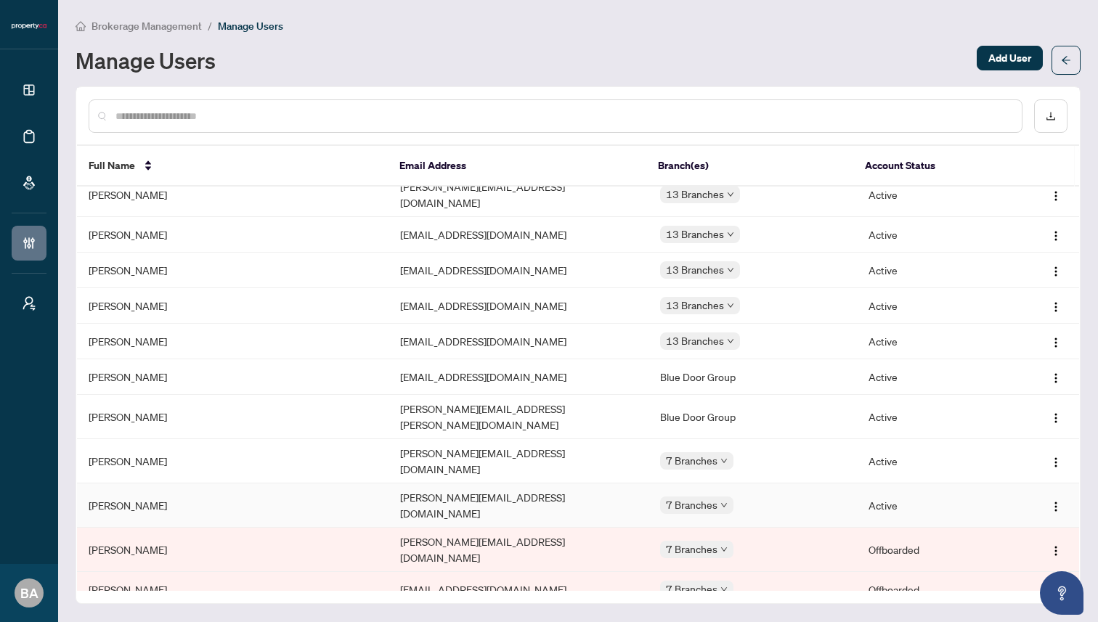
scroll to position [326, 0]
click at [1050, 455] on img "button" at bounding box center [1056, 461] width 12 height 12
click at [989, 438] on span "Edit Profile" at bounding box center [1014, 440] width 73 height 16
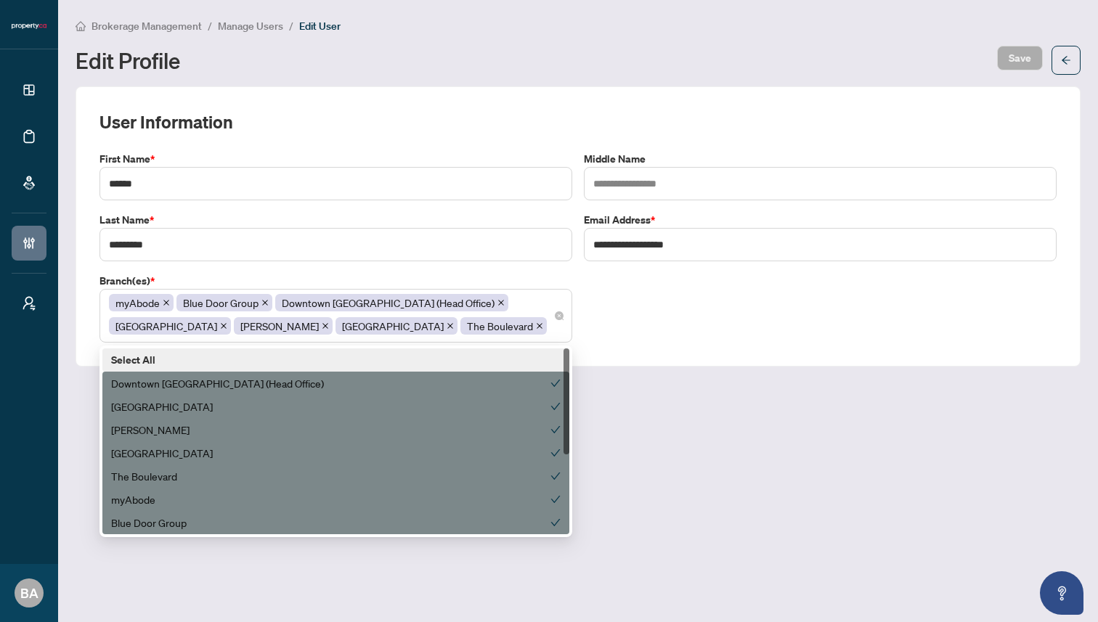
click at [464, 333] on div "myAbode Blue Door Group Downtown Toronto (Head Office) Mississauga Vaughan Nort…" at bounding box center [336, 316] width 454 height 46
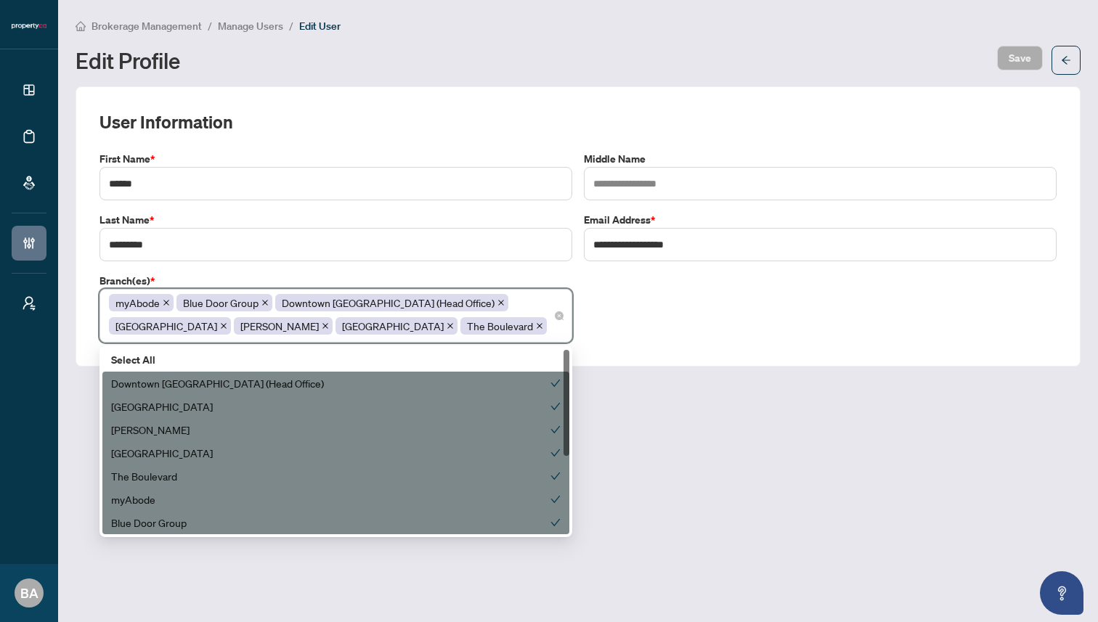
scroll to position [139, 0]
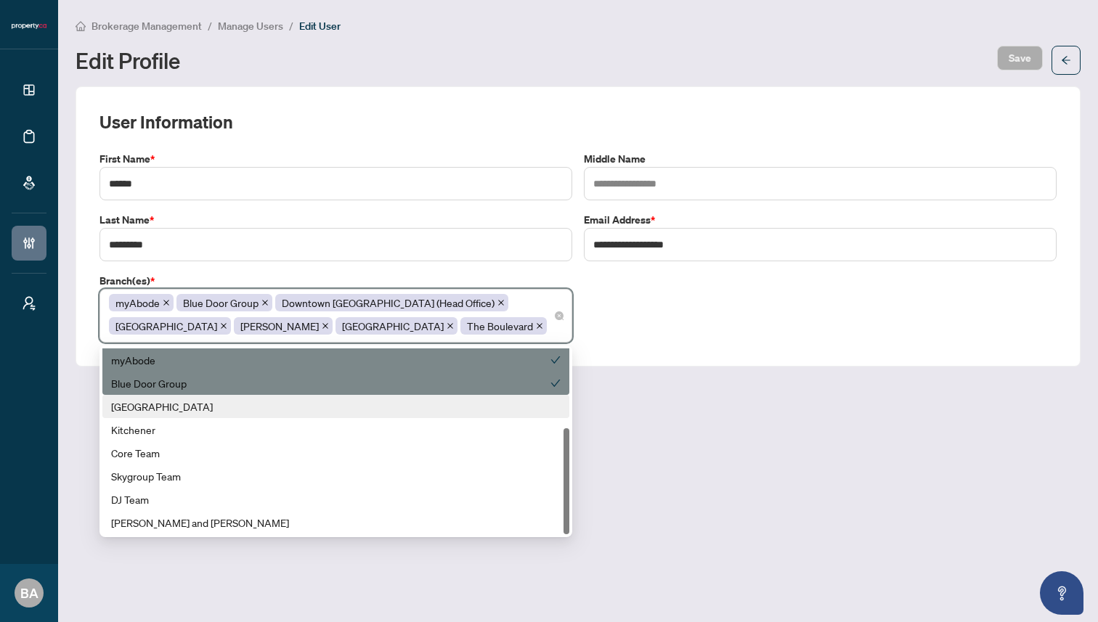
click at [422, 412] on div "Ottawa" at bounding box center [335, 407] width 449 height 16
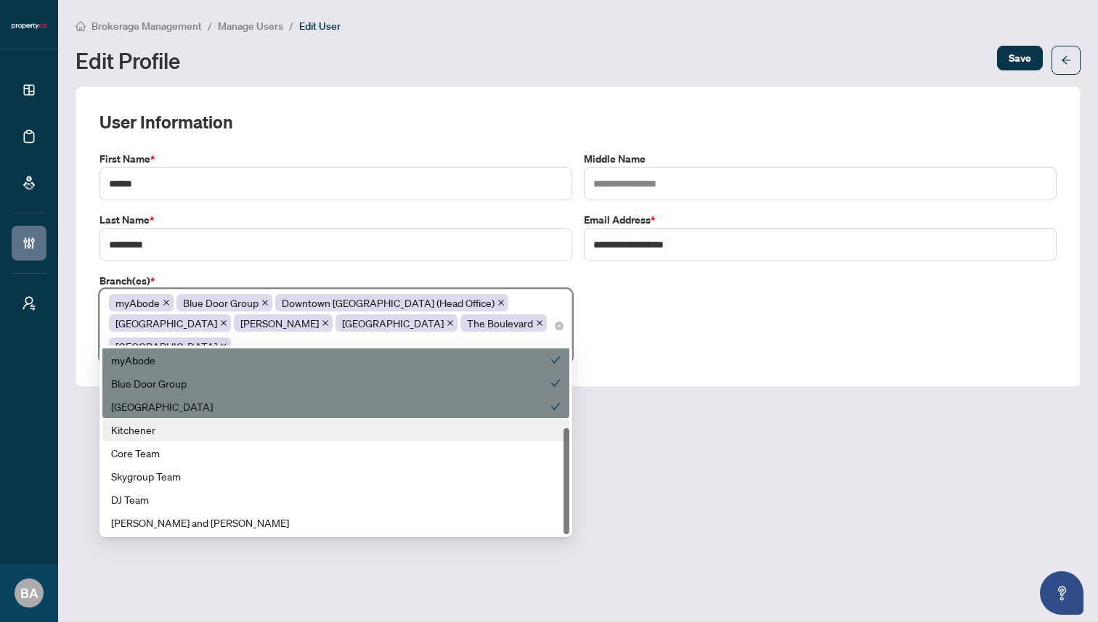
click at [420, 423] on div "Kitchener" at bounding box center [335, 430] width 449 height 16
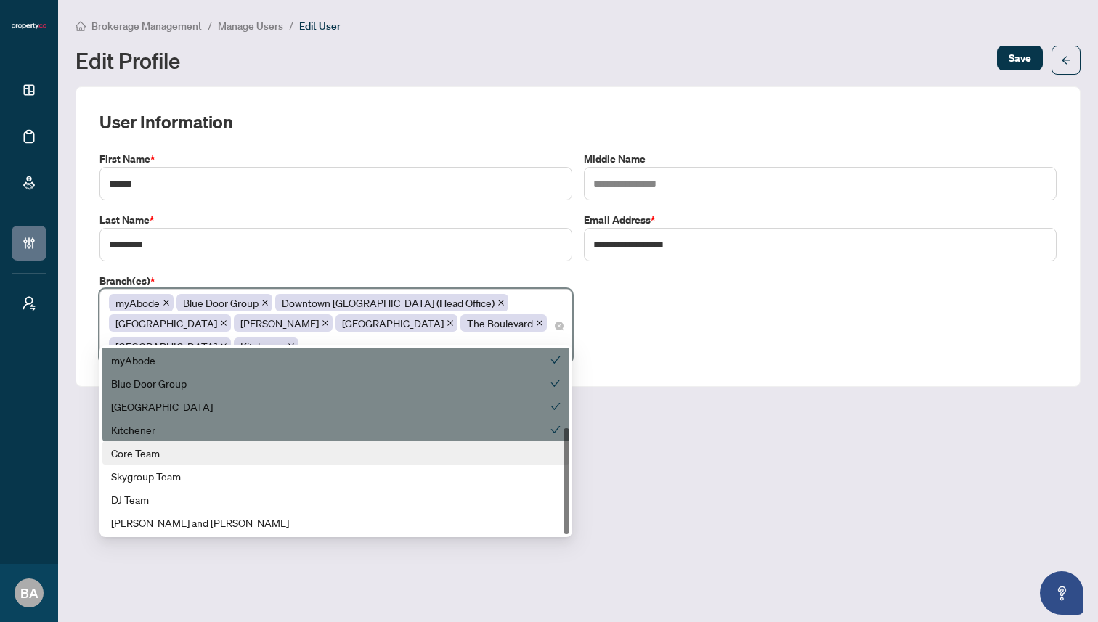
click at [415, 452] on div "Core Team" at bounding box center [335, 453] width 449 height 16
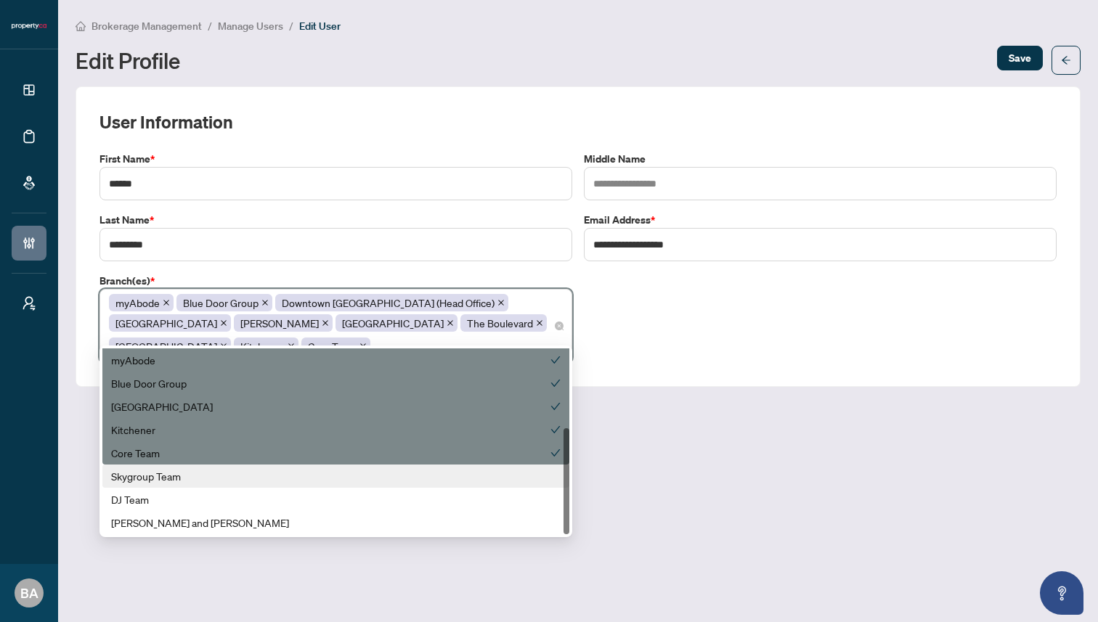
click at [408, 475] on div "Skygroup Team" at bounding box center [335, 476] width 449 height 16
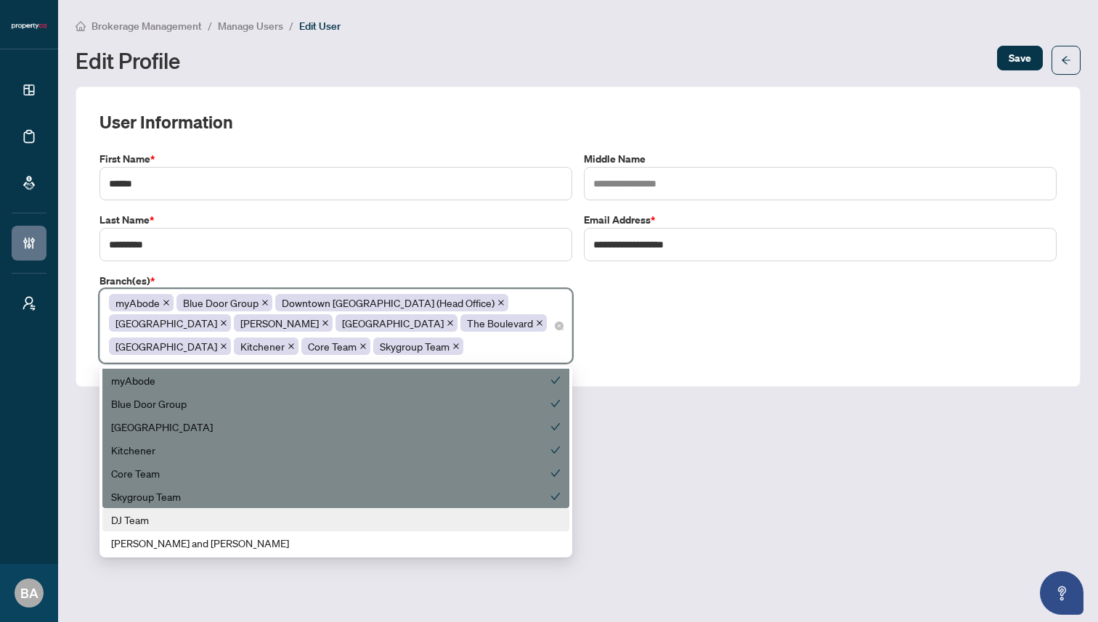
click at [382, 523] on div "DJ Team" at bounding box center [335, 520] width 449 height 16
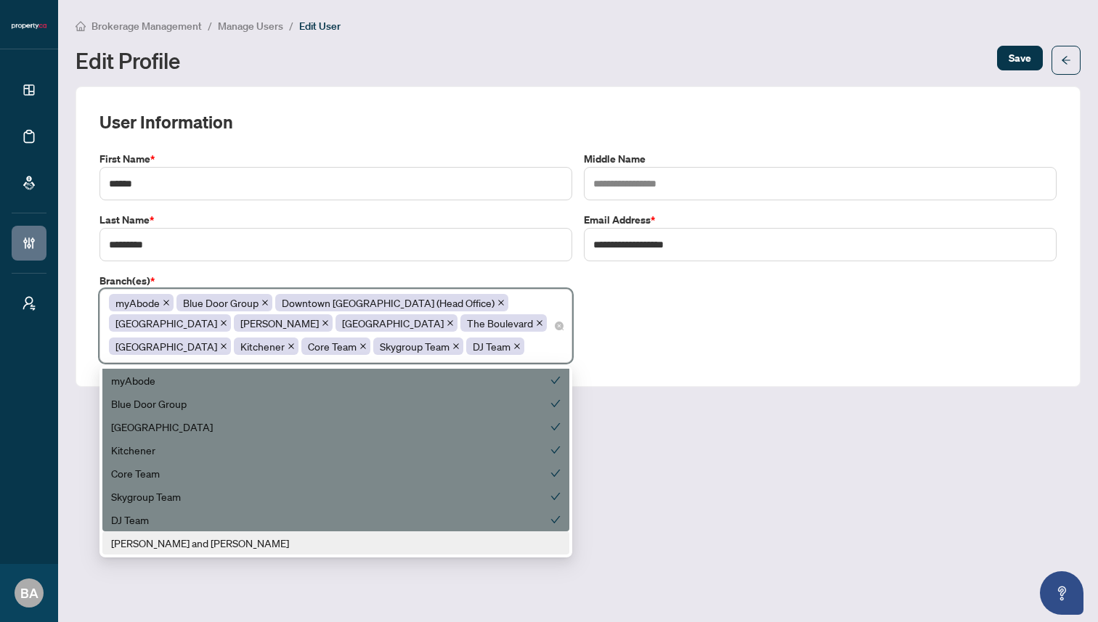
click at [371, 547] on div "Zach and Allie" at bounding box center [335, 543] width 449 height 16
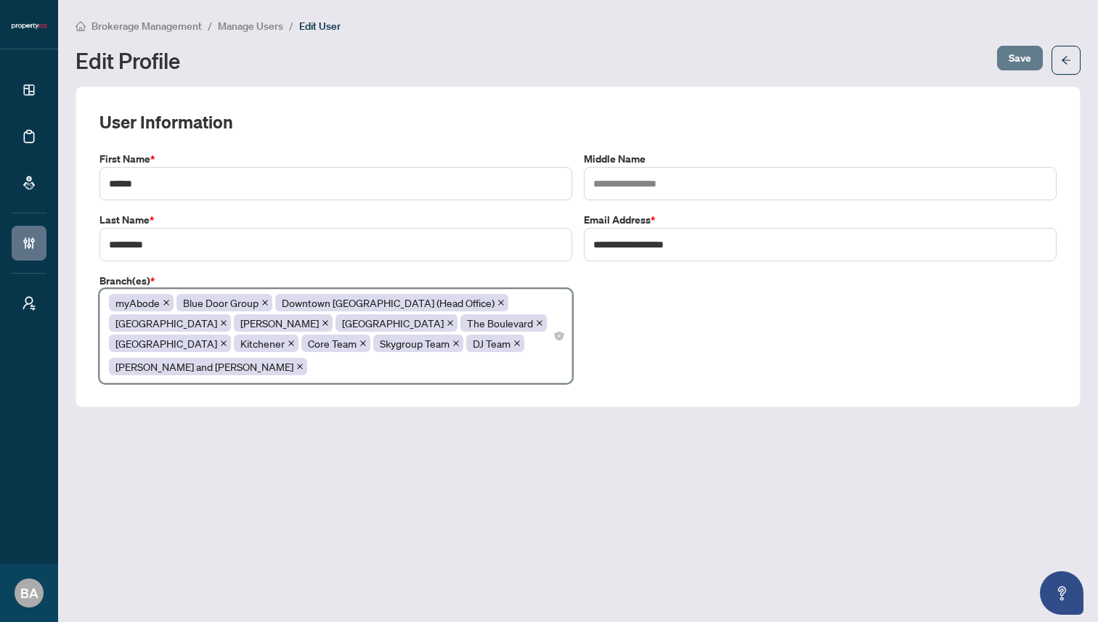
click at [1016, 56] on span "Save" at bounding box center [1019, 57] width 23 height 23
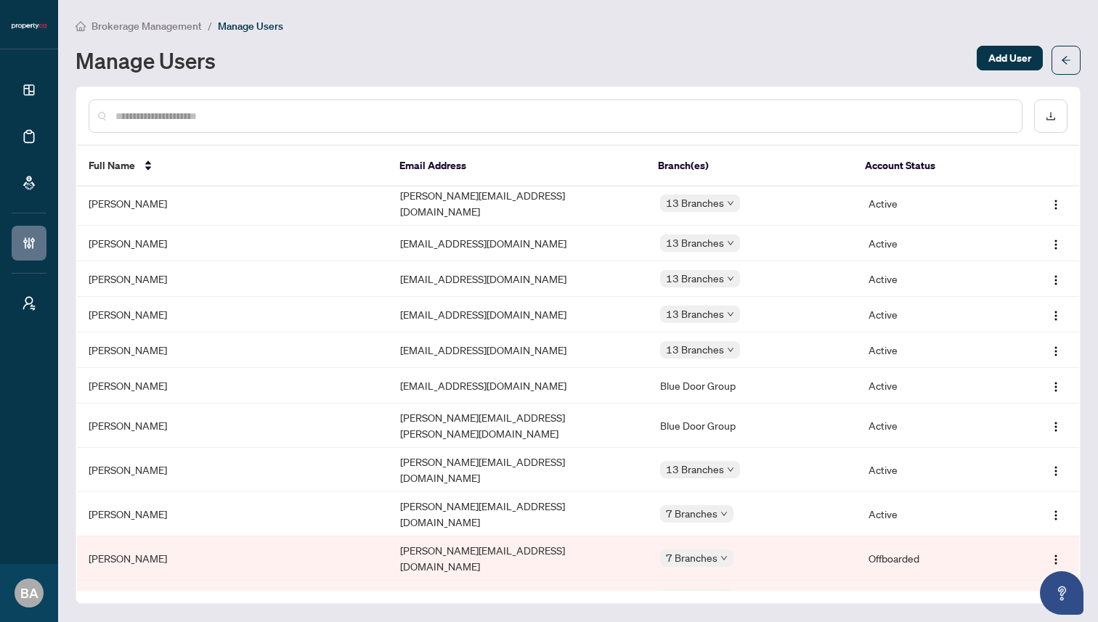
scroll to position [319, 0]
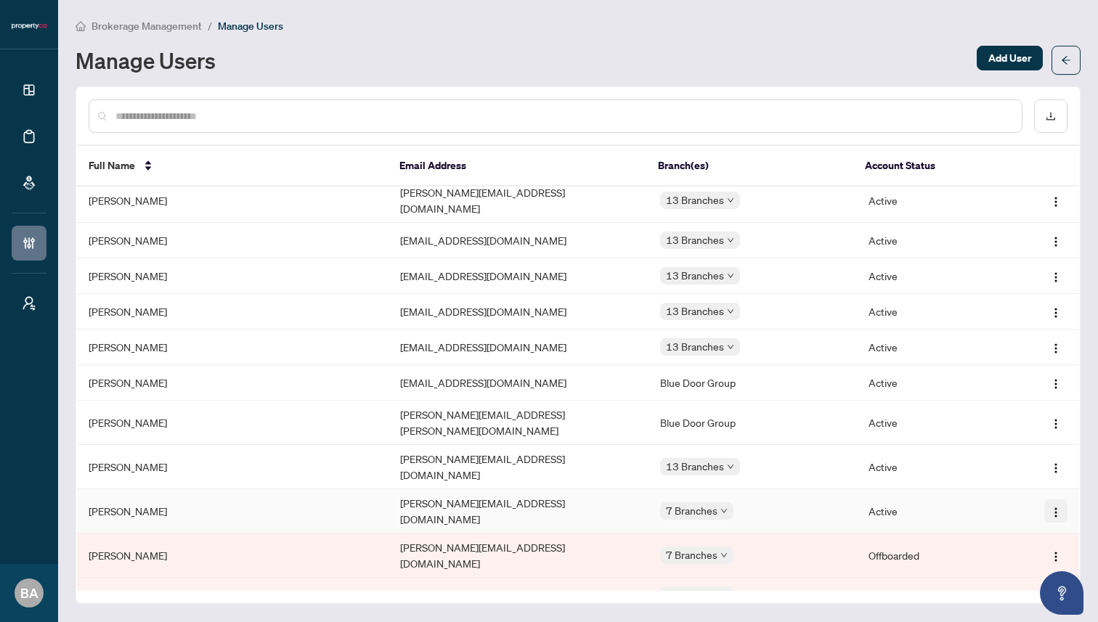
click at [1051, 507] on img "button" at bounding box center [1056, 513] width 12 height 12
click at [1029, 482] on span "Edit Profile" at bounding box center [1014, 483] width 73 height 16
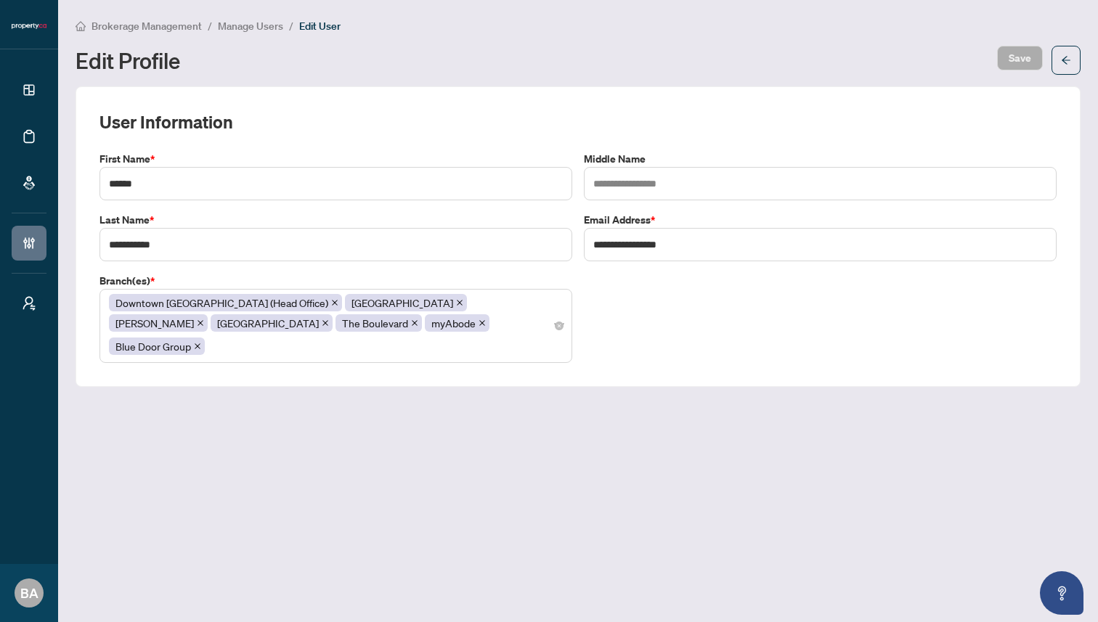
click at [385, 322] on div "Downtown Toronto (Head Office) Mississauga Vaughan North York The Boulevard myA…" at bounding box center [336, 326] width 454 height 67
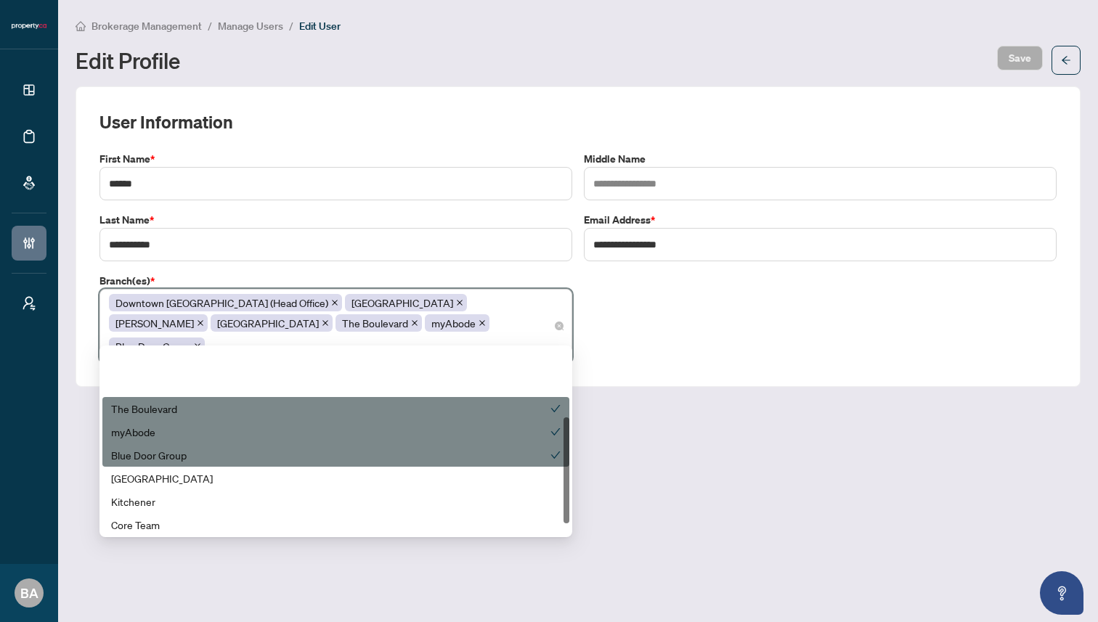
scroll to position [121, 0]
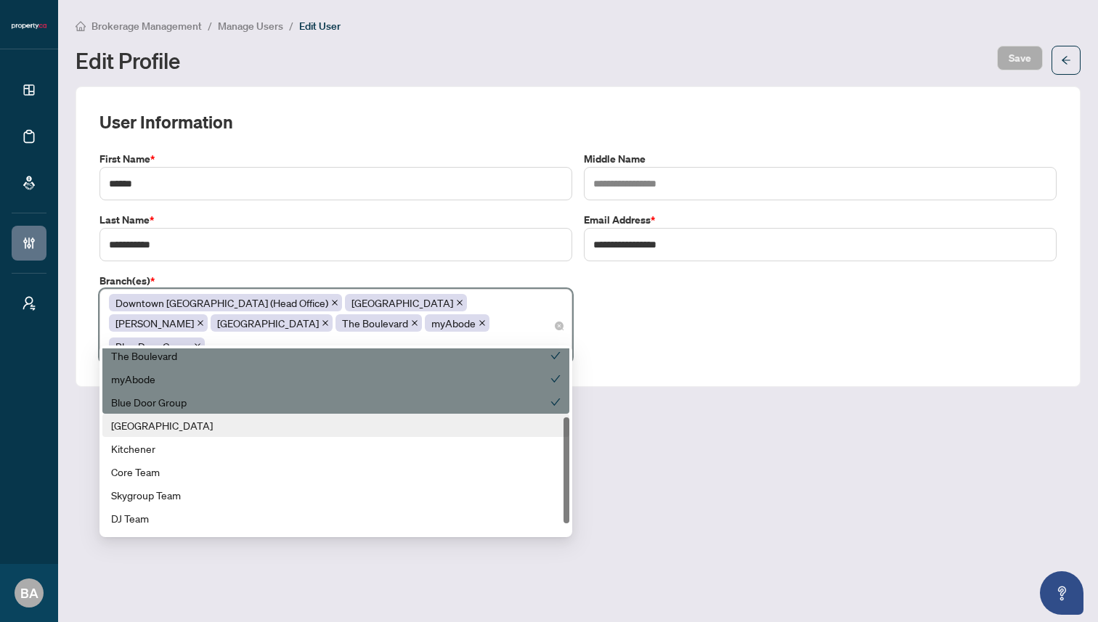
click at [356, 425] on div "Ottawa" at bounding box center [335, 425] width 449 height 16
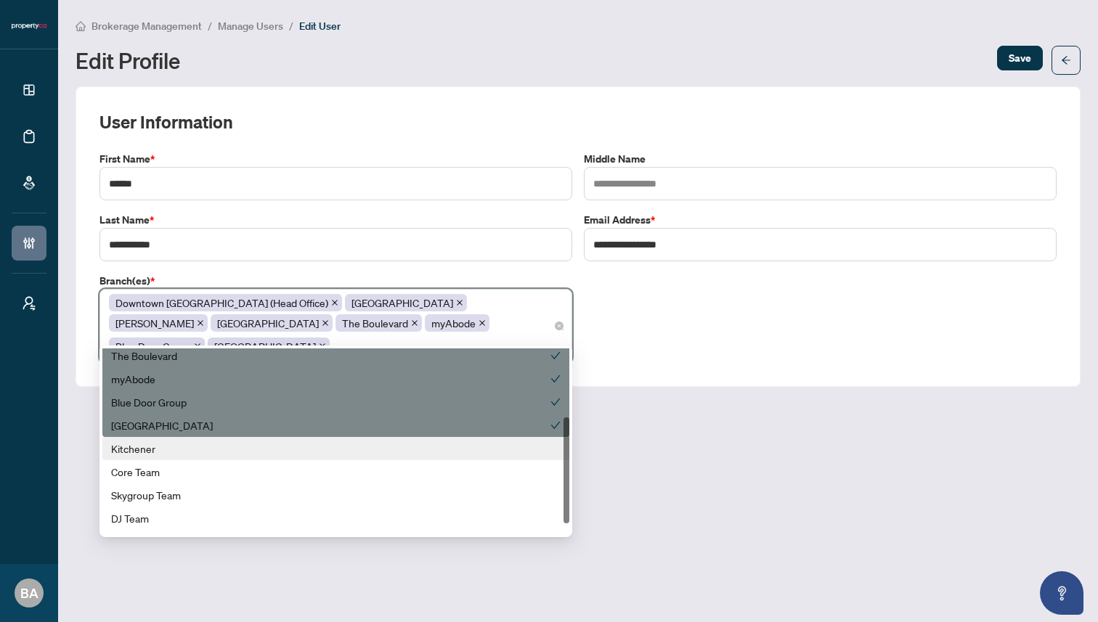
click at [351, 441] on div "Kitchener" at bounding box center [335, 449] width 449 height 16
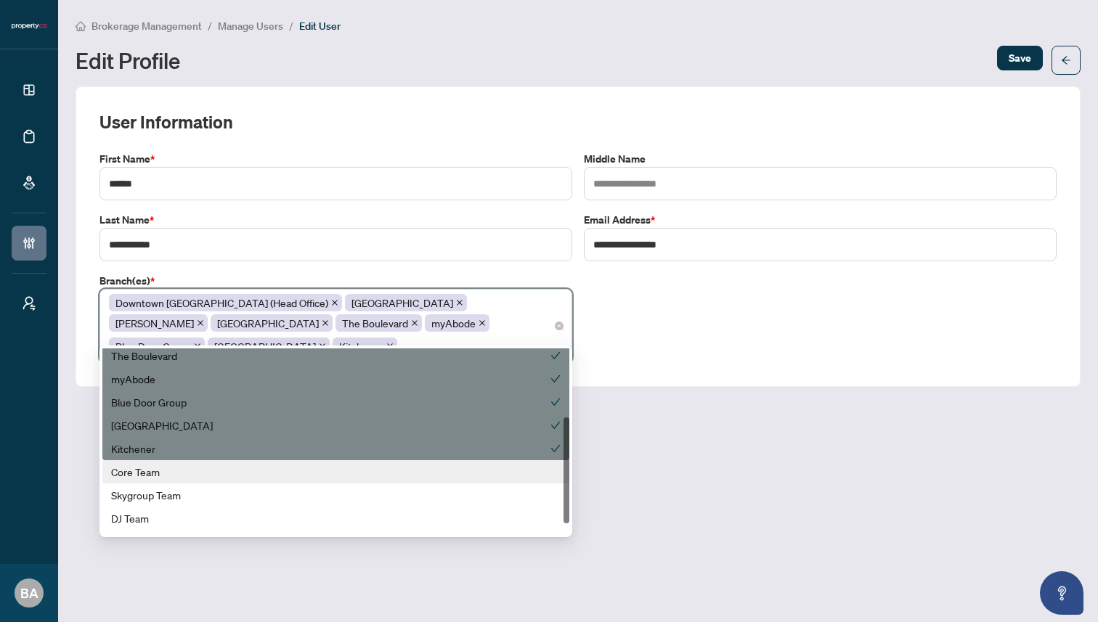
click at [340, 466] on div "Core Team" at bounding box center [335, 472] width 449 height 16
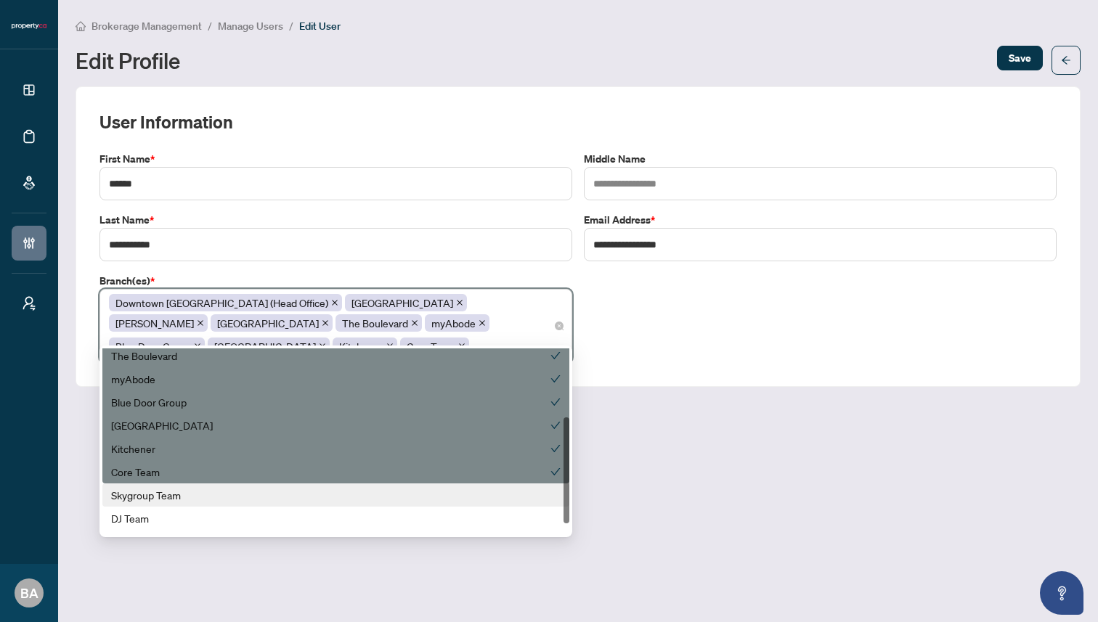
click at [327, 494] on div "Skygroup Team" at bounding box center [335, 495] width 449 height 16
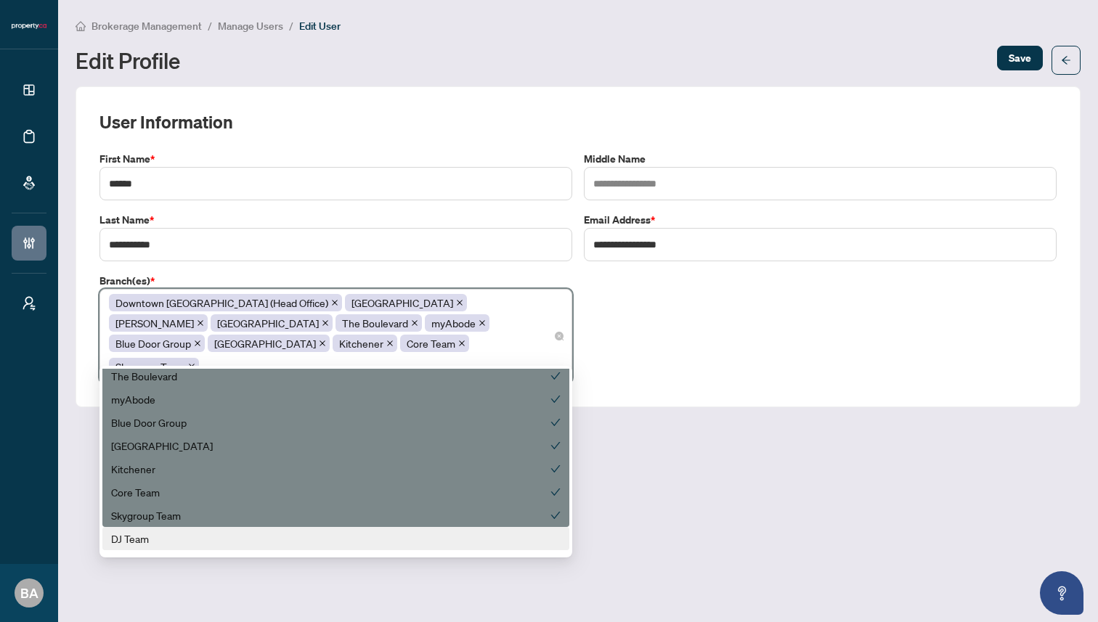
click at [311, 533] on div "DJ Team" at bounding box center [335, 539] width 449 height 16
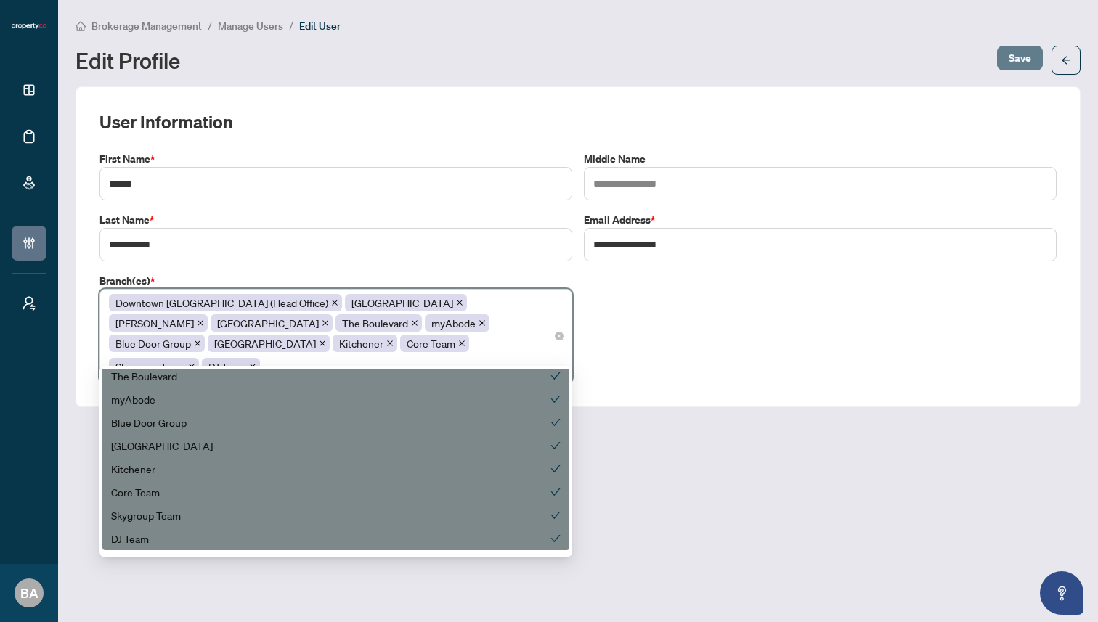
click at [1017, 48] on span "Save" at bounding box center [1019, 57] width 23 height 23
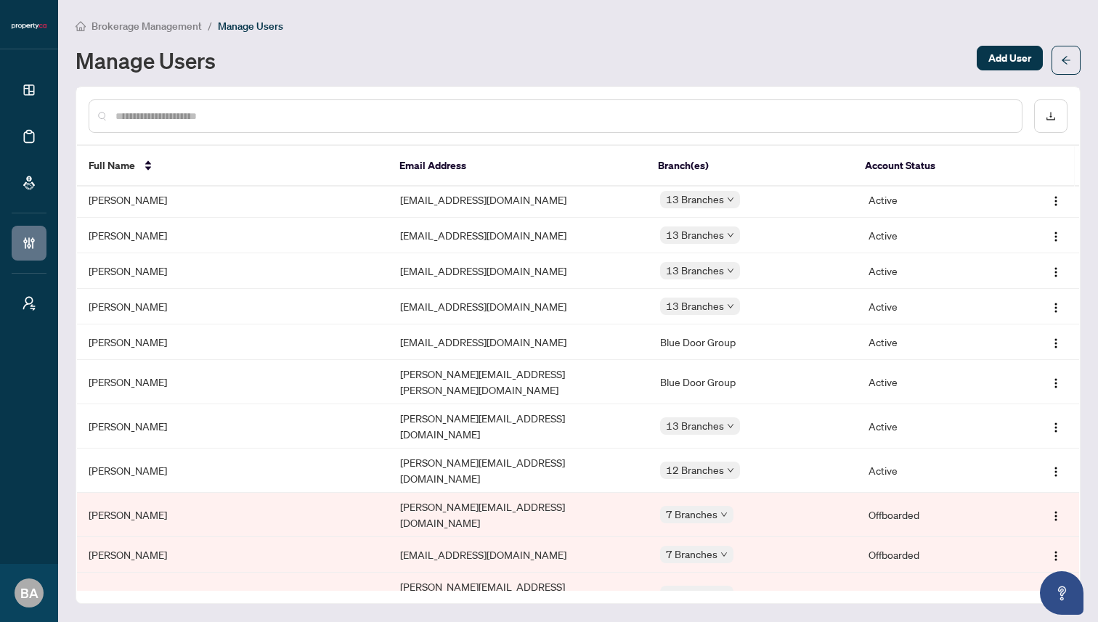
scroll to position [360, 0]
click at [1052, 462] on span "button" at bounding box center [1056, 470] width 12 height 16
click at [1016, 438] on span "Edit Profile" at bounding box center [1014, 441] width 73 height 16
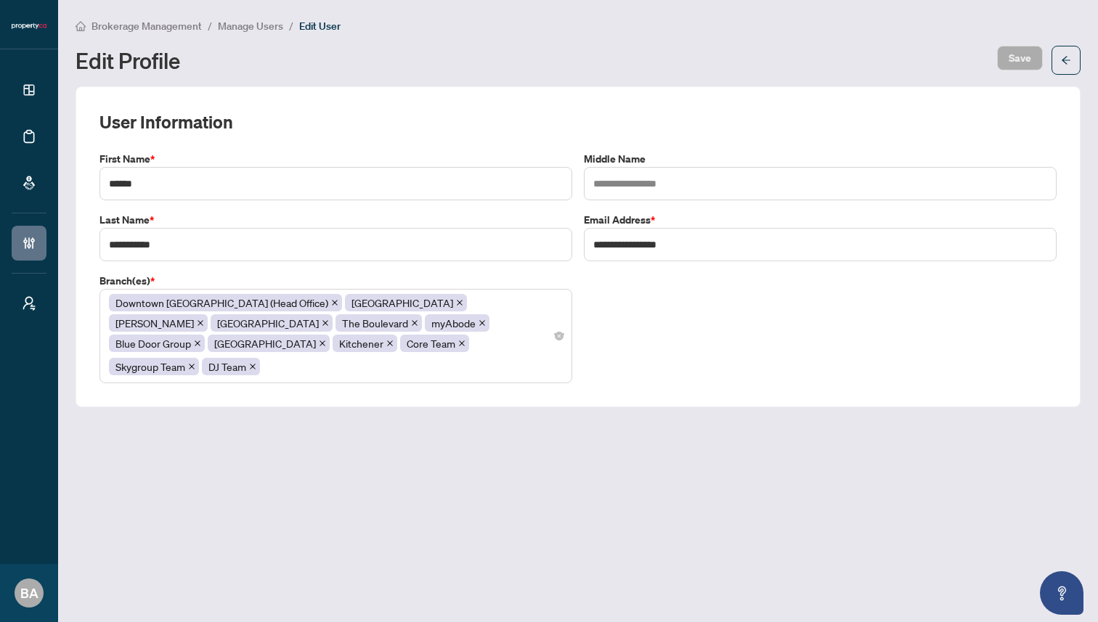
click at [370, 350] on div "Downtown Toronto (Head Office) Mississauga Vaughan North York The Boulevard myA…" at bounding box center [336, 336] width 454 height 87
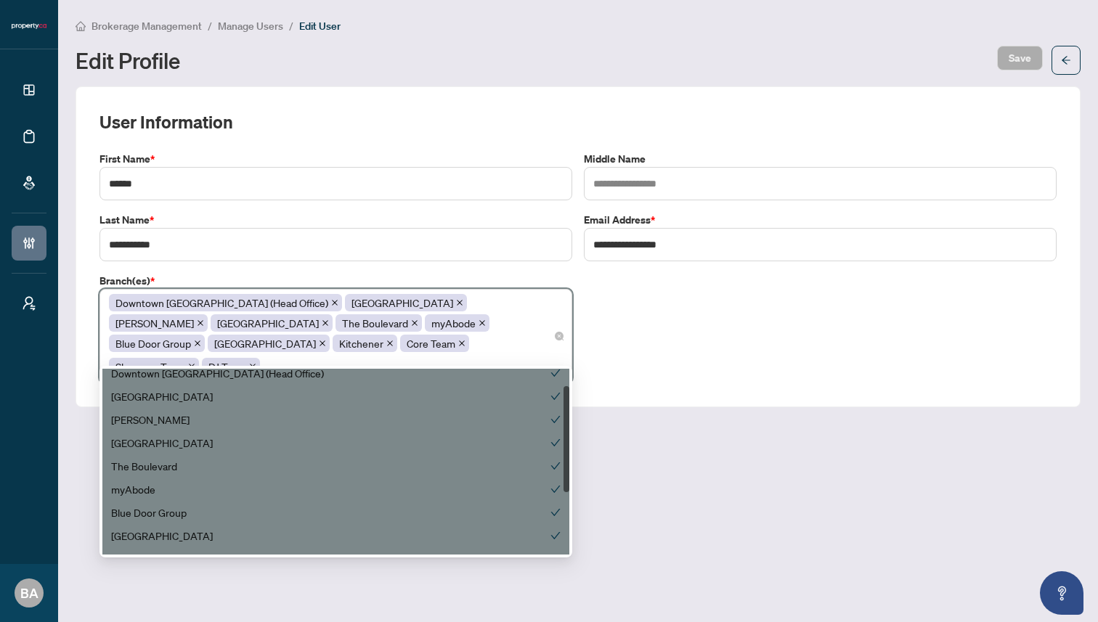
scroll to position [139, 0]
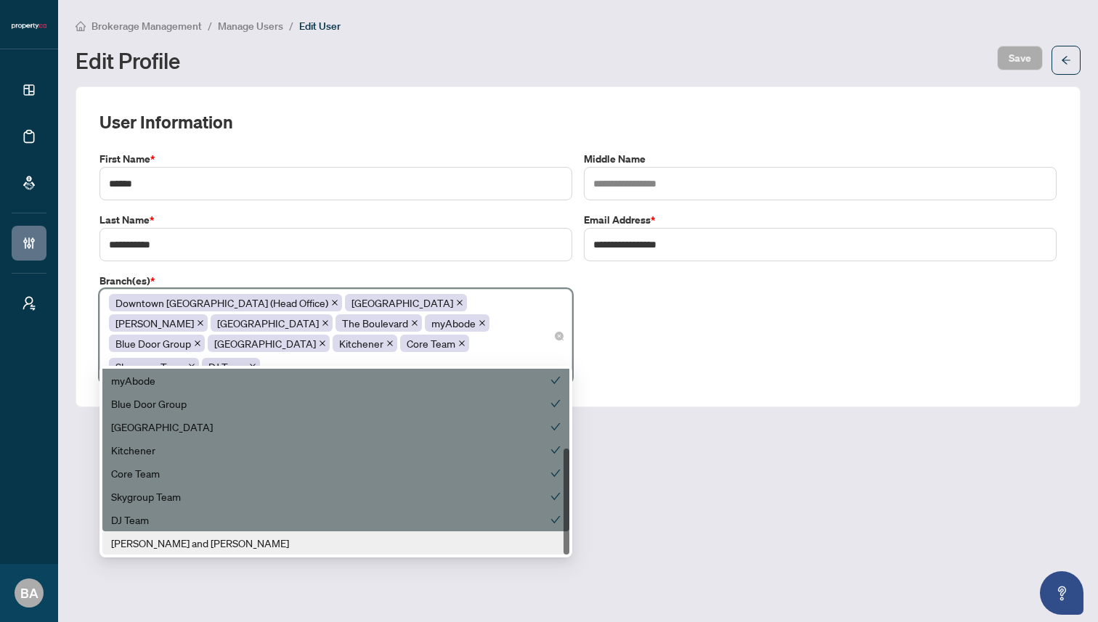
click at [281, 539] on div "Zach and Allie" at bounding box center [335, 543] width 449 height 16
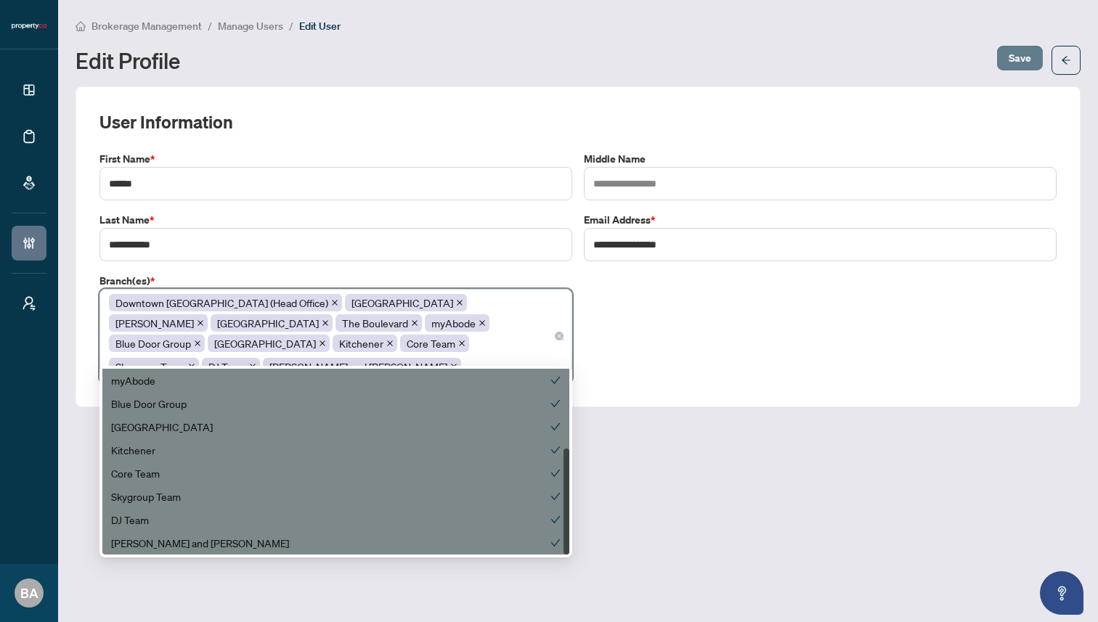
click at [1026, 57] on span "Save" at bounding box center [1019, 57] width 23 height 23
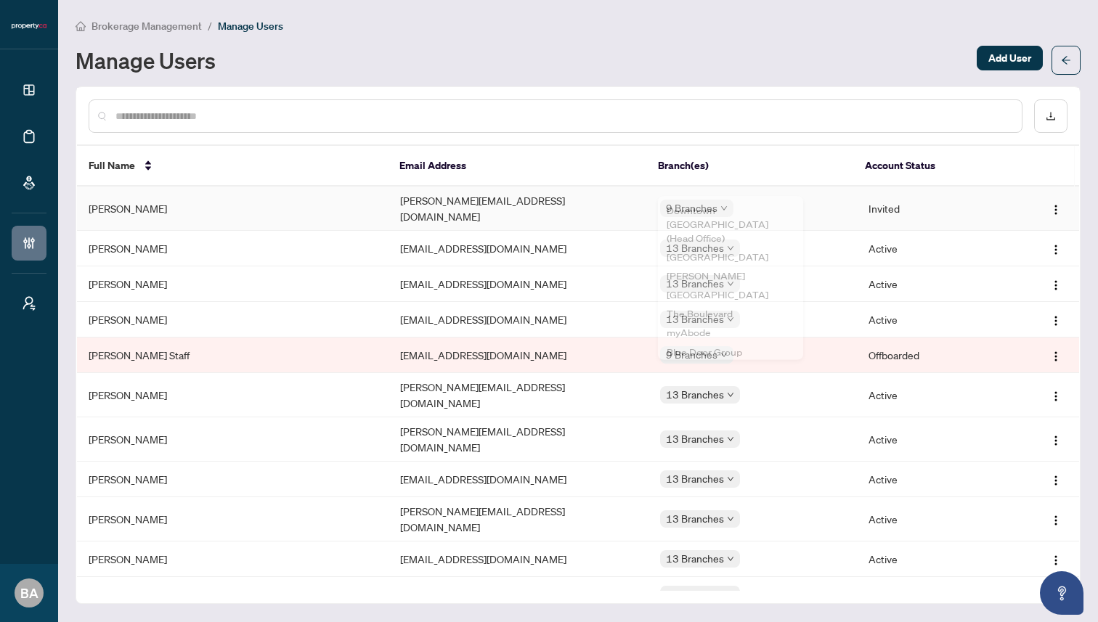
click at [717, 203] on div "Downtown Toronto (Head Office)" at bounding box center [730, 226] width 128 height 48
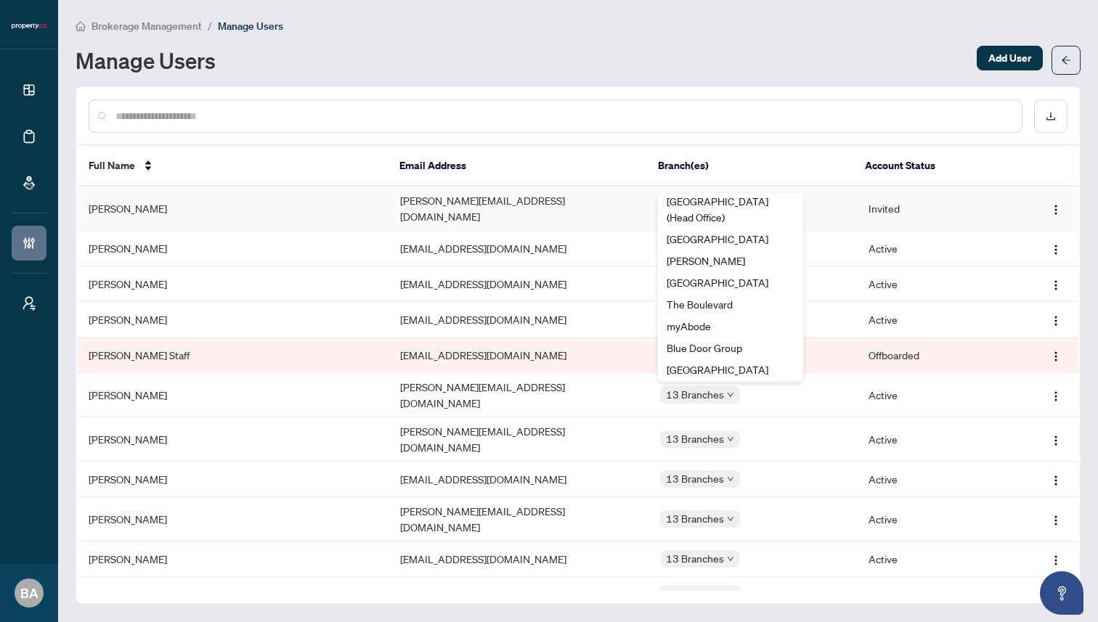
scroll to position [35, 0]
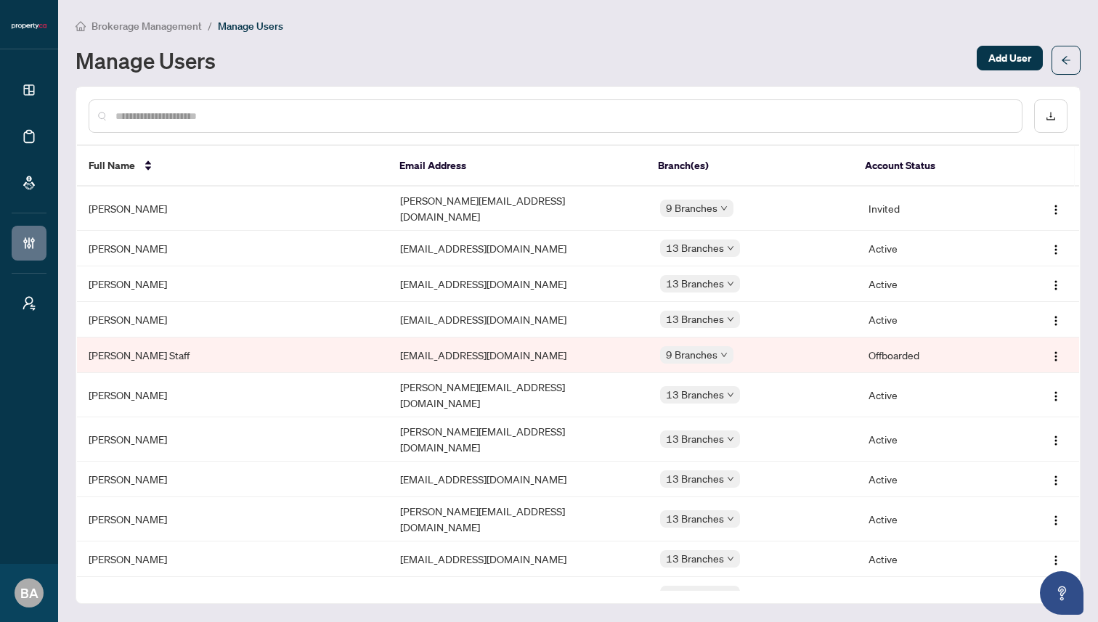
click at [795, 137] on div at bounding box center [578, 116] width 1002 height 57
click at [1050, 204] on img "button" at bounding box center [1056, 210] width 12 height 12
click at [670, 72] on div "Manage Users Add User" at bounding box center [577, 60] width 1005 height 29
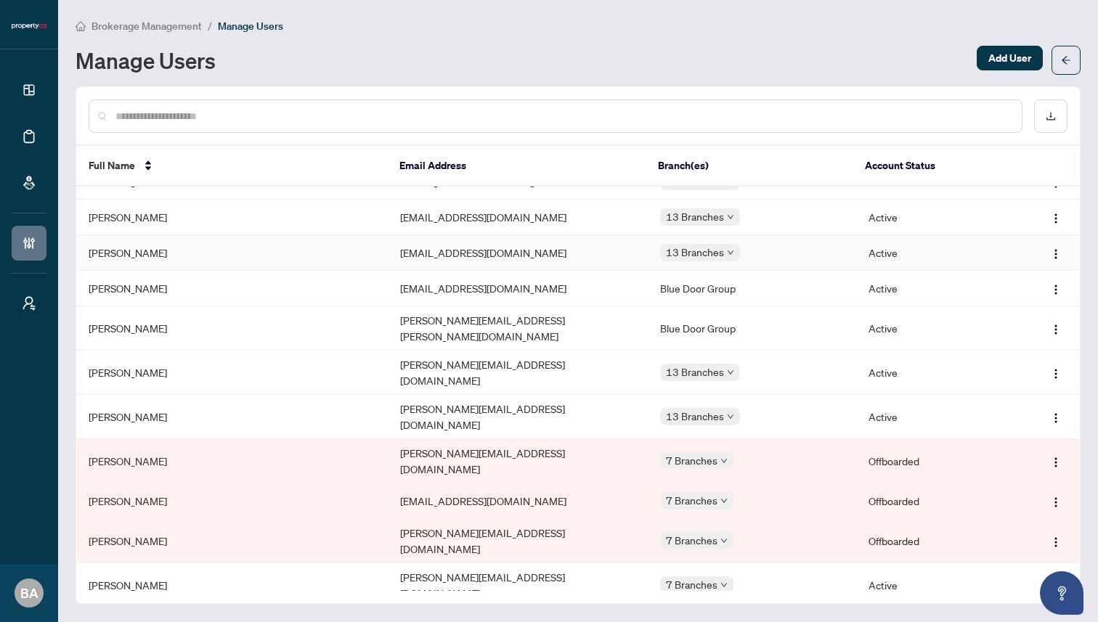
scroll to position [414, 0]
click at [1050, 580] on img "button" at bounding box center [1056, 586] width 12 height 12
click at [1023, 529] on span "Edit Profile" at bounding box center [1014, 530] width 73 height 16
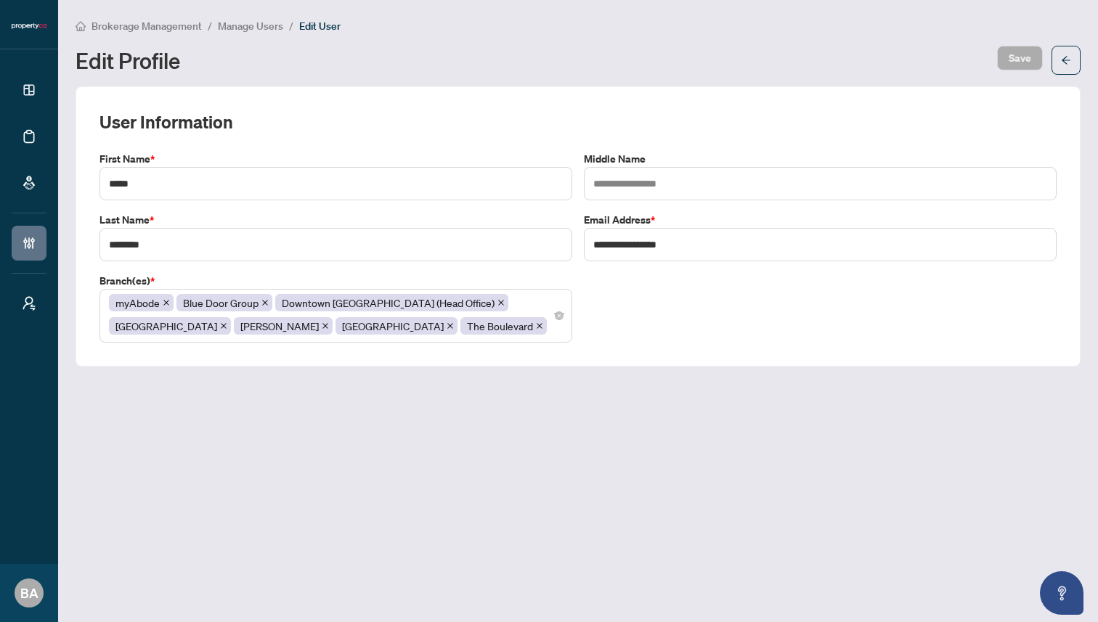
click at [451, 330] on div "myAbode Blue Door Group Downtown Toronto (Head Office) Mississauga Vaughan Nort…" at bounding box center [336, 316] width 454 height 46
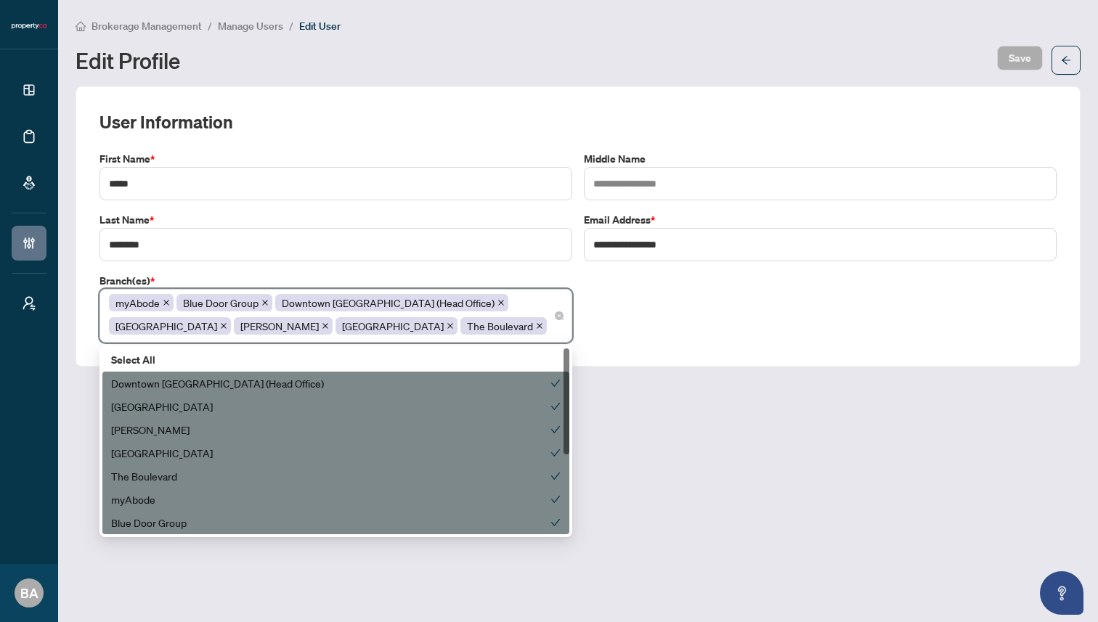
scroll to position [139, 0]
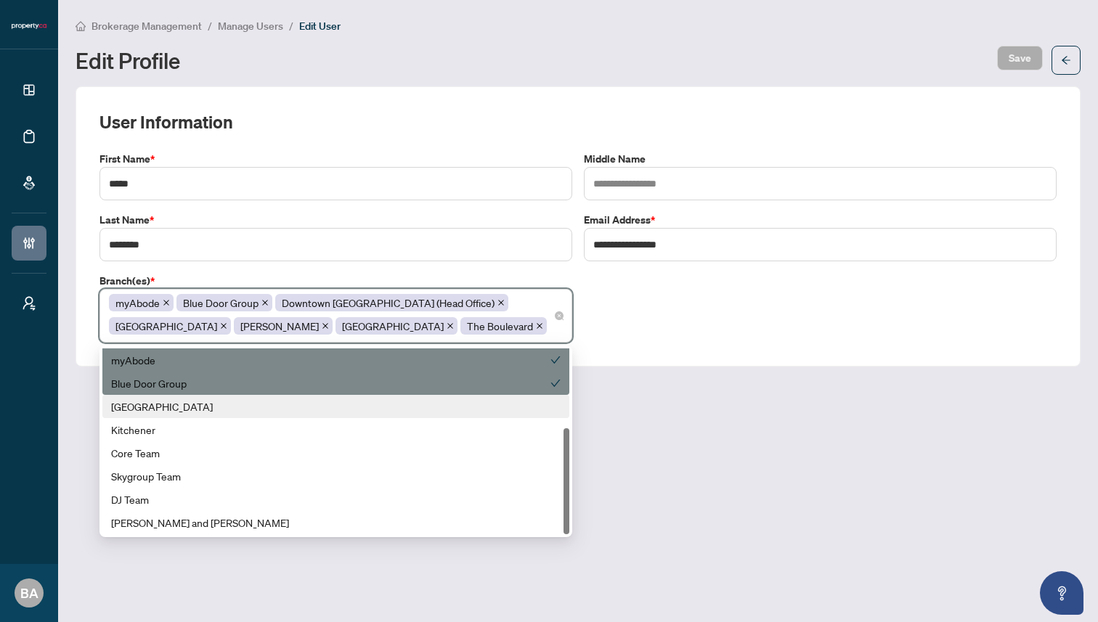
click at [334, 400] on div "Ottawa" at bounding box center [335, 407] width 449 height 16
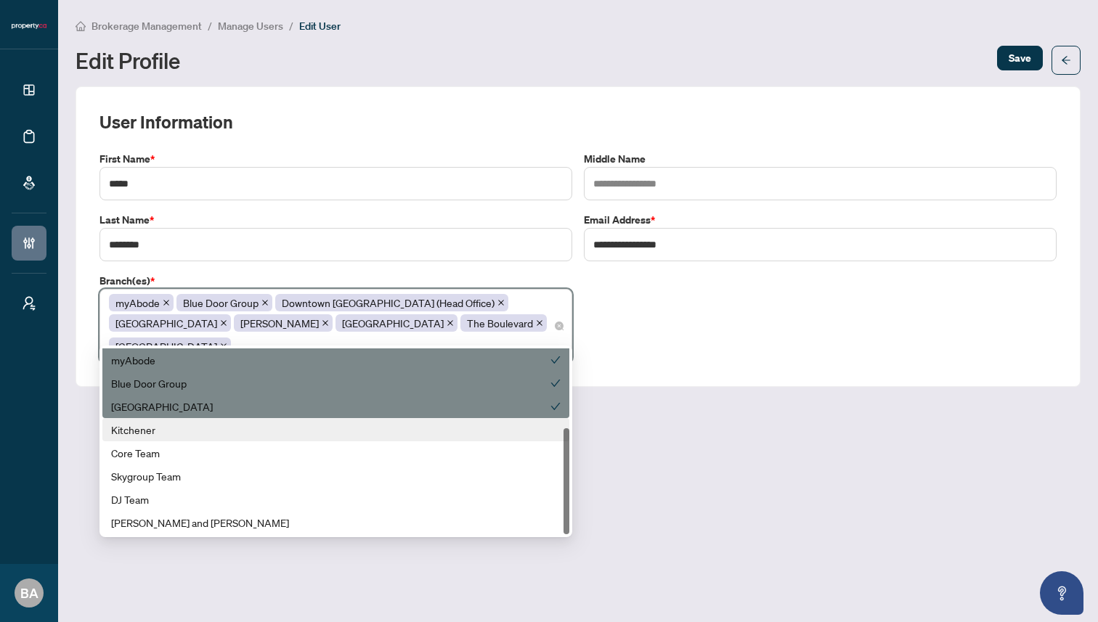
click at [330, 427] on div "Kitchener" at bounding box center [335, 430] width 449 height 16
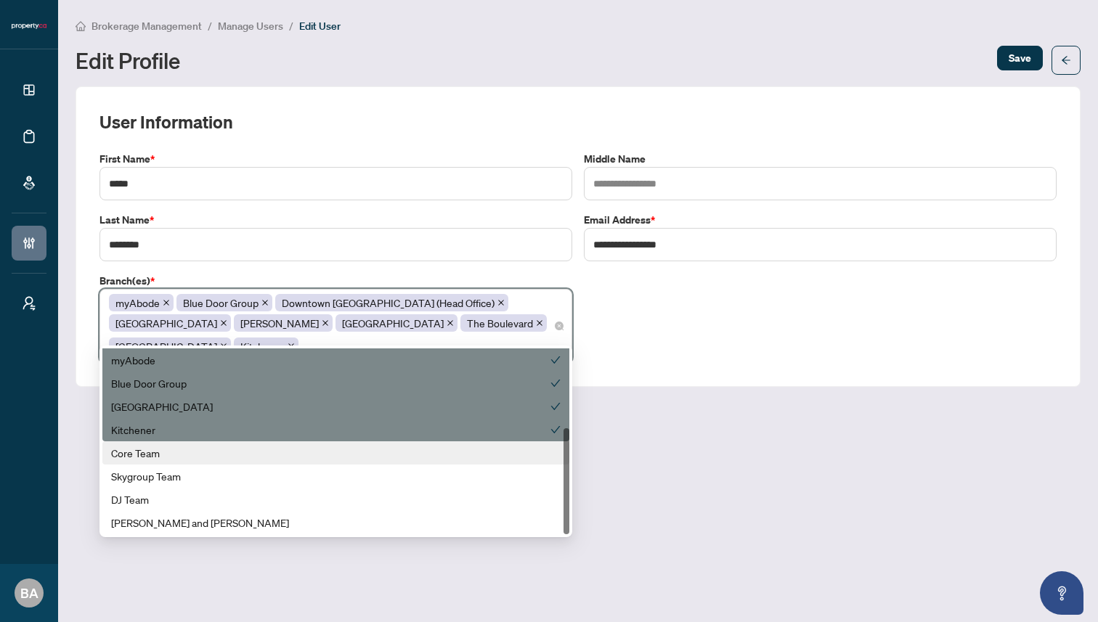
click at [326, 452] on div "Core Team" at bounding box center [335, 453] width 449 height 16
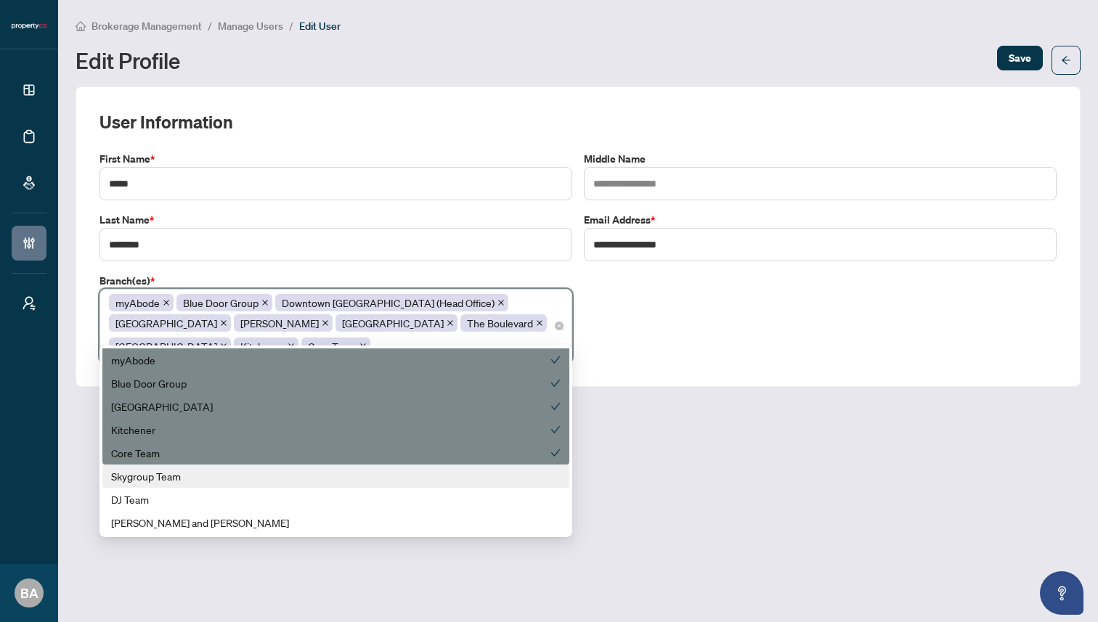
click at [319, 473] on div "Skygroup Team" at bounding box center [335, 476] width 449 height 16
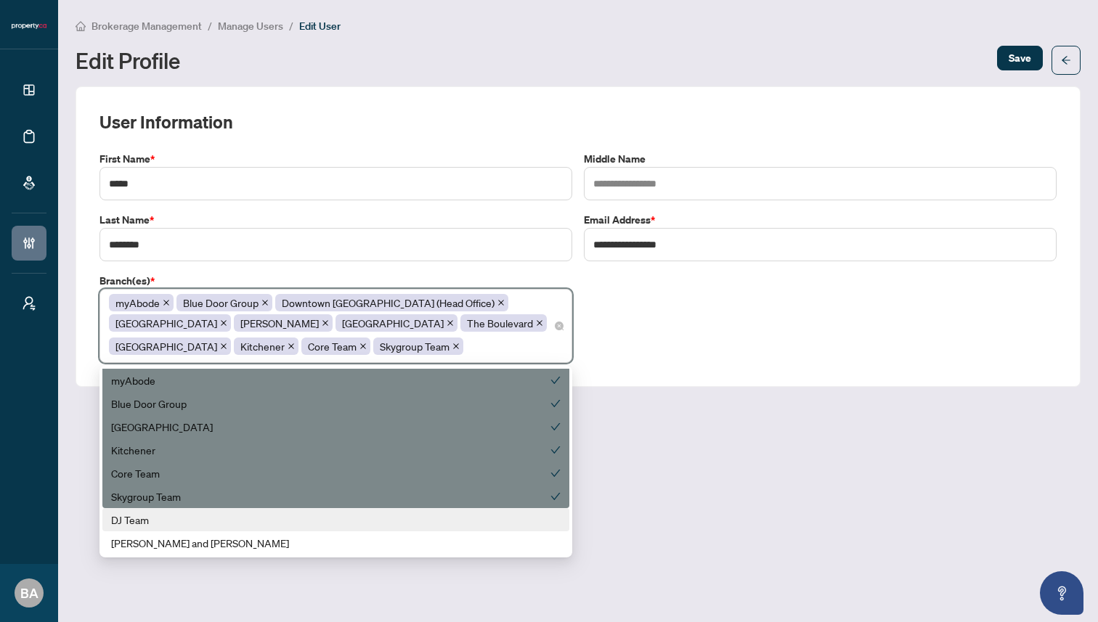
click at [304, 514] on div "DJ Team" at bounding box center [335, 520] width 449 height 16
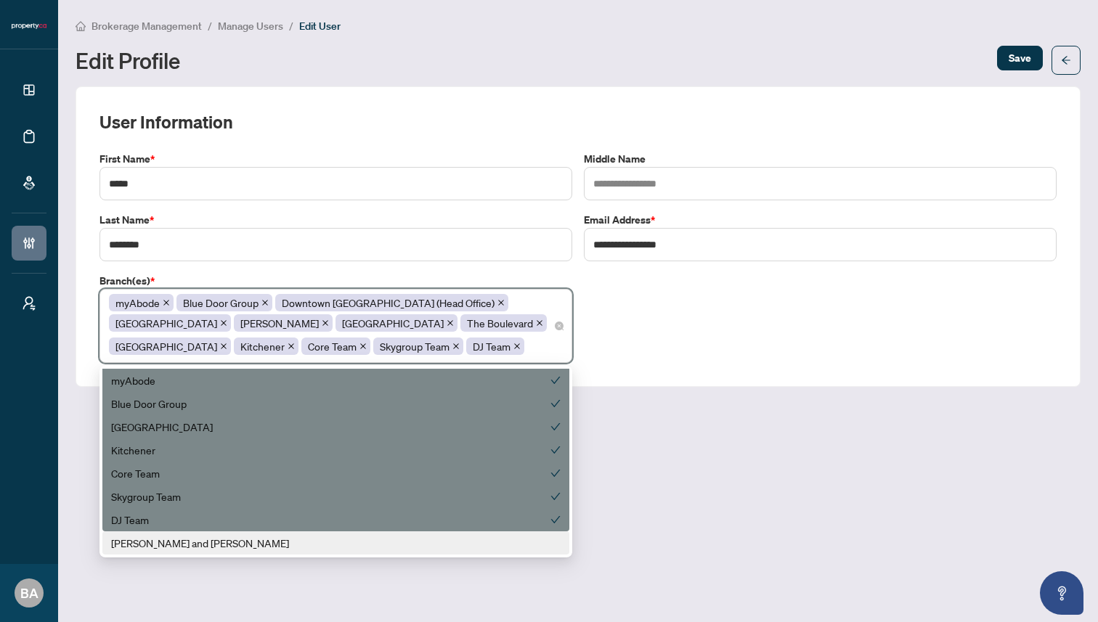
click at [299, 542] on div "Zach and Allie" at bounding box center [335, 543] width 449 height 16
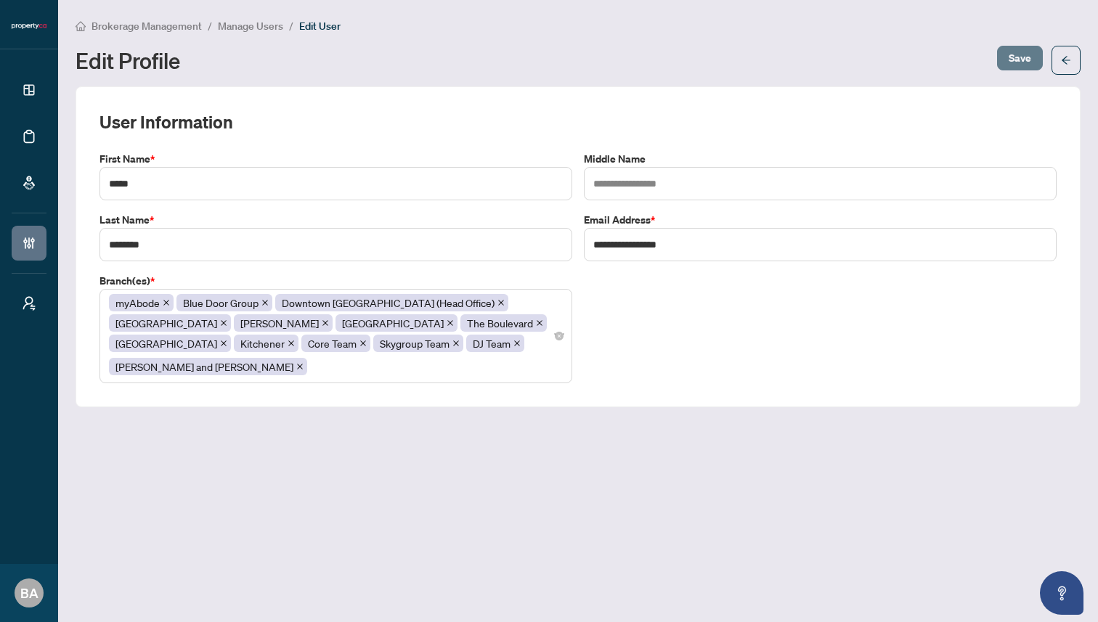
click at [1025, 64] on span "Save" at bounding box center [1019, 57] width 23 height 23
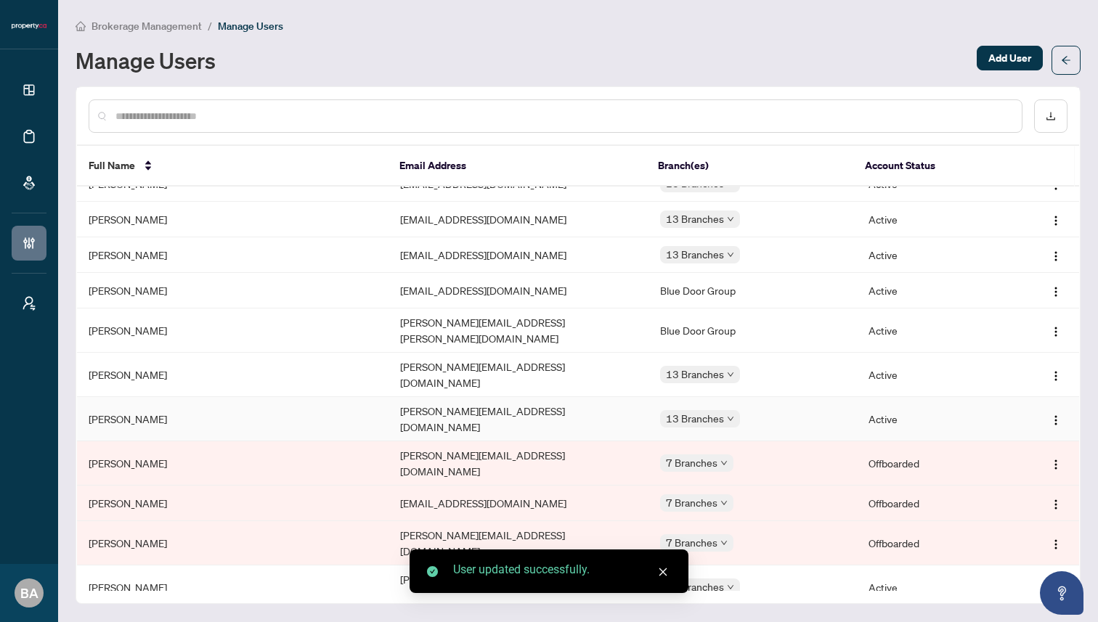
scroll to position [414, 0]
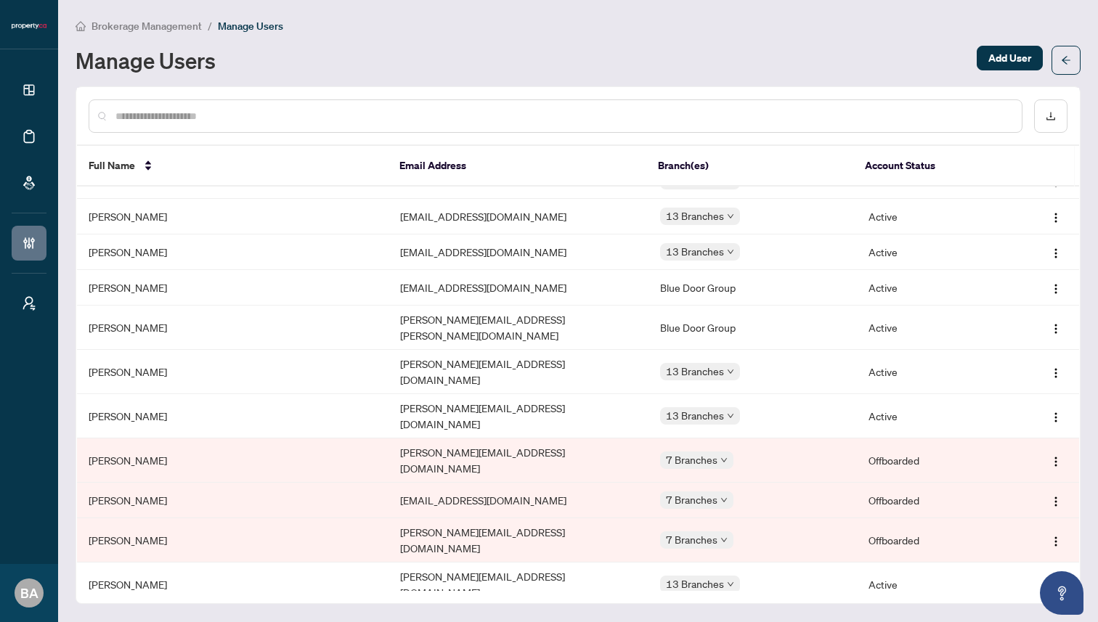
click at [1055, 620] on img "button" at bounding box center [1056, 626] width 12 height 12
click at [1014, 460] on span "Edit Profile" at bounding box center [1014, 461] width 73 height 16
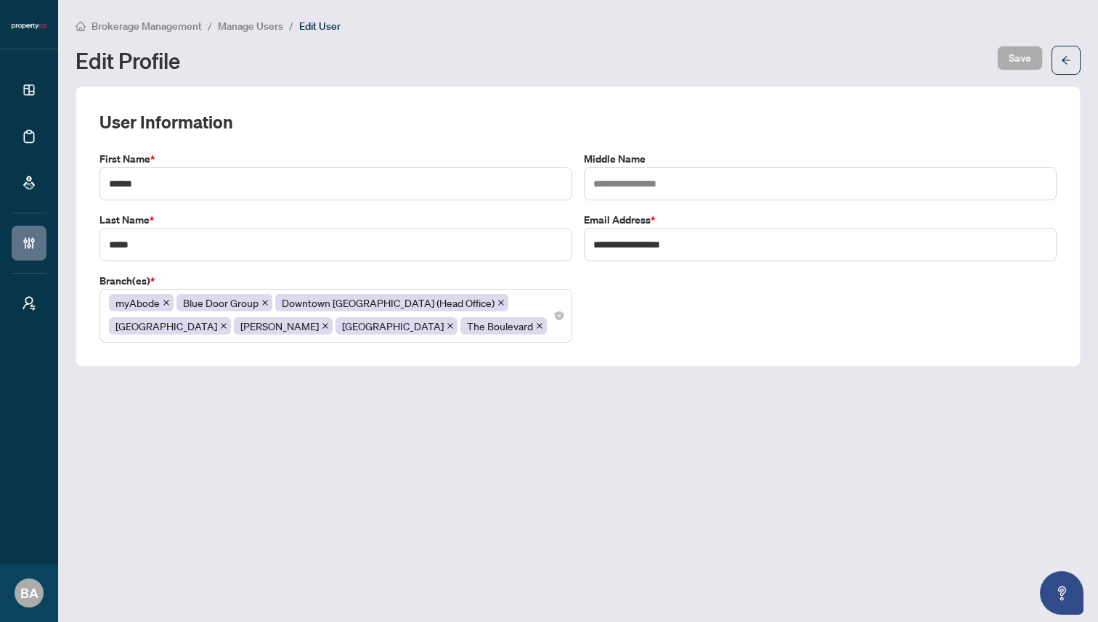
click at [418, 319] on div "myAbode Blue Door Group Downtown Toronto (Head Office) Mississauga Vaughan Nort…" at bounding box center [336, 316] width 454 height 46
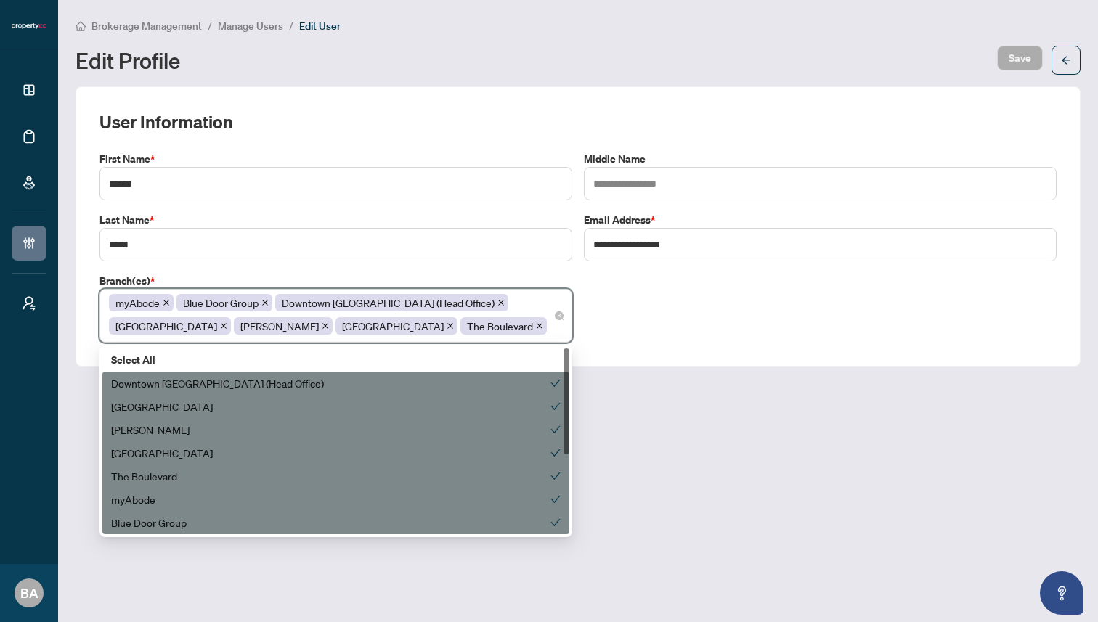
scroll to position [139, 0]
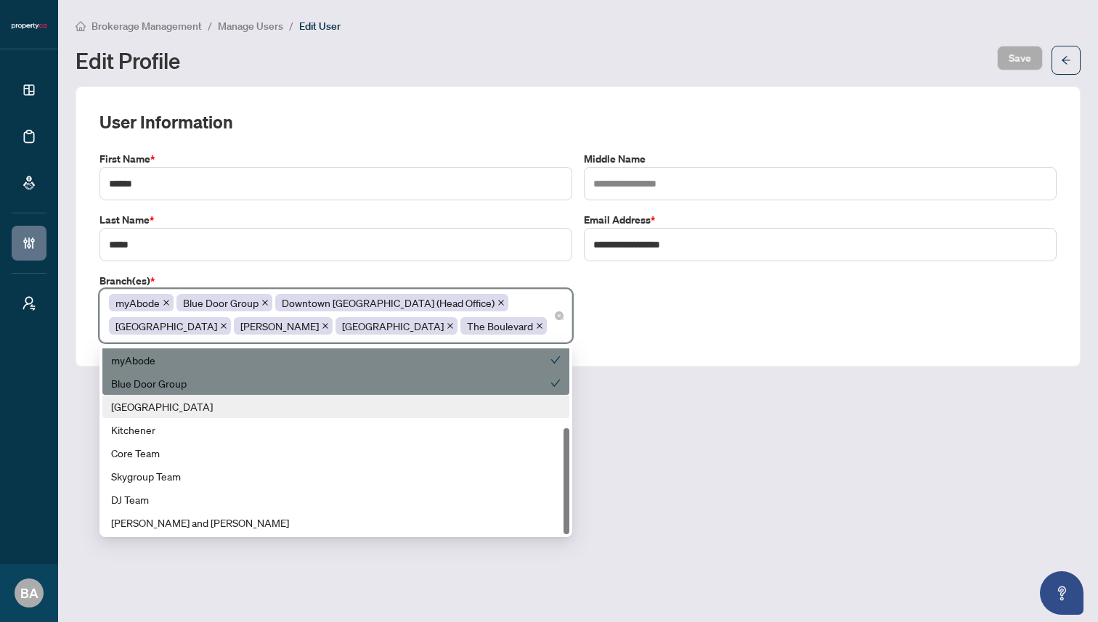
click at [392, 406] on div "Ottawa" at bounding box center [335, 407] width 449 height 16
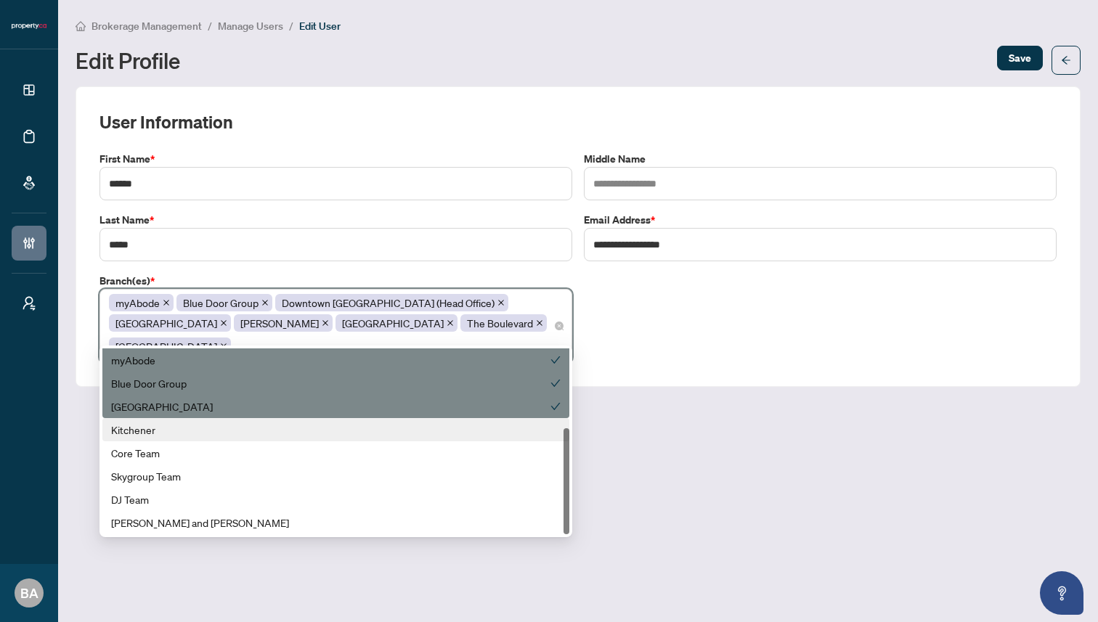
click at [391, 428] on div "Kitchener" at bounding box center [335, 430] width 449 height 16
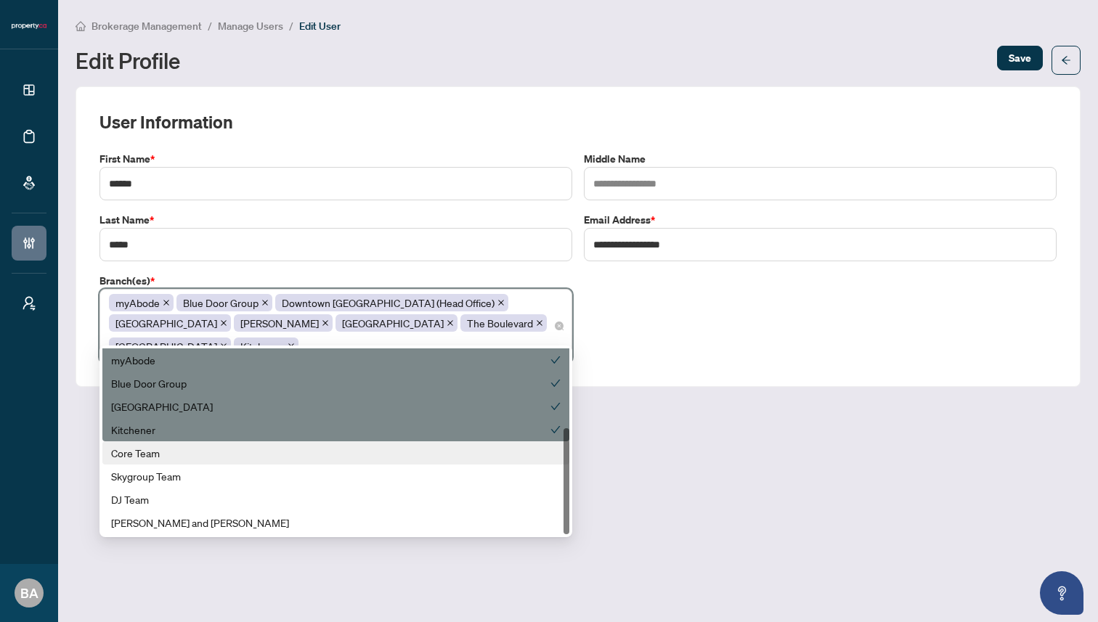
click at [389, 447] on div "Core Team" at bounding box center [335, 453] width 449 height 16
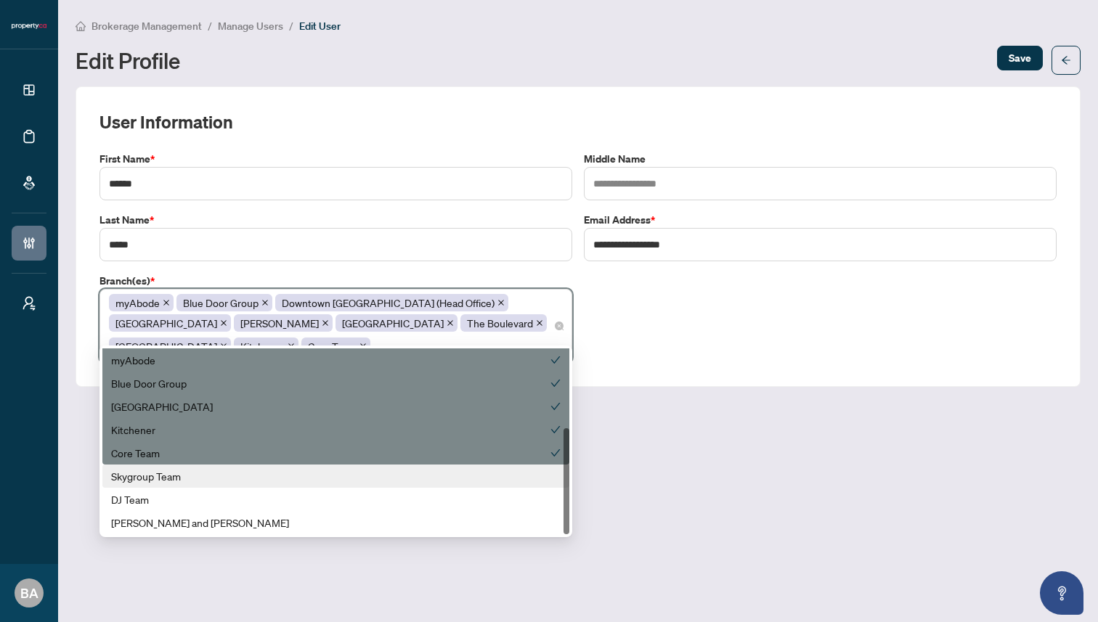
click at [378, 483] on div "Skygroup Team" at bounding box center [335, 476] width 449 height 16
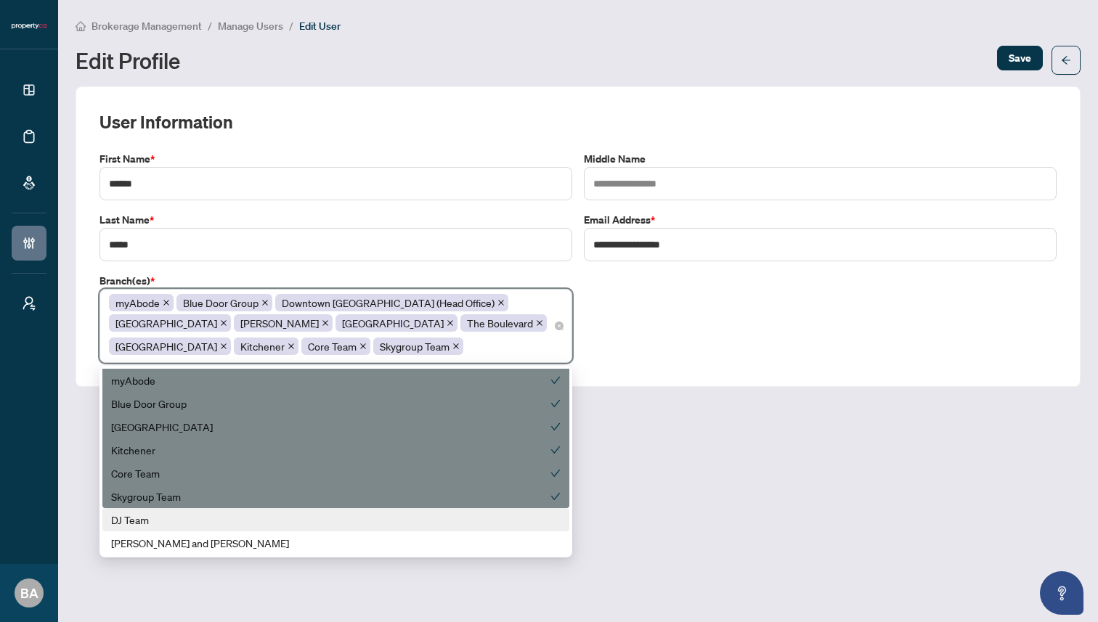
click at [370, 523] on div "DJ Team" at bounding box center [335, 520] width 449 height 16
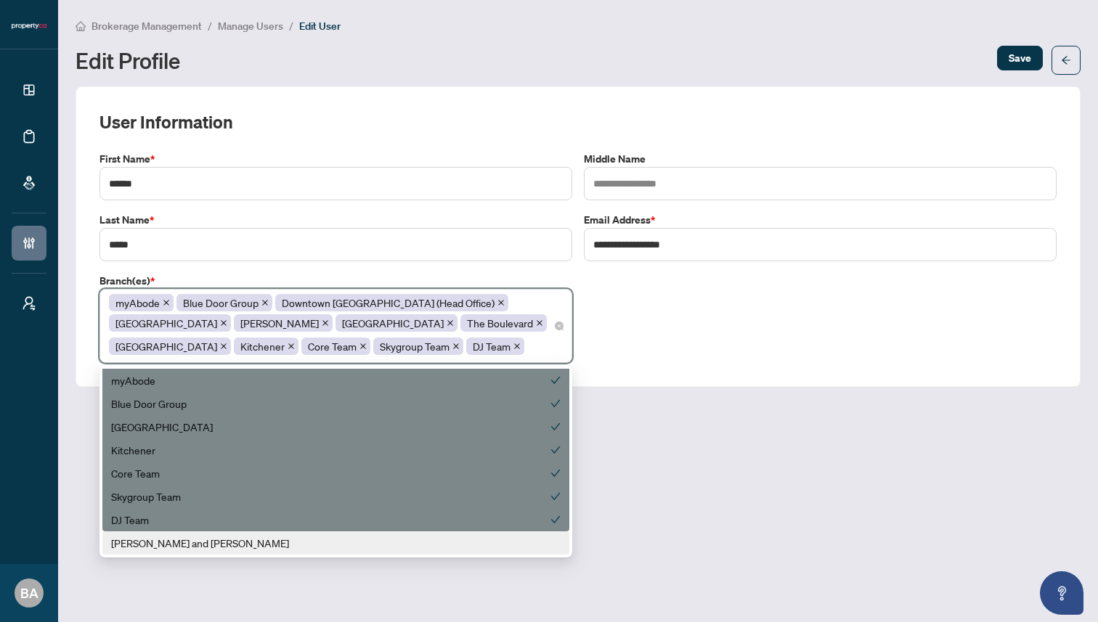
click at [370, 542] on div "Zach and Allie" at bounding box center [335, 543] width 449 height 16
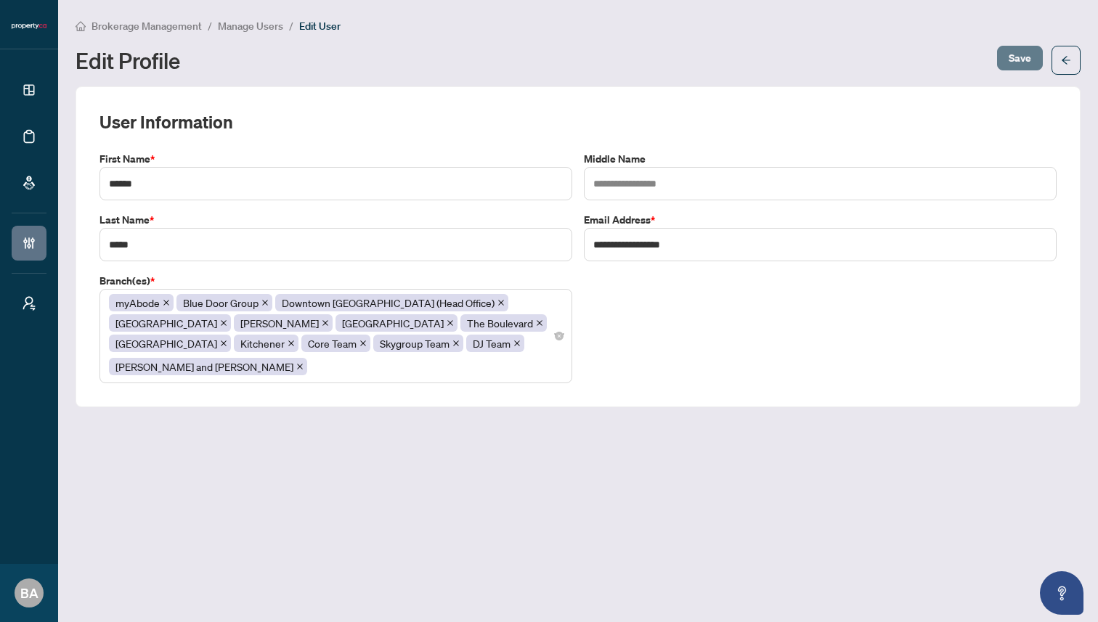
click at [1021, 57] on span "Save" at bounding box center [1019, 57] width 23 height 23
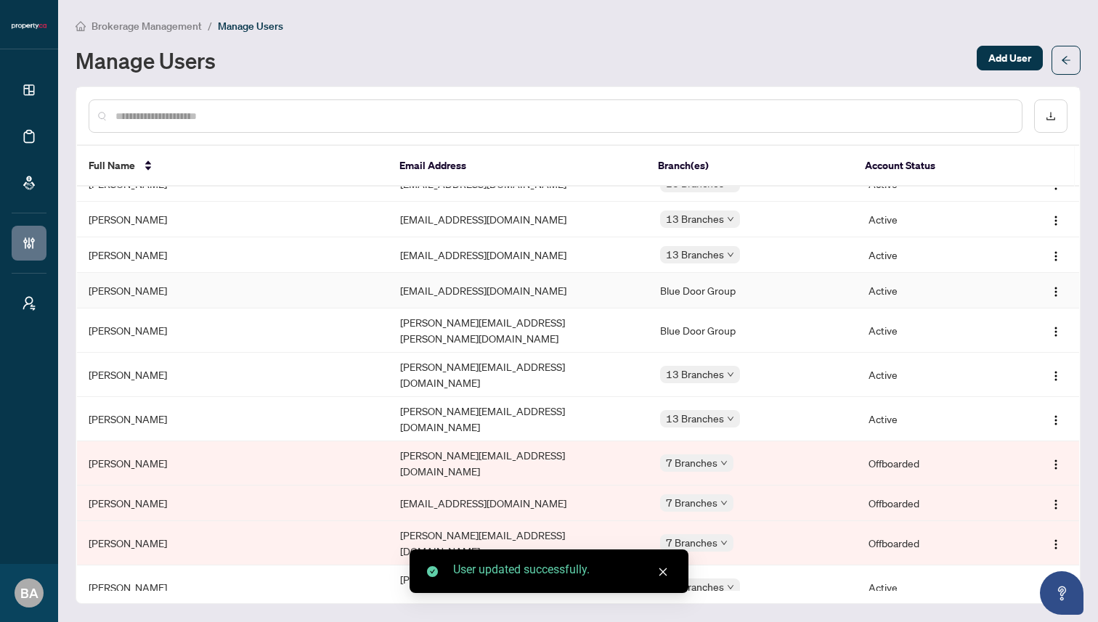
scroll to position [414, 0]
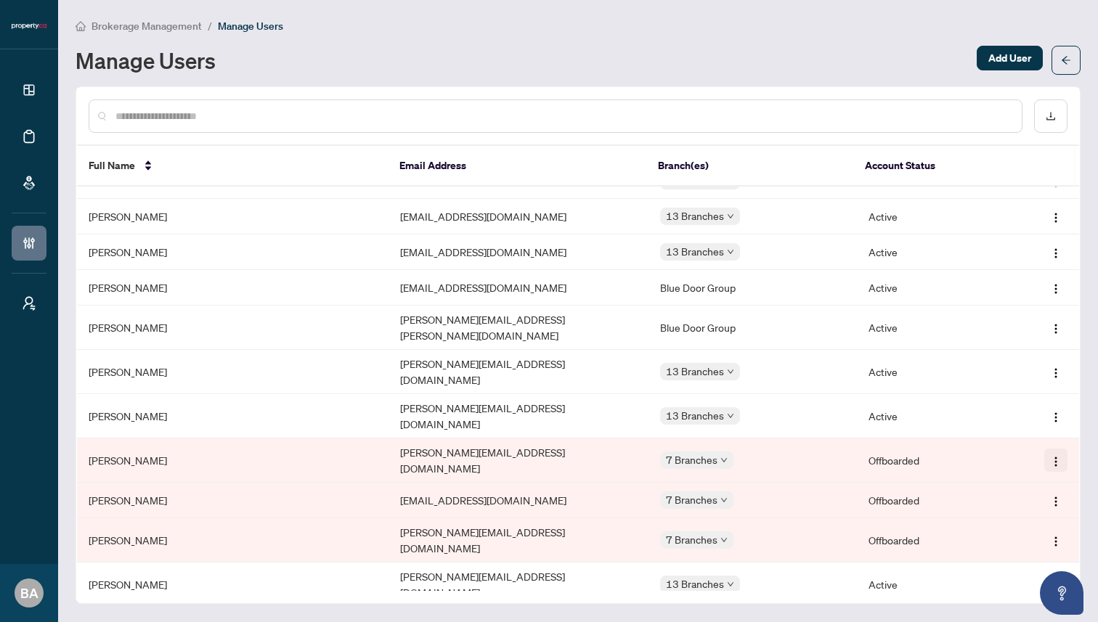
click at [1050, 456] on img "button" at bounding box center [1056, 462] width 12 height 12
click at [584, 51] on div "Manage Users" at bounding box center [521, 60] width 892 height 23
click at [698, 47] on div "Manage Users Add User" at bounding box center [577, 60] width 1005 height 29
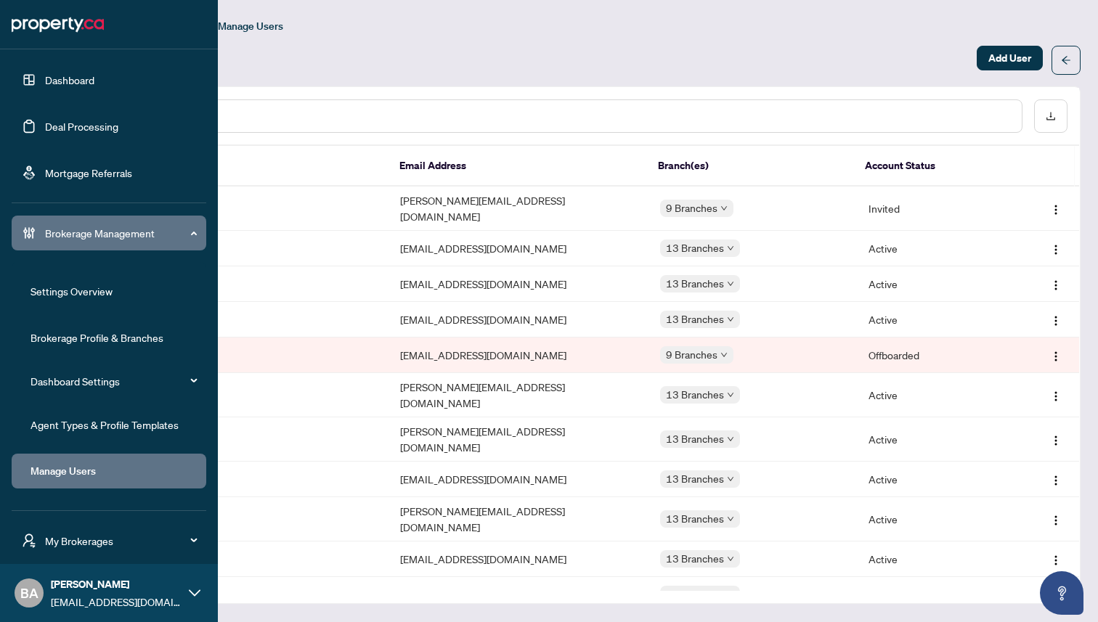
scroll to position [47, 0]
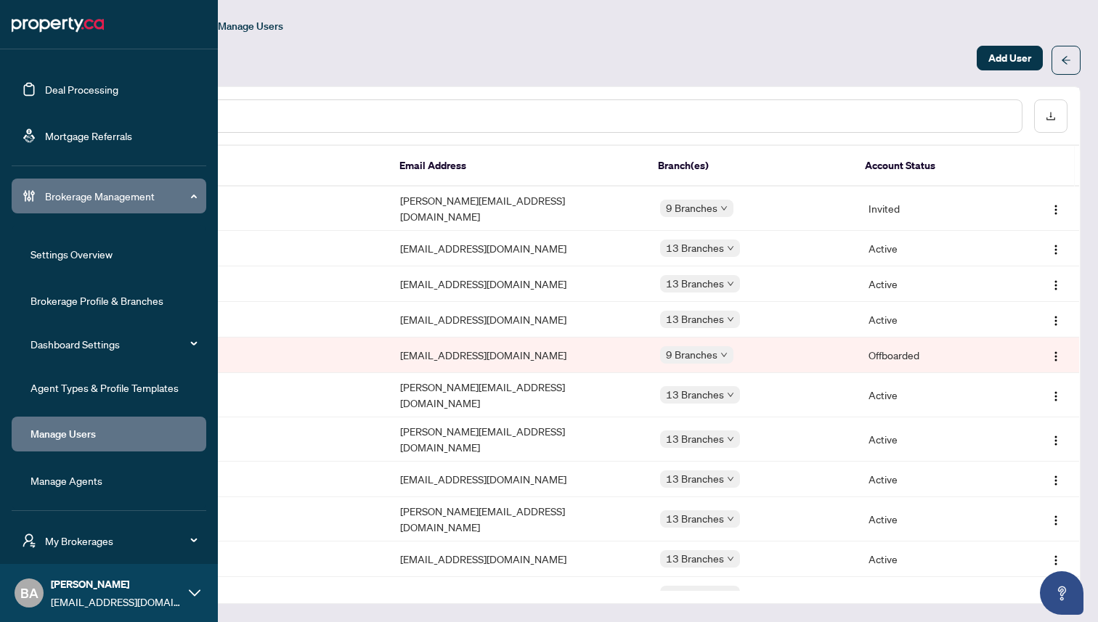
click at [70, 481] on link "Manage Agents" at bounding box center [66, 480] width 72 height 13
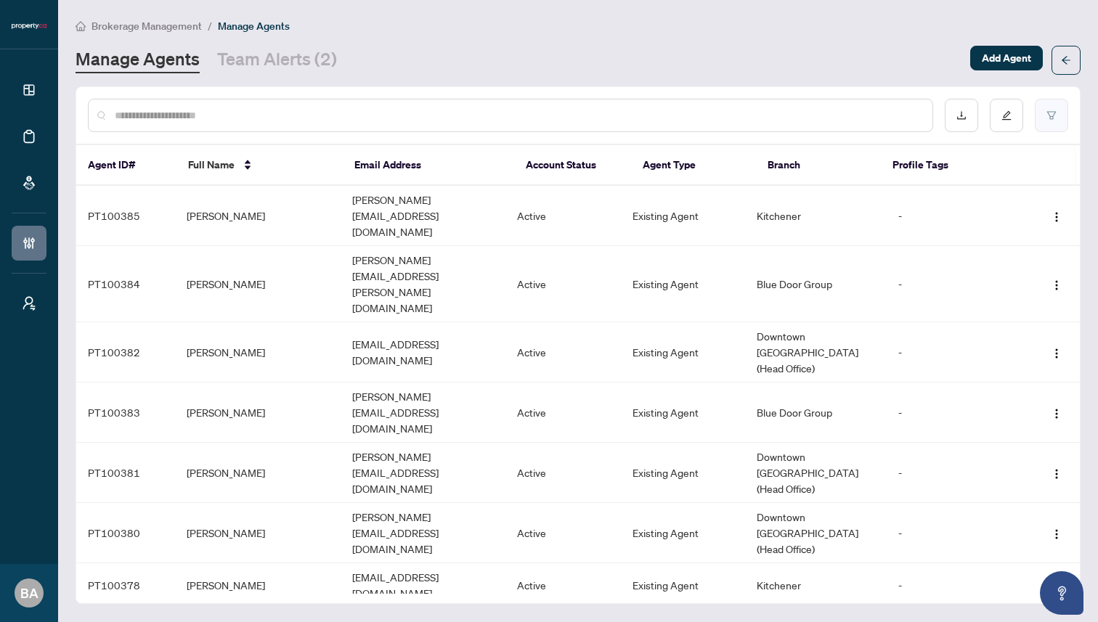
click at [1053, 111] on icon "filter" at bounding box center [1051, 115] width 10 height 10
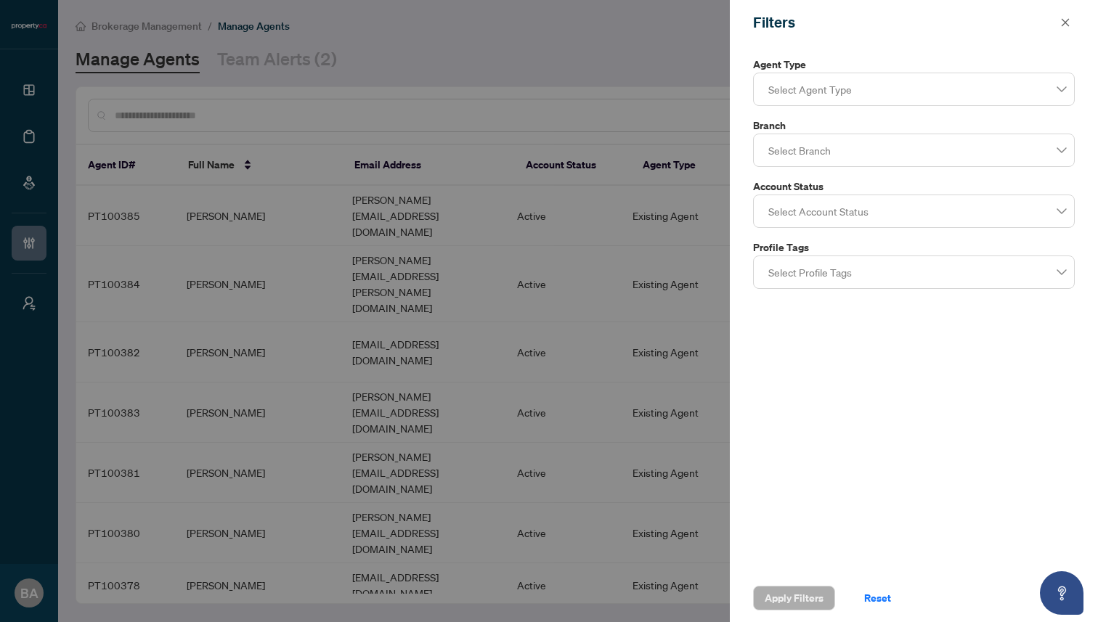
click at [906, 152] on div at bounding box center [913, 150] width 303 height 26
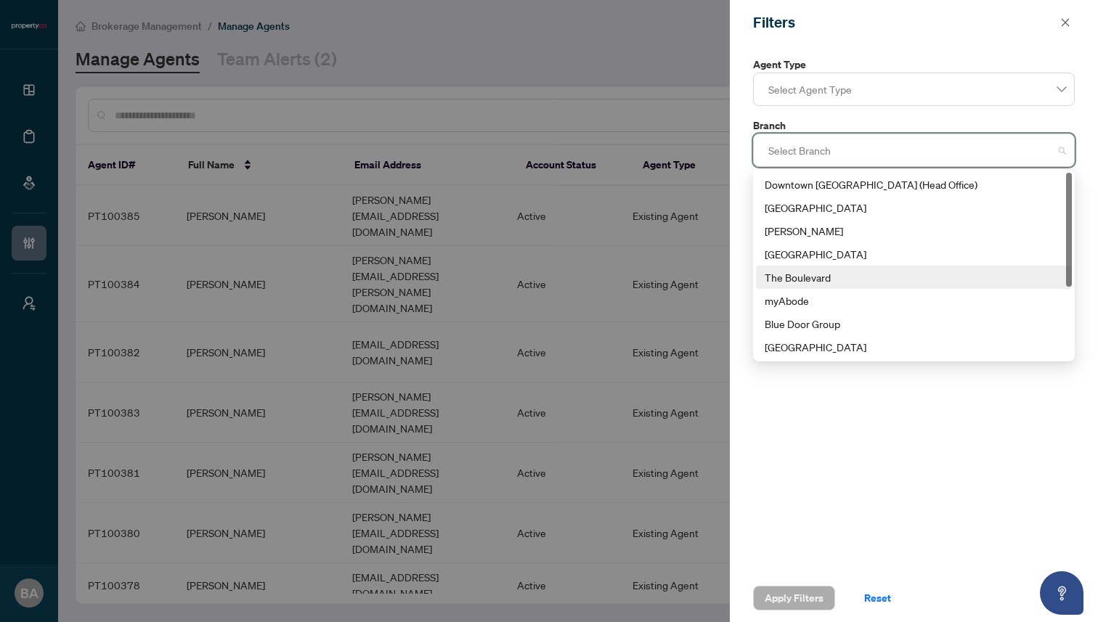
scroll to position [116, 0]
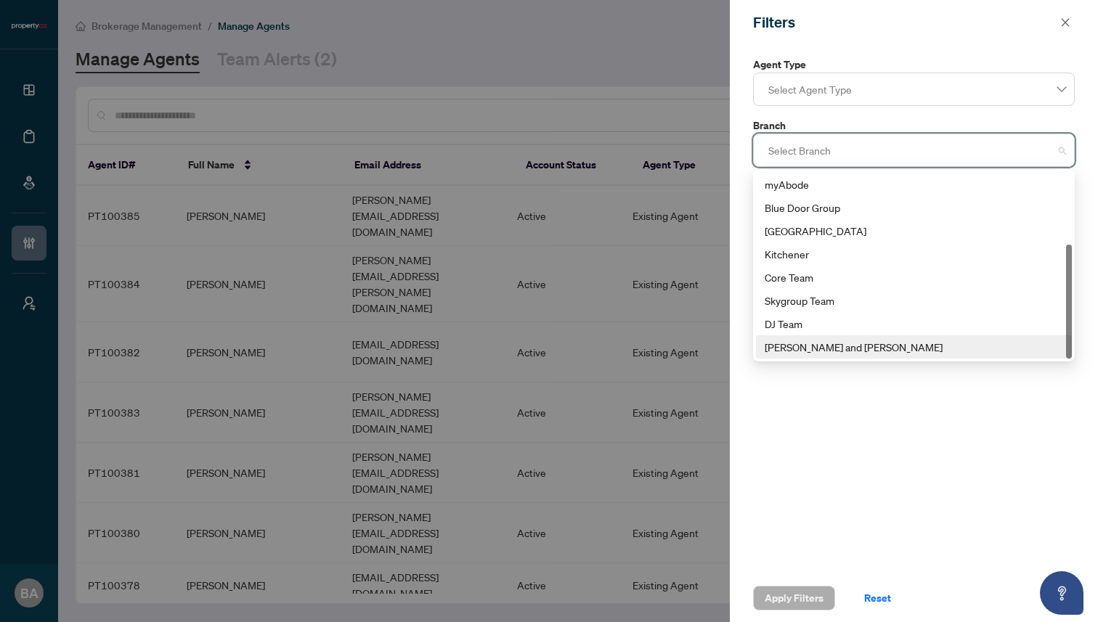
click at [857, 348] on div "Zach and Allie" at bounding box center [913, 347] width 298 height 16
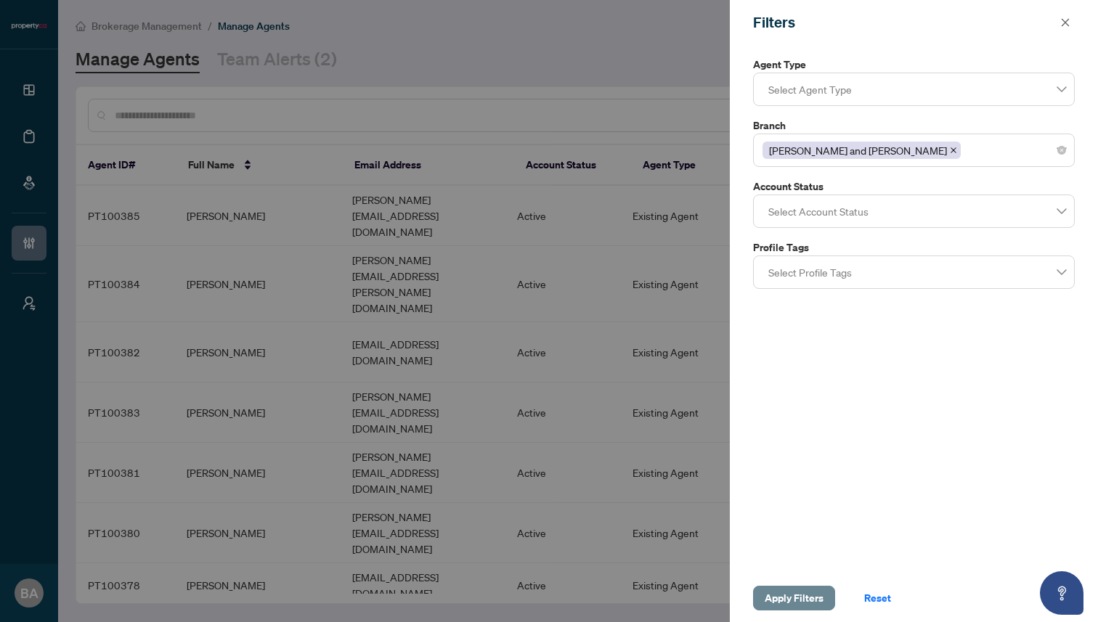
click at [804, 591] on span "Apply Filters" at bounding box center [793, 598] width 59 height 23
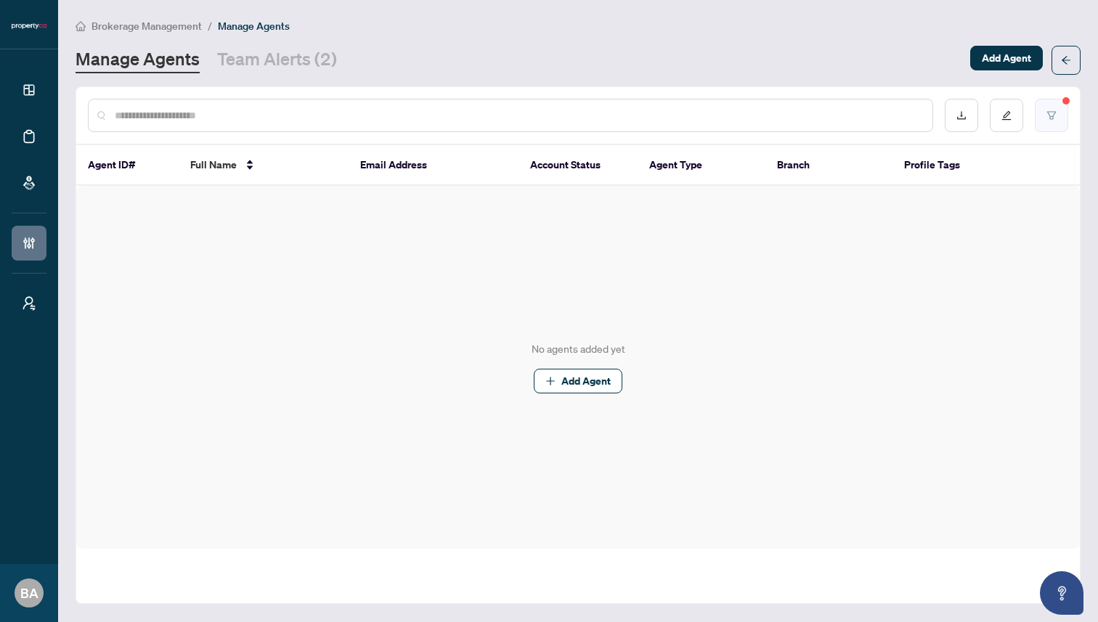
click at [1058, 110] on button "button" at bounding box center [1050, 115] width 33 height 33
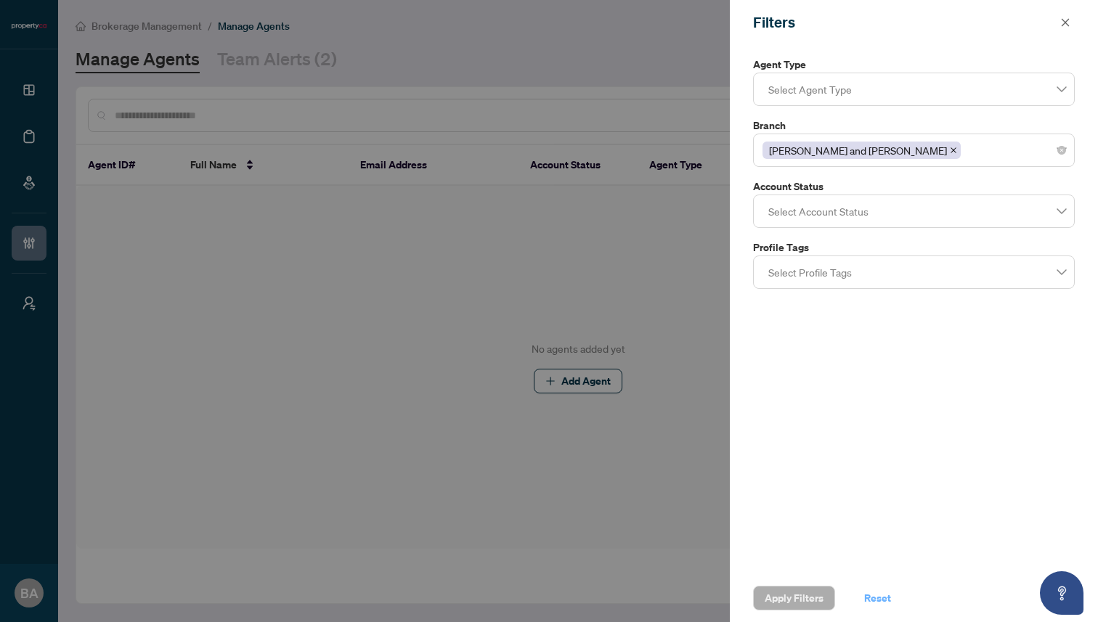
click at [872, 596] on span "Reset" at bounding box center [877, 598] width 27 height 23
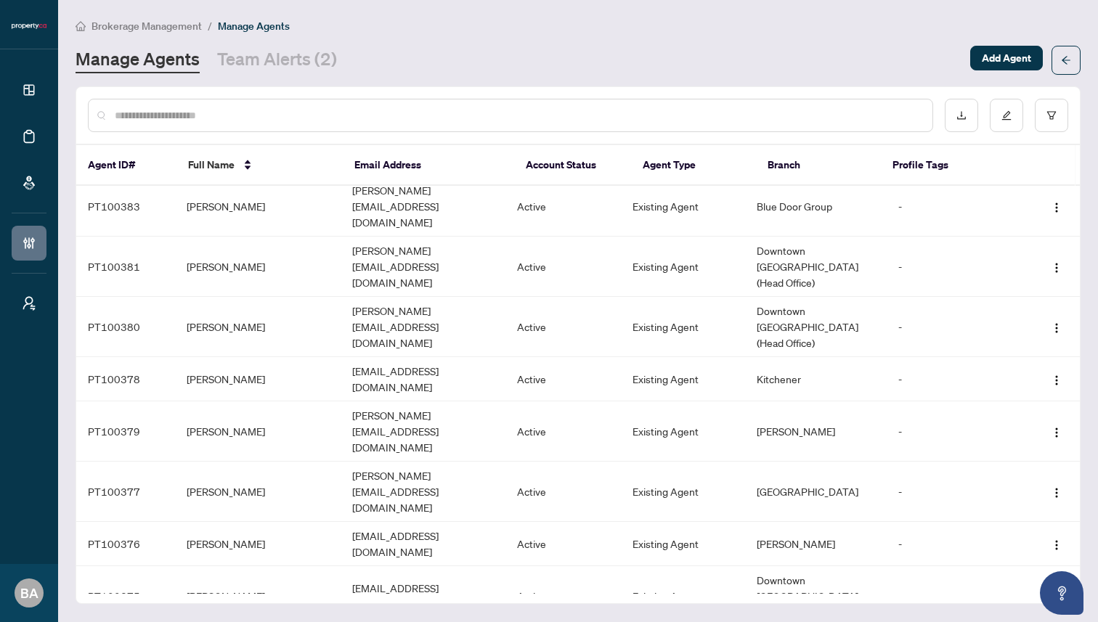
scroll to position [314, 0]
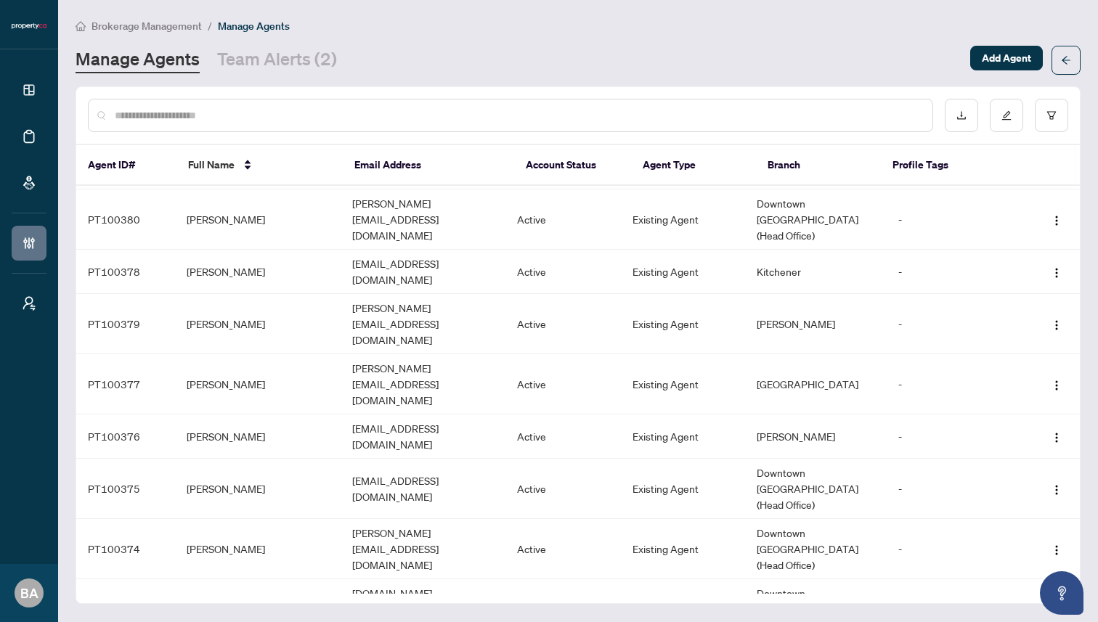
click at [332, 113] on input "text" at bounding box center [518, 115] width 806 height 16
paste input "**********"
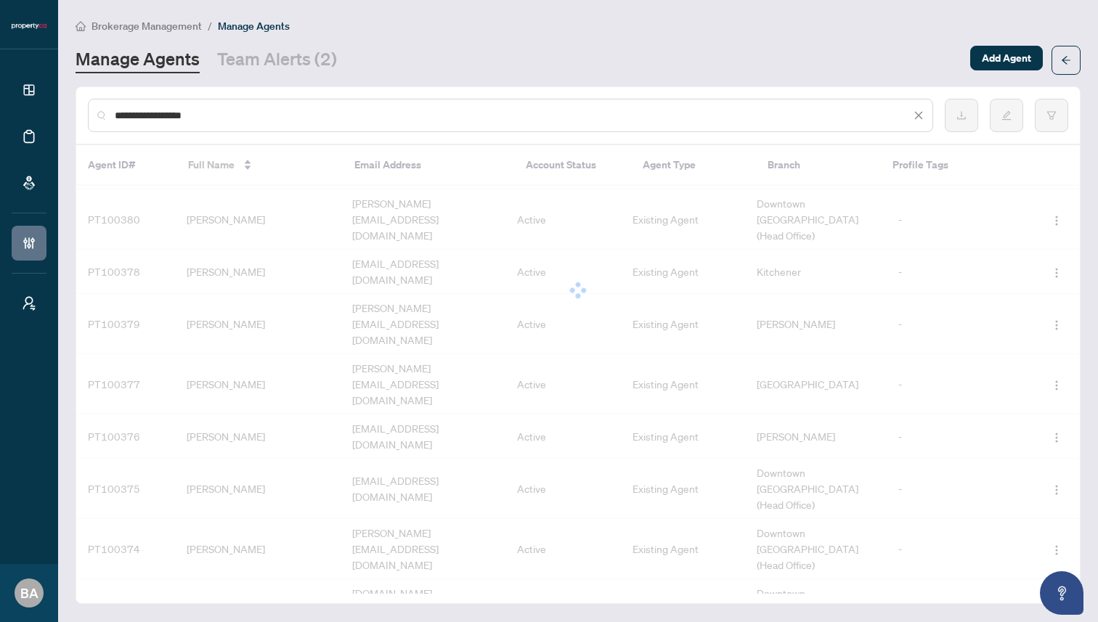
scroll to position [0, 0]
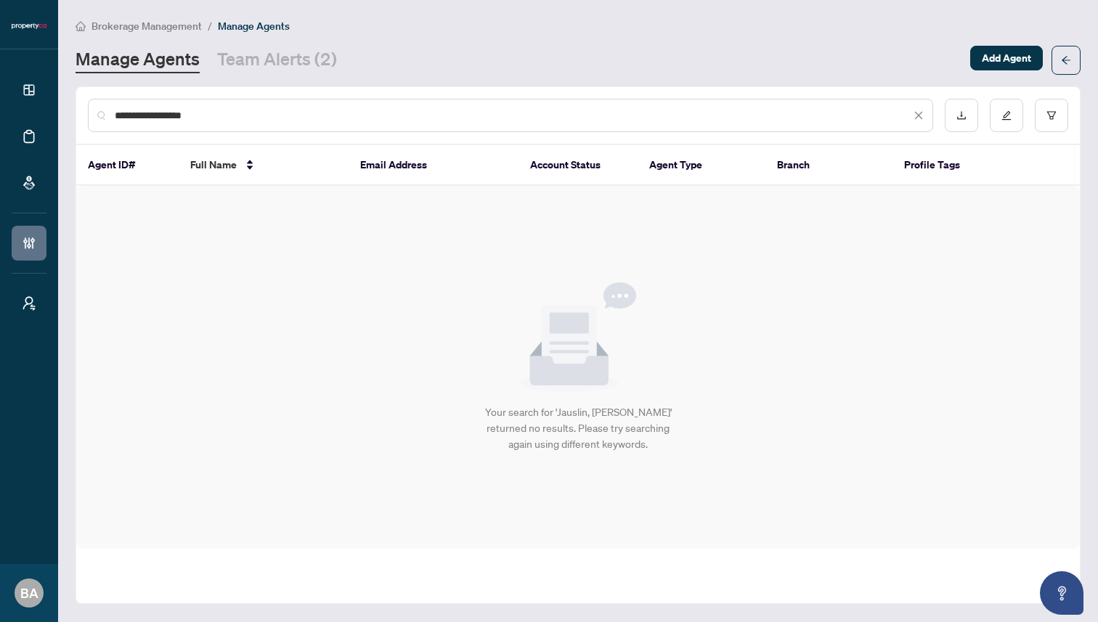
drag, startPoint x: 147, startPoint y: 117, endPoint x: 223, endPoint y: 118, distance: 76.2
click at [223, 118] on input "**********" at bounding box center [513, 115] width 796 height 16
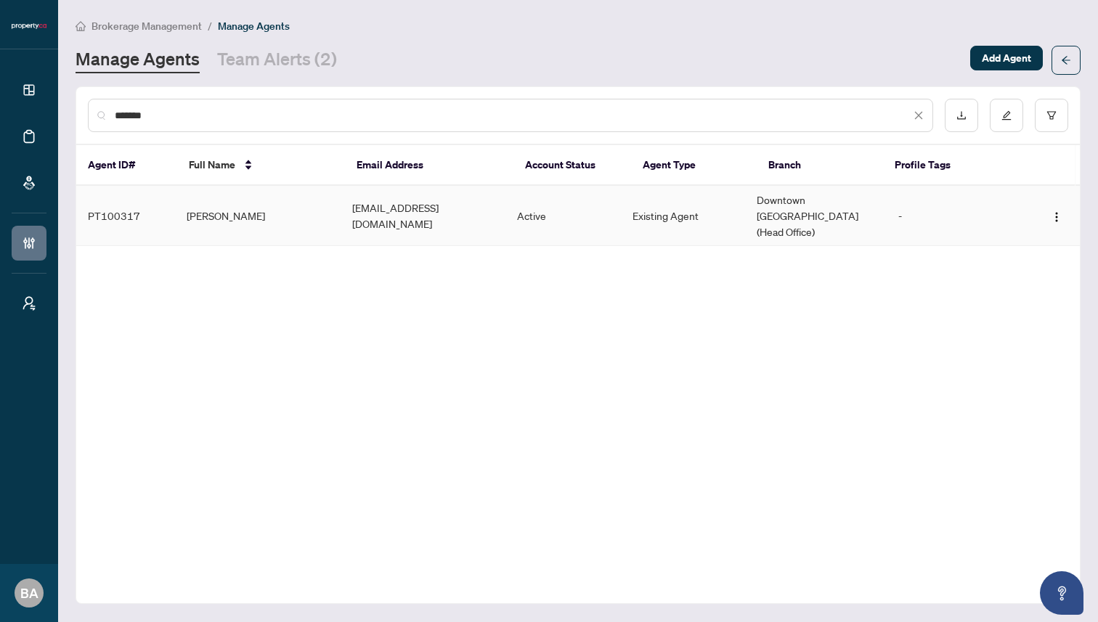
type input "*******"
click at [181, 213] on td "Christian Jauslin" at bounding box center [257, 216] width 165 height 60
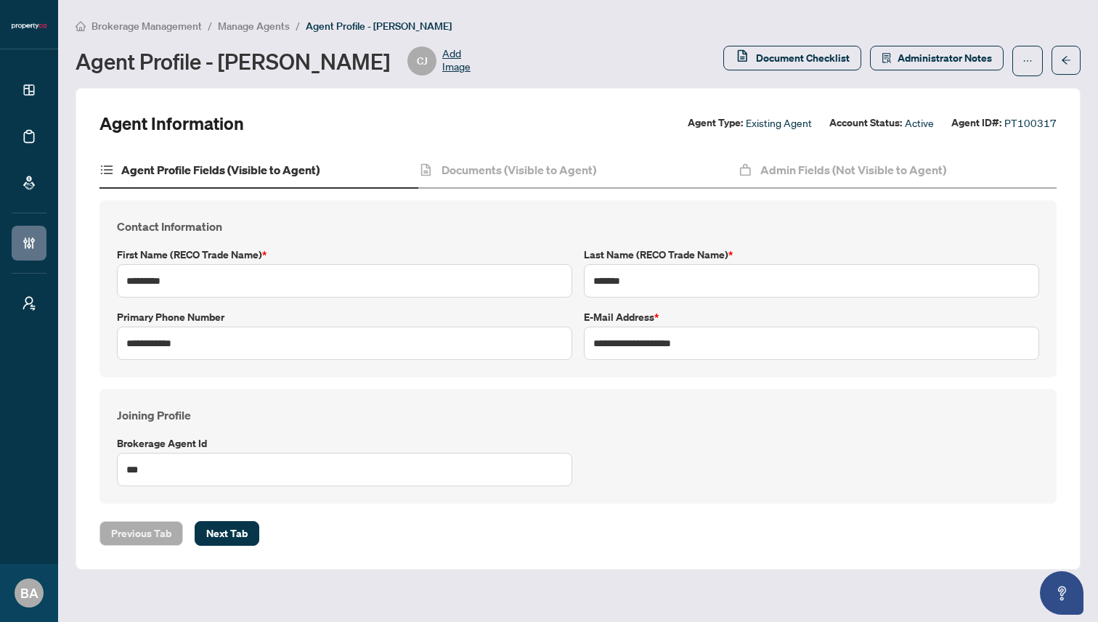
click at [840, 10] on main "**********" at bounding box center [578, 311] width 1040 height 622
click at [769, 62] on span "Document Checklist" at bounding box center [803, 57] width 94 height 23
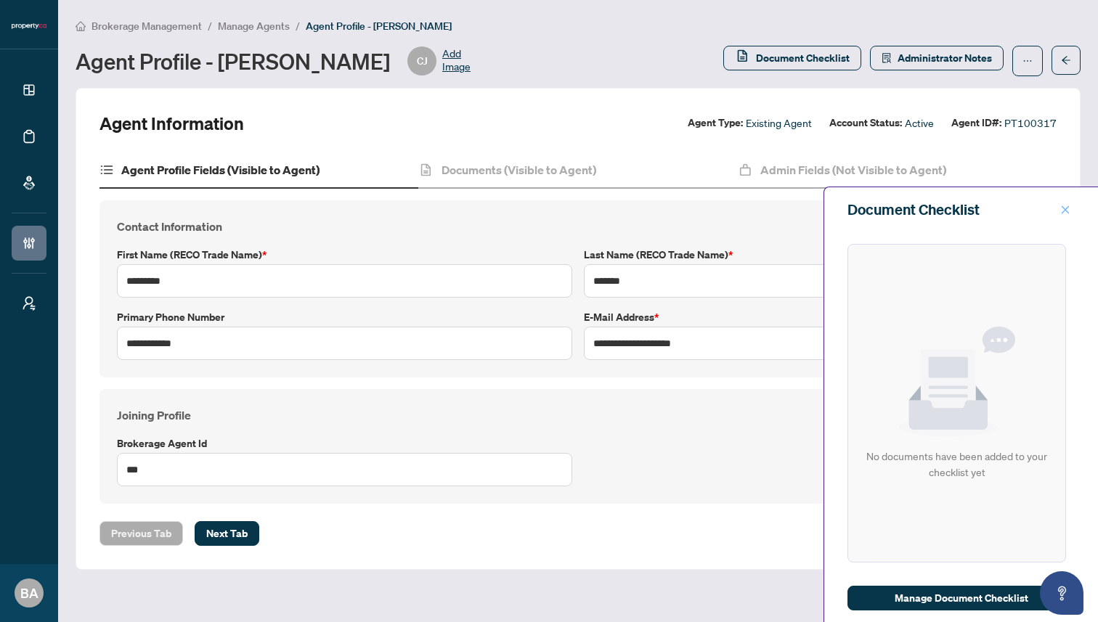
click at [1065, 208] on icon "close" at bounding box center [1065, 210] width 10 height 10
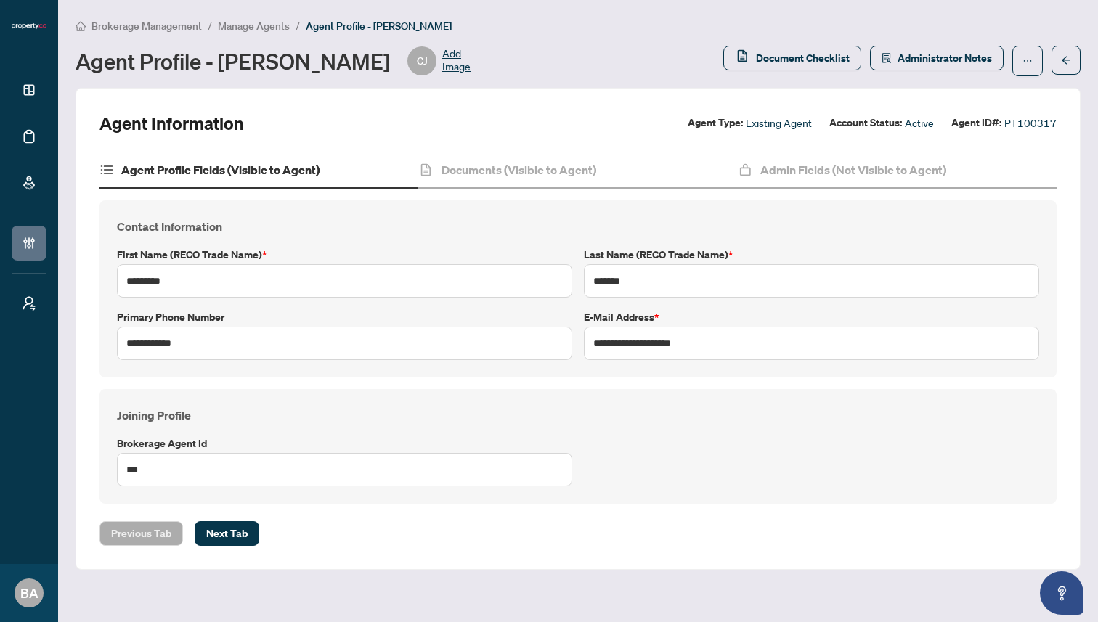
click at [610, 65] on div "Agent Profile - Christian Jauslin CJ Add Image" at bounding box center [394, 60] width 639 height 29
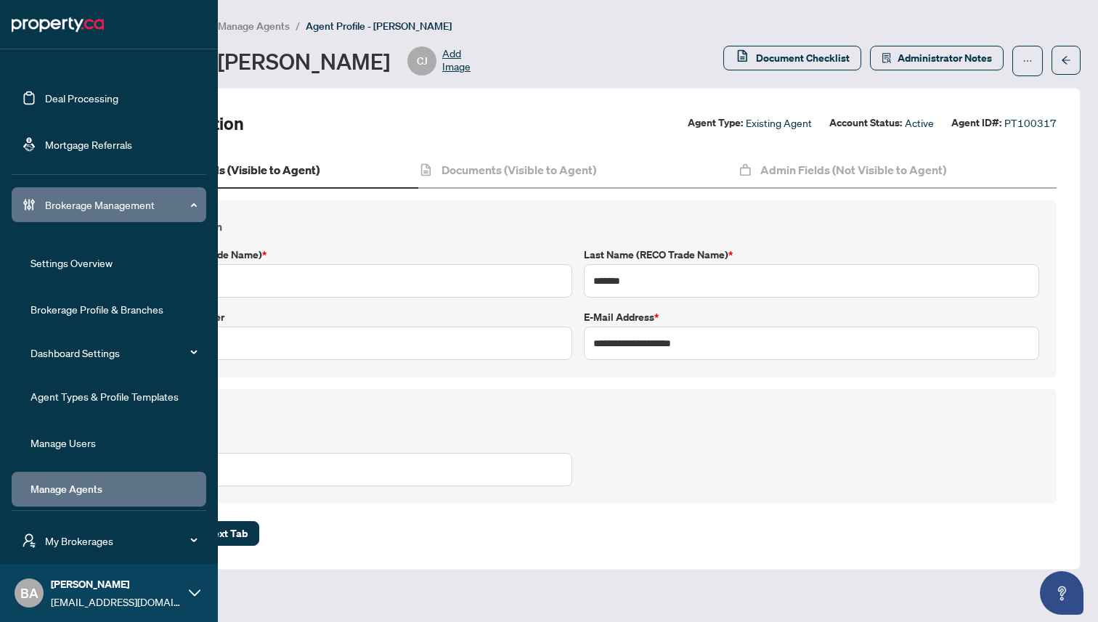
scroll to position [47, 0]
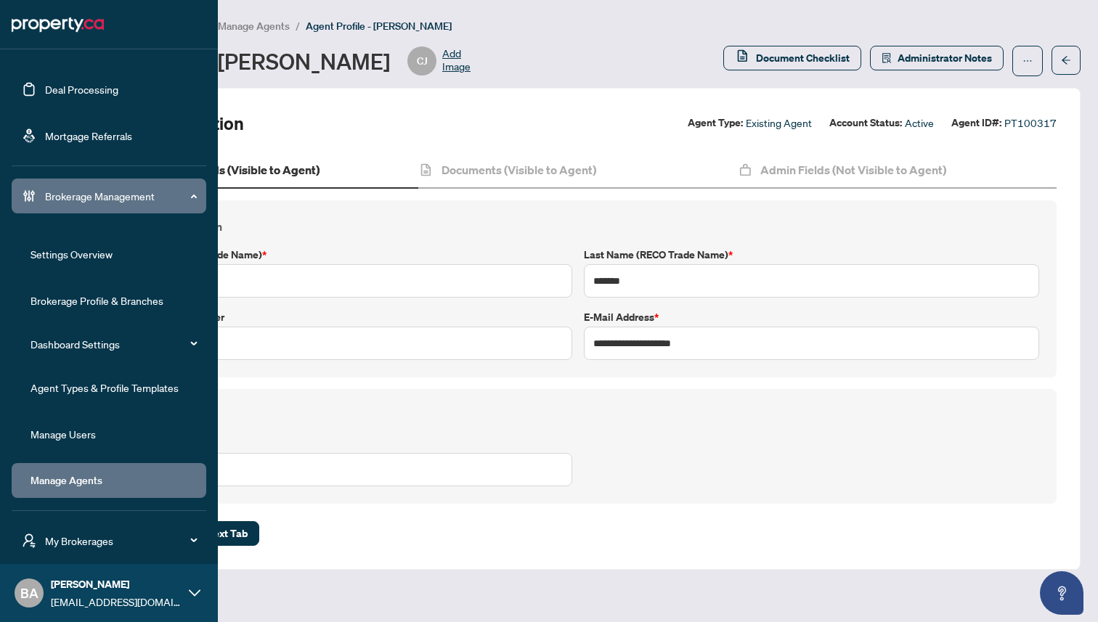
click at [91, 196] on span "Brokerage Management" at bounding box center [120, 196] width 151 height 16
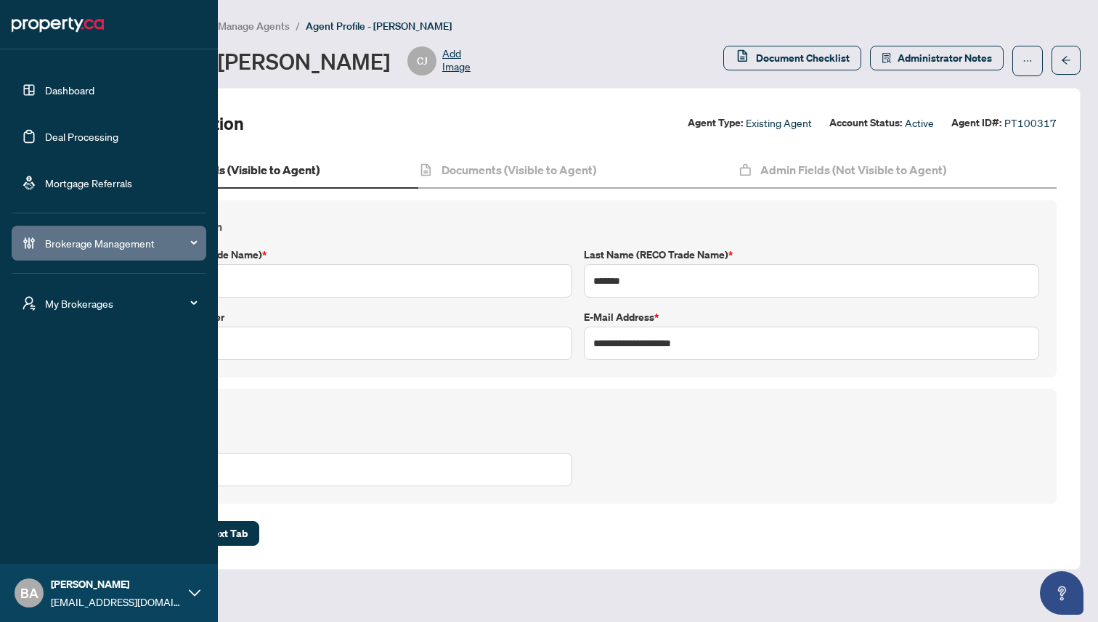
scroll to position [0, 0]
click at [88, 300] on span "My Brokerages" at bounding box center [120, 303] width 151 height 16
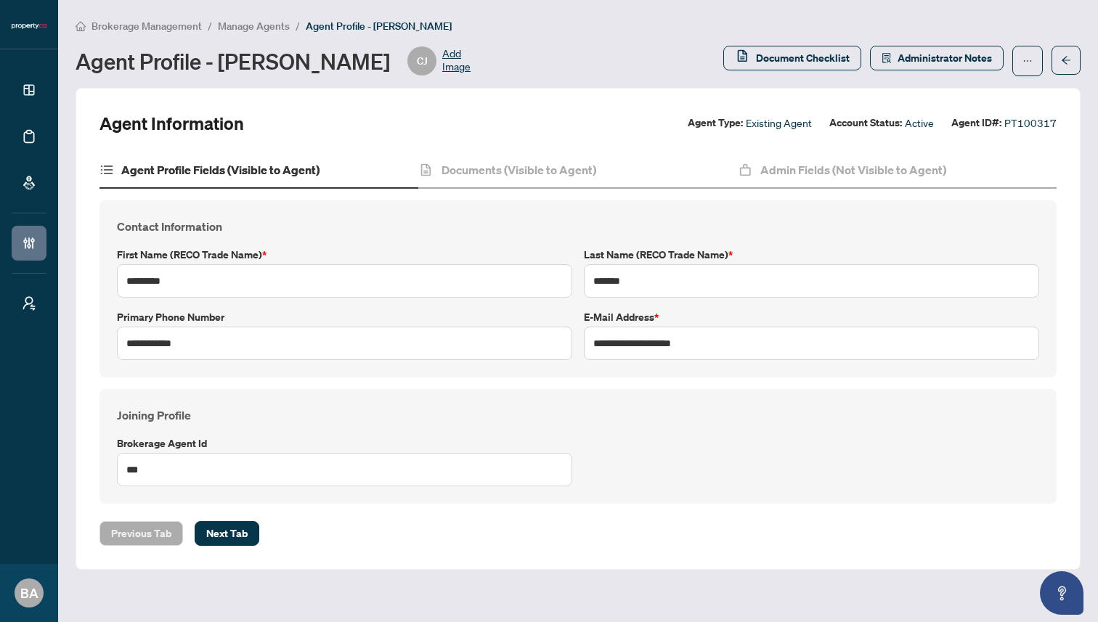
click at [335, 416] on h4 "Joining Profile" at bounding box center [578, 415] width 922 height 17
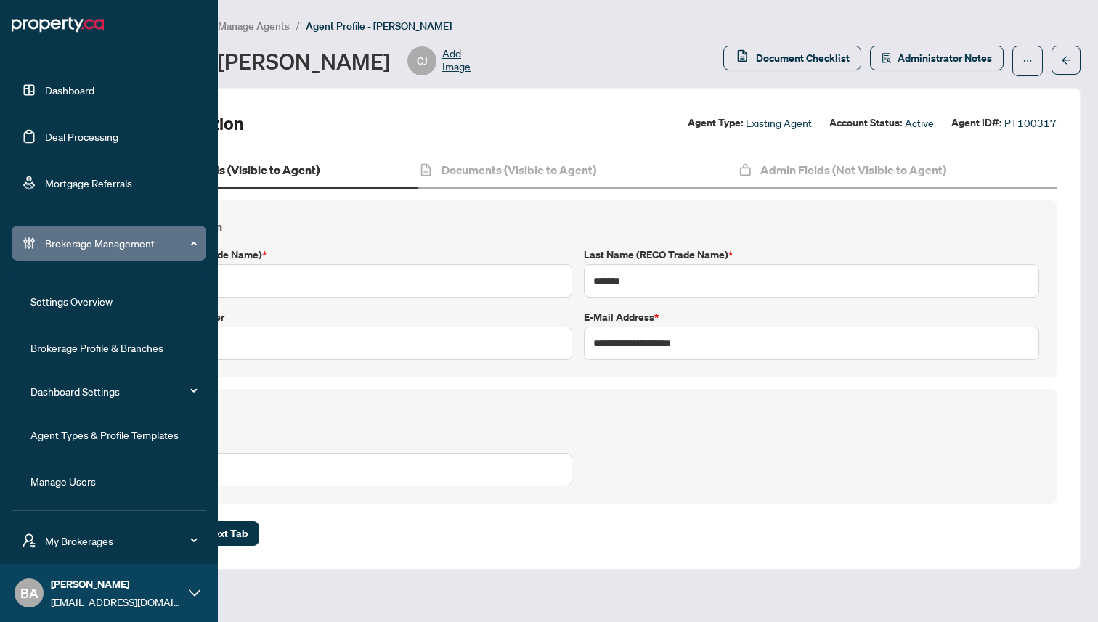
click at [88, 240] on span "Brokerage Management" at bounding box center [120, 243] width 151 height 16
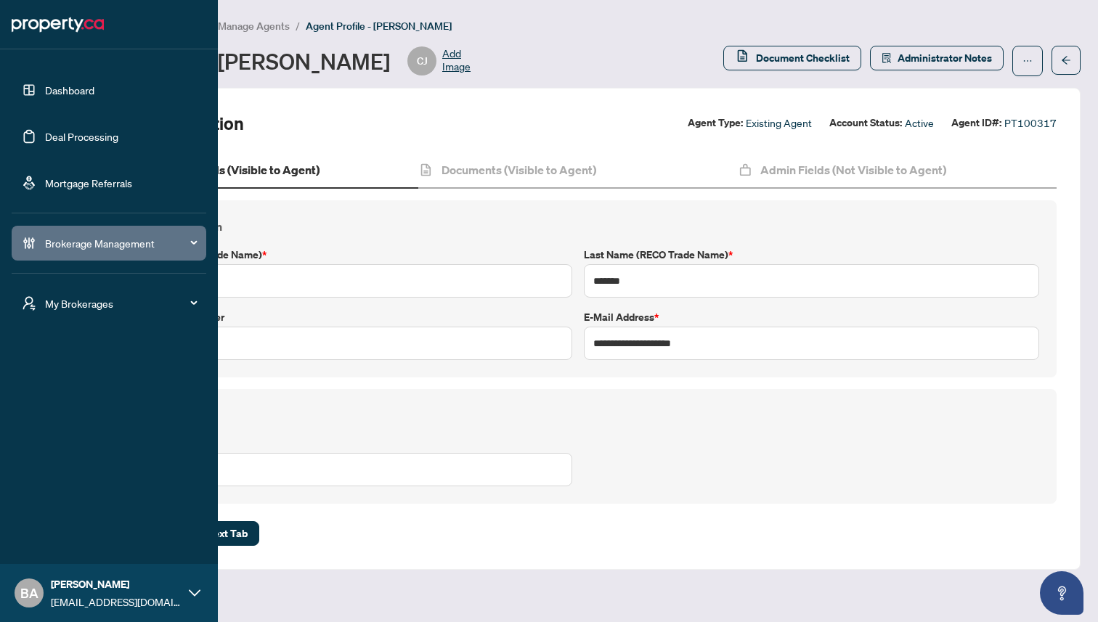
click at [81, 301] on span "My Brokerages" at bounding box center [120, 303] width 151 height 16
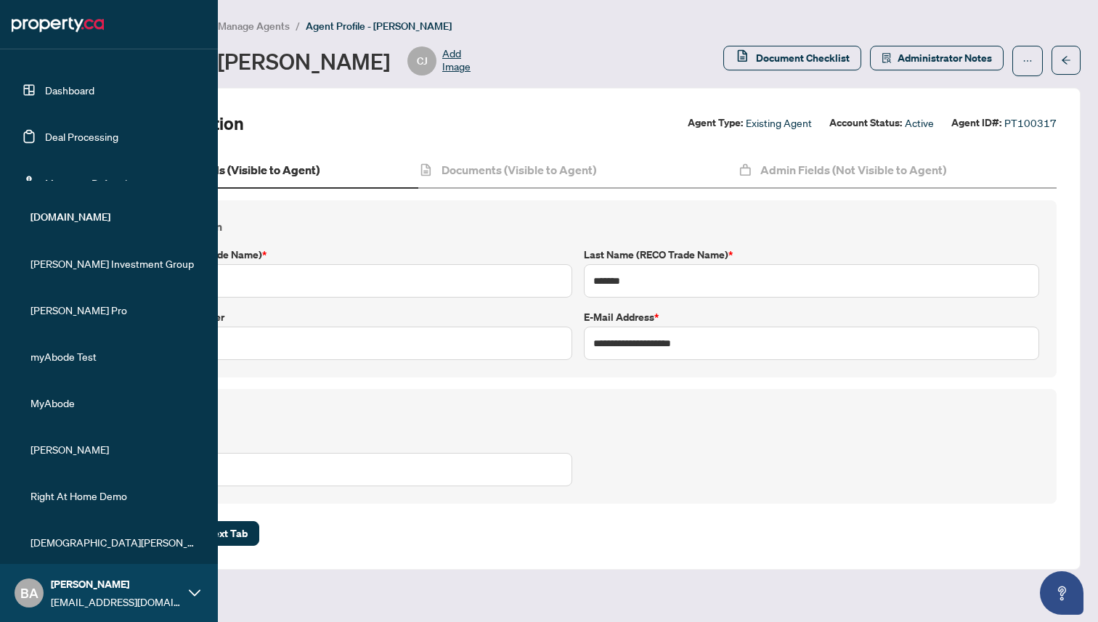
scroll to position [293, 0]
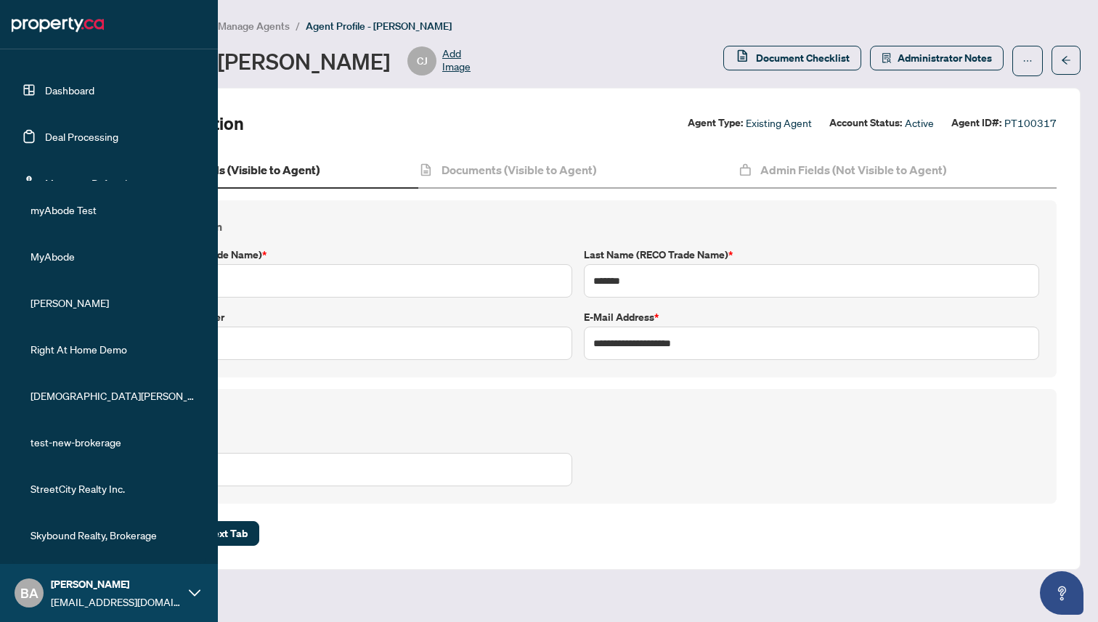
click at [60, 532] on span "Skybound Realty, Brokerage" at bounding box center [113, 535] width 166 height 16
